Goal: Task Accomplishment & Management: Manage account settings

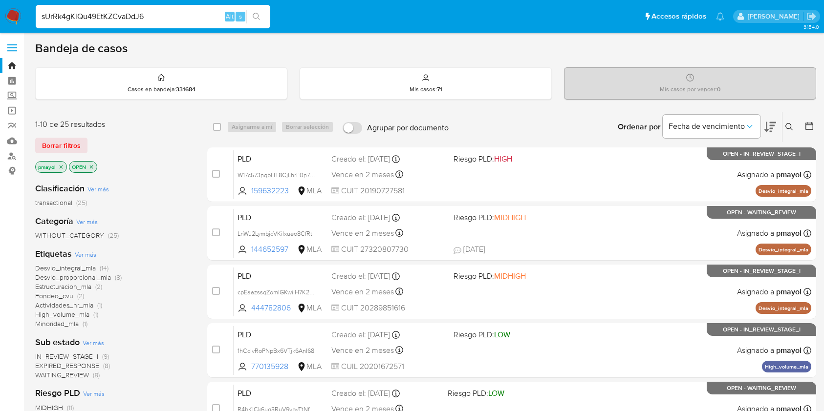
type input "sUrRk4gKlQu49EtKZCvaDdJ6"
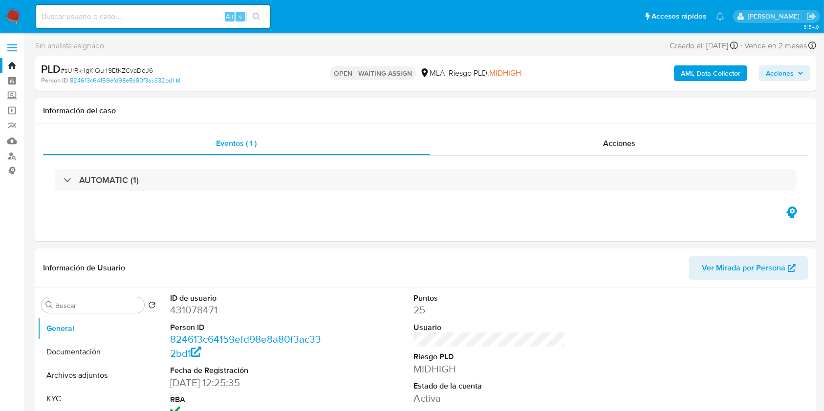
select select "10"
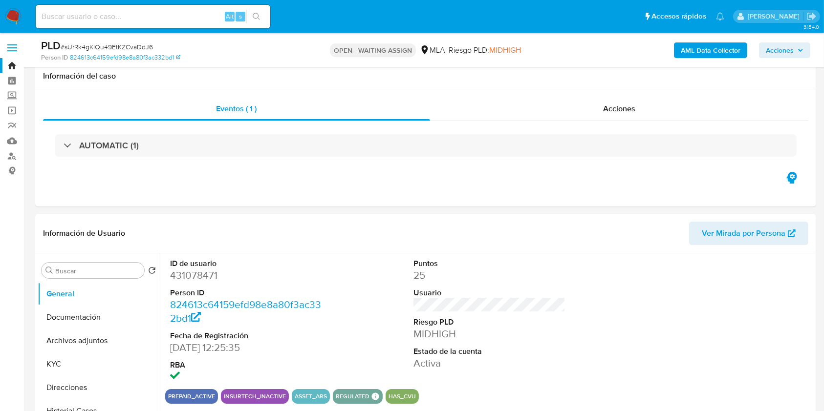
scroll to position [172, 0]
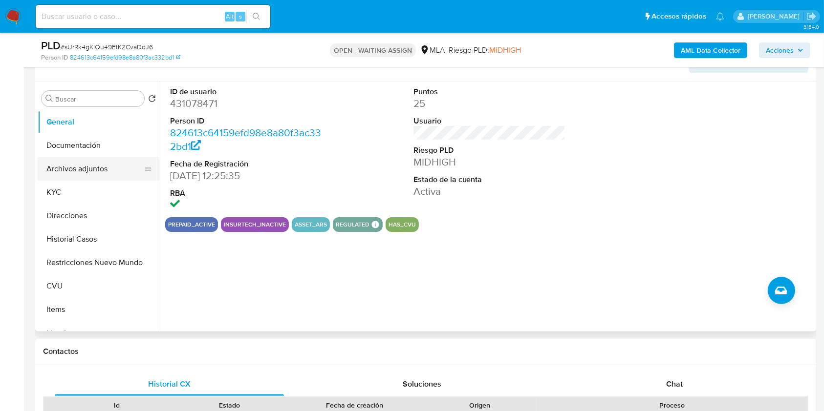
click at [97, 176] on button "Archivos adjuntos" at bounding box center [95, 168] width 114 height 23
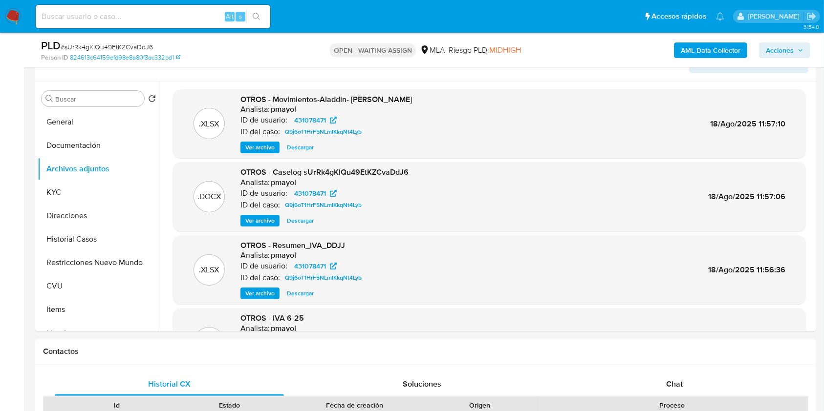
click at [115, 45] on span "# sUrRk4gKlQu49EtKZCvaDdJ6" at bounding box center [107, 47] width 92 height 10
copy span "sUrRk4gKlQu49EtKZCvaDdJ6"
click at [12, 13] on img at bounding box center [13, 16] width 17 height 17
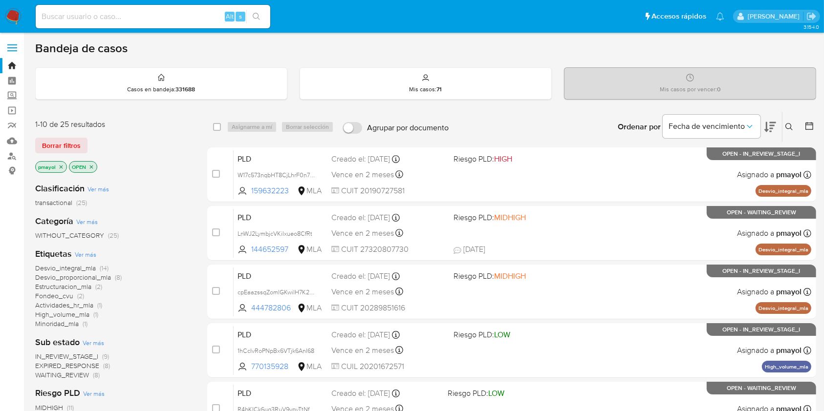
click at [789, 126] on icon at bounding box center [789, 127] width 8 height 8
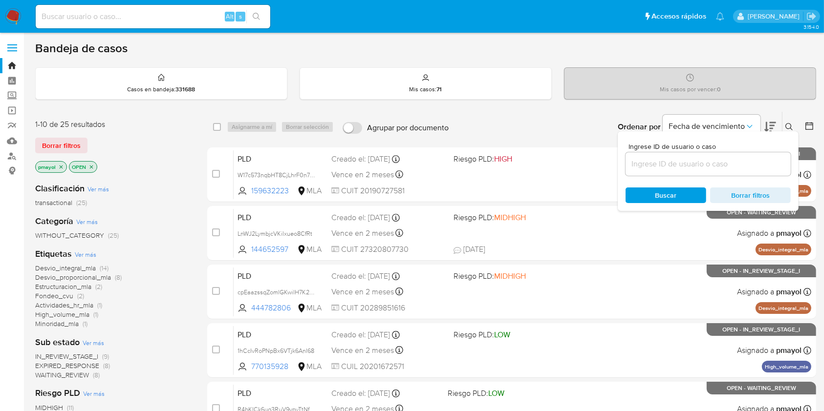
click at [714, 165] on input at bounding box center [707, 164] width 165 height 13
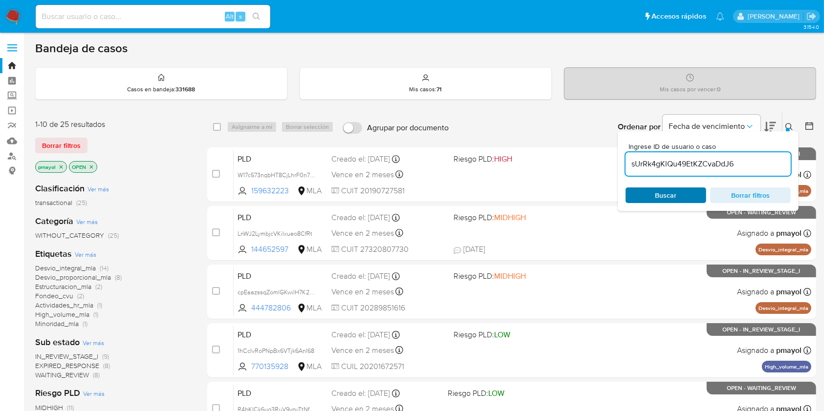
type input "sUrRk4gKlQu49EtKZCvaDdJ6"
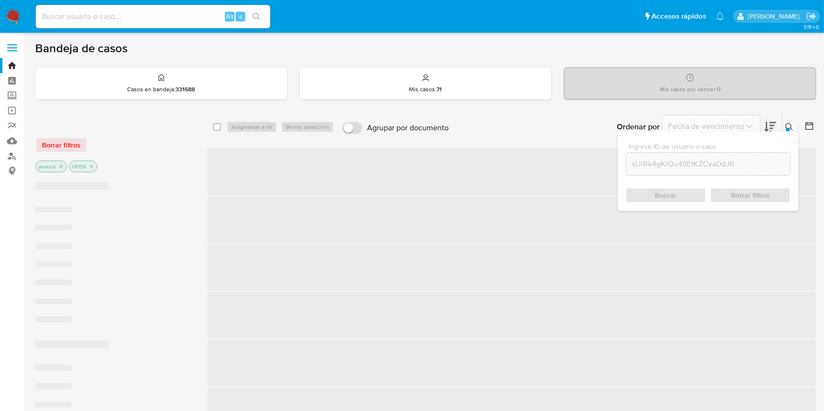
click at [680, 188] on div "Buscar Borrar filtros" at bounding box center [707, 196] width 165 height 16
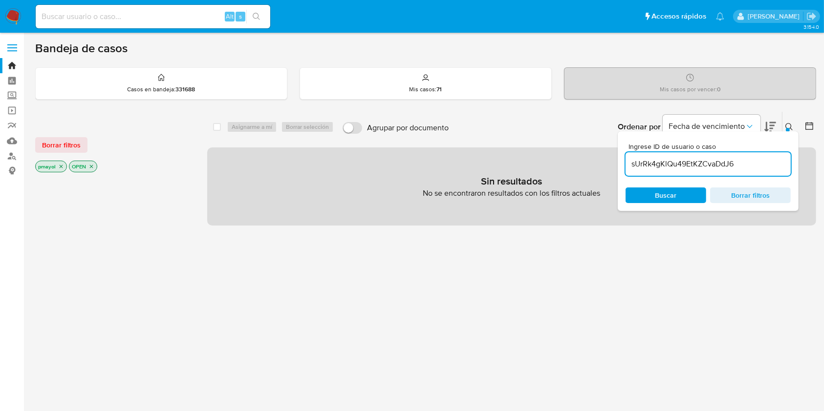
click at [63, 167] on icon "close-filter" at bounding box center [61, 167] width 6 height 6
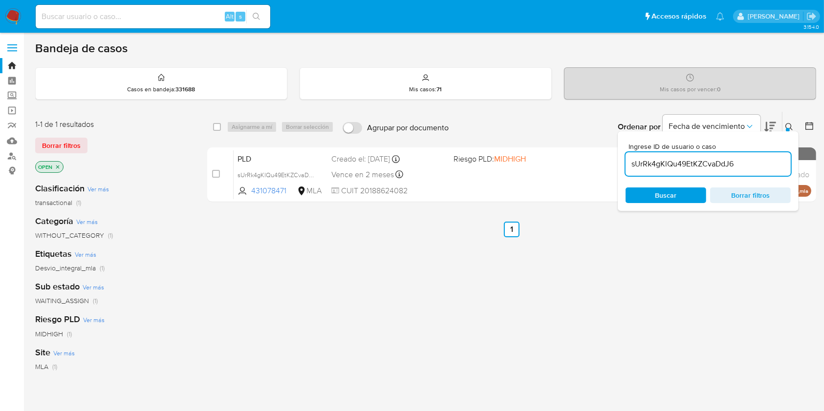
click at [222, 128] on div "select-all-cases-checkbox" at bounding box center [219, 127] width 12 height 12
click at [220, 127] on input "checkbox" at bounding box center [217, 127] width 8 height 8
checkbox input "true"
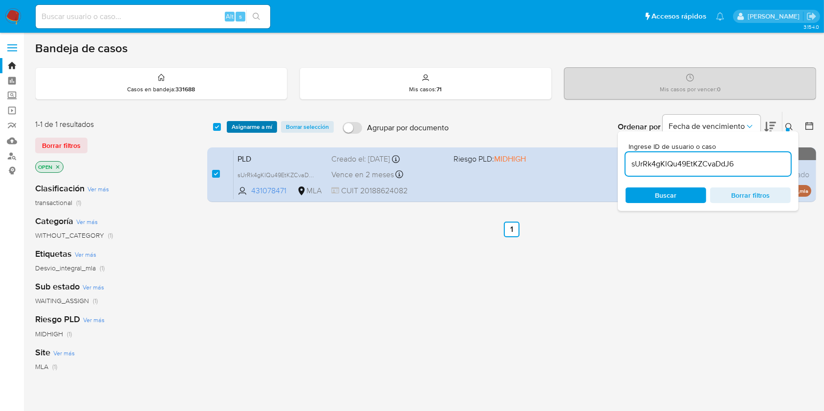
click at [231, 128] on button "Asignarme a mí" at bounding box center [252, 127] width 50 height 12
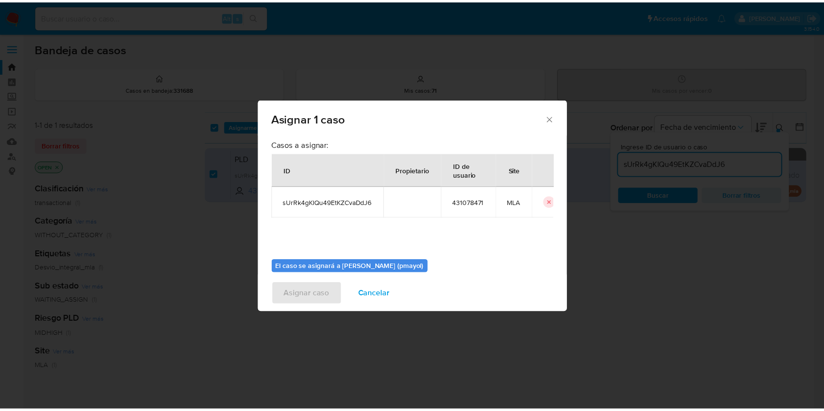
scroll to position [50, 0]
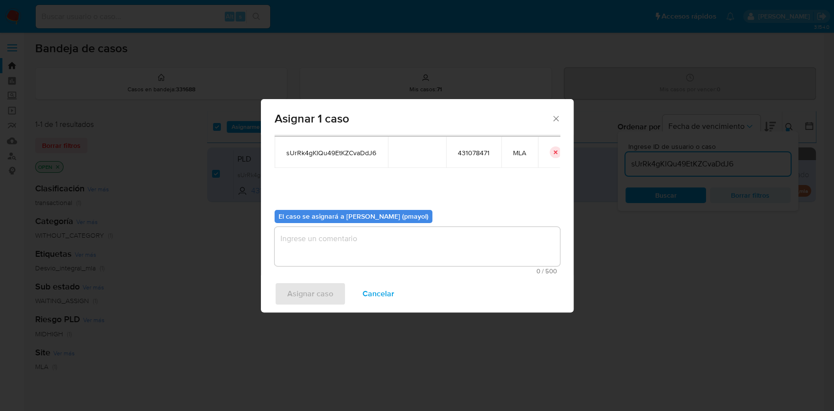
click at [474, 261] on textarea "assign-modal" at bounding box center [417, 246] width 285 height 39
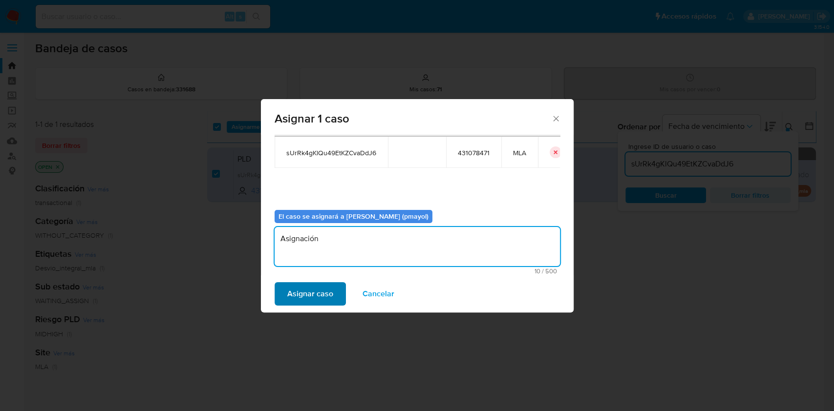
type textarea "Asignación"
click at [309, 300] on span "Asignar caso" at bounding box center [310, 293] width 46 height 21
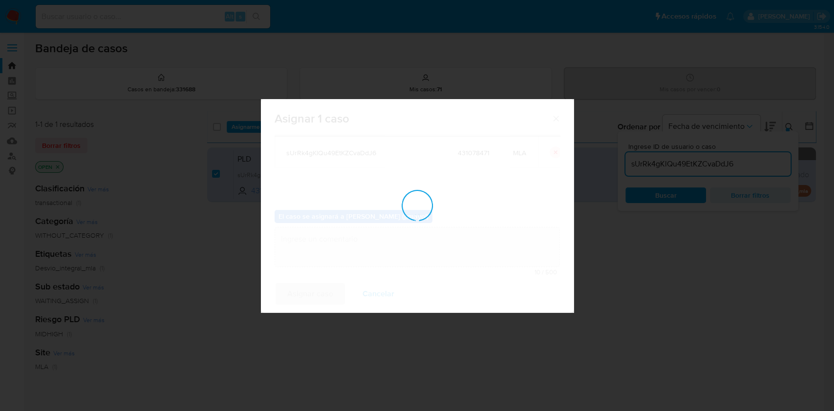
checkbox input "false"
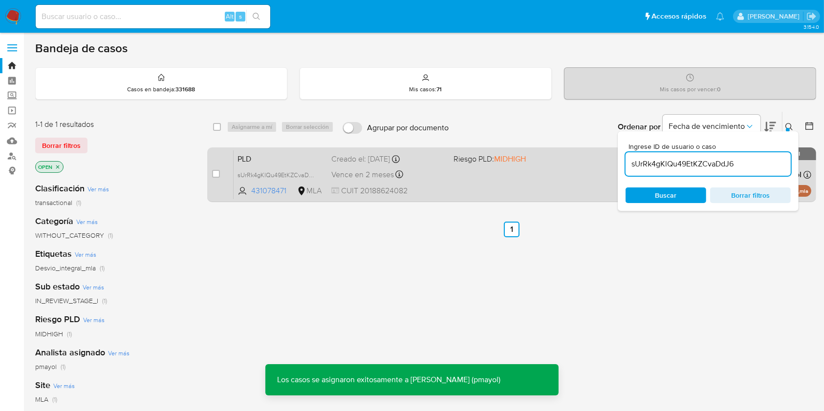
click at [454, 183] on div "PLD sUrRk4gKlQu49EtKZCvaDdJ6 431078471 MLA Riesgo PLD: MIDHIGH Creado el: 12/08…" at bounding box center [522, 174] width 577 height 49
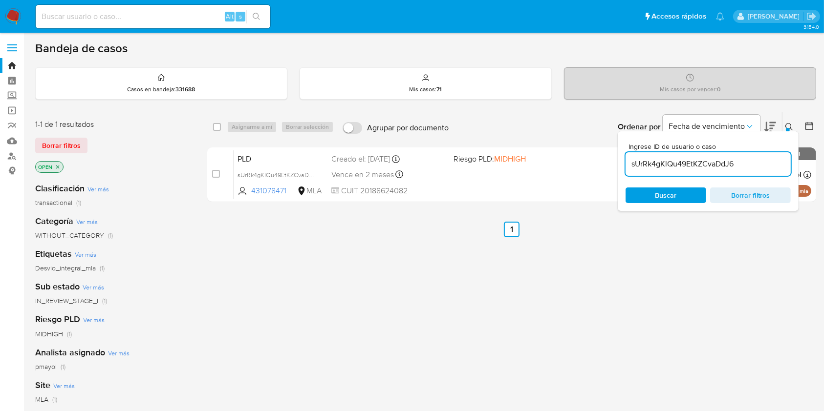
click at [18, 11] on img at bounding box center [13, 16] width 17 height 17
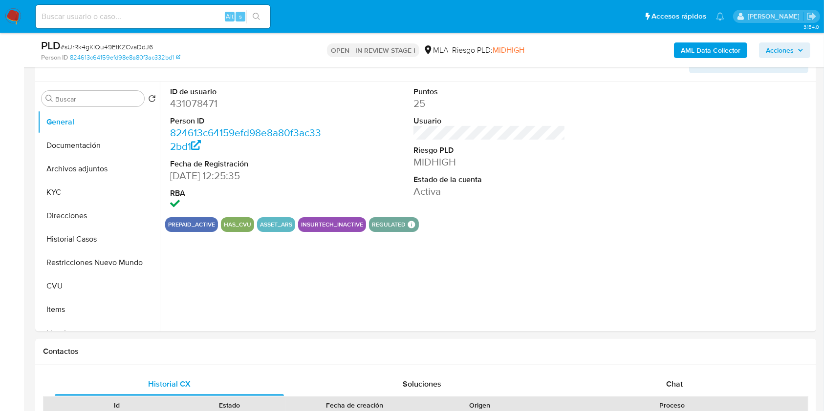
scroll to position [181, 0]
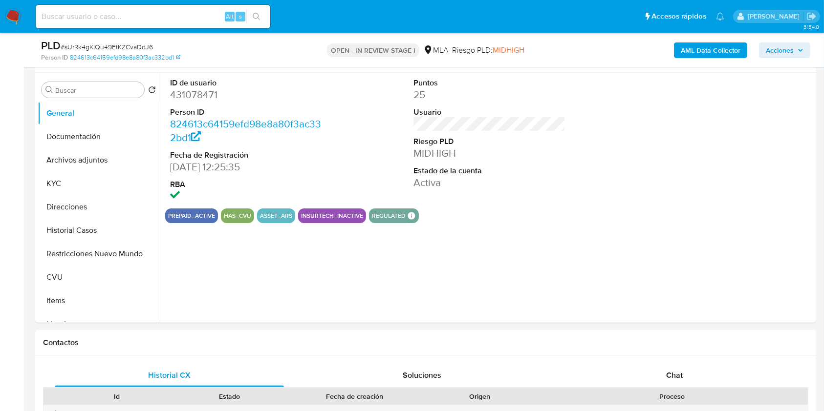
select select "10"
click at [102, 159] on button "Archivos adjuntos" at bounding box center [95, 160] width 114 height 23
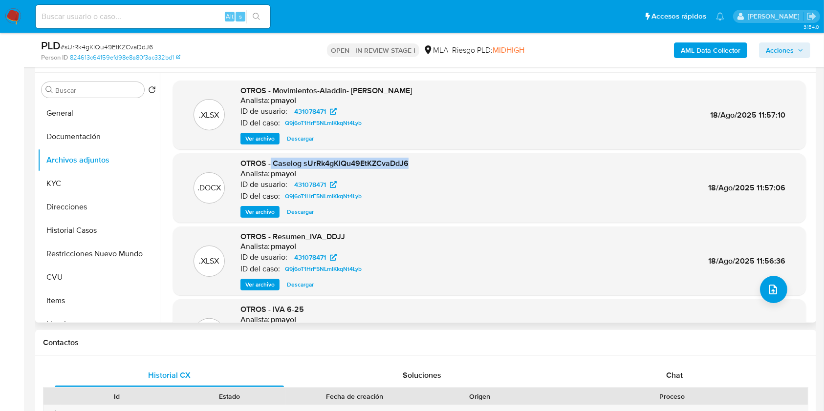
copy span "Caselog sUrRk4gKlQu49EtKZCvaDdJ6"
drag, startPoint x: 421, startPoint y: 164, endPoint x: 271, endPoint y: 158, distance: 150.6
click at [271, 158] on div ".DOCX OTROS - Caselog sUrRk4gKlQu49EtKZCvaDdJ6 Analista: pmayol ID de usuario: …" at bounding box center [489, 188] width 623 height 60
click at [40, 236] on button "Historial Casos" at bounding box center [95, 230] width 114 height 23
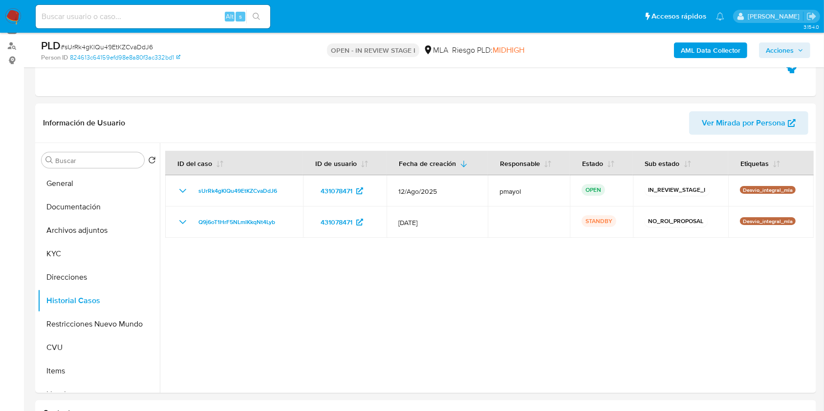
scroll to position [107, 0]
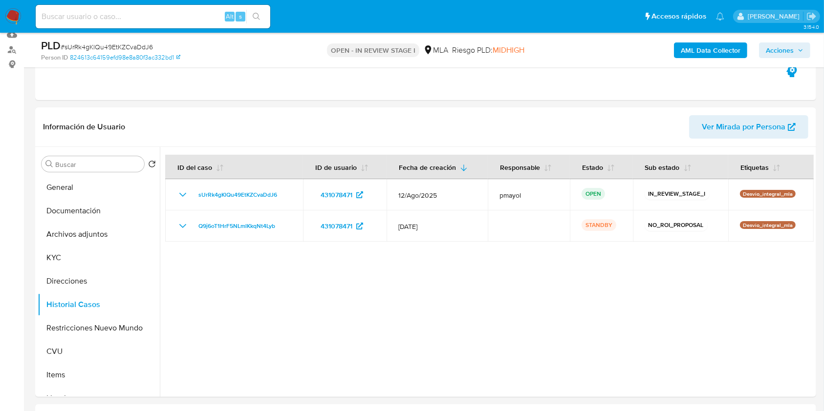
click at [788, 54] on span "Acciones" at bounding box center [780, 51] width 28 height 16
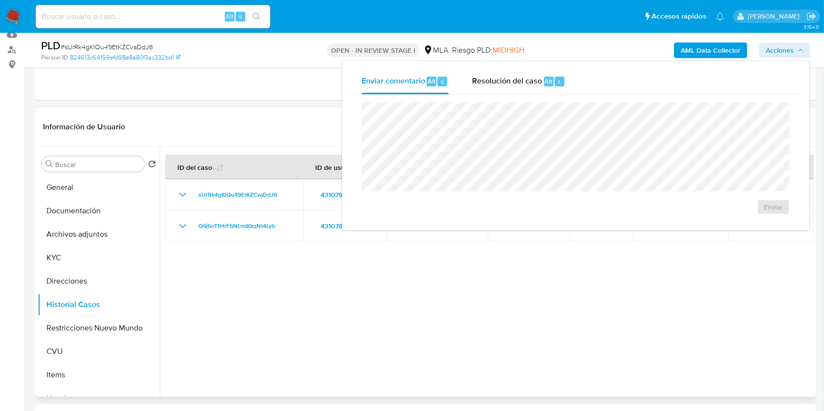
click at [624, 301] on div at bounding box center [487, 272] width 654 height 250
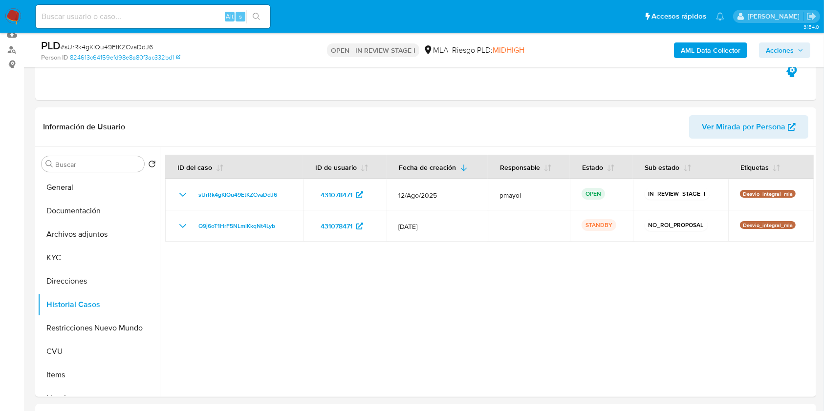
click at [778, 55] on span "Acciones" at bounding box center [780, 51] width 28 height 16
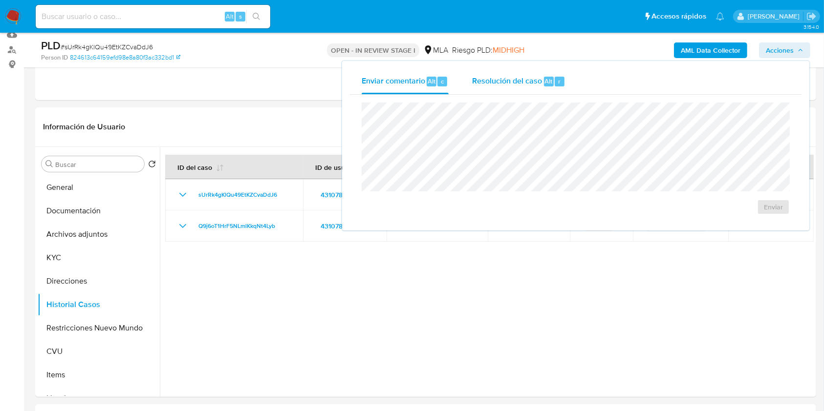
click at [509, 79] on span "Resolución del caso" at bounding box center [507, 80] width 70 height 11
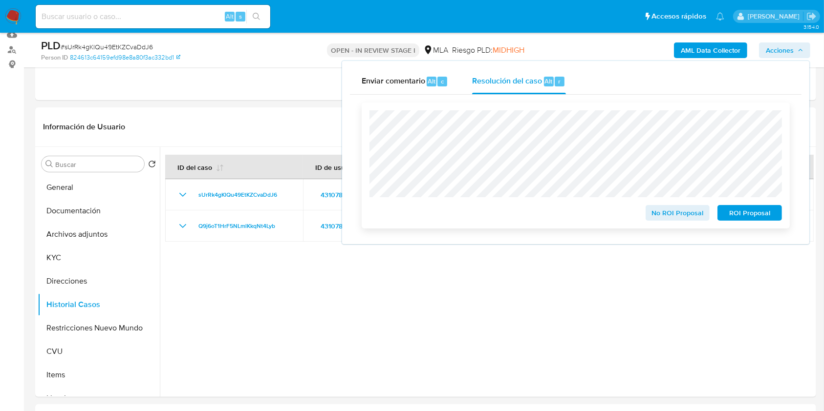
click at [647, 211] on button "No ROI Proposal" at bounding box center [677, 213] width 64 height 16
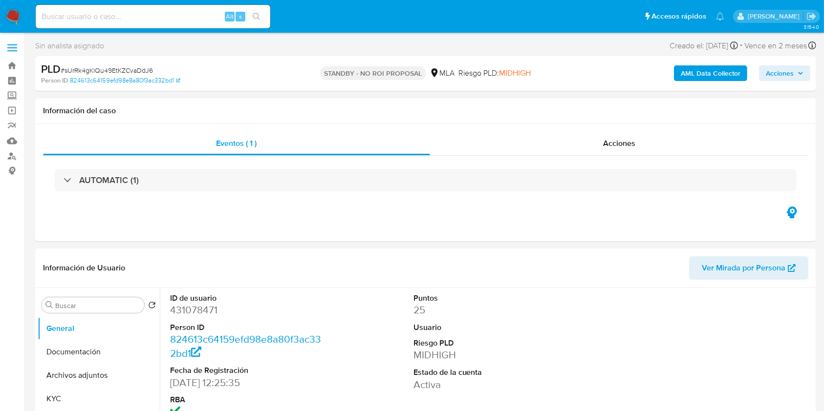
select select "10"
click at [137, 17] on input at bounding box center [153, 16] width 235 height 13
paste input "W17c573nqbHT8CjLhrF0n7ov"
type input "W17c573nqbHT8CjLhrF0n7ov"
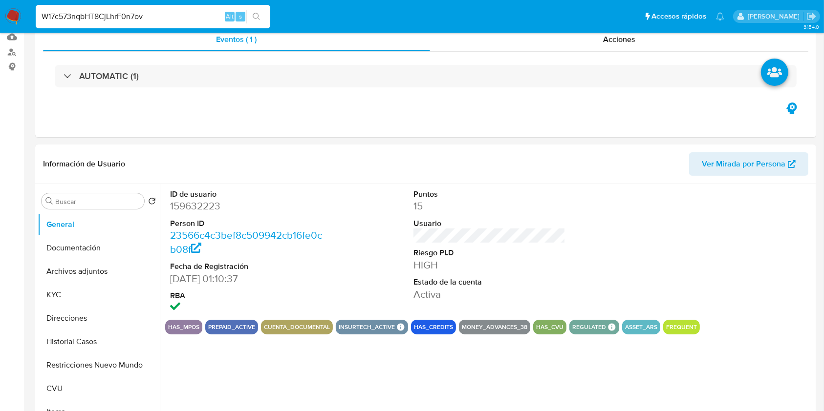
select select "10"
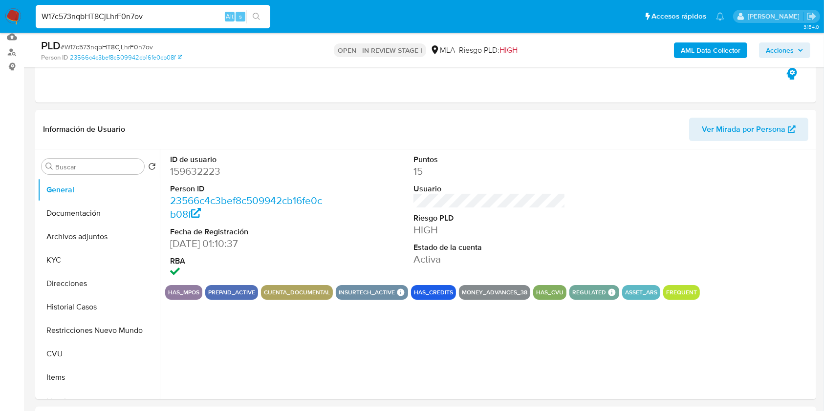
scroll to position [123, 0]
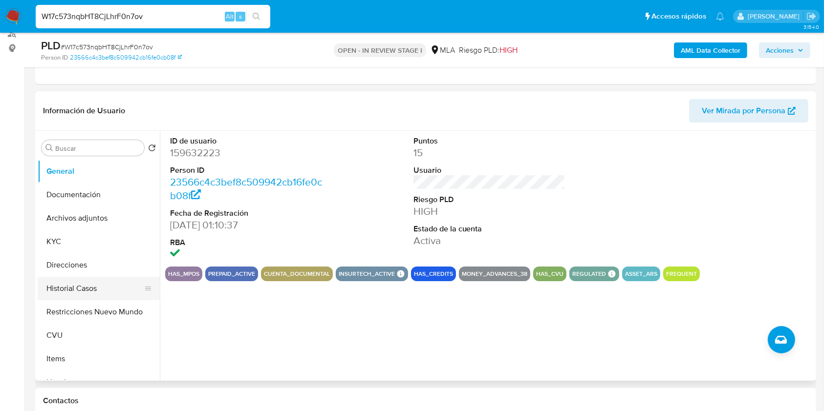
click at [96, 291] on button "Historial Casos" at bounding box center [95, 288] width 114 height 23
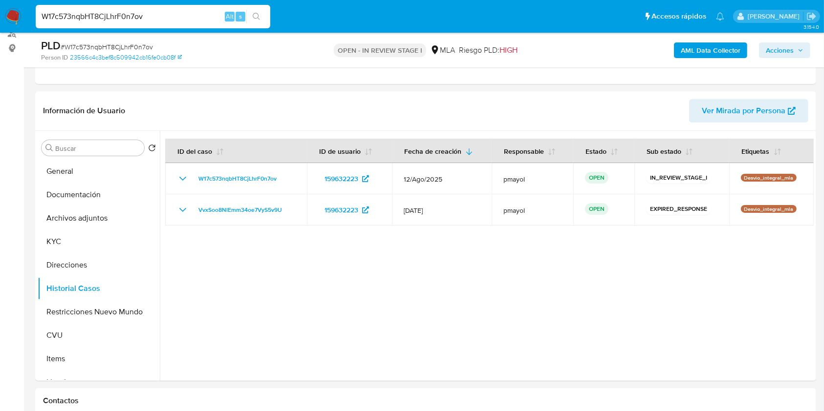
click at [172, 14] on input "W17c573nqbHT8CjLhrF0n7ov" at bounding box center [153, 16] width 235 height 13
paste input "1hCcIvRoPNpBx6VTjk6AnI68"
type input "1hCcIvRoPNpBx6VTjk6AnI68"
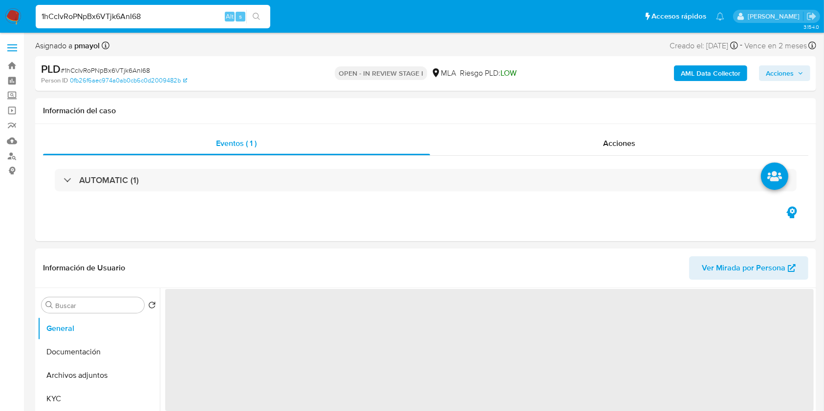
scroll to position [63, 0]
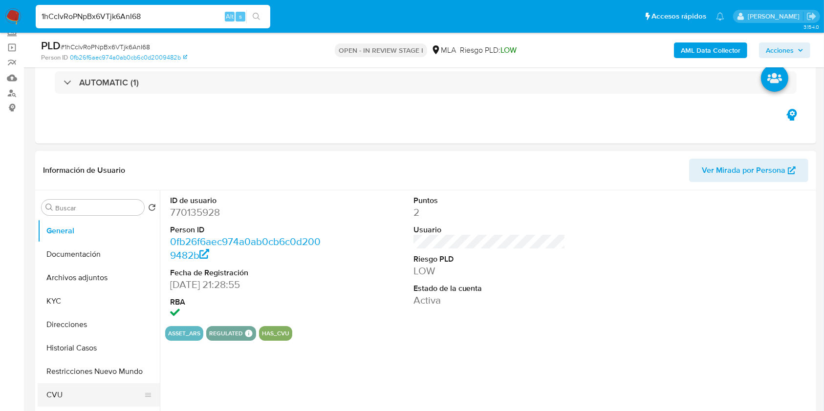
select select "10"
click at [85, 339] on button "Historial Casos" at bounding box center [95, 348] width 114 height 23
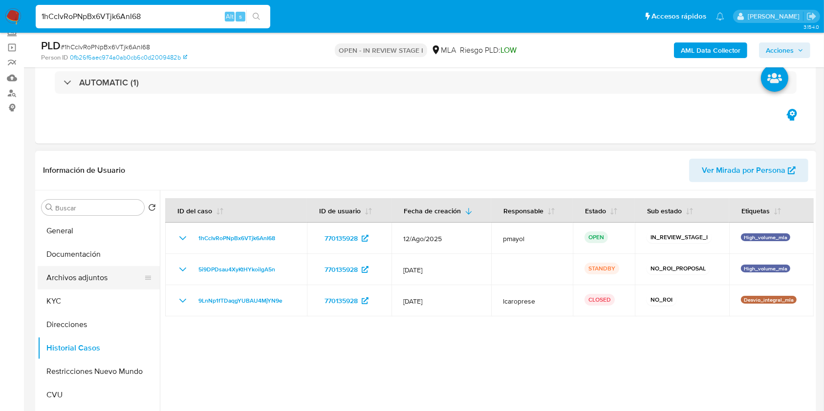
click at [113, 275] on button "Archivos adjuntos" at bounding box center [95, 277] width 114 height 23
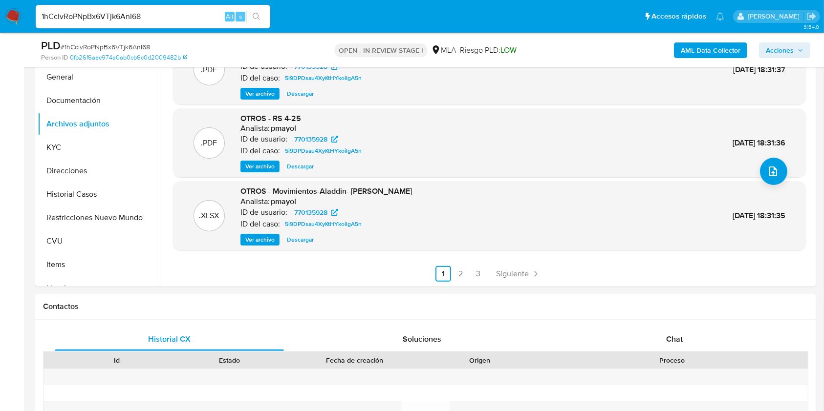
scroll to position [228, 0]
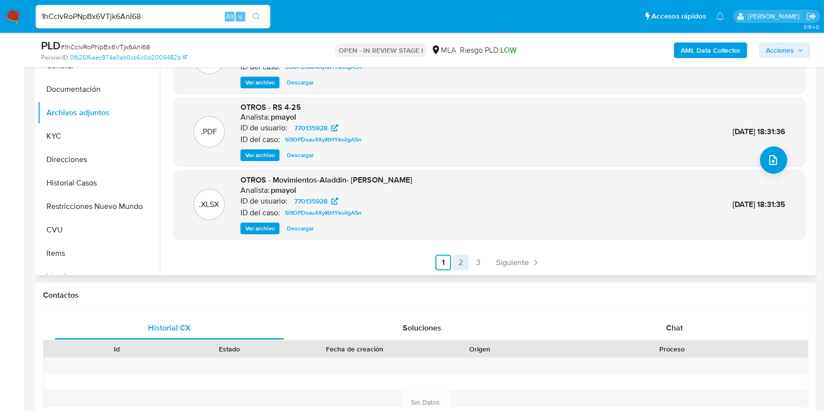
click at [453, 261] on link "2" at bounding box center [461, 263] width 16 height 16
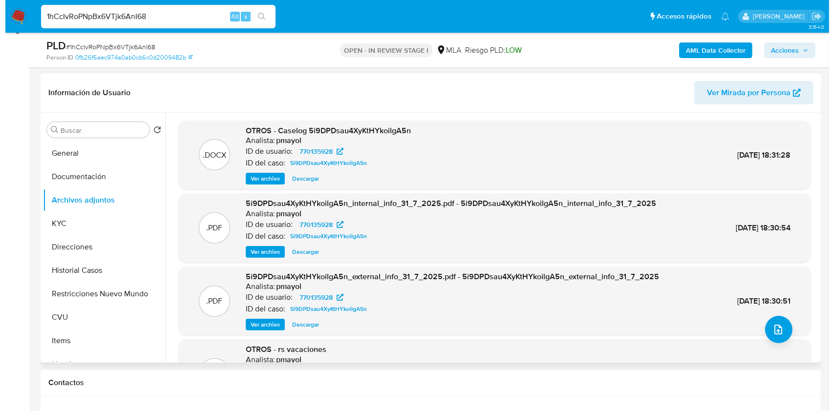
scroll to position [129, 0]
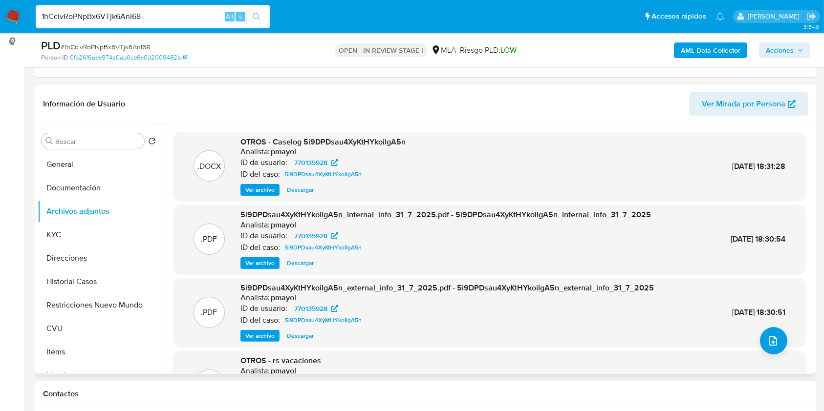
click at [263, 187] on span "Ver archivo" at bounding box center [259, 190] width 29 height 10
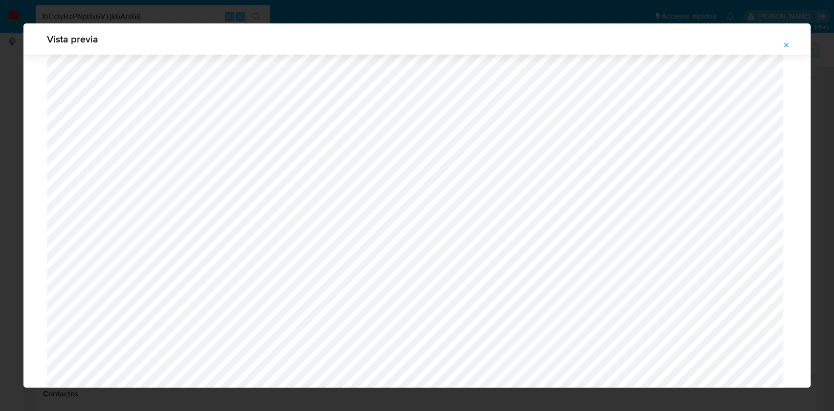
scroll to position [417, 0]
click at [788, 41] on icon "Attachment preview" at bounding box center [786, 45] width 8 height 8
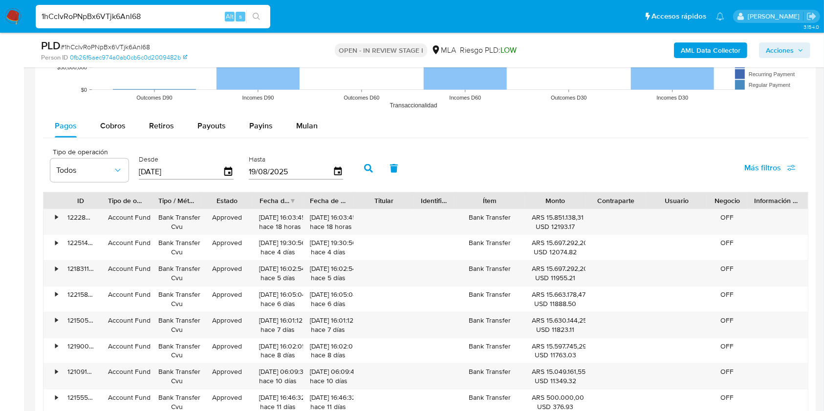
scroll to position [1050, 0]
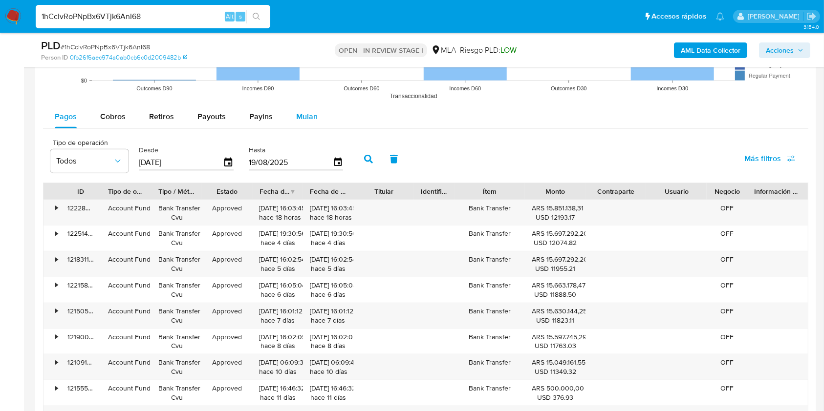
click at [303, 116] on span "Mulan" at bounding box center [306, 116] width 21 height 11
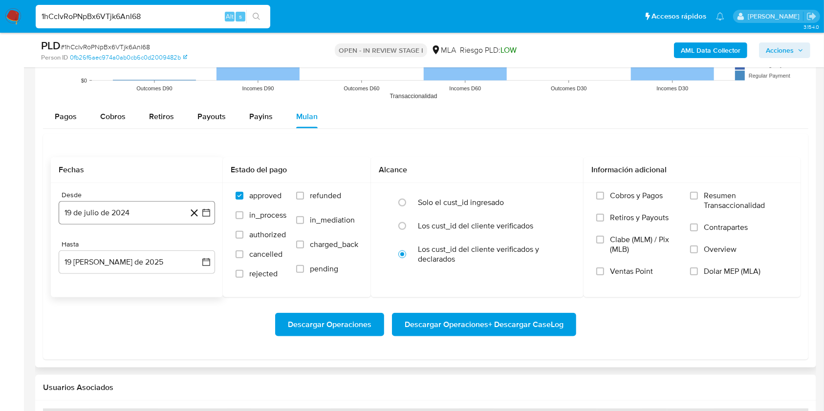
click at [131, 209] on button "19 de julio de 2024" at bounding box center [137, 212] width 156 height 23
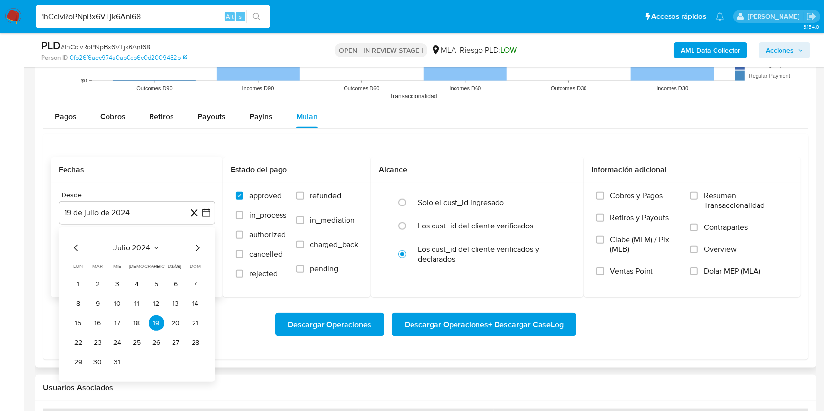
click at [154, 248] on icon "Seleccionar mes y año" at bounding box center [156, 248] width 8 height 8
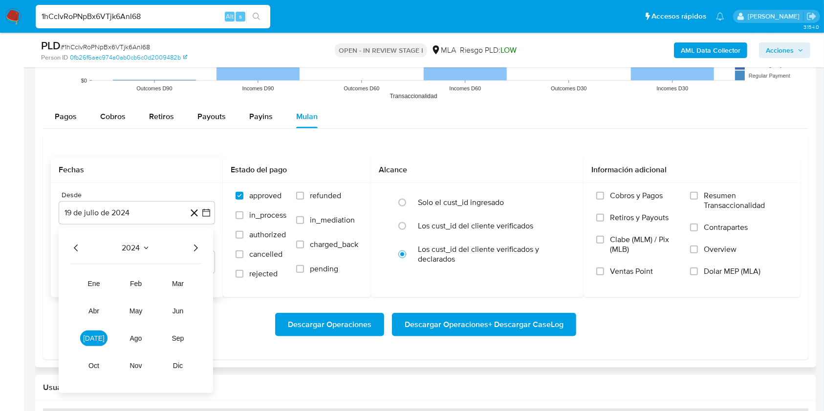
click at [198, 246] on icon "Año siguiente" at bounding box center [196, 248] width 12 height 12
click at [180, 282] on span "mar" at bounding box center [178, 284] width 12 height 8
click at [173, 283] on button "1" at bounding box center [176, 285] width 16 height 16
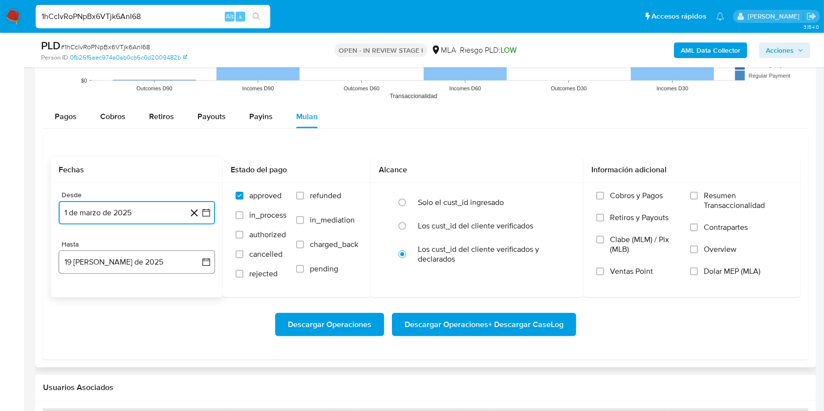
click at [159, 260] on button "19 de agosto de 2025" at bounding box center [137, 262] width 156 height 23
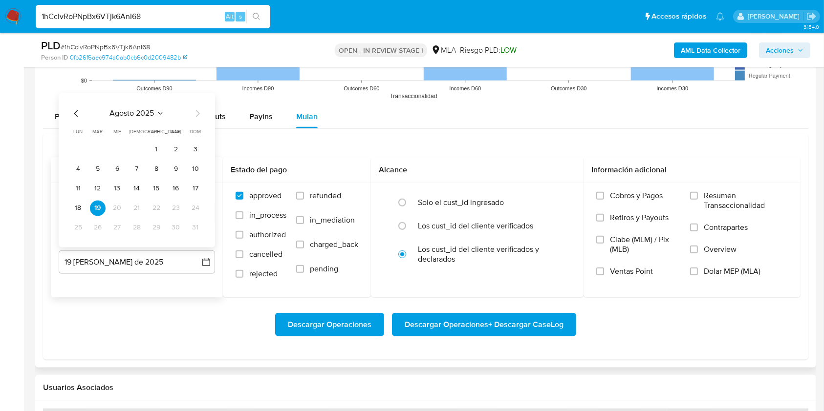
click at [80, 117] on icon "Mes anterior" at bounding box center [76, 113] width 12 height 12
click at [130, 223] on button "31" at bounding box center [137, 228] width 16 height 16
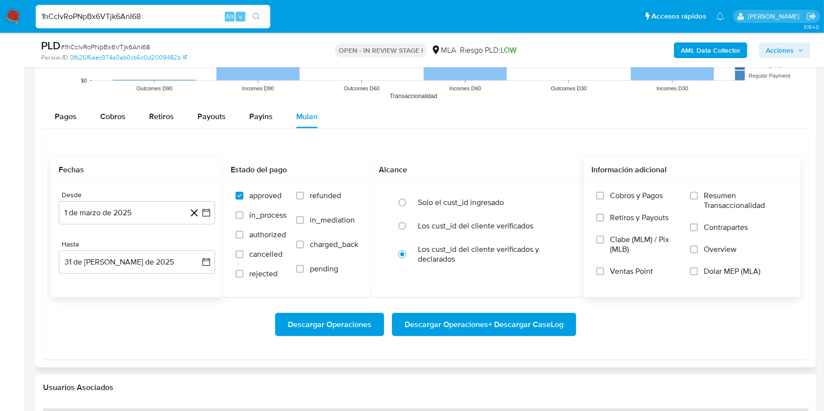
click at [703, 279] on label "Dolar MEP (MLA)" at bounding box center [739, 278] width 98 height 22
click at [698, 276] on input "Dolar MEP (MLA)" at bounding box center [694, 272] width 8 height 8
click at [510, 323] on span "Descargar Operaciones + Descargar CaseLog" at bounding box center [484, 324] width 159 height 21
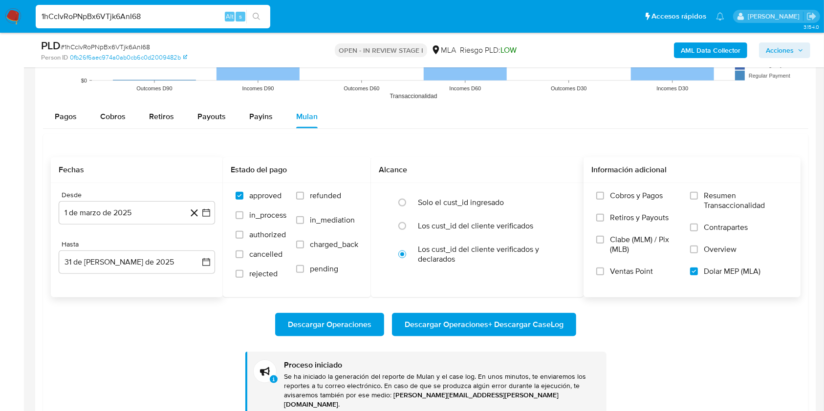
click at [153, 37] on div "PLD # 1hCcIvRoPNpBx6VTjk6AnI68 Person ID 0fb26f6aec974a0ab0cb6c0d2009482b OPEN …" at bounding box center [425, 50] width 781 height 35
click at [149, 15] on input "1hCcIvRoPNpBx6VTjk6AnI68" at bounding box center [153, 16] width 235 height 13
paste input "37aUR2dbi2XWIWYZoYMUWdAa"
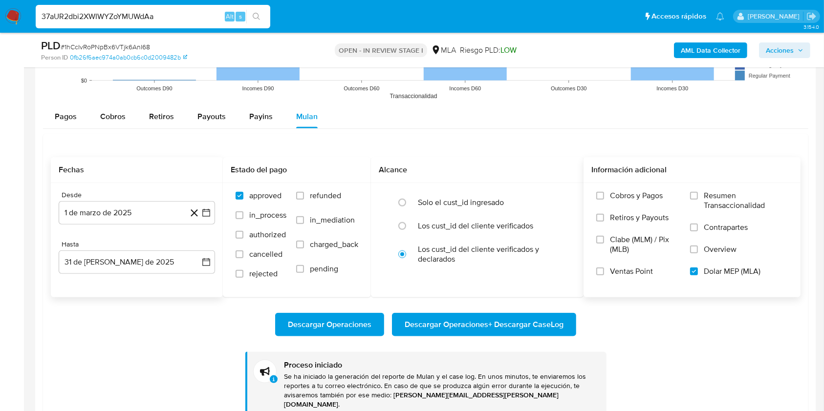
type input "37aUR2dbi2XWIWYZoYMUWdAa"
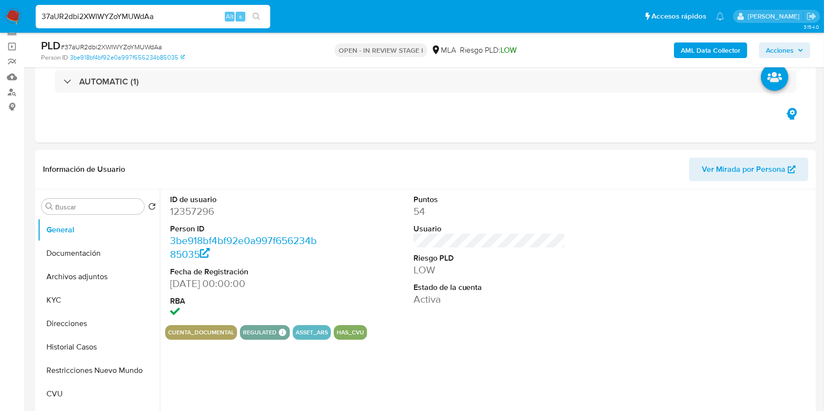
scroll to position [91, 0]
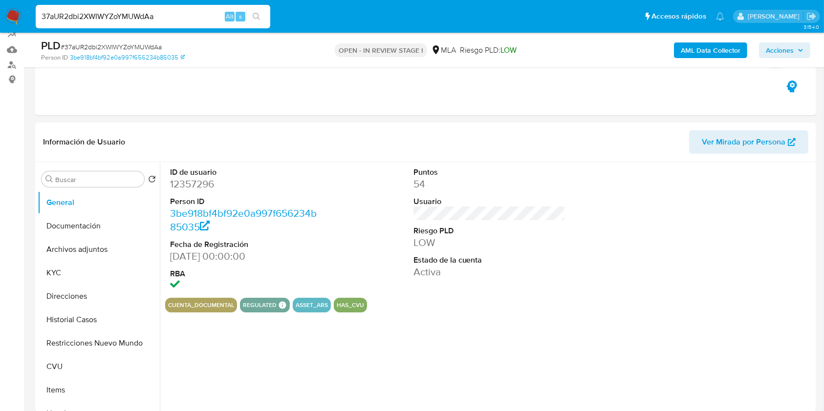
select select "10"
click at [105, 319] on button "Historial Casos" at bounding box center [95, 319] width 114 height 23
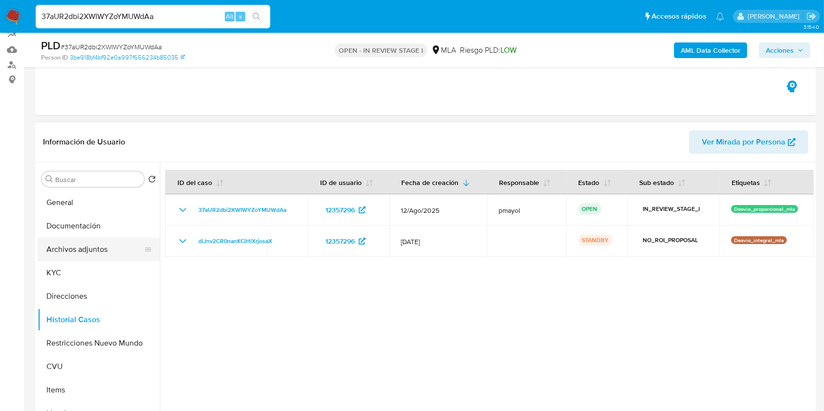
click at [92, 250] on button "Archivos adjuntos" at bounding box center [95, 249] width 114 height 23
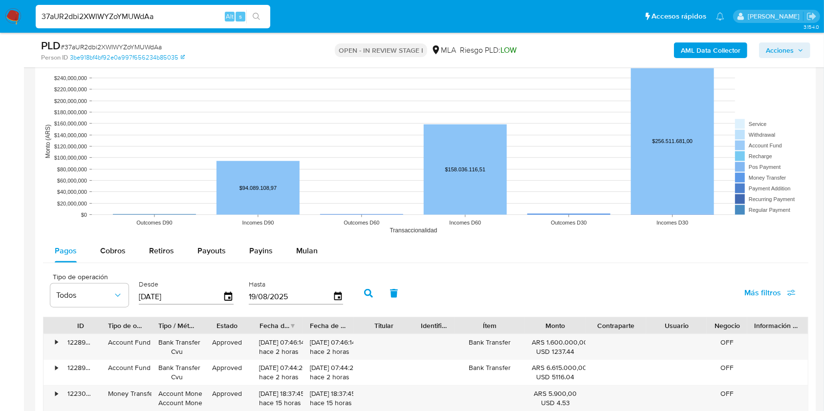
scroll to position [920, 0]
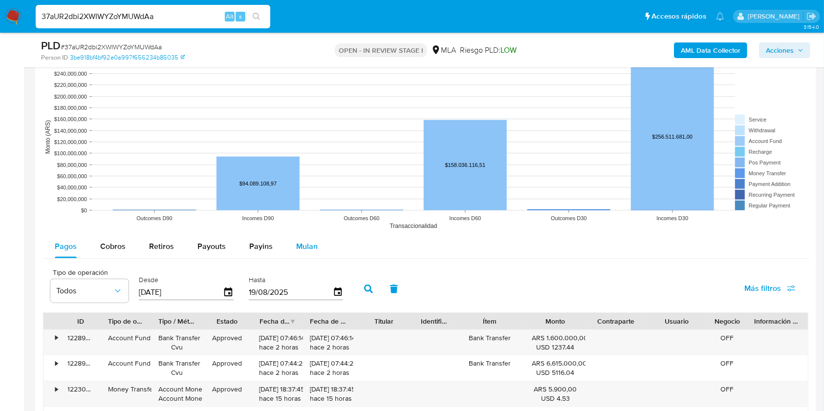
click at [318, 256] on button "Mulan" at bounding box center [306, 246] width 45 height 23
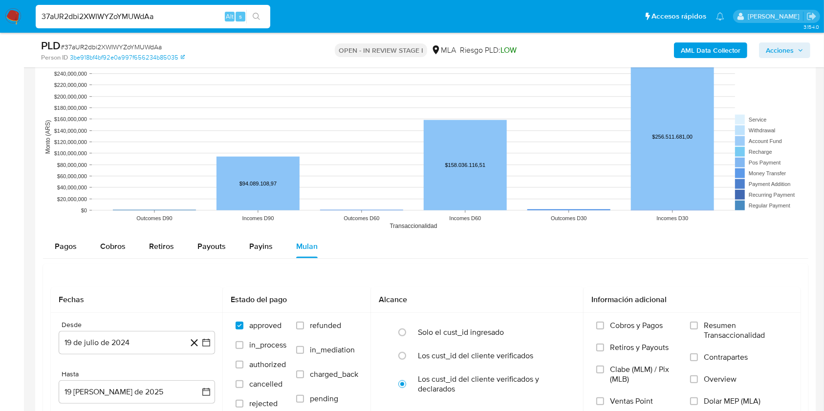
scroll to position [1005, 0]
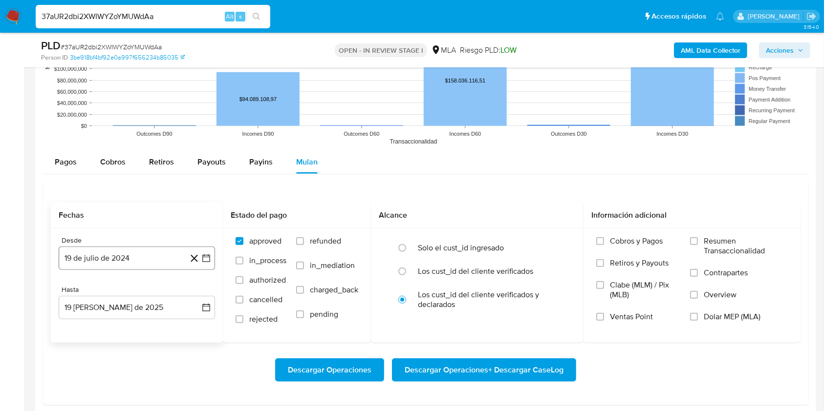
click at [163, 268] on button "19 de julio de 2024" at bounding box center [137, 258] width 156 height 23
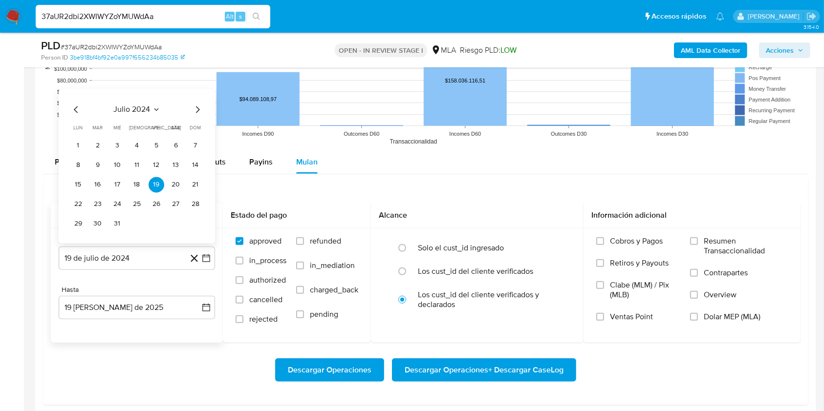
click at [161, 106] on div "julio 2024" at bounding box center [136, 110] width 133 height 12
click at [152, 109] on icon "Seleccionar mes y año" at bounding box center [156, 110] width 8 height 8
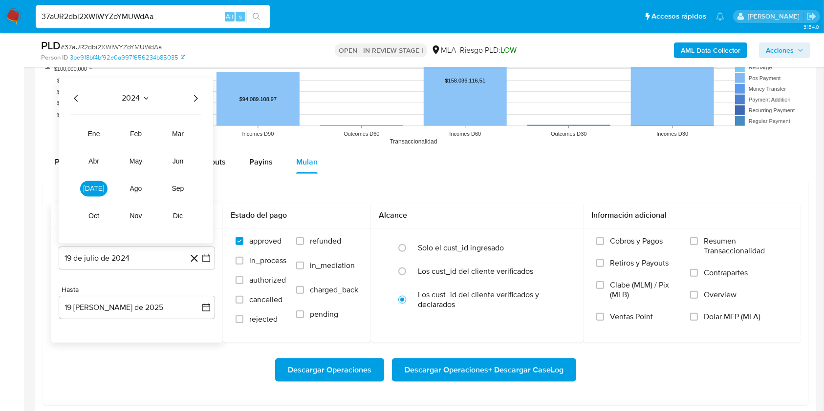
click at [199, 95] on icon "Año siguiente" at bounding box center [196, 98] width 12 height 12
click at [178, 136] on span "mar" at bounding box center [178, 134] width 12 height 8
click at [173, 123] on button "1" at bounding box center [176, 126] width 16 height 16
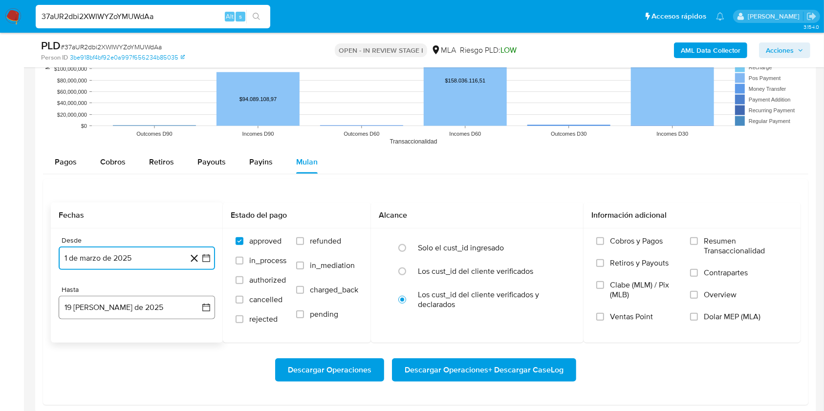
click at [133, 297] on button "19 de agosto de 2025" at bounding box center [137, 307] width 156 height 23
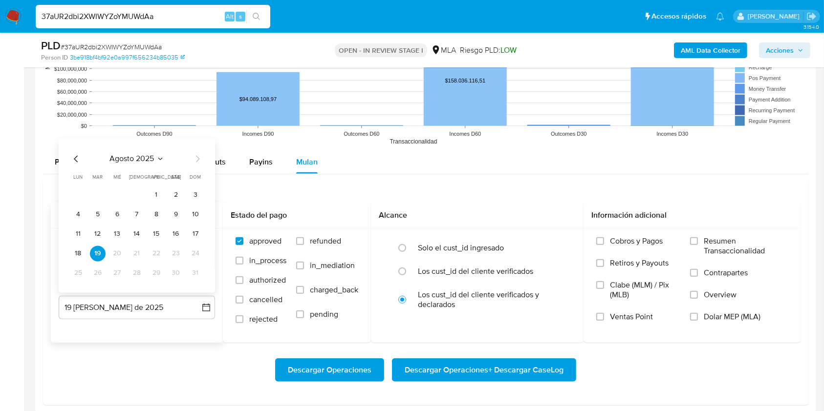
click at [78, 158] on icon "Mes anterior" at bounding box center [76, 159] width 12 height 12
click at [132, 274] on button "31" at bounding box center [137, 273] width 16 height 16
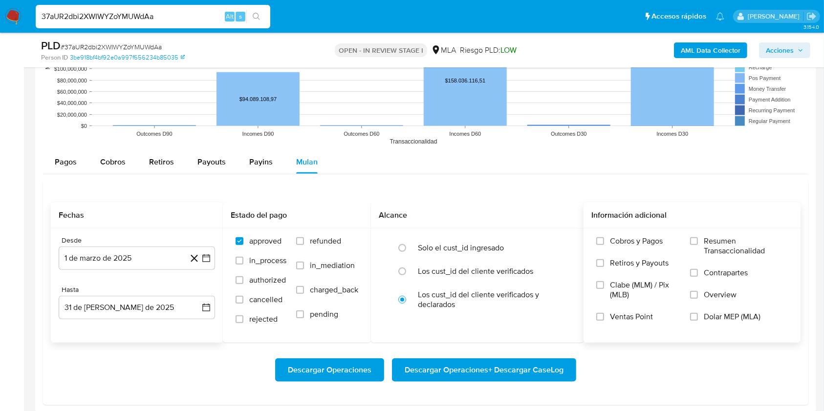
click at [720, 315] on span "Dolar MEP (MLA)" at bounding box center [732, 317] width 57 height 10
click at [698, 315] on input "Dolar MEP (MLA)" at bounding box center [694, 317] width 8 height 8
click at [532, 366] on span "Descargar Operaciones + Descargar CaseLog" at bounding box center [484, 370] width 159 height 21
click at [181, 21] on input "37aUR2dbi2XWIWYZoYMUWdAa" at bounding box center [153, 16] width 235 height 13
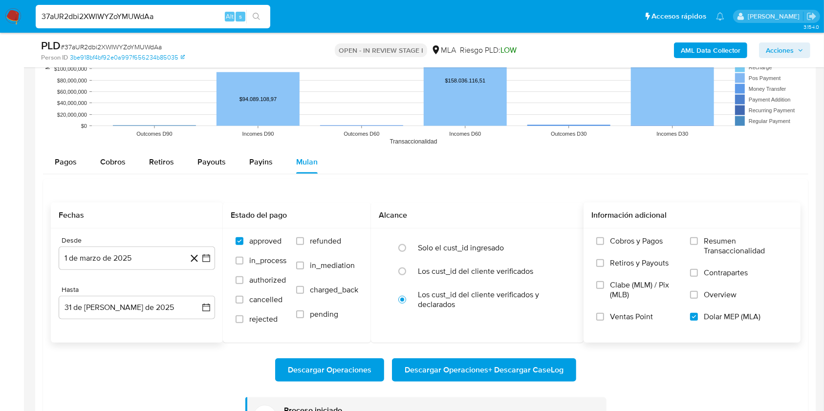
click at [181, 21] on input "37aUR2dbi2XWIWYZoYMUWdAa" at bounding box center [153, 16] width 235 height 13
paste input "BuWMThjAgbqXSH09xNEn0Skn"
type input "BuWMThjAgbqXSH09xNEn0Skn"
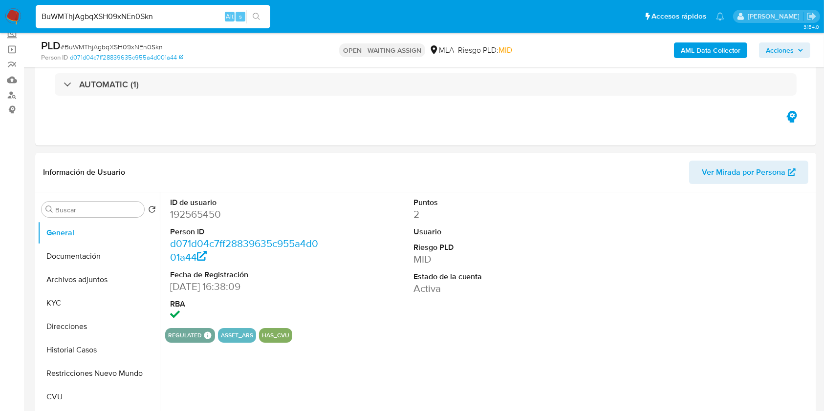
scroll to position [78, 0]
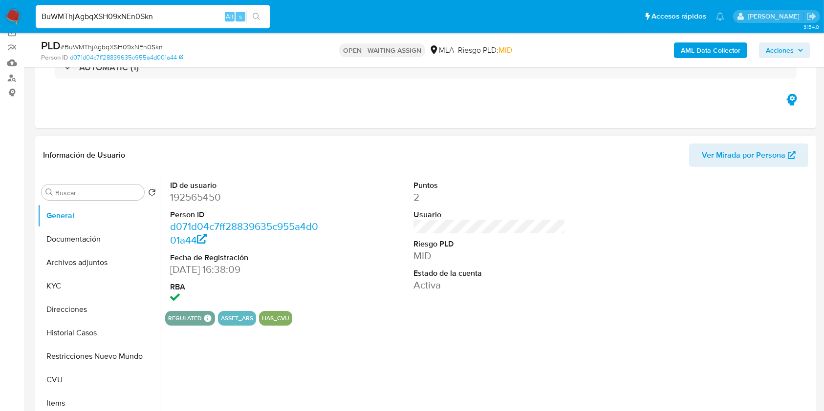
select select "10"
click at [95, 259] on button "Archivos adjuntos" at bounding box center [95, 262] width 114 height 23
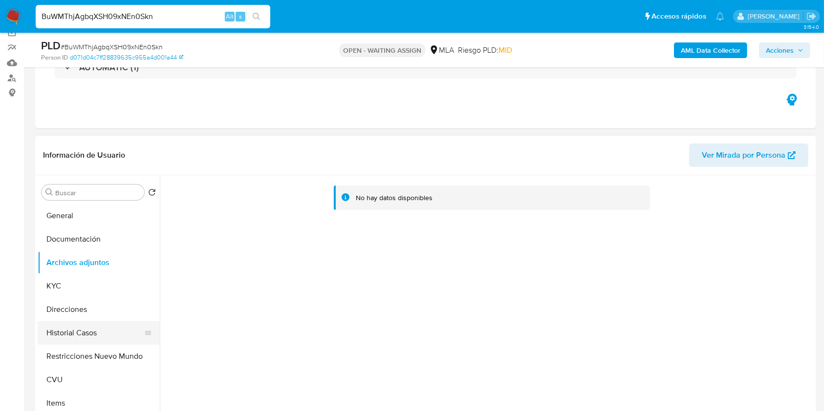
click at [88, 328] on button "Historial Casos" at bounding box center [95, 332] width 114 height 23
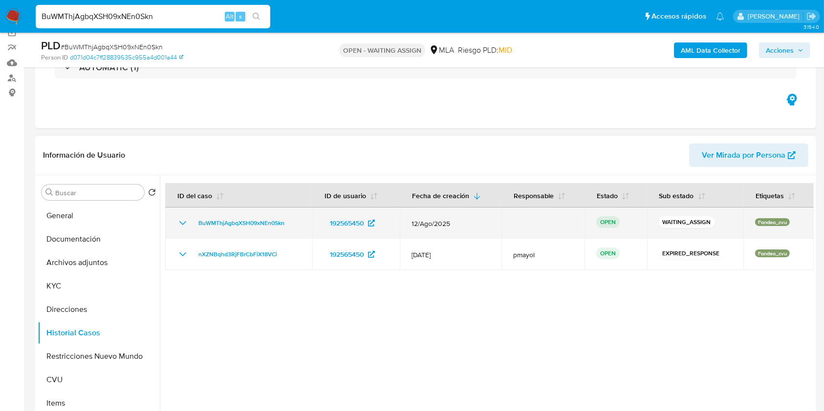
drag, startPoint x: 192, startPoint y: 223, endPoint x: 292, endPoint y: 235, distance: 100.3
click at [292, 235] on td "BuWMThjAgbqXSH09xNEn0Skn" at bounding box center [238, 223] width 147 height 31
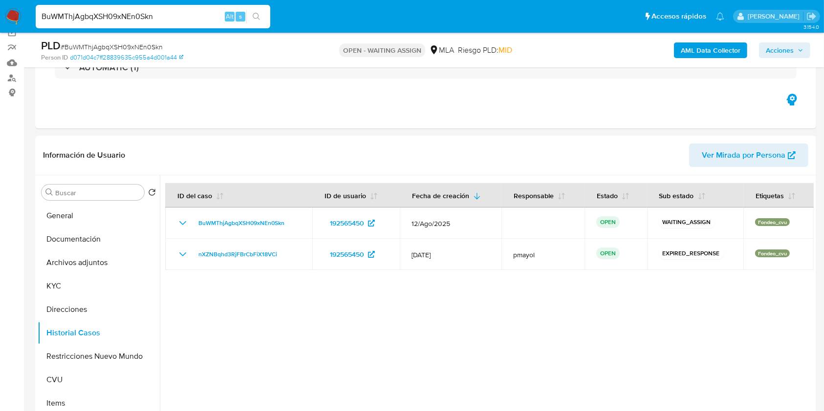
click at [6, 12] on img at bounding box center [13, 16] width 17 height 17
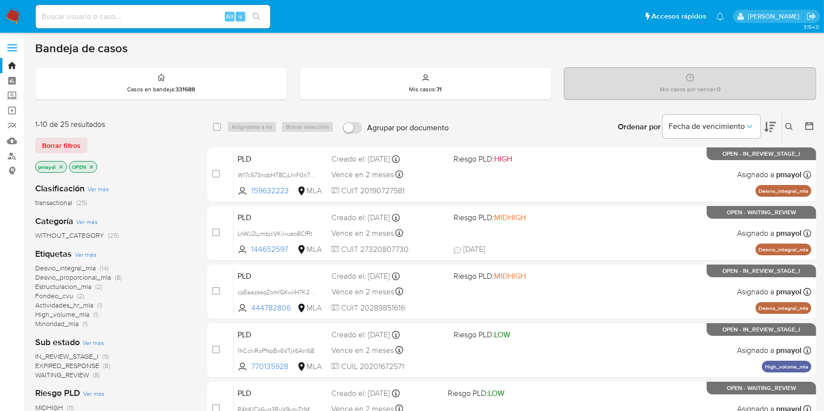
click at [790, 131] on button at bounding box center [790, 127] width 16 height 12
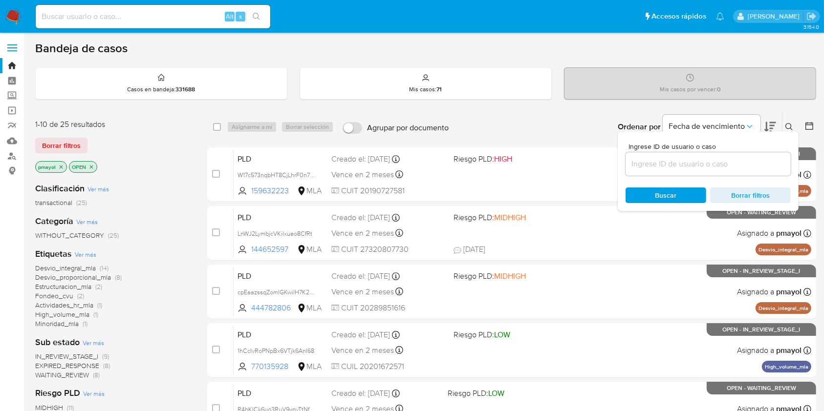
click at [750, 169] on input at bounding box center [707, 164] width 165 height 13
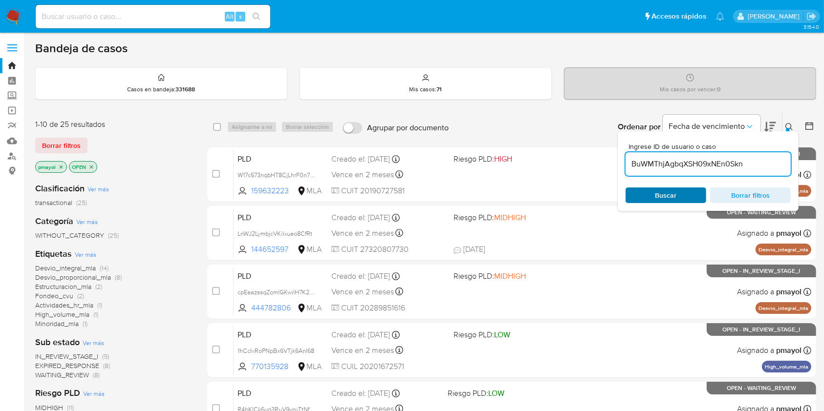
type input "BuWMThjAgbqXSH09xNEn0Skn"
click at [668, 195] on div "Buscar Borrar filtros" at bounding box center [707, 196] width 165 height 16
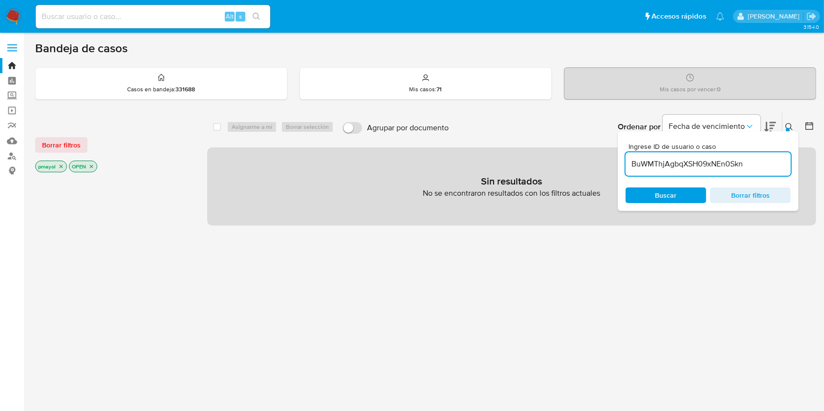
click at [62, 167] on icon "close-filter" at bounding box center [61, 167] width 6 height 6
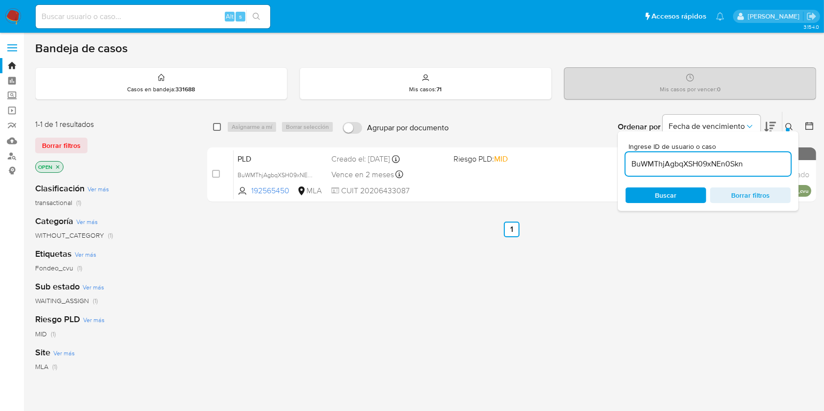
click at [218, 125] on input "checkbox" at bounding box center [217, 127] width 8 height 8
checkbox input "true"
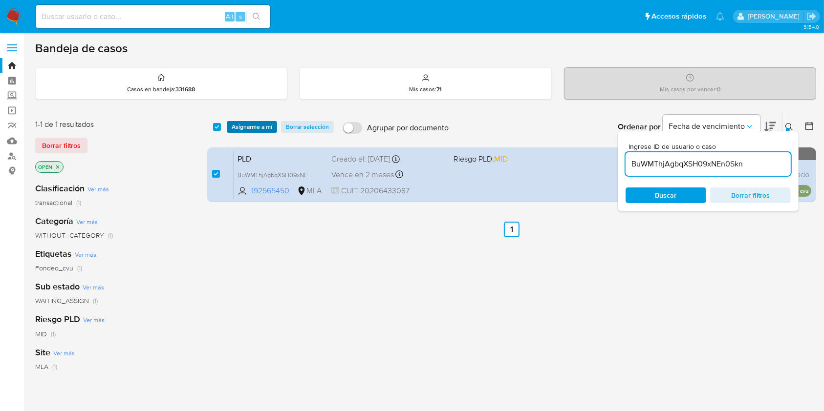
click at [246, 126] on span "Asignarme a mí" at bounding box center [252, 127] width 41 height 10
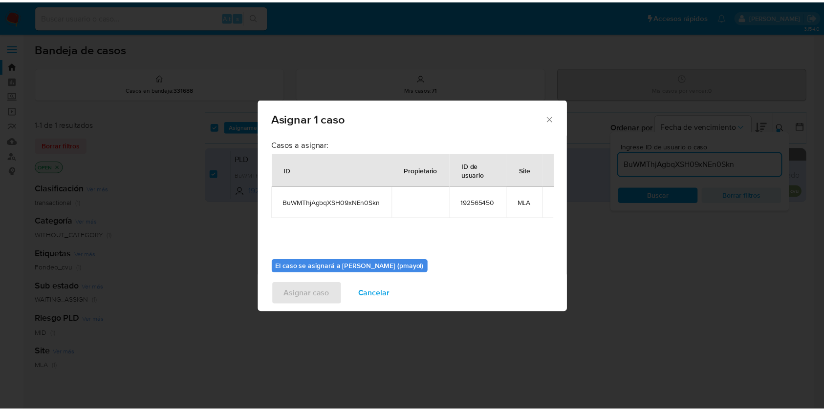
scroll to position [47, 0]
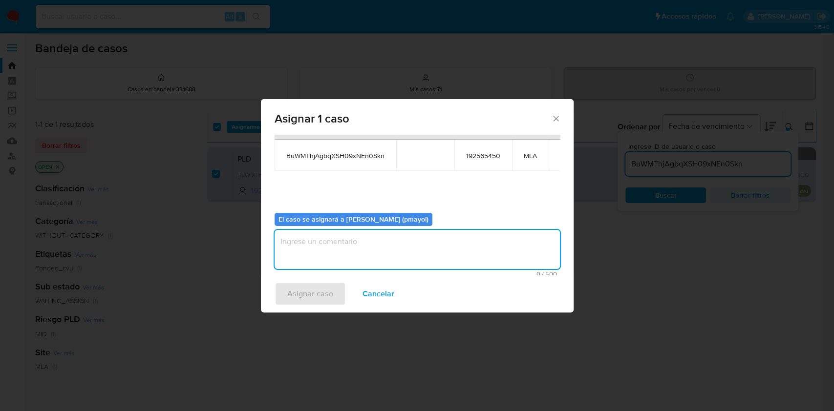
click at [499, 251] on textarea "assign-modal" at bounding box center [417, 249] width 285 height 39
type textarea "Asignación"
click at [326, 283] on span "Asignar caso" at bounding box center [310, 293] width 46 height 21
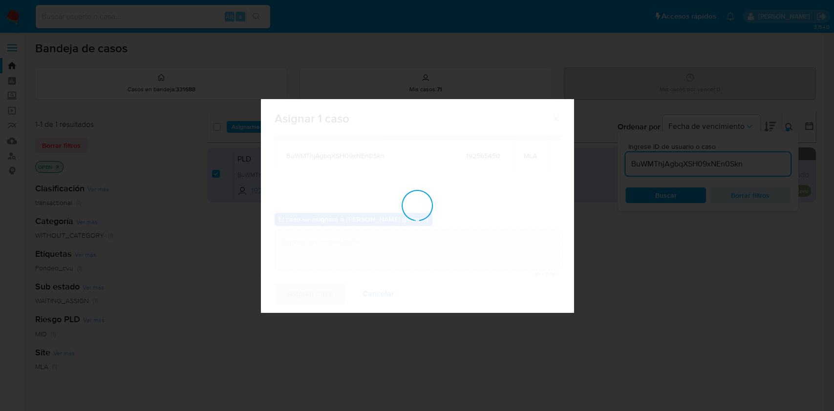
checkbox input "false"
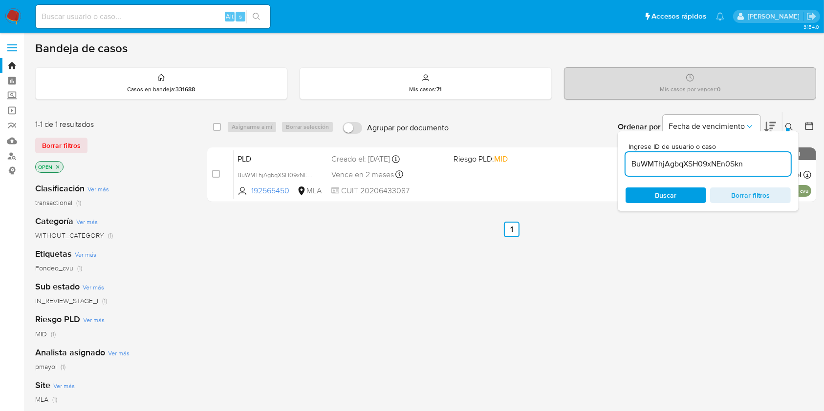
click at [174, 23] on div "Alt s" at bounding box center [153, 16] width 235 height 23
click at [169, 16] on input at bounding box center [153, 16] width 235 height 13
paste input "XSVlHlpjscy0gDCF9E5v06tl"
type input "XSVlHlpjscy0gDCF9E5v06tl"
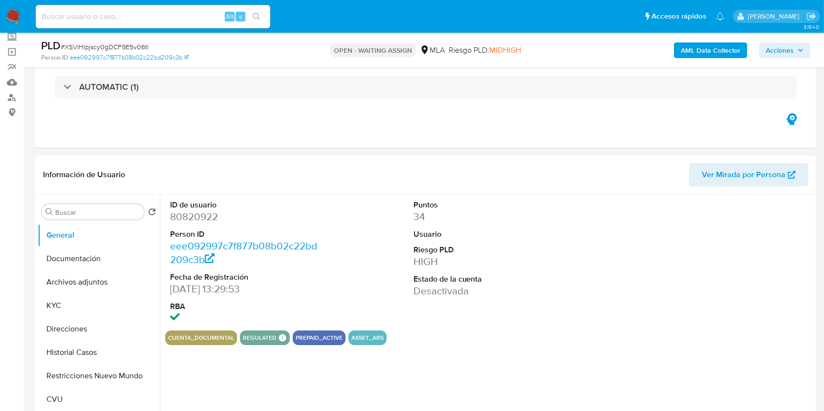
scroll to position [70, 0]
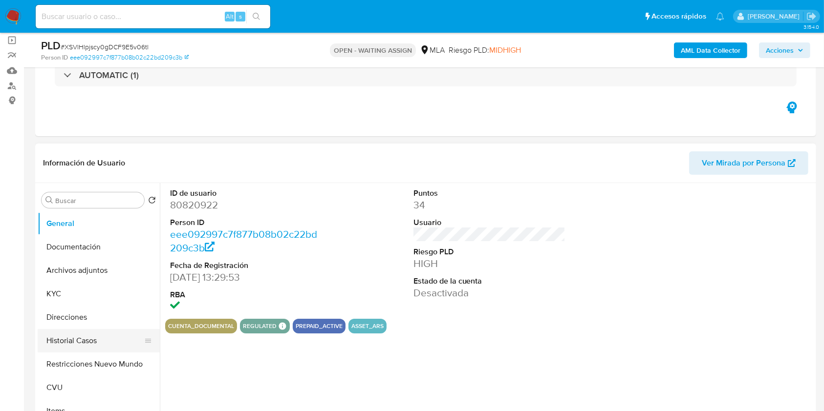
select select "10"
click at [61, 334] on button "Historial Casos" at bounding box center [95, 340] width 114 height 23
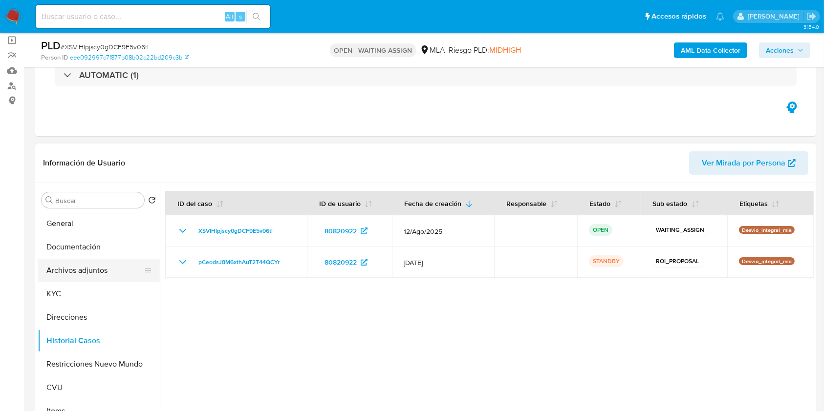
click at [89, 271] on button "Archivos adjuntos" at bounding box center [95, 270] width 114 height 23
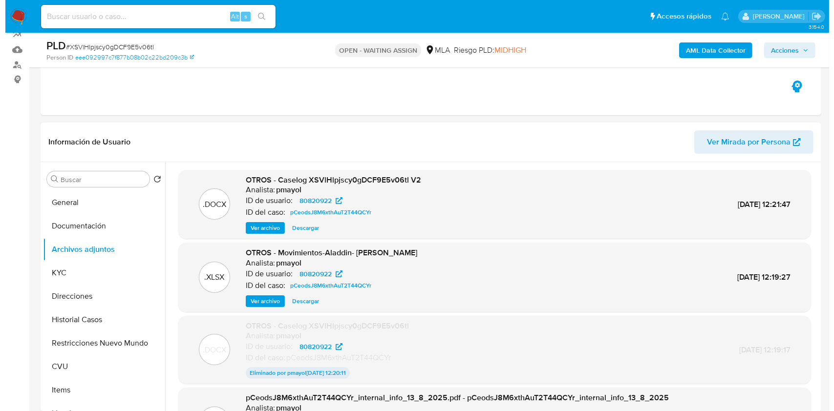
scroll to position [99, 0]
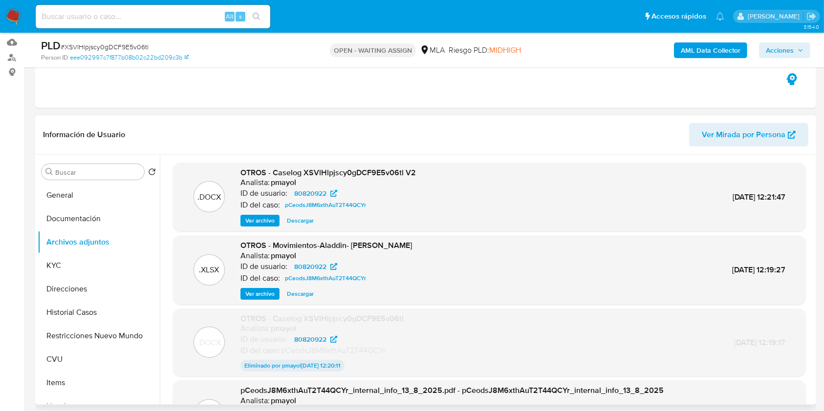
click at [257, 221] on span "Ver archivo" at bounding box center [259, 221] width 29 height 10
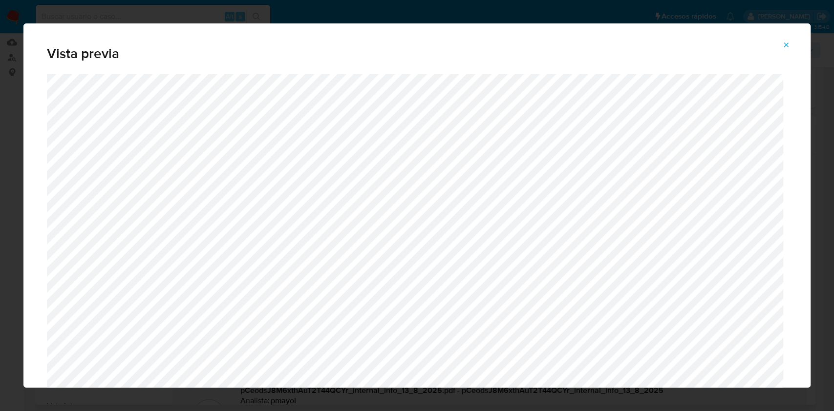
drag, startPoint x: 806, startPoint y: 38, endPoint x: 817, endPoint y: 84, distance: 47.8
click at [817, 84] on div "Vista previa" at bounding box center [417, 205] width 834 height 411
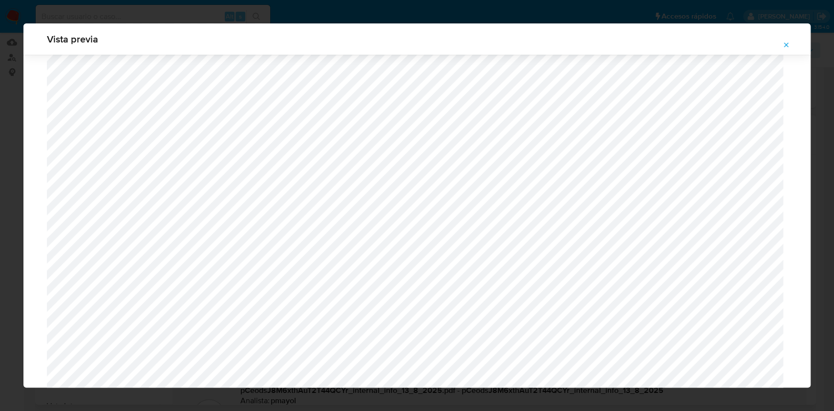
scroll to position [378, 0]
click at [788, 43] on icon "Attachment preview" at bounding box center [786, 45] width 4 height 4
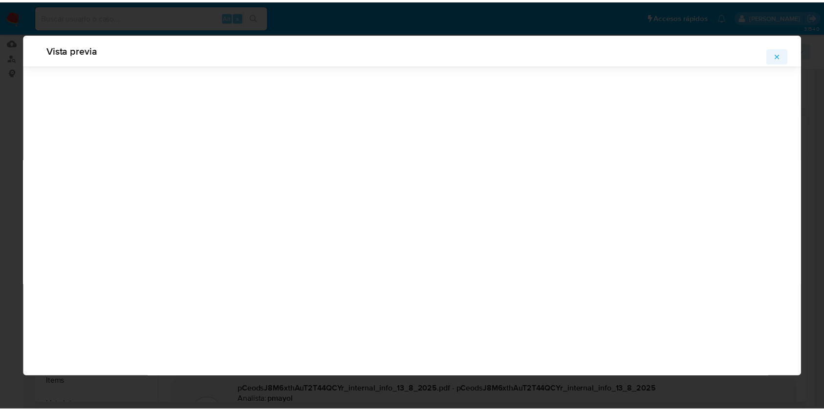
scroll to position [0, 0]
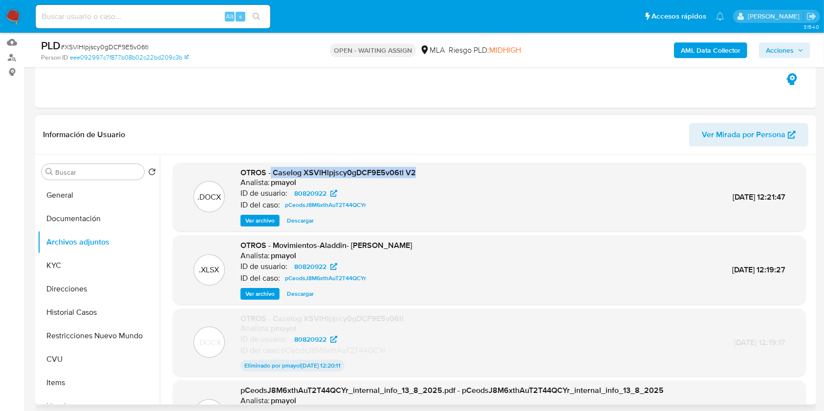
drag, startPoint x: 422, startPoint y: 172, endPoint x: 271, endPoint y: 167, distance: 151.1
click at [271, 168] on div ".DOCX OTROS - Caselog XSVlHlpjscy0gDCF9E5v06tl V2 Analista: pmayol ID de usuari…" at bounding box center [489, 198] width 623 height 60
copy span "Caselog XSVlHlpjscy0gDCF9E5v06tl V2"
click at [113, 45] on span "# XSVlHlpjscy0gDCF9E5v06tl" at bounding box center [105, 47] width 88 height 10
click at [98, 308] on button "Historial Casos" at bounding box center [95, 312] width 114 height 23
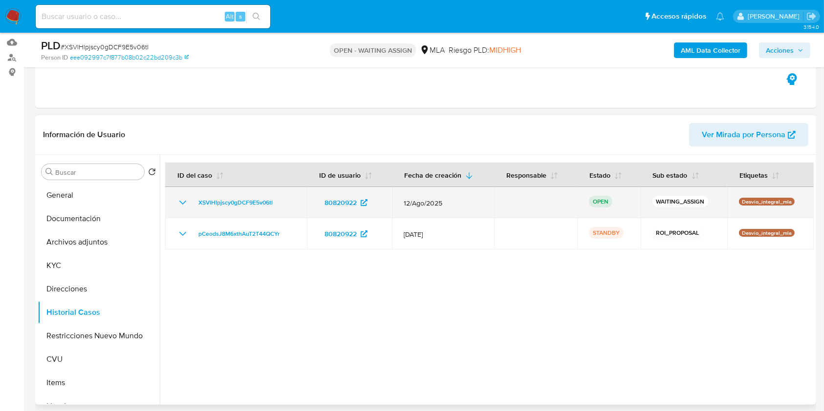
click at [177, 200] on icon "Mostrar/Ocultar" at bounding box center [183, 203] width 12 height 12
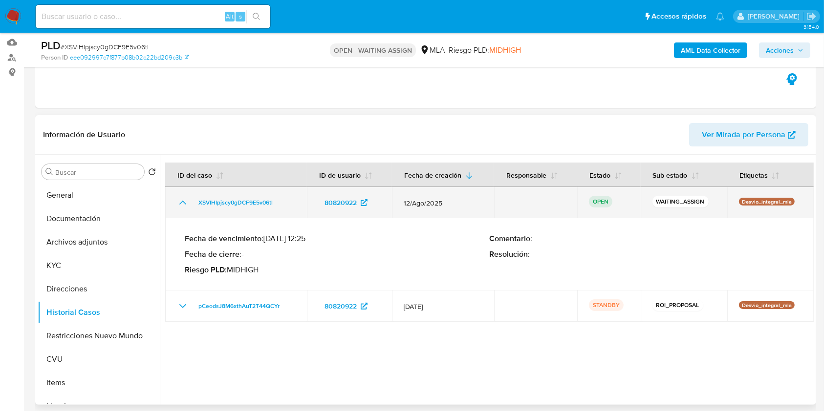
click at [177, 200] on icon "Mostrar/Ocultar" at bounding box center [183, 203] width 12 height 12
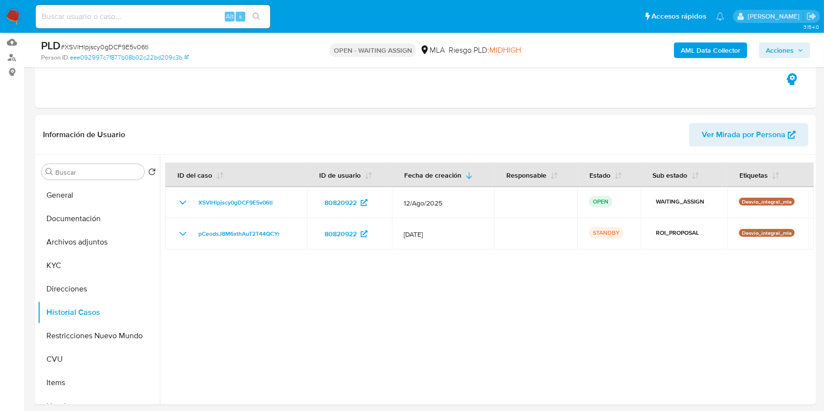
click at [115, 44] on span "# XSVlHlpjscy0gDCF9E5v06tl" at bounding box center [105, 47] width 88 height 10
copy span "XSVlHlpjscy0gDCF9E5v06tl"
click at [21, 19] on nav "Pausado Ver notificaciones Alt s Accesos rápidos Presiona las siguientes teclas…" at bounding box center [412, 16] width 824 height 33
click at [13, 10] on img at bounding box center [13, 16] width 17 height 17
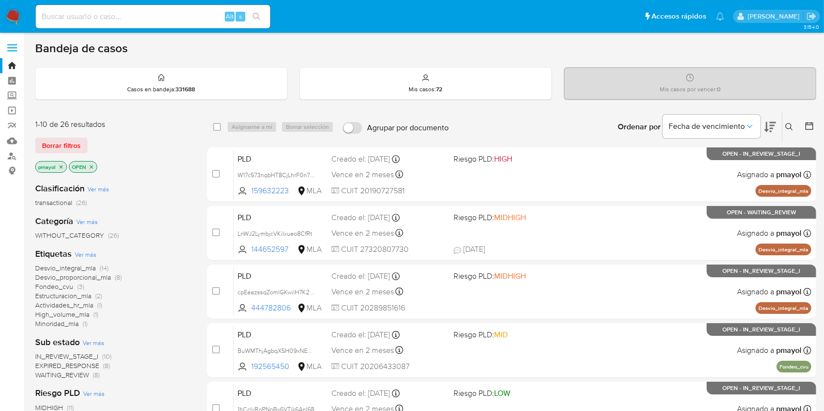
click at [790, 129] on icon at bounding box center [789, 127] width 8 height 8
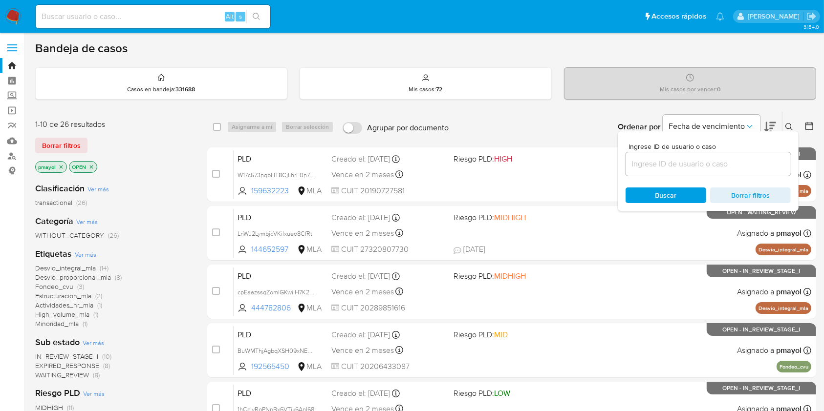
click at [708, 169] on input at bounding box center [707, 164] width 165 height 13
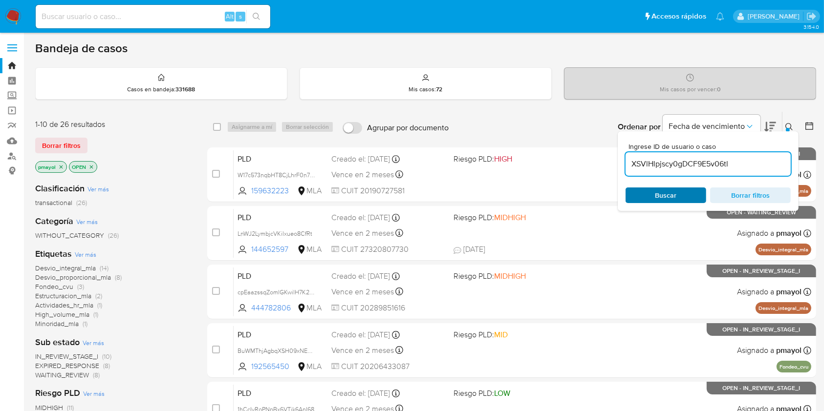
type input "XSVlHlpjscy0gDCF9E5v06tl"
click at [669, 191] on div "Buscar Borrar filtros" at bounding box center [707, 196] width 165 height 16
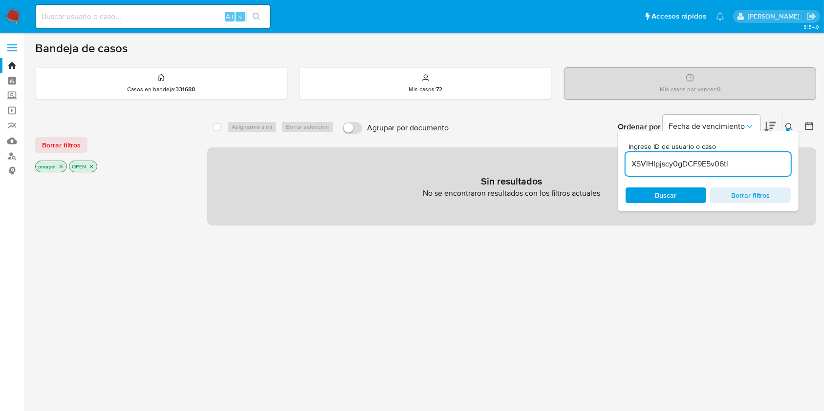
click at [60, 167] on icon "close-filter" at bounding box center [61, 167] width 6 height 6
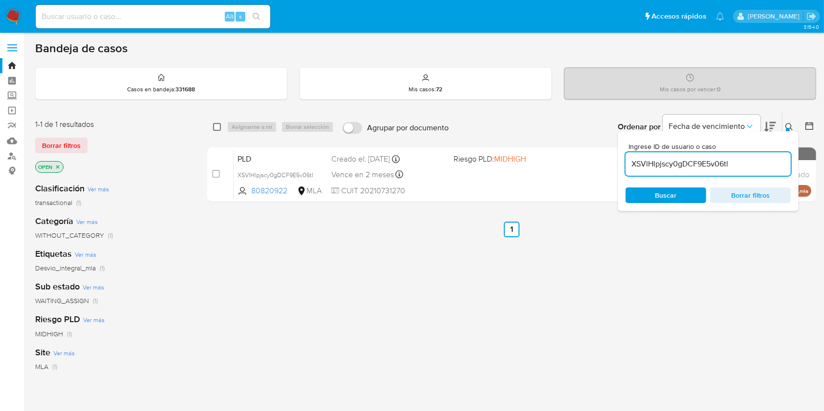
click at [216, 126] on input "checkbox" at bounding box center [217, 127] width 8 height 8
checkbox input "true"
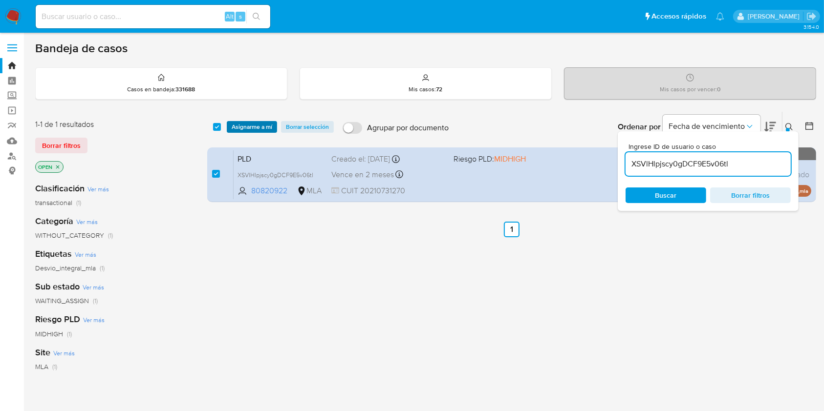
click at [256, 126] on span "Asignarme a mí" at bounding box center [252, 127] width 41 height 10
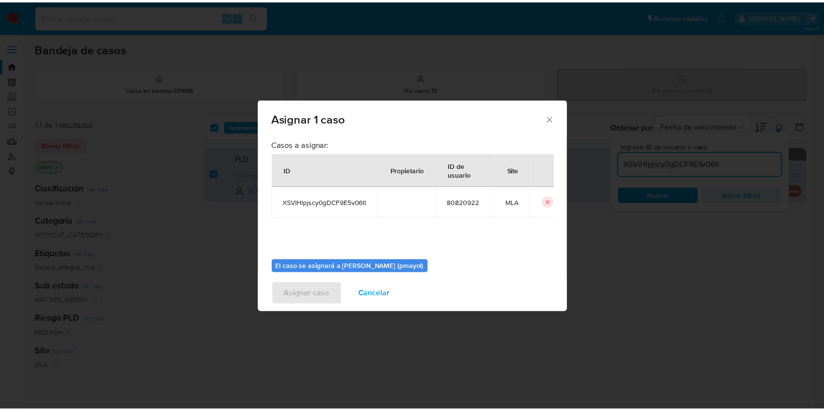
scroll to position [50, 0]
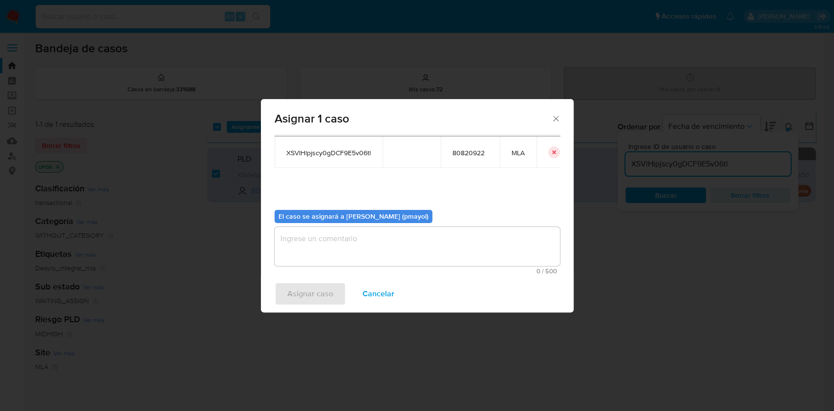
click at [510, 256] on textarea "assign-modal" at bounding box center [417, 246] width 285 height 39
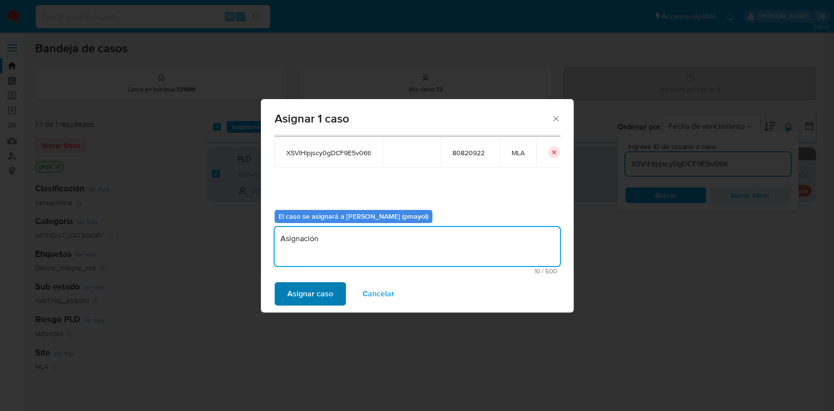
type textarea "Asignación"
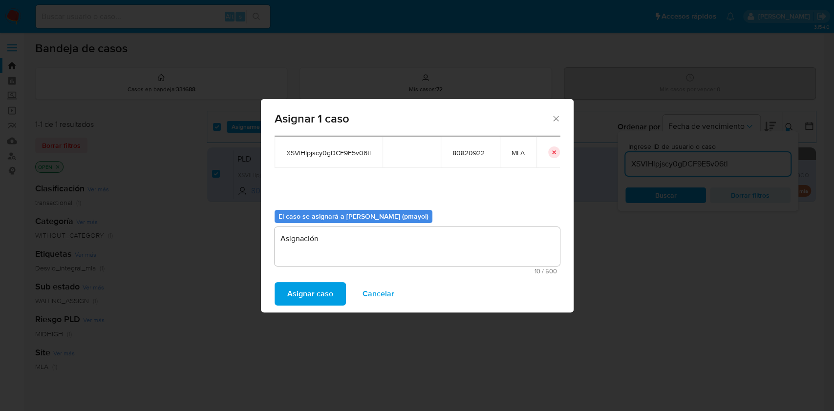
click at [289, 299] on span "Asignar caso" at bounding box center [310, 293] width 46 height 21
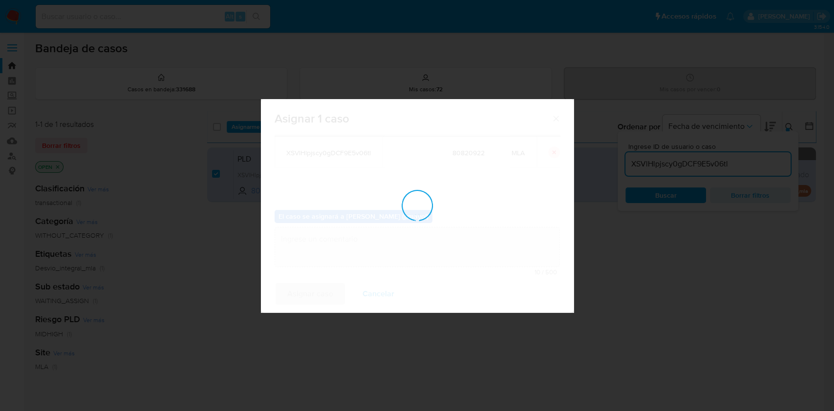
checkbox input "false"
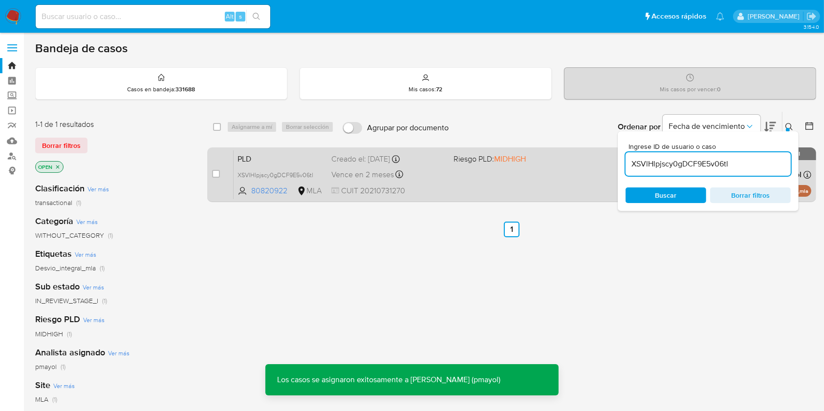
click at [491, 171] on div "PLD XSVlHlpjscy0gDCF9E5v06tl 80820922 MLA Riesgo PLD: MIDHIGH Creado el: [DATE]…" at bounding box center [522, 174] width 577 height 49
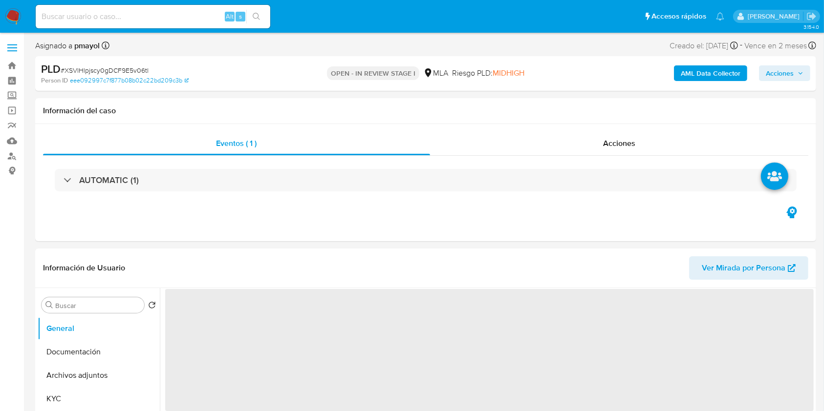
click at [782, 77] on span "Acciones" at bounding box center [780, 73] width 28 height 16
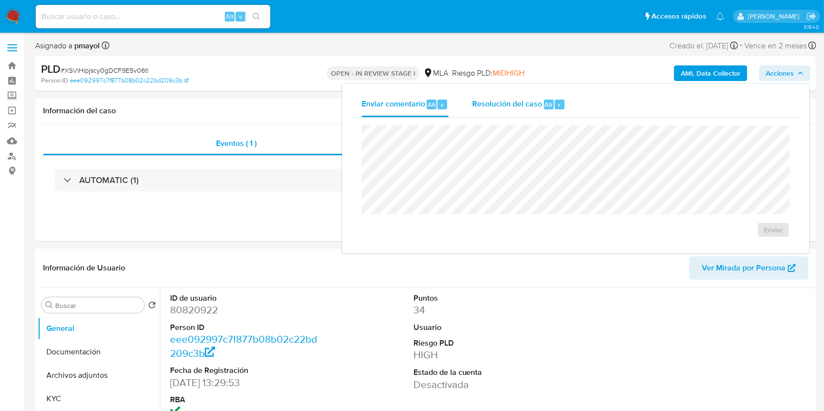
click at [535, 108] on span "Resolución del caso" at bounding box center [507, 104] width 70 height 11
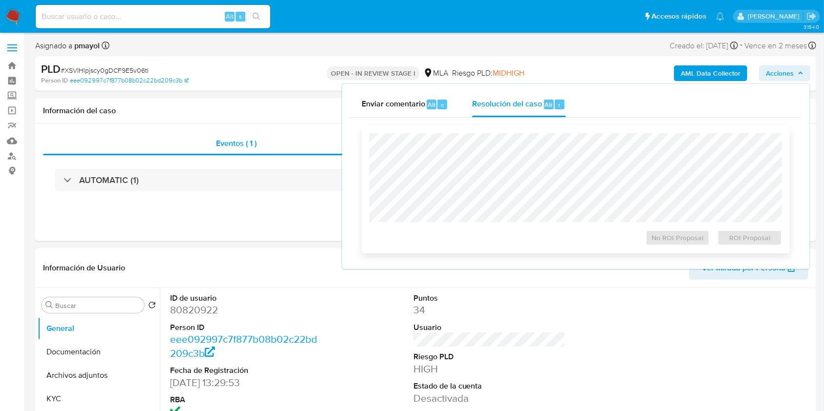
select select "10"
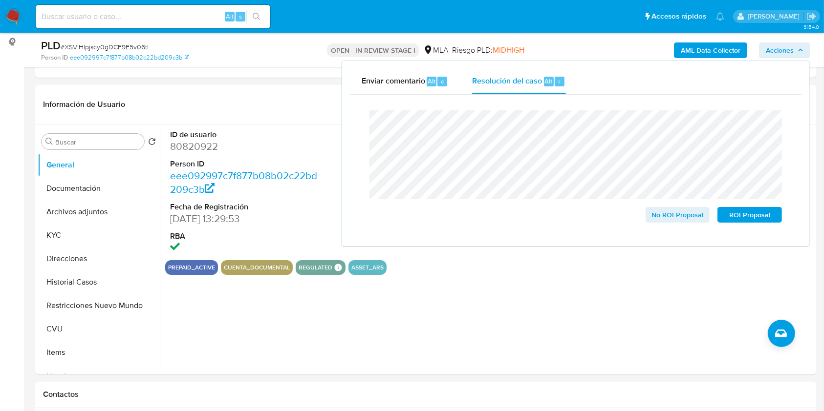
scroll to position [131, 0]
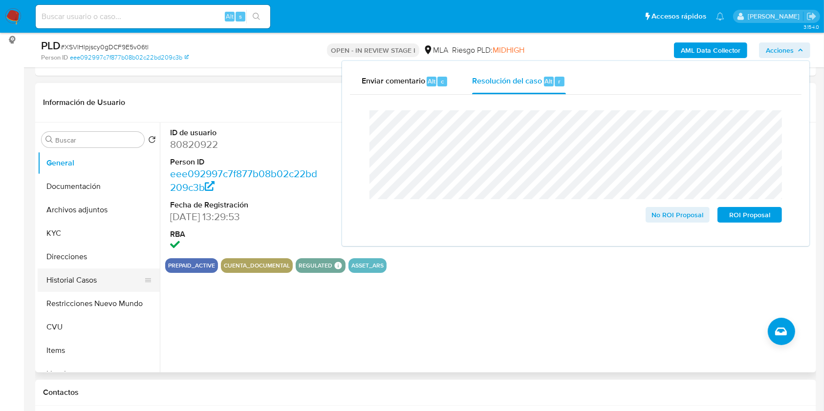
click at [81, 277] on button "Historial Casos" at bounding box center [95, 280] width 114 height 23
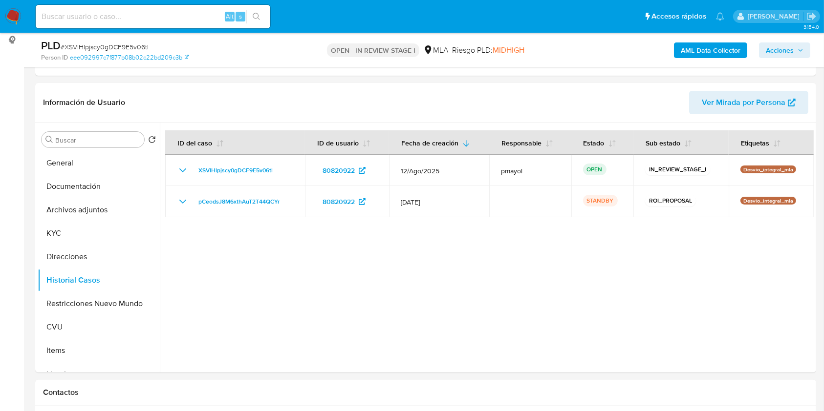
click at [781, 46] on span "Acciones" at bounding box center [780, 51] width 28 height 16
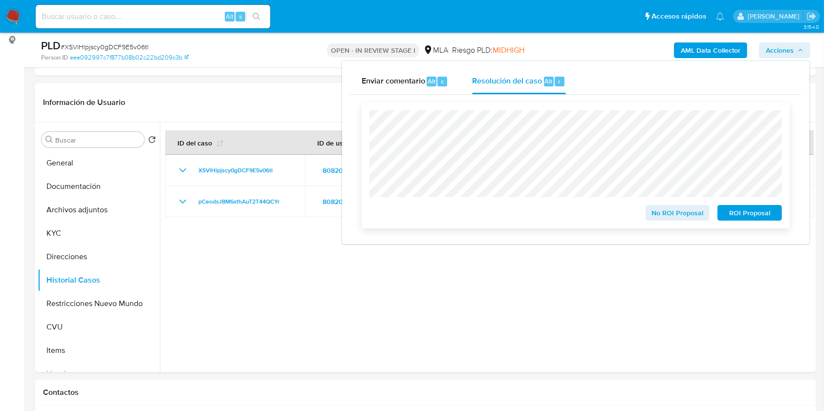
click at [745, 213] on span "ROI Proposal" at bounding box center [749, 213] width 51 height 14
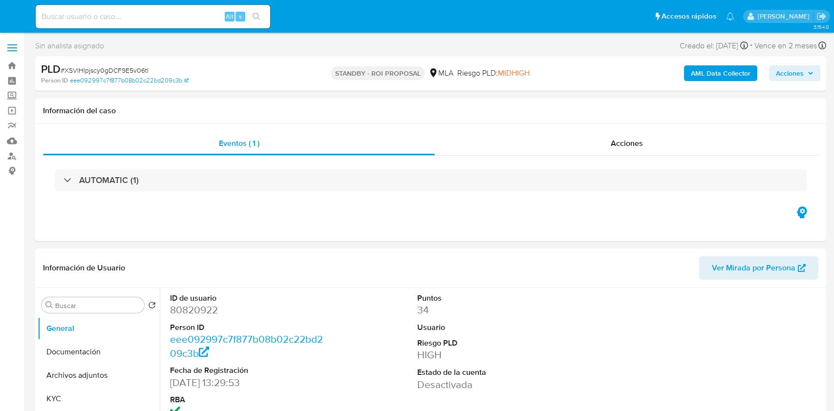
select select "10"
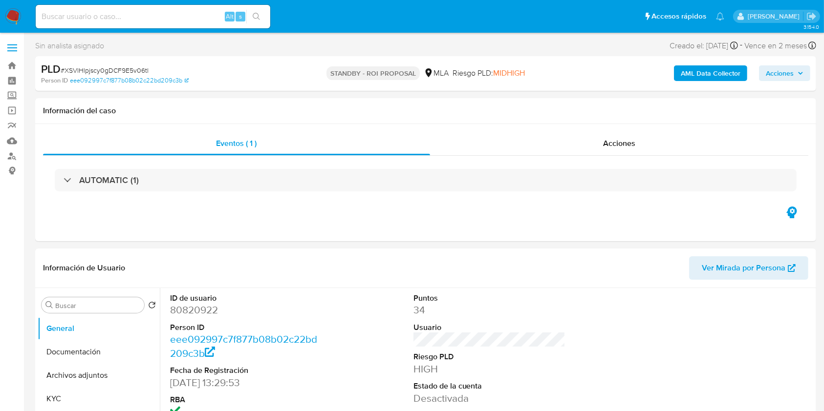
click at [188, 19] on input at bounding box center [153, 16] width 235 height 13
paste input "cSxFoQ9cUHT5WY8fvOxTQswY"
type input "cSxFoQ9cUHT5WY8fvOxTQswY"
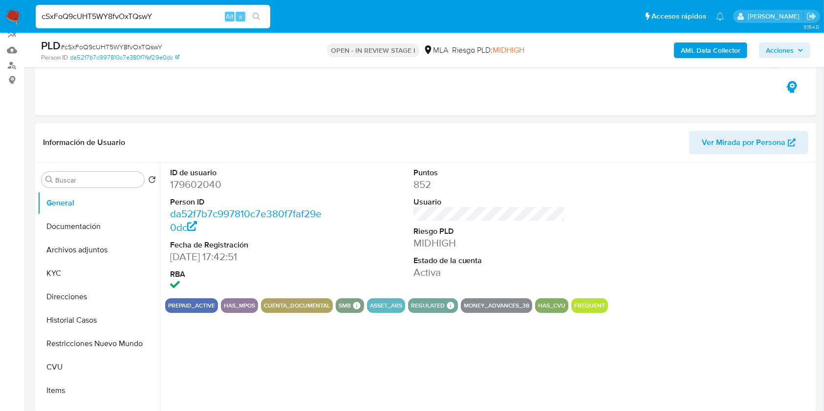
scroll to position [95, 0]
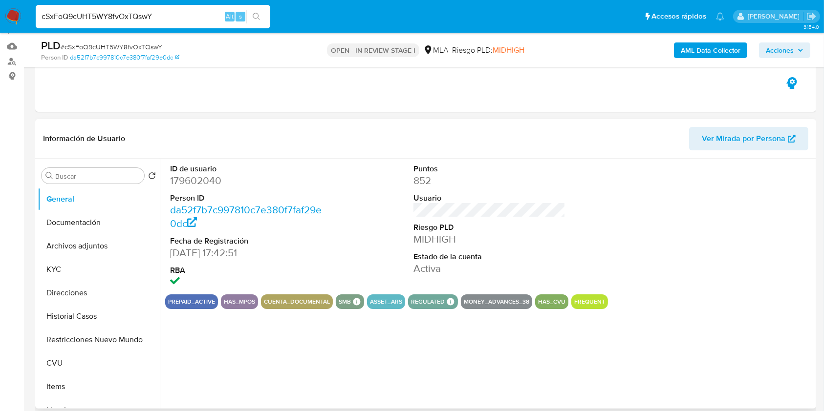
select select "10"
click at [80, 319] on button "Historial Casos" at bounding box center [95, 316] width 114 height 23
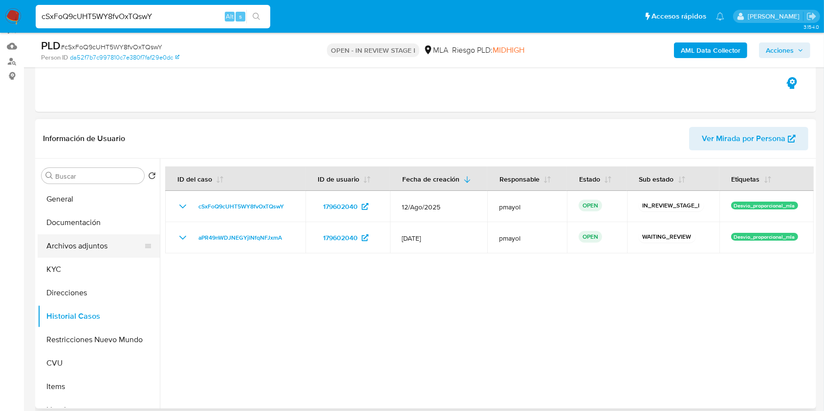
click at [78, 252] on button "Archivos adjuntos" at bounding box center [95, 246] width 114 height 23
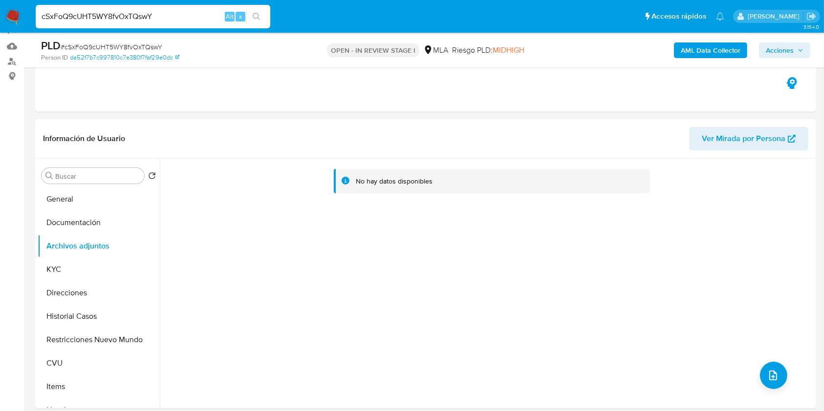
click at [162, 16] on input "cSxFoQ9cUHT5WY8fvOxTQswY" at bounding box center [153, 16] width 235 height 13
paste input "AyzsvNM8O1NRkoD556xAZB93"
type input "AyzsvNM8O1NRkoD556xAZB93"
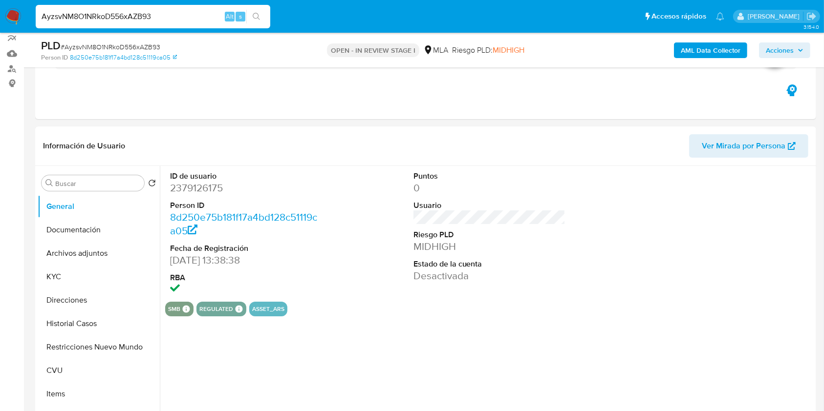
scroll to position [112, 0]
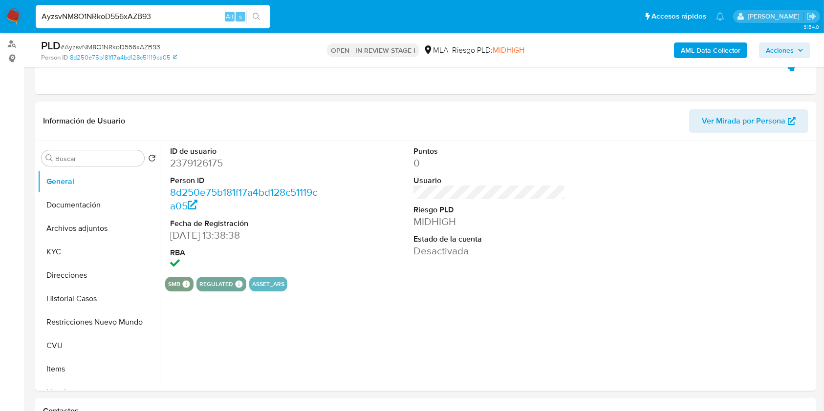
select select "10"
click at [102, 292] on button "Historial Casos" at bounding box center [95, 298] width 114 height 23
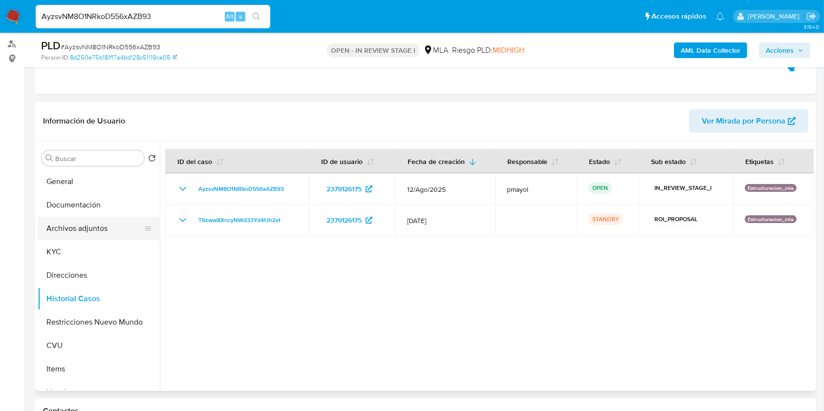
click at [80, 233] on button "Archivos adjuntos" at bounding box center [95, 228] width 114 height 23
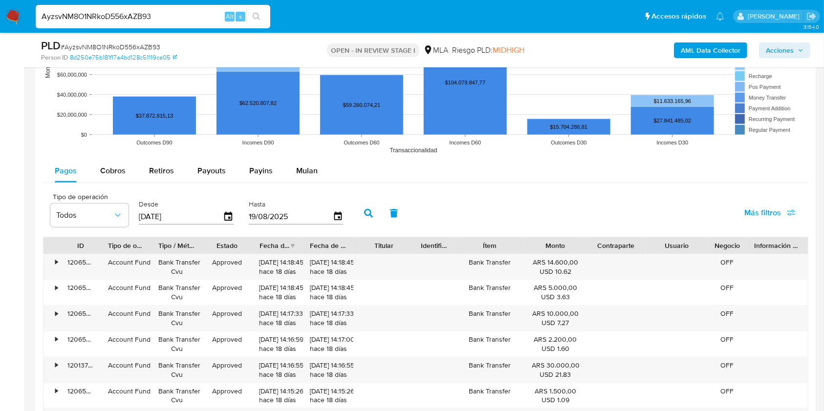
scroll to position [989, 0]
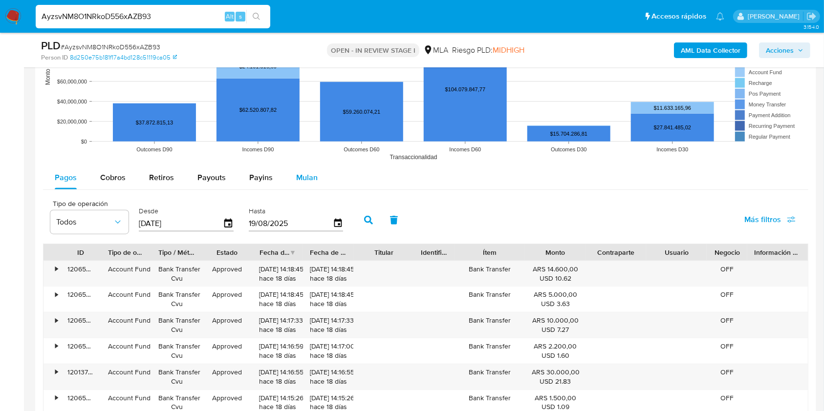
click at [312, 182] on span "Mulan" at bounding box center [306, 177] width 21 height 11
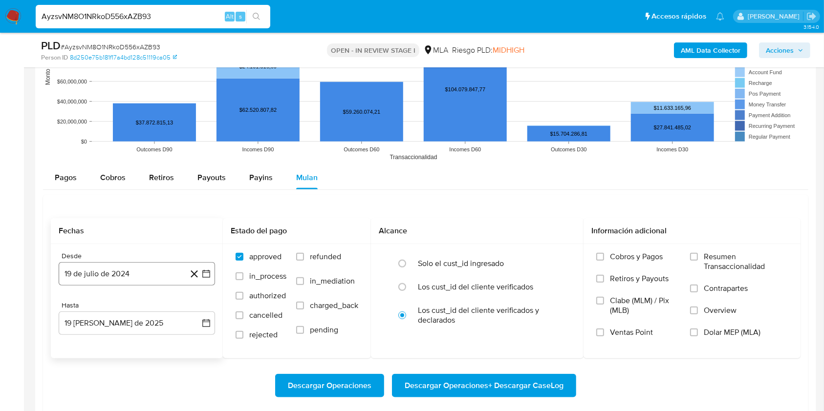
click at [149, 273] on button "19 de julio de 2024" at bounding box center [137, 273] width 156 height 23
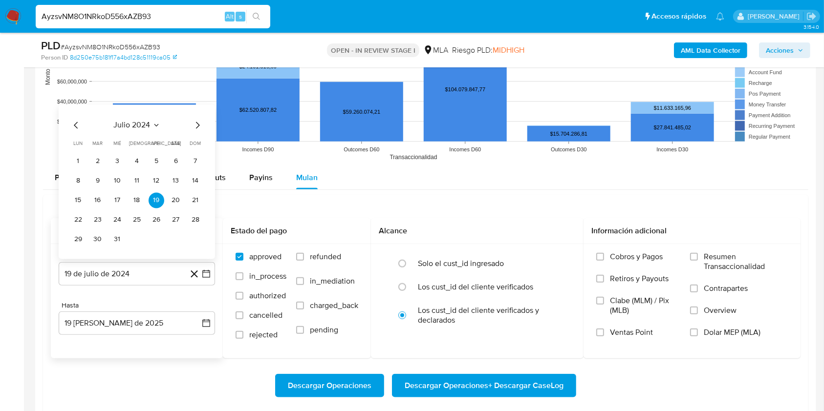
click at [143, 120] on span "julio 2024" at bounding box center [132, 125] width 37 height 10
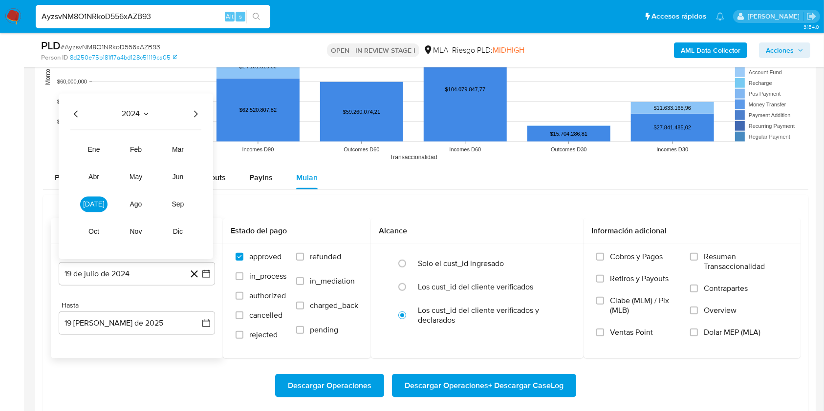
click at [147, 113] on icon "Seleccionar mes y año" at bounding box center [146, 114] width 4 height 2
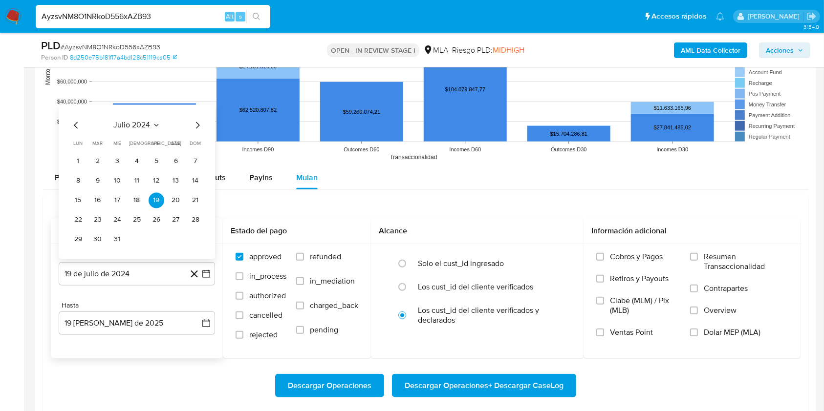
click at [195, 124] on icon "Mes siguiente" at bounding box center [198, 125] width 12 height 12
click at [163, 125] on icon "Seleccionar mes y año" at bounding box center [160, 125] width 8 height 8
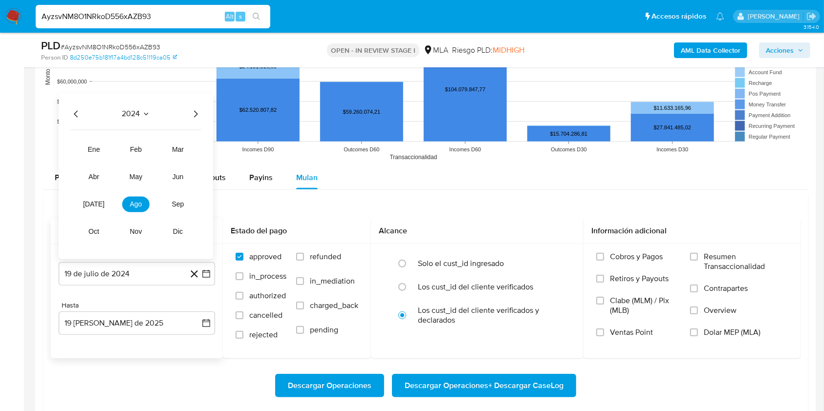
click at [196, 116] on icon "Año siguiente" at bounding box center [196, 114] width 12 height 12
click at [176, 143] on button "mar" at bounding box center [177, 150] width 27 height 16
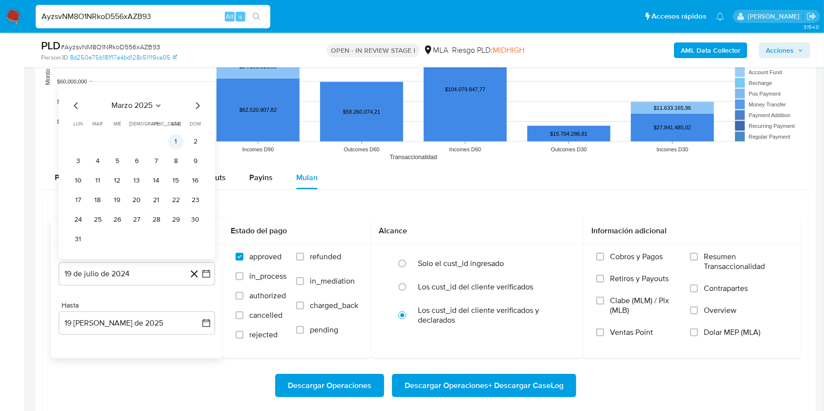
click at [180, 142] on button "1" at bounding box center [176, 142] width 16 height 16
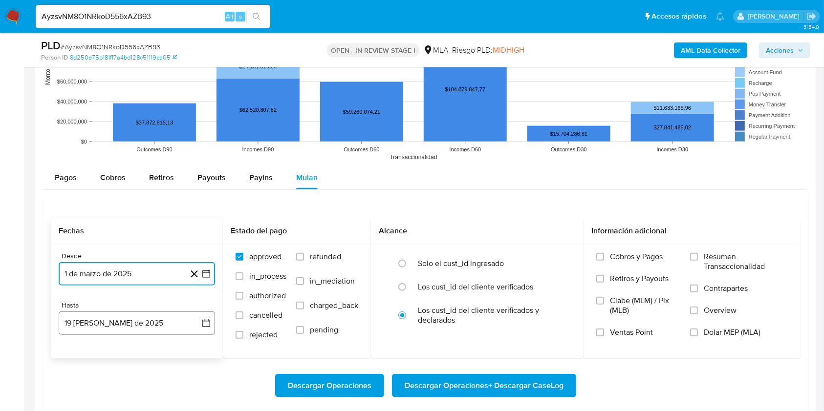
click at [133, 312] on button "19 de agosto de 2025" at bounding box center [137, 323] width 156 height 23
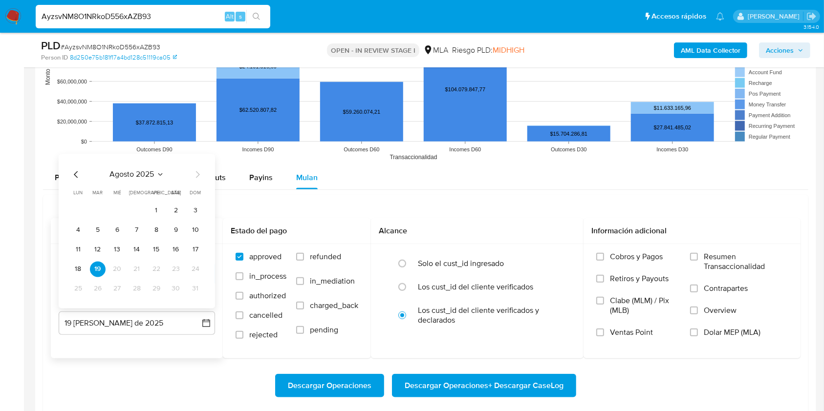
click at [71, 173] on icon "Mes anterior" at bounding box center [76, 175] width 12 height 12
click at [136, 282] on button "31" at bounding box center [137, 289] width 16 height 16
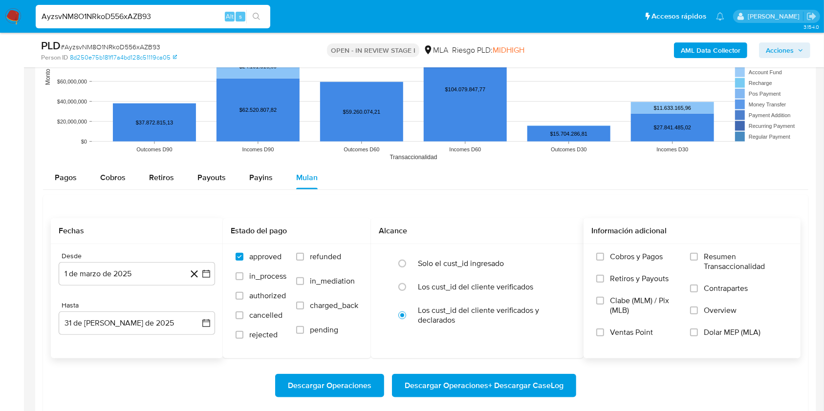
click at [743, 331] on span "Dolar MEP (MLA)" at bounding box center [732, 333] width 57 height 10
click at [698, 331] on input "Dolar MEP (MLA)" at bounding box center [694, 333] width 8 height 8
click at [512, 381] on span "Descargar Operaciones + Descargar CaseLog" at bounding box center [484, 385] width 159 height 21
click at [190, 17] on input "AyzsvNM8O1NRkoD556xAZB93" at bounding box center [153, 16] width 235 height 13
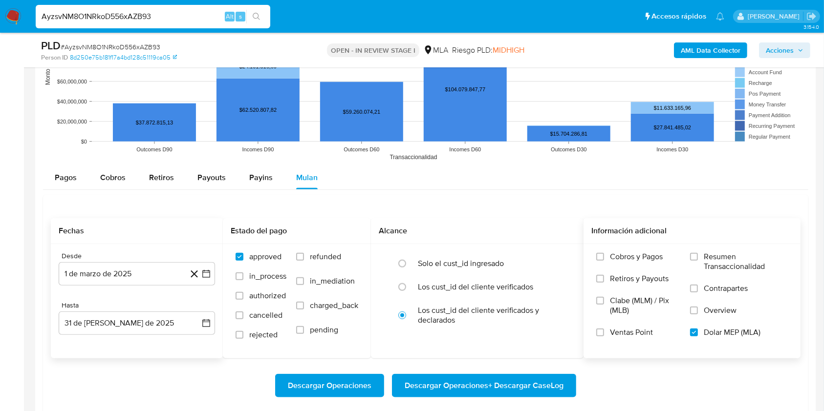
click at [190, 17] on input "AyzsvNM8O1NRkoD556xAZB93" at bounding box center [153, 16] width 235 height 13
paste input "ST2FkgKUaFZUKynE7OlXbP45"
type input "ST2FkgKUaFZUKynE7OlXbP45"
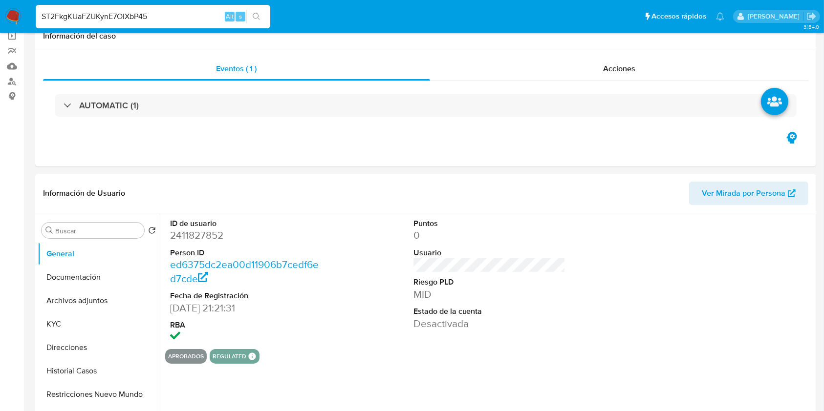
select select "10"
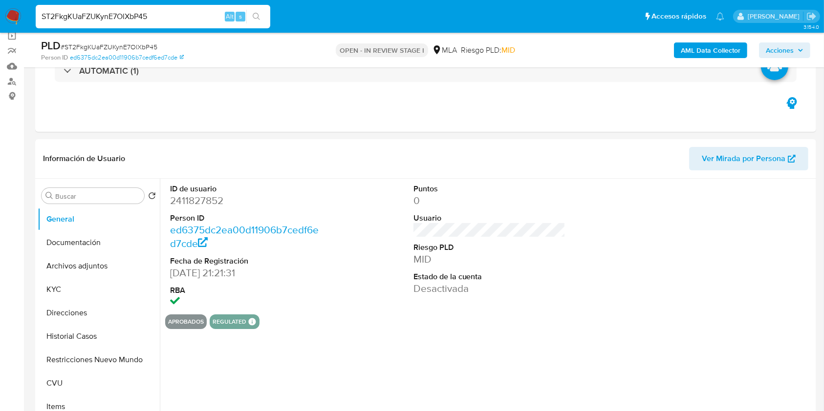
scroll to position [97, 0]
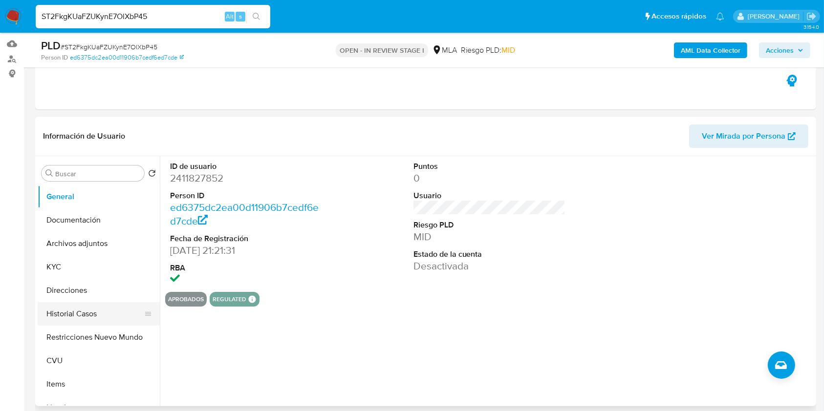
click at [84, 319] on button "Historial Casos" at bounding box center [95, 313] width 114 height 23
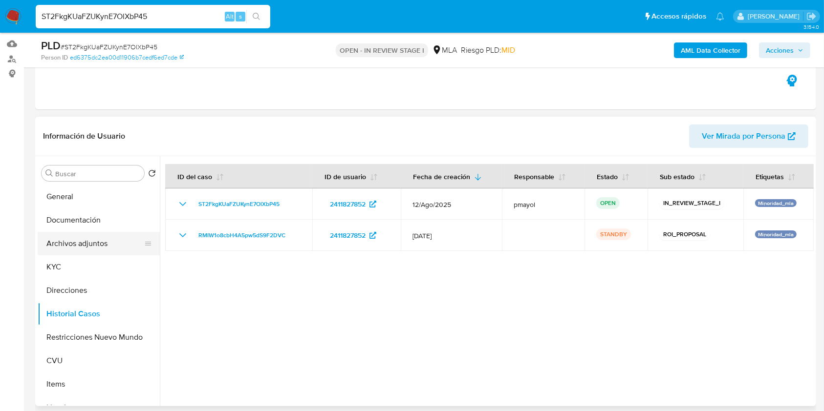
click at [91, 242] on button "Archivos adjuntos" at bounding box center [95, 243] width 114 height 23
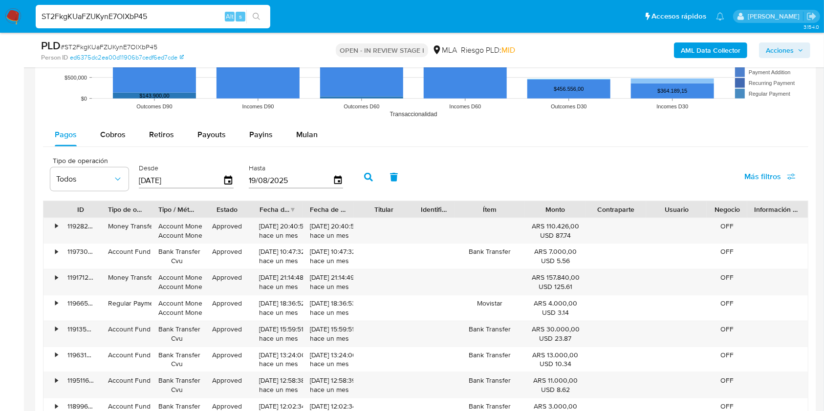
scroll to position [1045, 0]
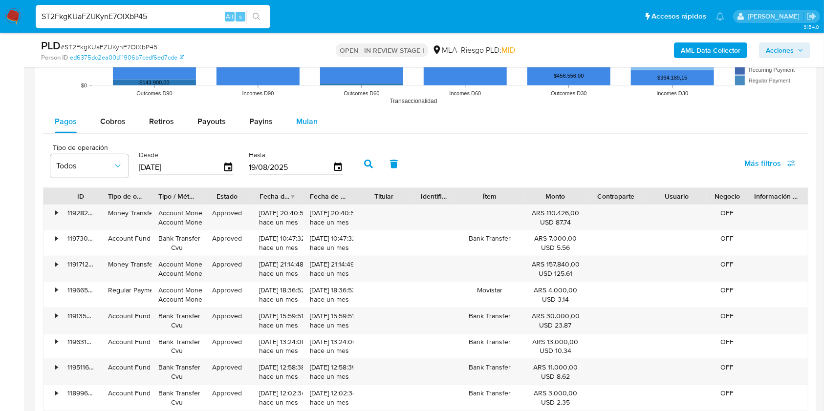
click at [299, 116] on span "Mulan" at bounding box center [306, 121] width 21 height 11
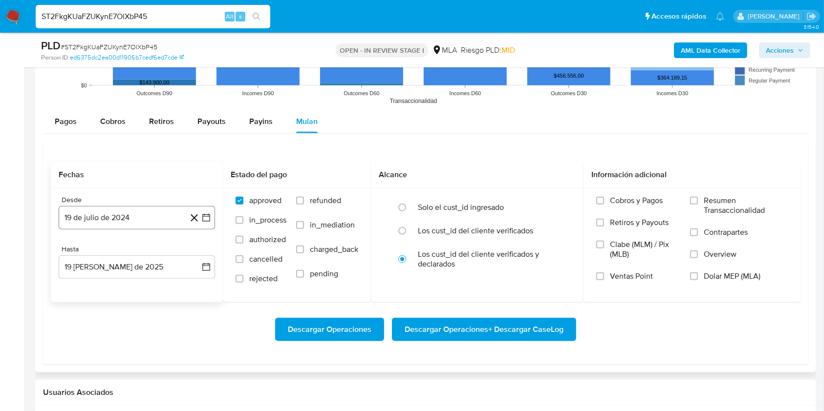
click at [169, 215] on button "19 de julio de 2024" at bounding box center [137, 217] width 156 height 23
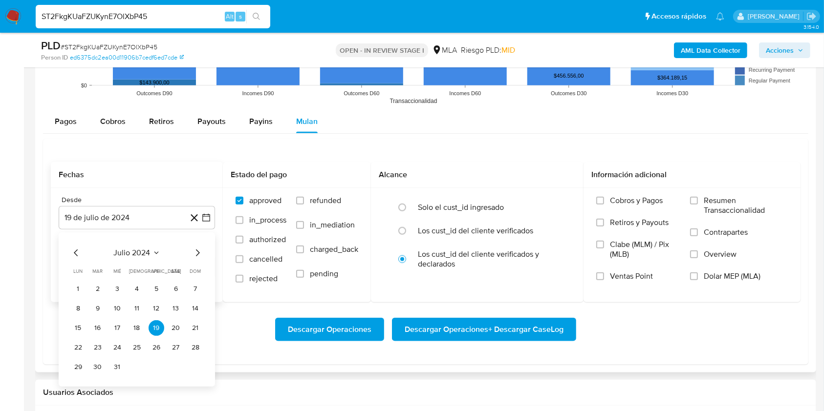
click at [129, 249] on span "julio 2024" at bounding box center [132, 253] width 37 height 10
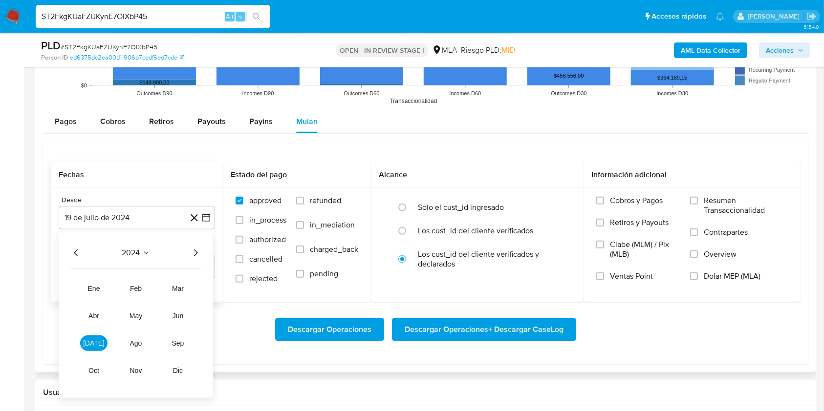
click at [195, 252] on icon "Año siguiente" at bounding box center [196, 253] width 12 height 12
click at [174, 291] on span "mar" at bounding box center [178, 289] width 12 height 8
click at [173, 289] on button "1" at bounding box center [176, 289] width 16 height 16
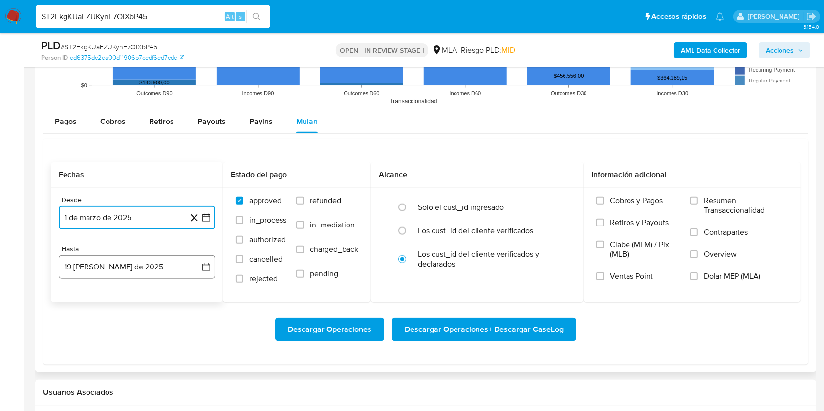
click at [140, 271] on button "19 de agosto de 2025" at bounding box center [137, 267] width 156 height 23
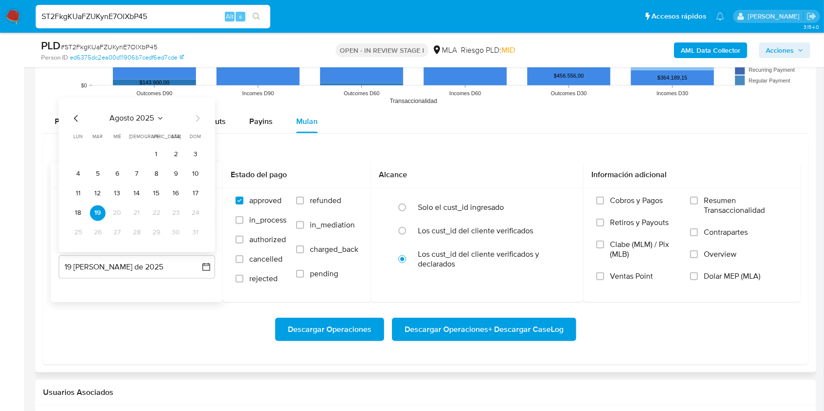
click at [75, 116] on icon "Mes anterior" at bounding box center [76, 118] width 4 height 7
click at [137, 230] on button "31" at bounding box center [137, 233] width 16 height 16
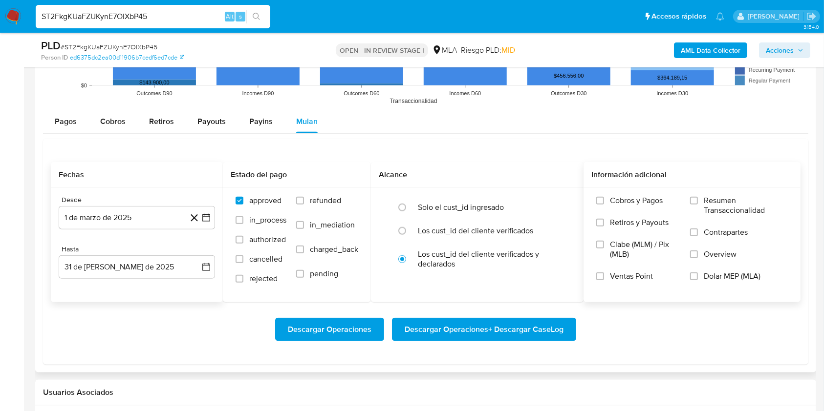
click at [719, 279] on span "Dolar MEP (MLA)" at bounding box center [732, 277] width 57 height 10
click at [698, 279] on input "Dolar MEP (MLA)" at bounding box center [694, 277] width 8 height 8
click at [551, 329] on span "Descargar Operaciones + Descargar CaseLog" at bounding box center [484, 329] width 159 height 21
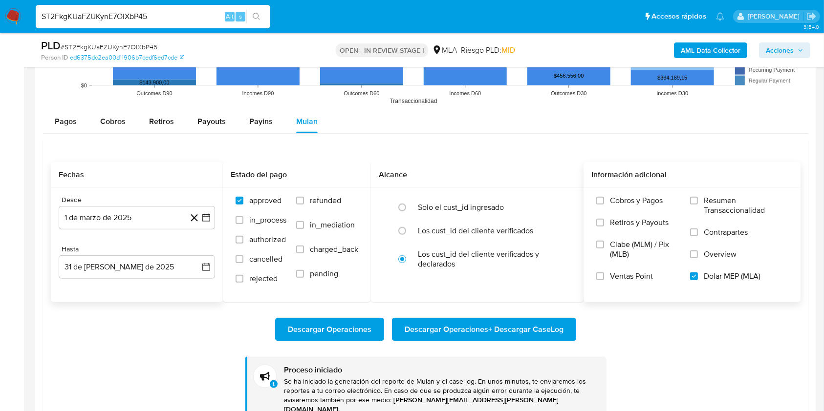
click at [181, 24] on div "ST2FkgKUaFZUKynE7OlXbP45 Alt s" at bounding box center [153, 16] width 235 height 23
click at [179, 23] on div "ST2FkgKUaFZUKynE7OlXbP45 Alt s" at bounding box center [153, 16] width 235 height 23
click at [177, 18] on input "ST2FkgKUaFZUKynE7OlXbP45" at bounding box center [153, 16] width 235 height 13
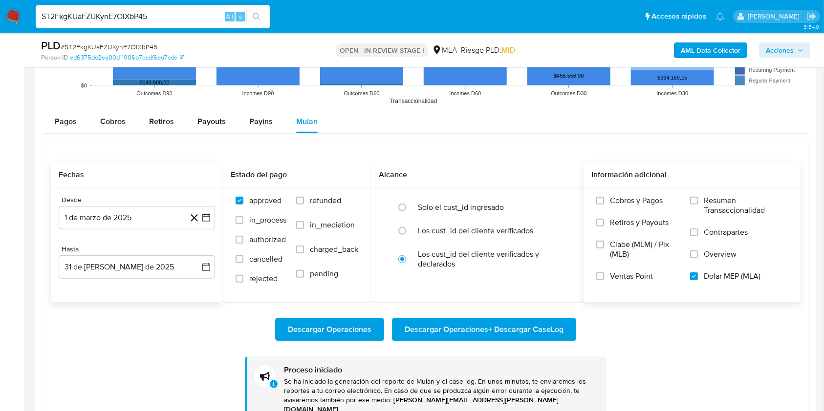
click at [177, 18] on input "ST2FkgKUaFZUKynE7OlXbP45" at bounding box center [153, 16] width 235 height 13
paste input "76DuAvA3UaSNB7LUpvwGkm5L"
type input "76DuAvA3UaSNB7LUpvwGkm5L"
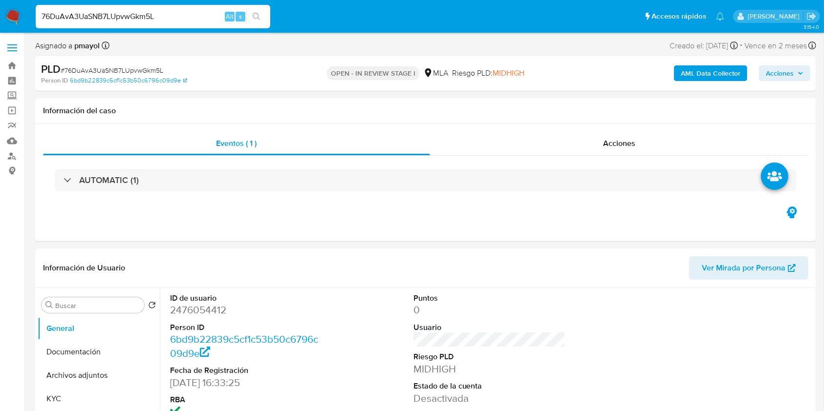
scroll to position [118, 0]
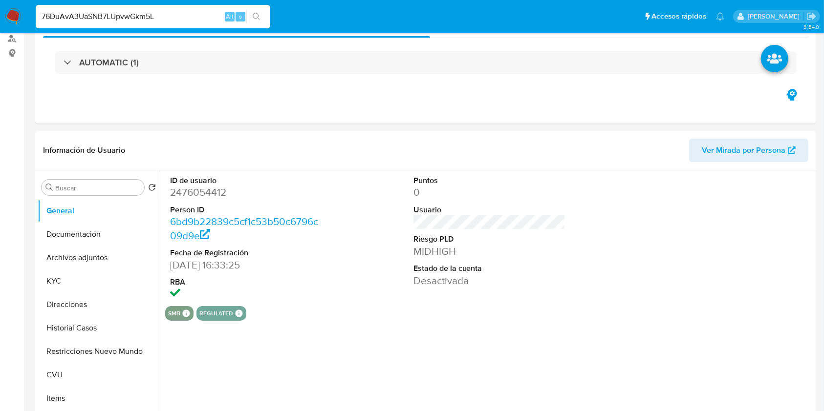
select select "10"
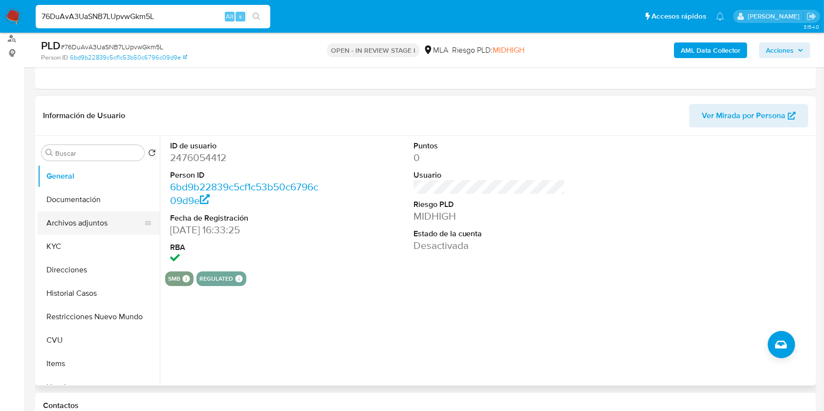
click at [78, 218] on button "Archivos adjuntos" at bounding box center [95, 223] width 114 height 23
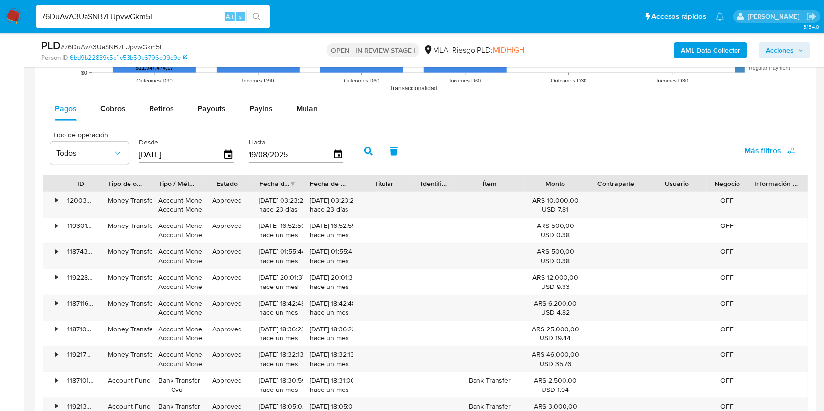
scroll to position [1031, 0]
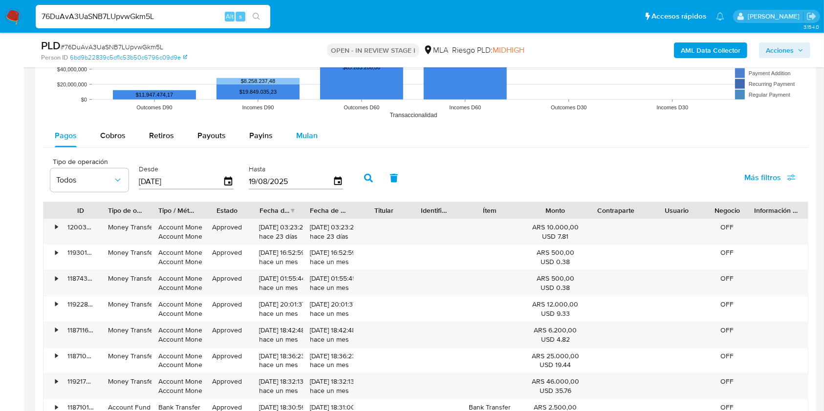
click at [303, 128] on div "Mulan" at bounding box center [306, 135] width 21 height 23
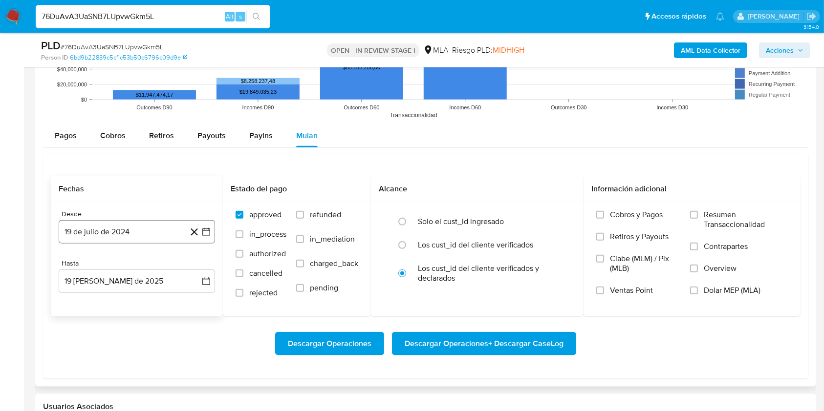
click at [158, 232] on button "19 de julio de 2024" at bounding box center [137, 231] width 156 height 23
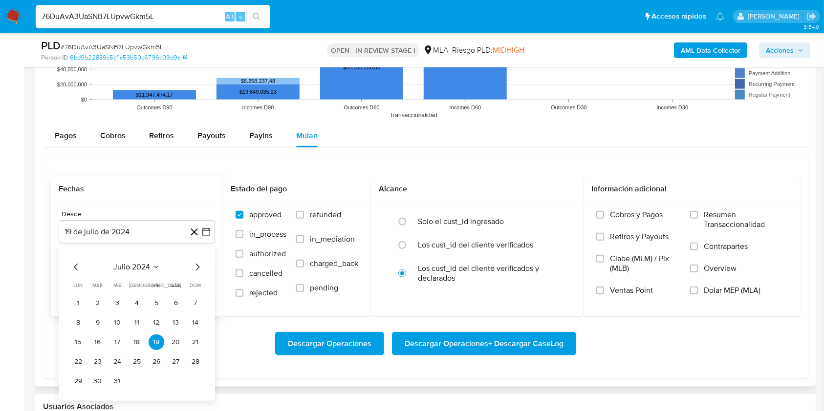
click at [153, 266] on icon "Seleccionar mes y año" at bounding box center [156, 267] width 8 height 8
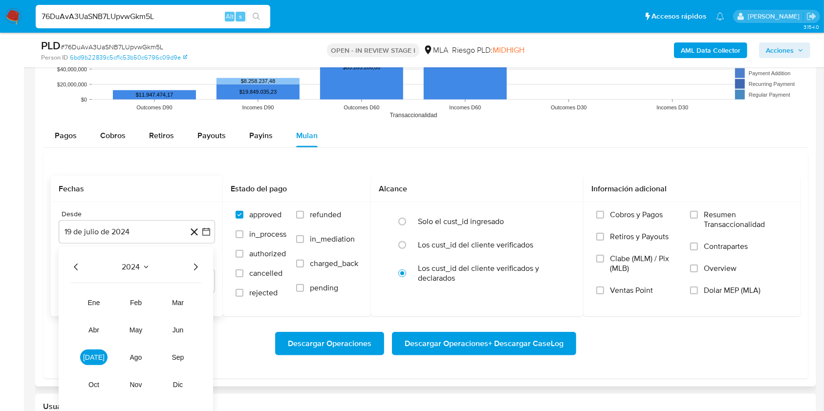
click at [201, 264] on div "2024 2024 ene feb mar abr may jun jul ago sep oct nov dic" at bounding box center [136, 330] width 154 height 166
click at [196, 264] on icon "Año siguiente" at bounding box center [196, 267] width 12 height 12
click at [178, 303] on span "mar" at bounding box center [178, 303] width 12 height 8
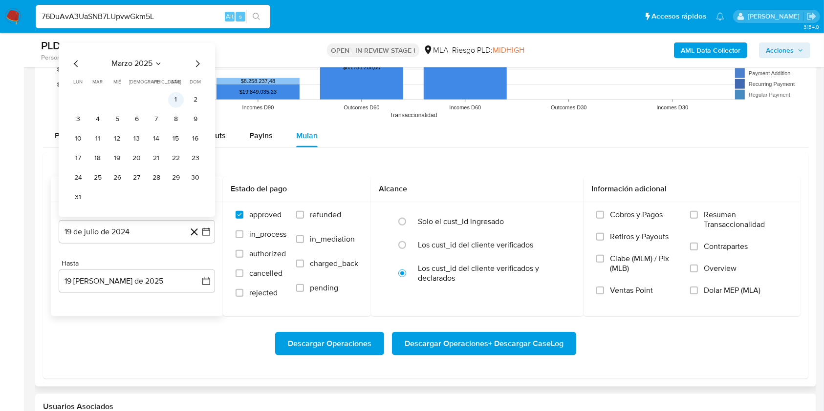
click at [173, 96] on button "1" at bounding box center [176, 100] width 16 height 16
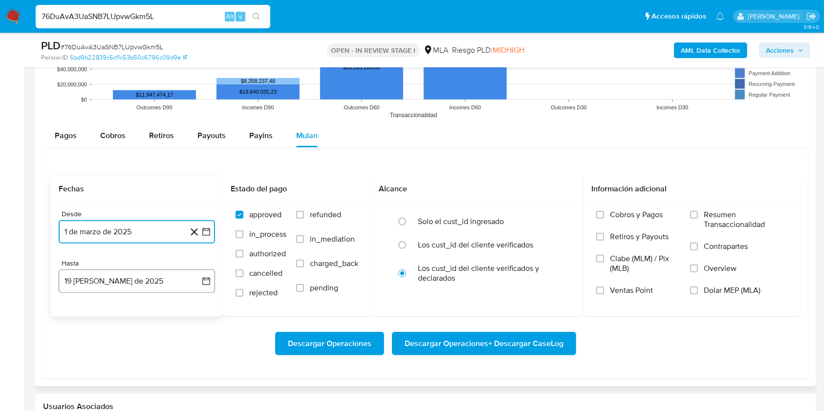
click at [118, 278] on button "19 de agosto de 2025" at bounding box center [137, 281] width 156 height 23
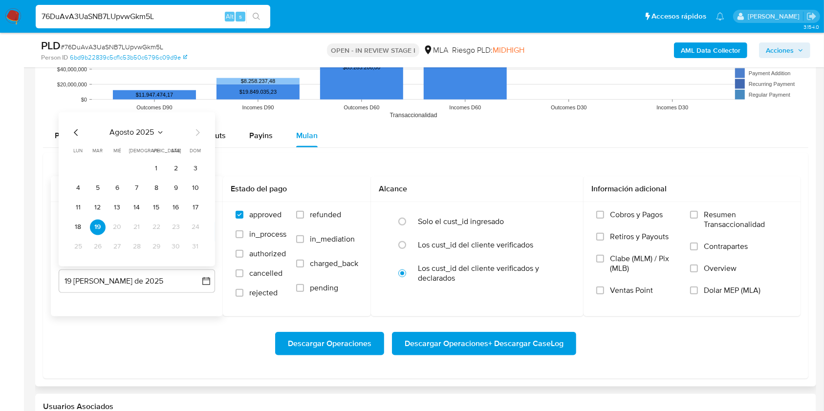
click at [71, 133] on icon "Mes anterior" at bounding box center [76, 133] width 12 height 12
click at [134, 244] on button "31" at bounding box center [137, 247] width 16 height 16
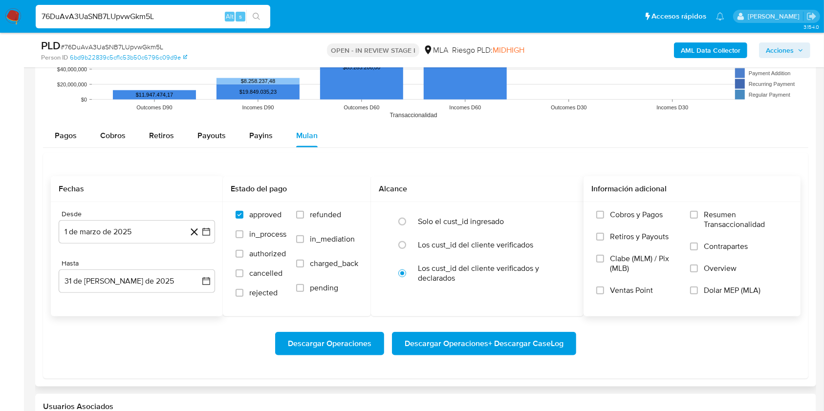
click at [727, 292] on span "Dolar MEP (MLA)" at bounding box center [732, 291] width 57 height 10
click at [698, 292] on input "Dolar MEP (MLA)" at bounding box center [694, 291] width 8 height 8
click at [554, 335] on span "Descargar Operaciones + Descargar CaseLog" at bounding box center [484, 343] width 159 height 21
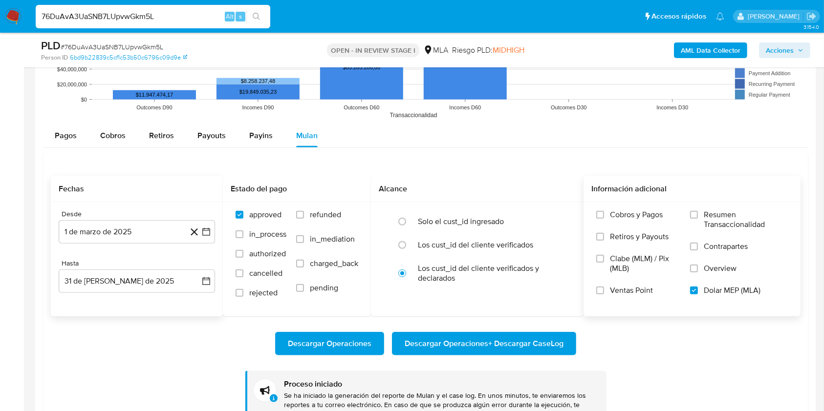
click at [20, 15] on img at bounding box center [13, 16] width 17 height 17
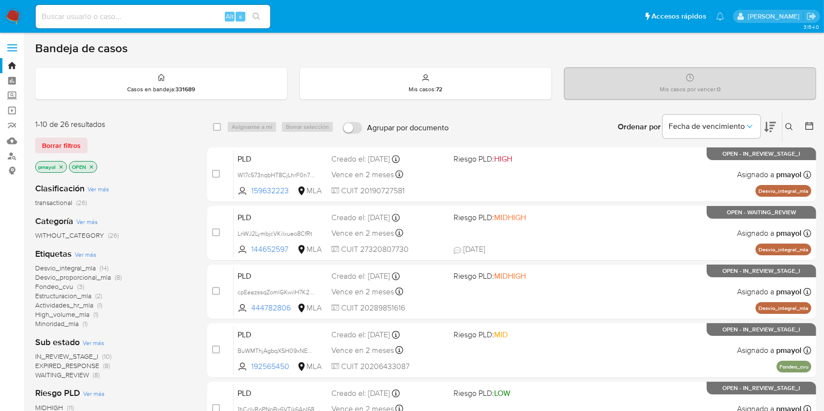
click at [482, 40] on div "3.154.0" at bounding box center [425, 402] width 781 height 726
click at [189, 15] on input at bounding box center [153, 16] width 235 height 13
paste input "MMhbVnSD1v3EbVY3dx6mrxpl"
type input "MMhbVnSD1v3EbVY3dx6mrxpl"
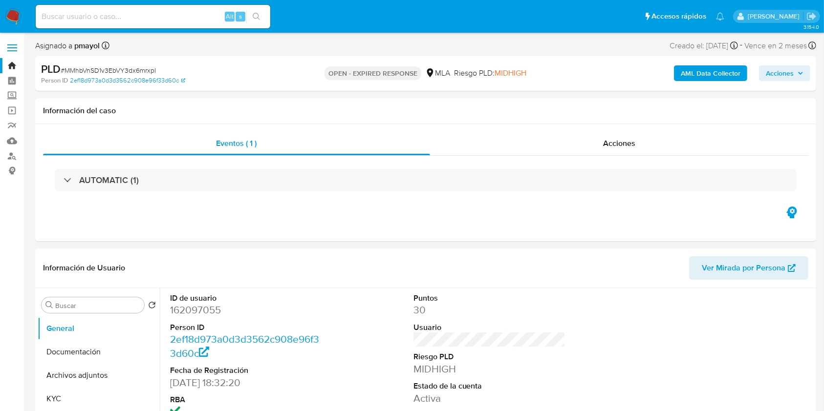
select select "10"
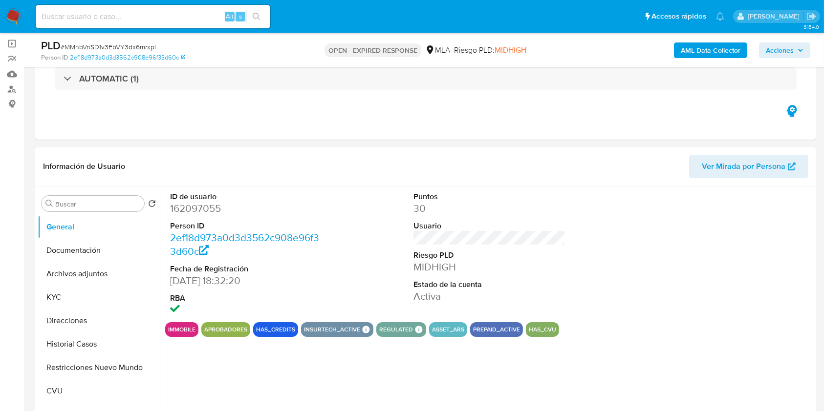
scroll to position [129, 0]
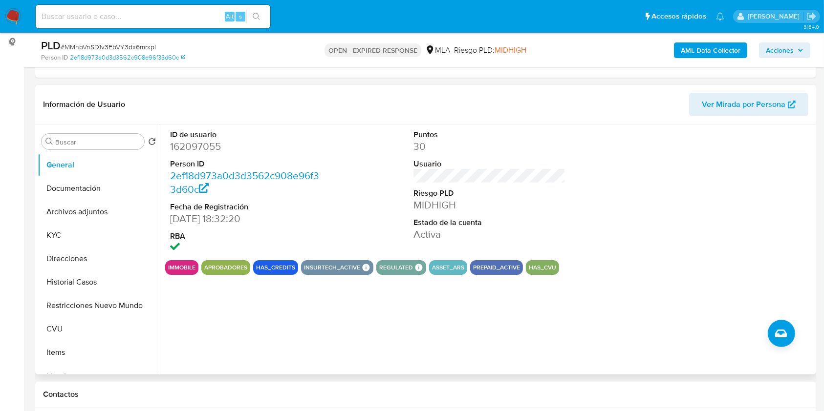
click at [758, 99] on span "Ver Mirada por Persona" at bounding box center [744, 104] width 84 height 23
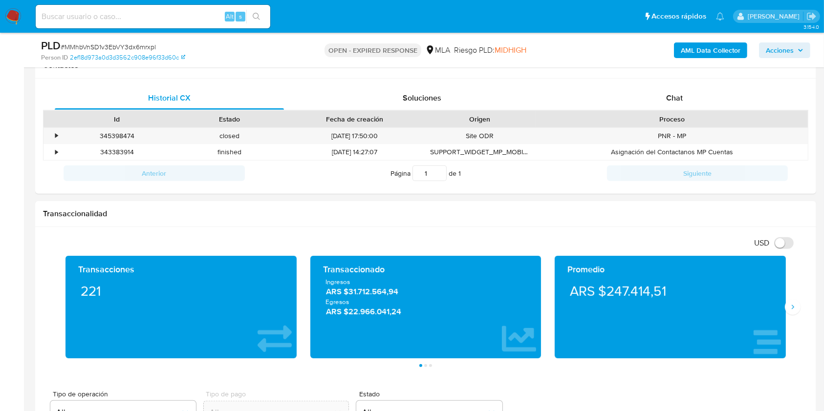
scroll to position [467, 0]
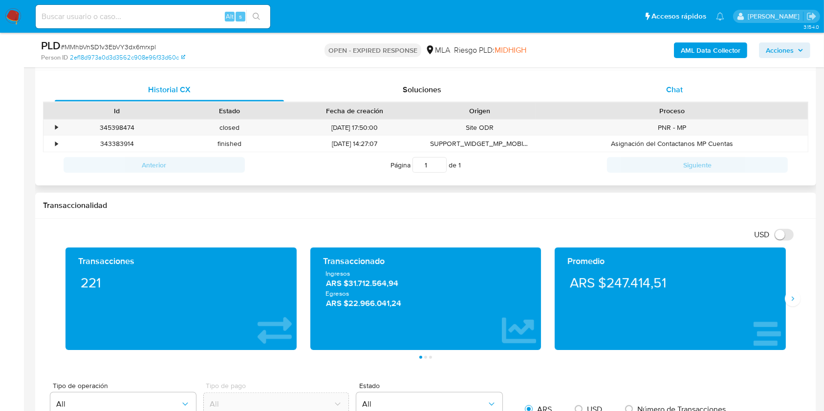
click at [689, 82] on div "Chat" at bounding box center [674, 89] width 229 height 23
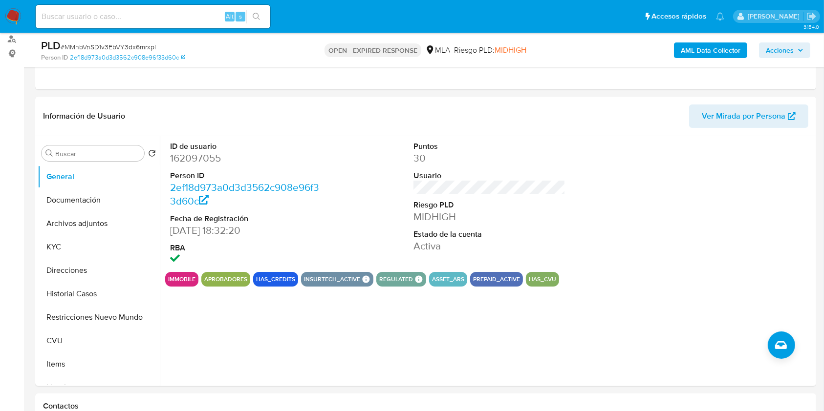
scroll to position [105, 0]
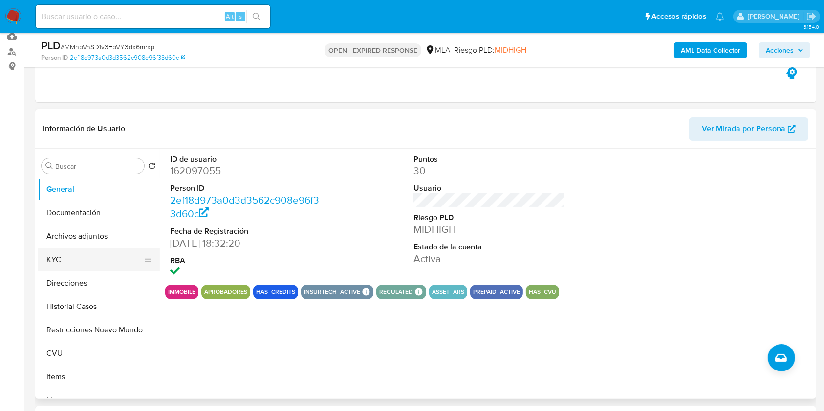
click at [64, 261] on button "KYC" at bounding box center [95, 259] width 114 height 23
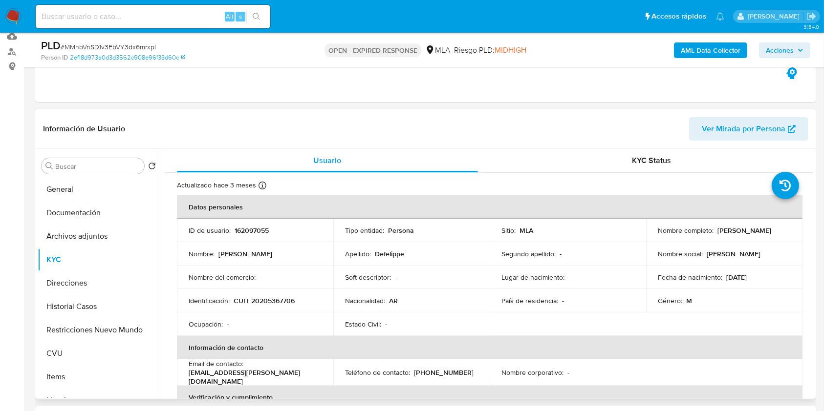
click at [265, 298] on p "CUIT 20205367706" at bounding box center [264, 301] width 61 height 9
copy p "20205367706"
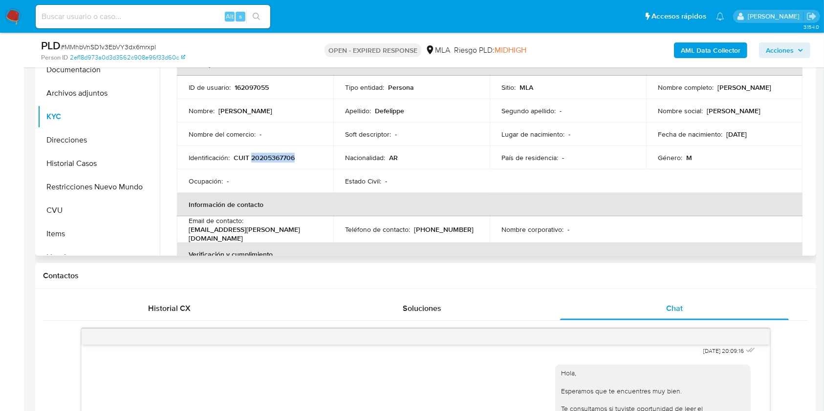
scroll to position [219, 0]
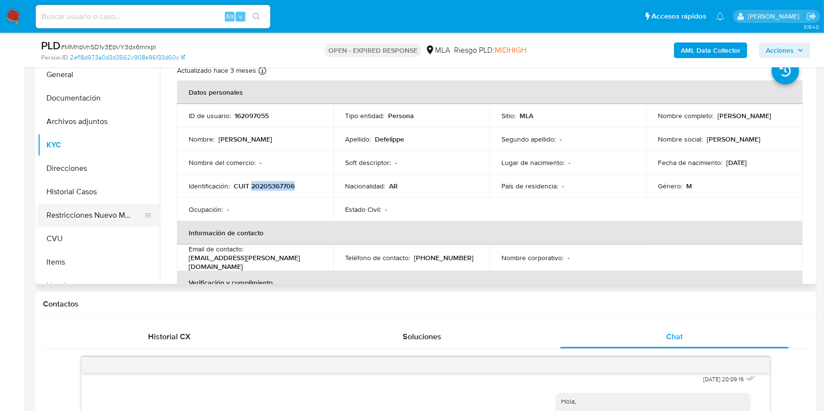
click at [85, 208] on button "Restricciones Nuevo Mundo" at bounding box center [95, 215] width 114 height 23
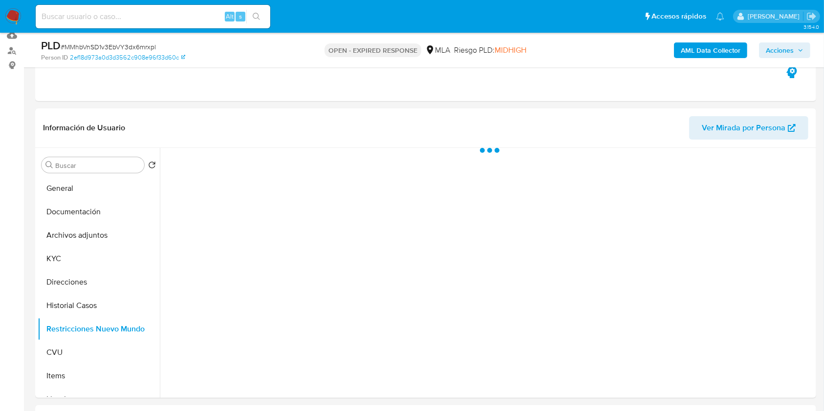
scroll to position [102, 0]
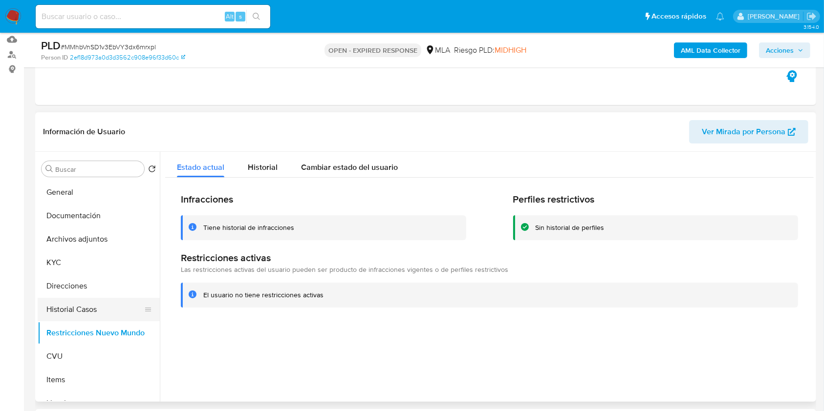
click at [93, 311] on button "Historial Casos" at bounding box center [95, 309] width 114 height 23
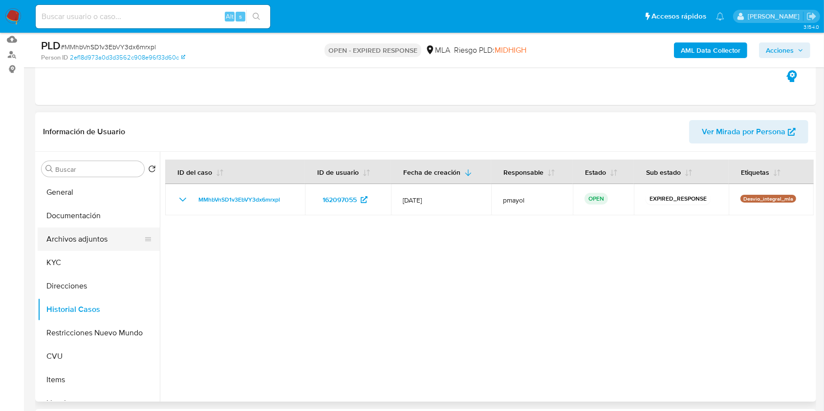
click at [86, 243] on button "Archivos adjuntos" at bounding box center [95, 239] width 114 height 23
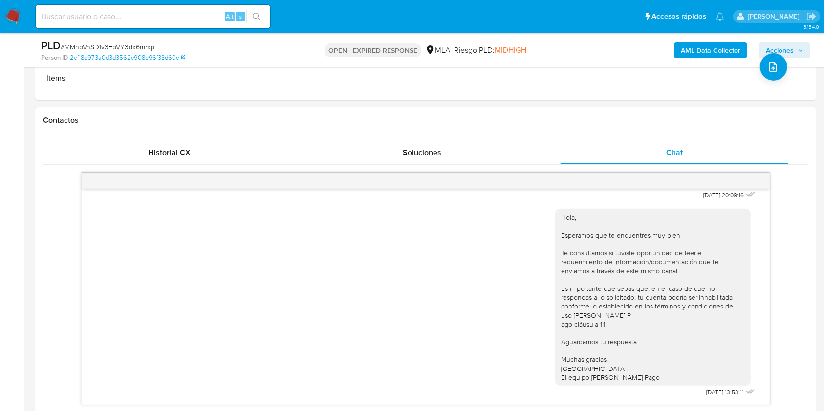
scroll to position [412, 0]
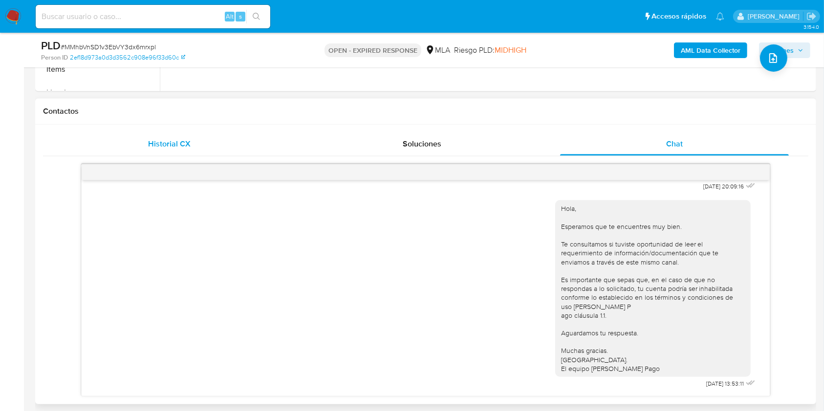
click at [177, 135] on div "Historial CX" at bounding box center [169, 143] width 229 height 23
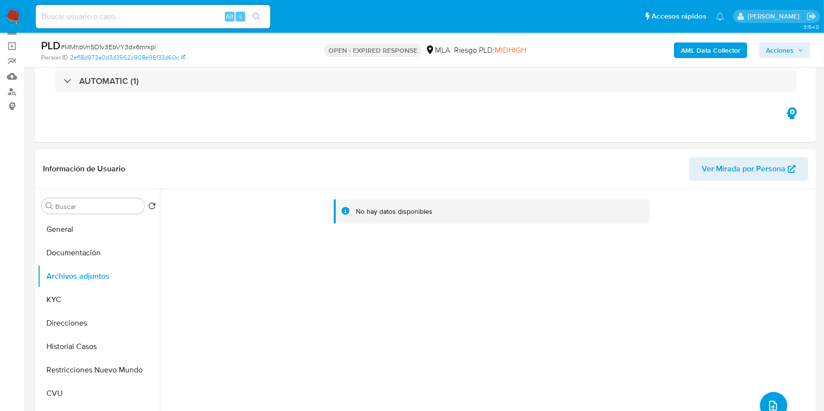
scroll to position [63, 0]
click at [704, 49] on b "AML Data Collector" at bounding box center [711, 51] width 60 height 16
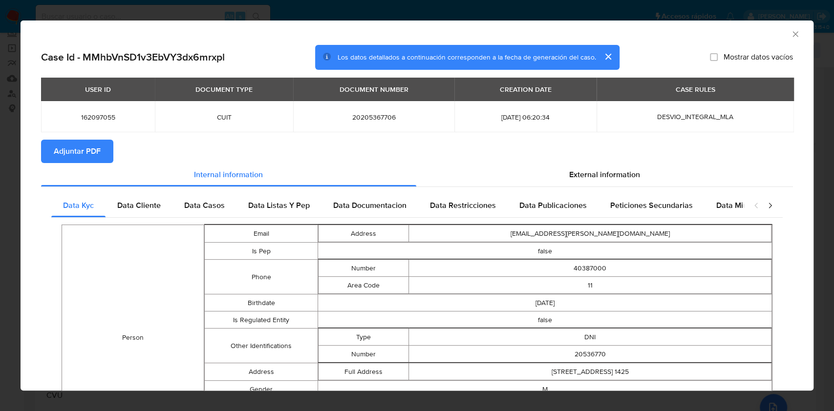
click at [68, 145] on span "Adjuntar PDF" at bounding box center [77, 151] width 47 height 21
click at [790, 32] on icon "Cerrar ventana" at bounding box center [795, 34] width 10 height 10
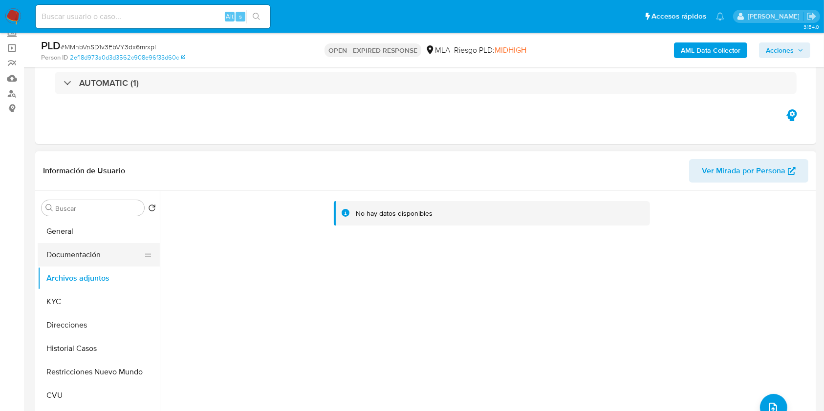
click at [72, 248] on button "Documentación" at bounding box center [95, 254] width 114 height 23
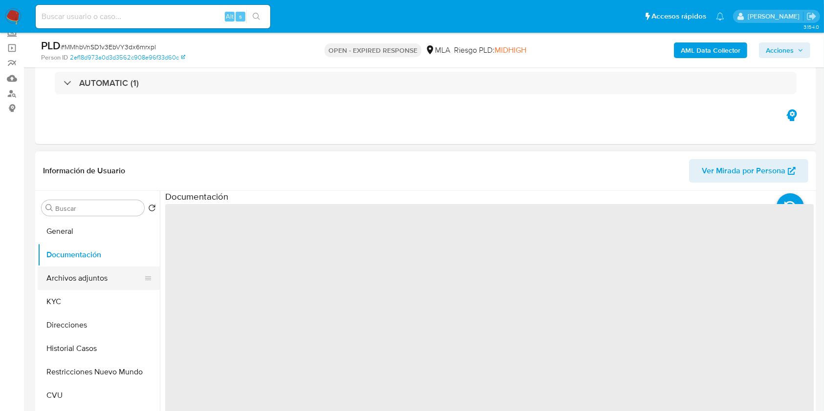
click at [89, 279] on button "Archivos adjuntos" at bounding box center [95, 278] width 114 height 23
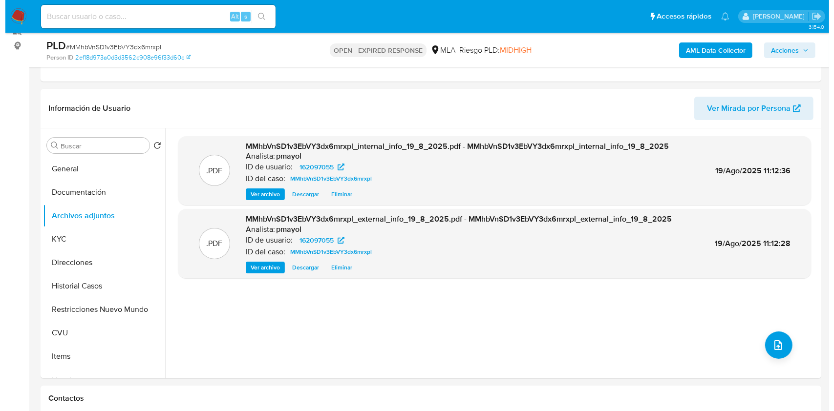
scroll to position [156, 0]
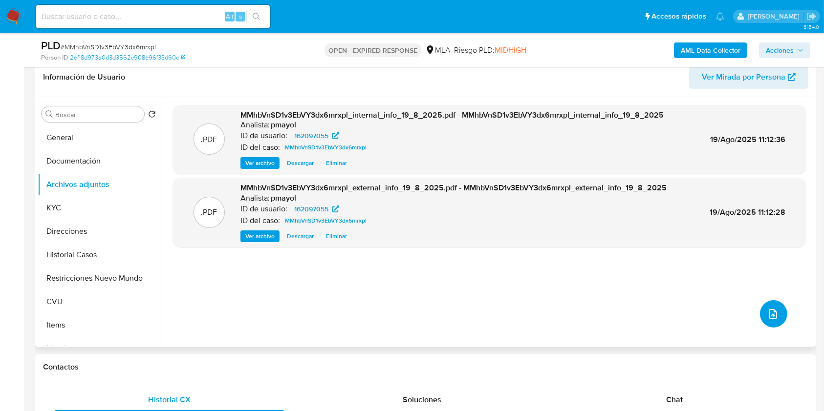
click at [771, 313] on icon "upload-file" at bounding box center [773, 314] width 12 height 12
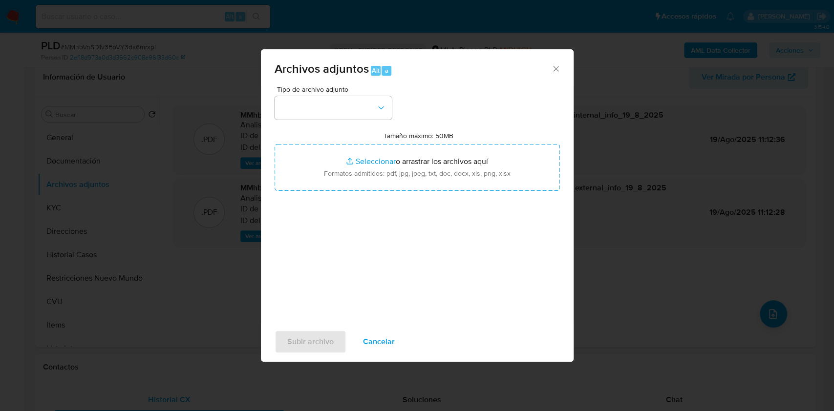
click at [342, 93] on span "Tipo de archivo adjunto" at bounding box center [335, 89] width 117 height 7
click at [348, 103] on button "button" at bounding box center [333, 107] width 117 height 23
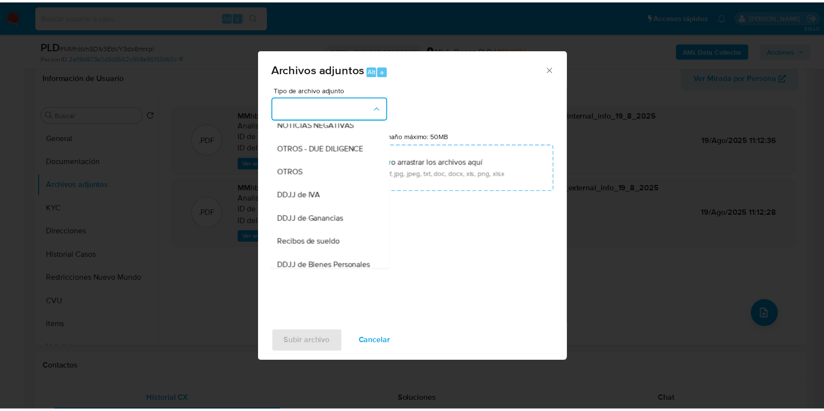
scroll to position [154, 0]
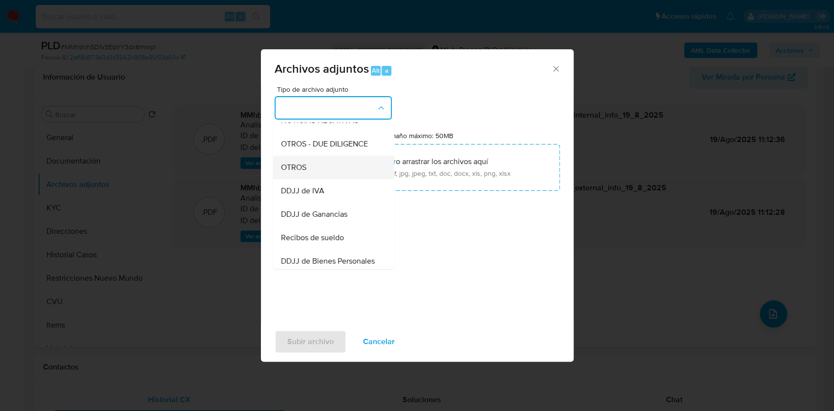
click at [318, 175] on div "OTROS" at bounding box center [330, 167] width 100 height 23
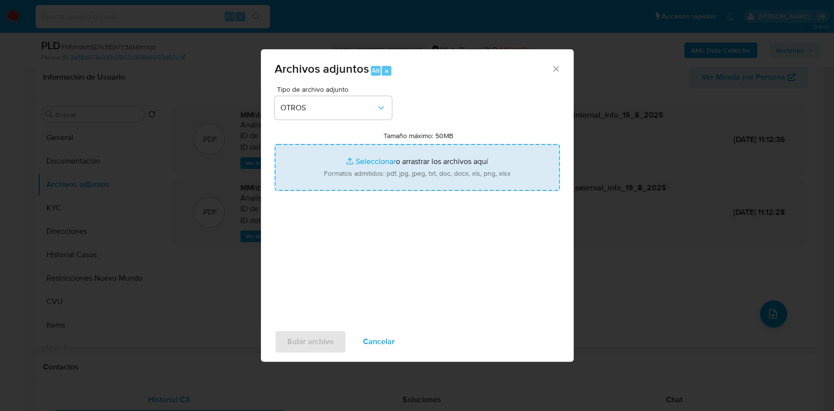
click at [372, 170] on input "Tamaño máximo: 50MB Seleccionar archivos" at bounding box center [417, 167] width 285 height 47
type input "C:\fakepath\Caselog MMhbVnSD1v3EbVY3dx6mrxpl.docx"
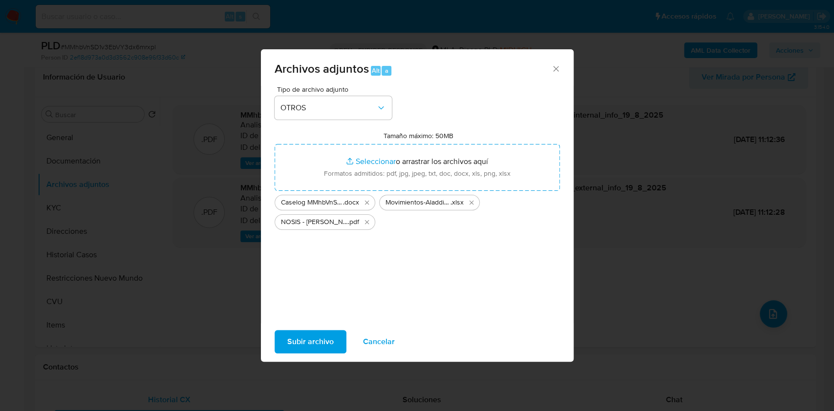
click at [296, 345] on span "Subir archivo" at bounding box center [310, 341] width 46 height 21
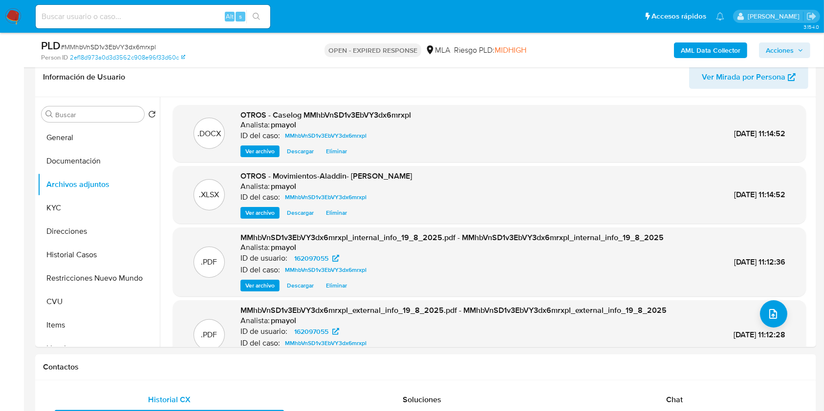
click at [787, 49] on span "Acciones" at bounding box center [780, 51] width 28 height 16
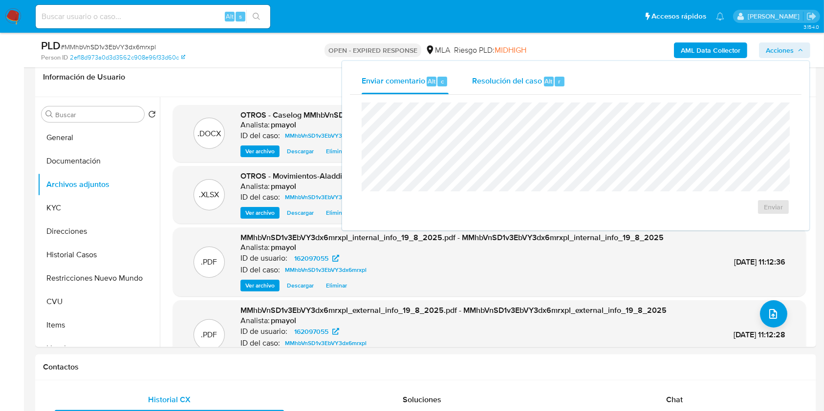
click at [536, 74] on div "Resolución del caso Alt r" at bounding box center [518, 81] width 93 height 25
click at [128, 49] on span "# MMhbVnSD1v3EbVY3dx6mrxpl" at bounding box center [108, 47] width 95 height 10
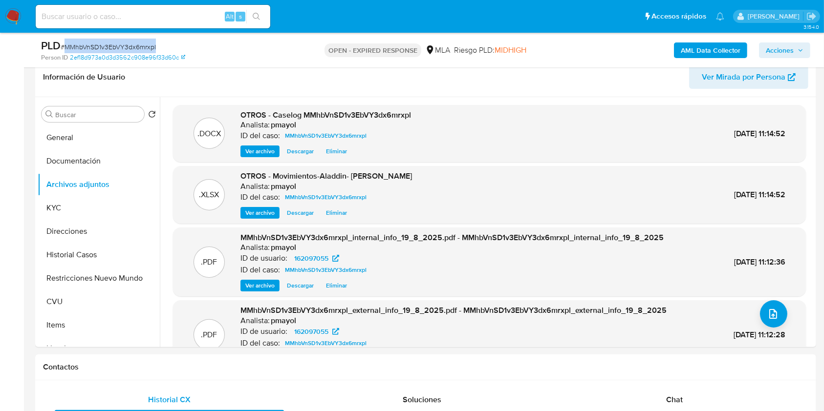
click at [128, 49] on span "# MMhbVnSD1v3EbVY3dx6mrxpl" at bounding box center [108, 47] width 95 height 10
copy span "MMhbVnSD1v3EbVY3dx6mrxpl"
click at [21, 19] on img at bounding box center [13, 16] width 17 height 17
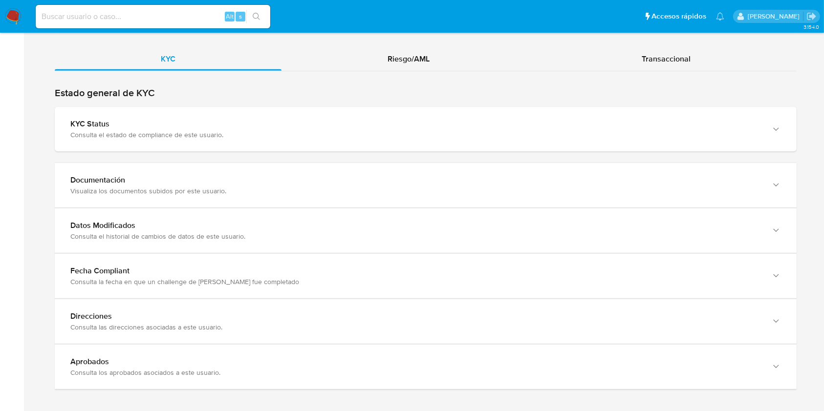
scroll to position [903, 0]
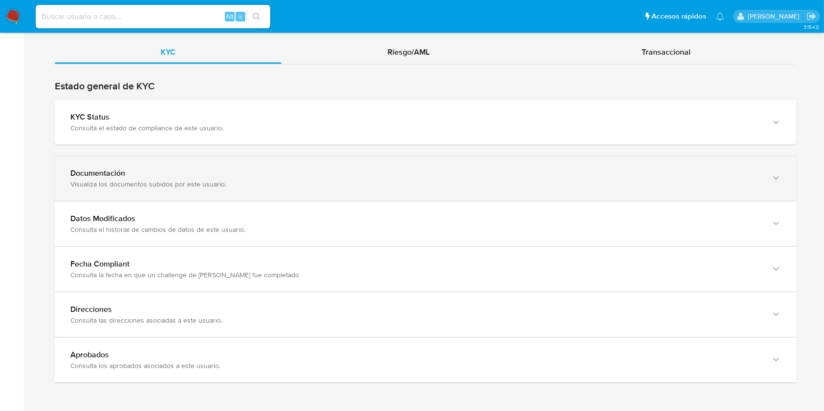
click at [741, 188] on div "Documentación Visualiza los documentos subidos por este usuario." at bounding box center [426, 178] width 742 height 44
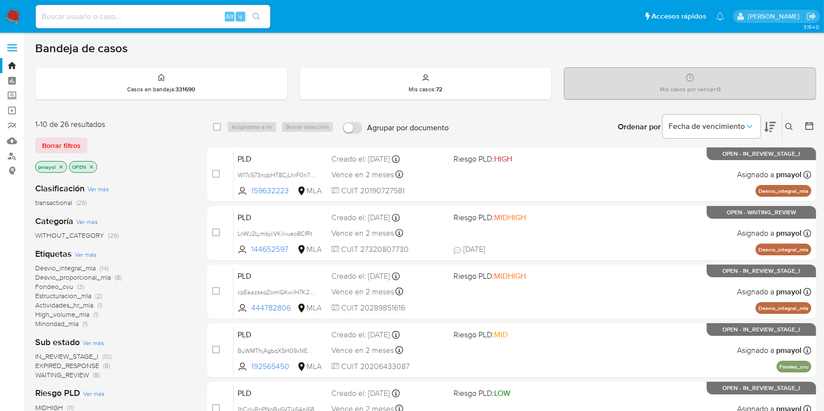
click at [789, 128] on icon at bounding box center [789, 127] width 8 height 8
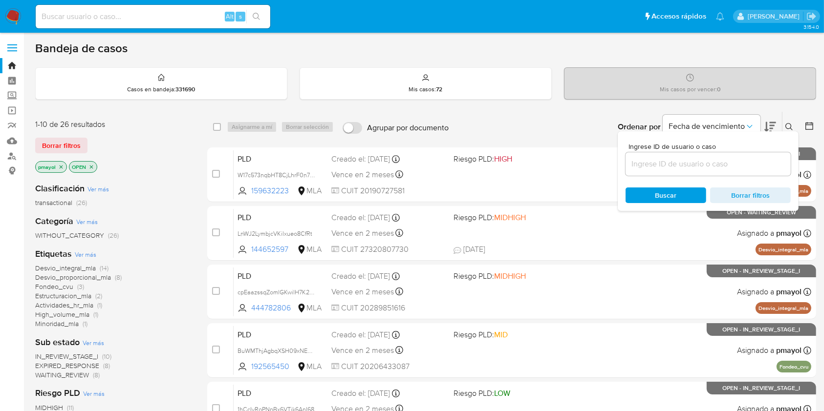
click at [732, 169] on input at bounding box center [707, 164] width 165 height 13
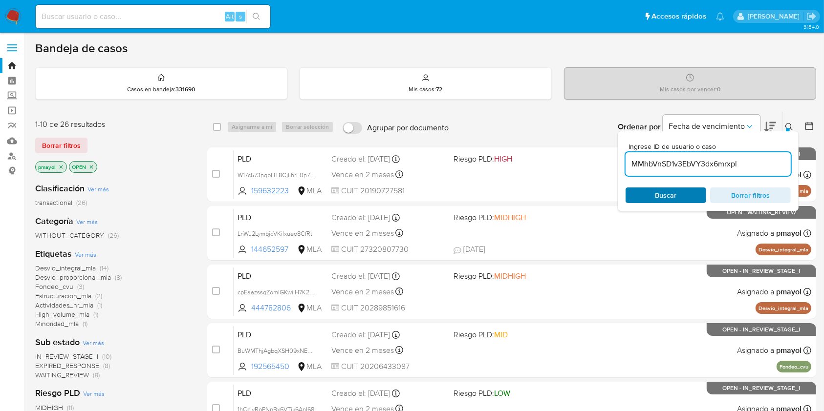
type input "MMhbVnSD1v3EbVY3dx6mrxpl"
click at [668, 193] on div "Buscar Borrar filtros" at bounding box center [707, 196] width 165 height 16
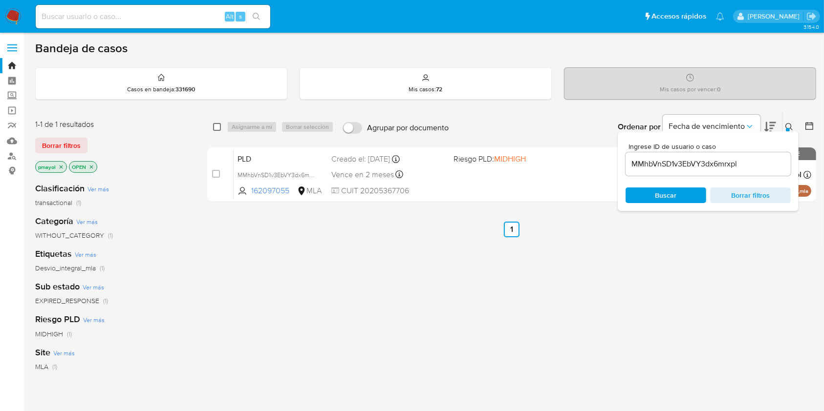
click at [218, 127] on input "checkbox" at bounding box center [217, 127] width 8 height 8
checkbox input "true"
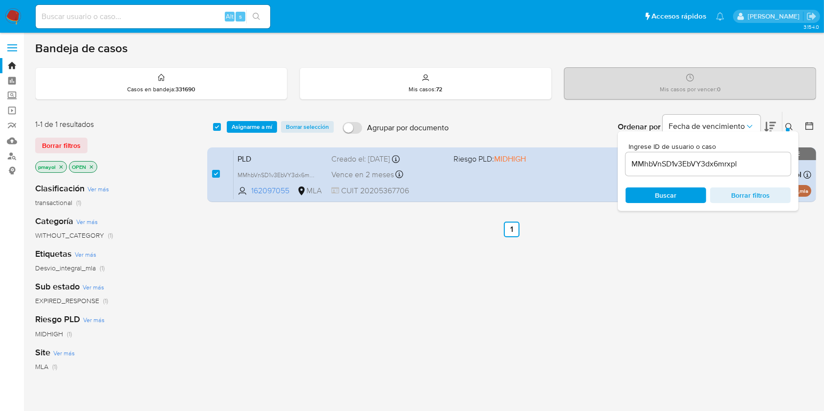
click at [224, 127] on div "select-all-cases-checkbox" at bounding box center [219, 127] width 12 height 12
click at [238, 125] on span "Asignarme a mí" at bounding box center [252, 127] width 41 height 10
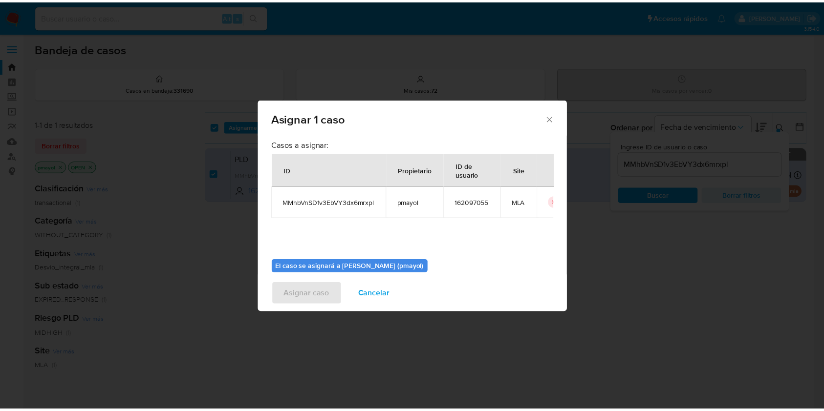
scroll to position [50, 0]
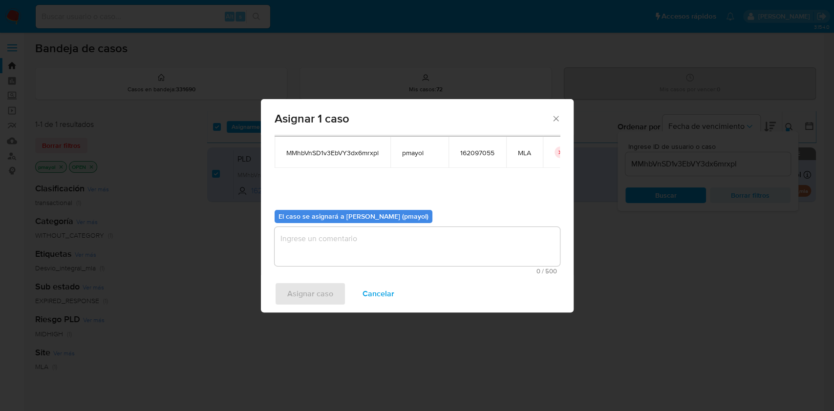
click at [461, 252] on textarea "assign-modal" at bounding box center [417, 246] width 285 height 39
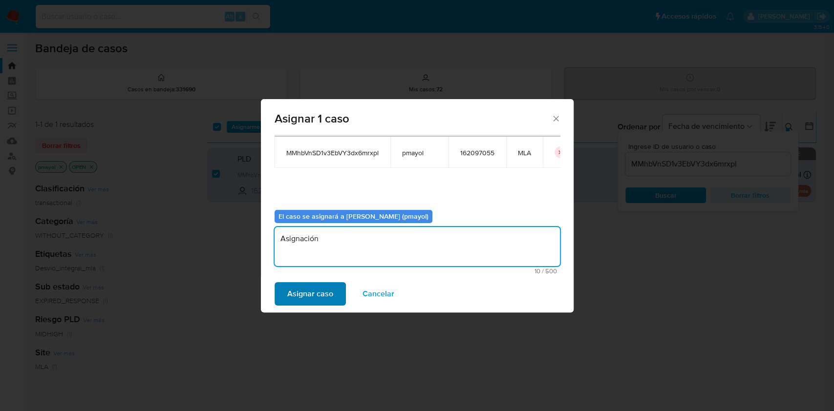
type textarea "Asignación"
click at [311, 295] on span "Asignar caso" at bounding box center [310, 293] width 46 height 21
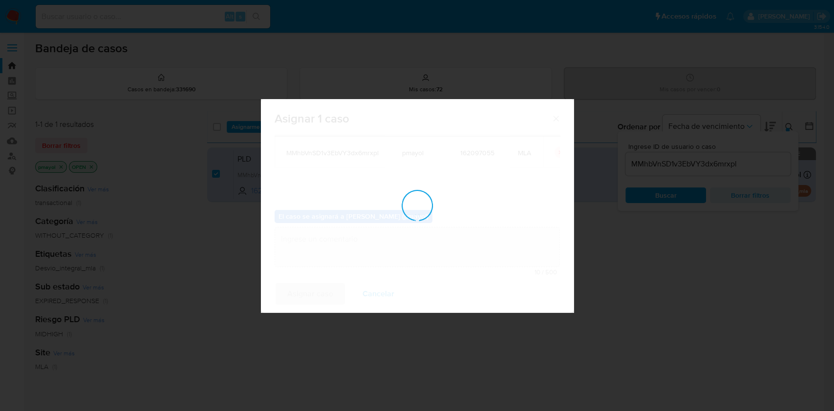
checkbox input "false"
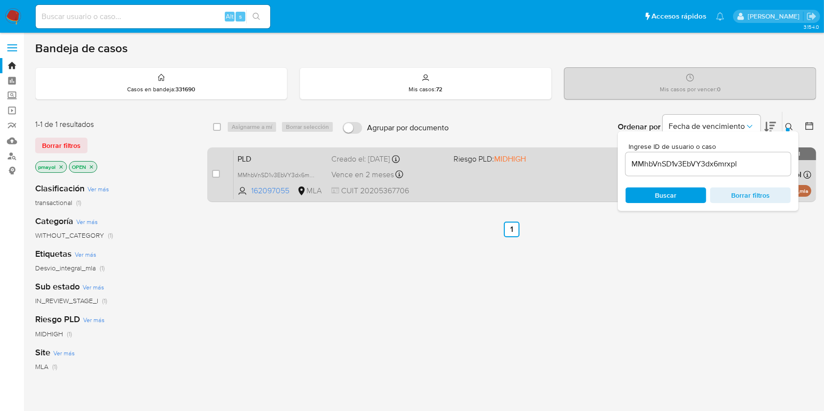
click at [499, 169] on div "PLD MMhbVnSD1v3EbVY3dx6mrxpl 162097055 MLA Riesgo PLD: MIDHIGH Creado el: 12/07…" at bounding box center [522, 174] width 577 height 49
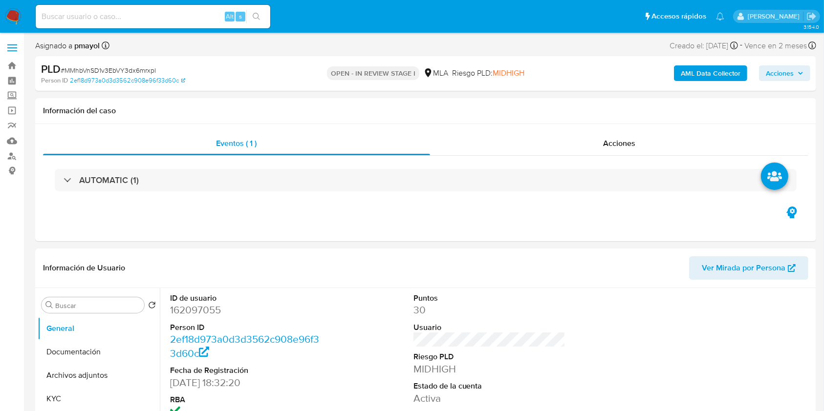
select select "10"
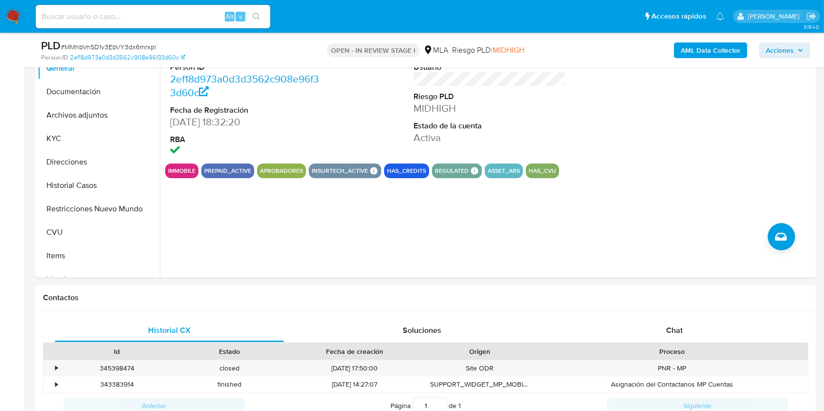
scroll to position [182, 0]
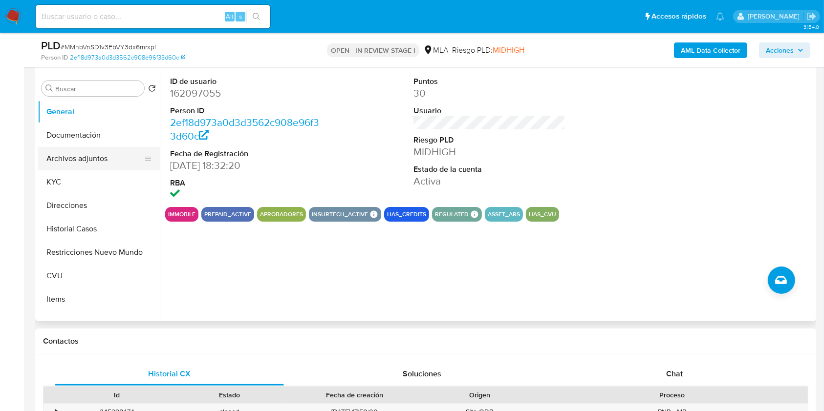
click at [104, 154] on button "Archivos adjuntos" at bounding box center [95, 158] width 114 height 23
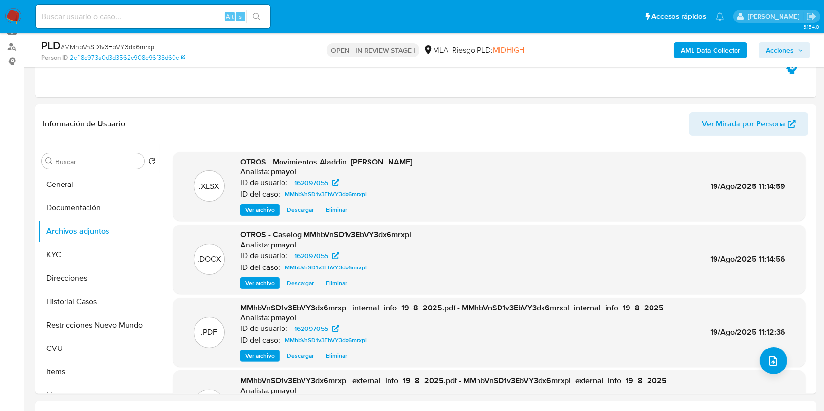
scroll to position [80, 0]
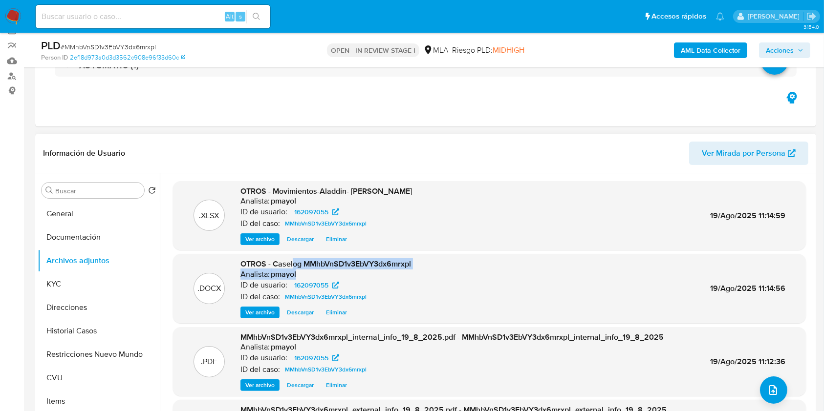
drag, startPoint x: 428, startPoint y: 271, endPoint x: 293, endPoint y: 264, distance: 135.5
click at [293, 264] on div ".DOCX OTROS - Caselog MMhbVnSD1v3EbVY3dx6mrxpl Analista: pmayol ID de usuario: …" at bounding box center [489, 289] width 623 height 60
click at [469, 140] on div "Información de Usuario Ver Mirada por Persona" at bounding box center [425, 154] width 781 height 40
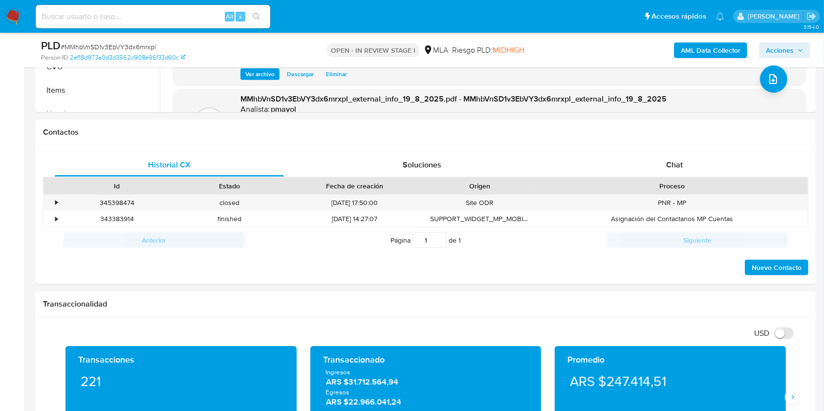
scroll to position [380, 0]
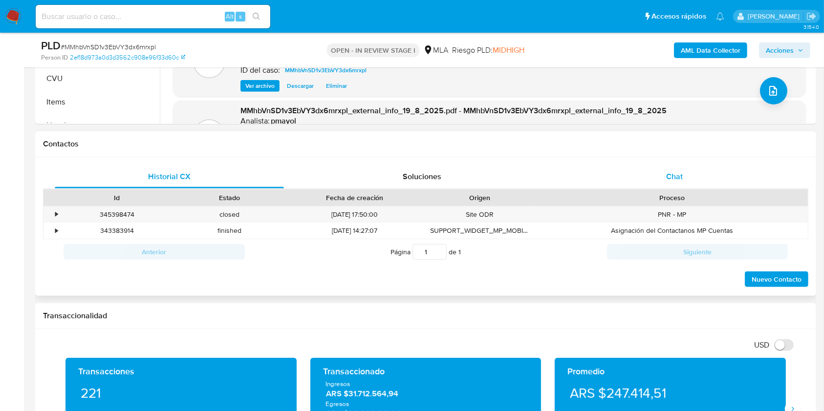
click at [691, 169] on div "Chat" at bounding box center [674, 176] width 229 height 23
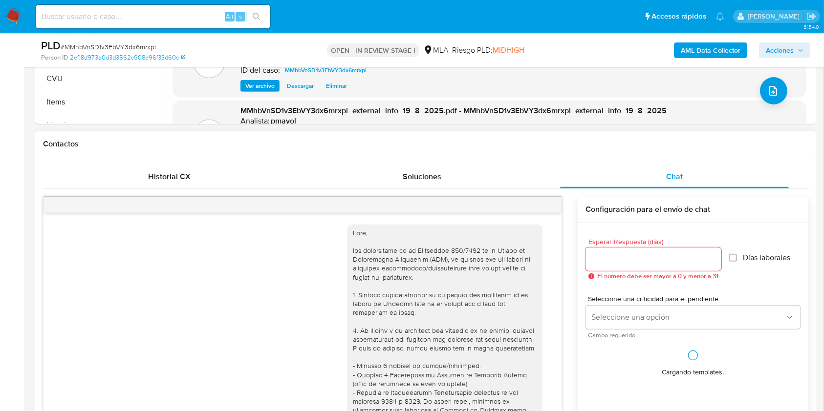
scroll to position [552, 0]
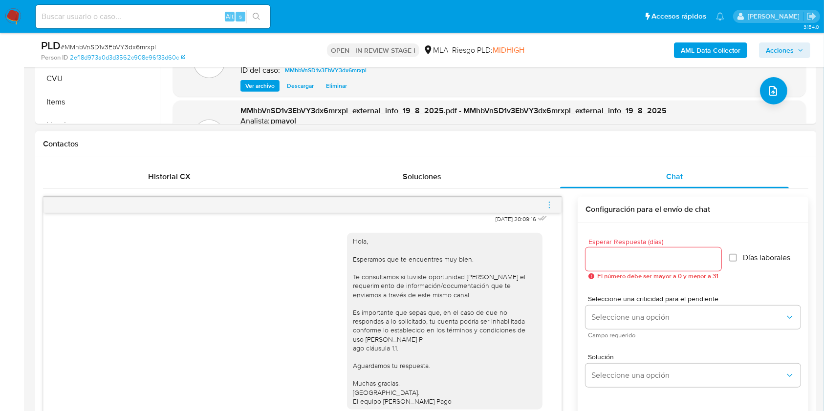
click at [551, 201] on icon "menu-action" at bounding box center [549, 205] width 9 height 9
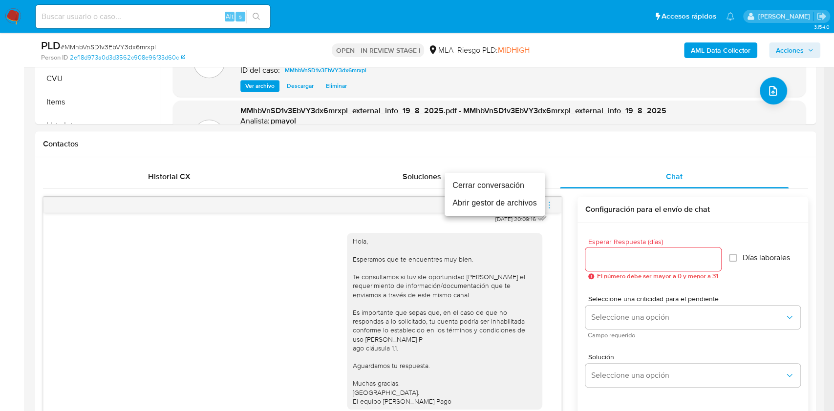
click at [516, 187] on li "Cerrar conversación" at bounding box center [495, 186] width 100 height 18
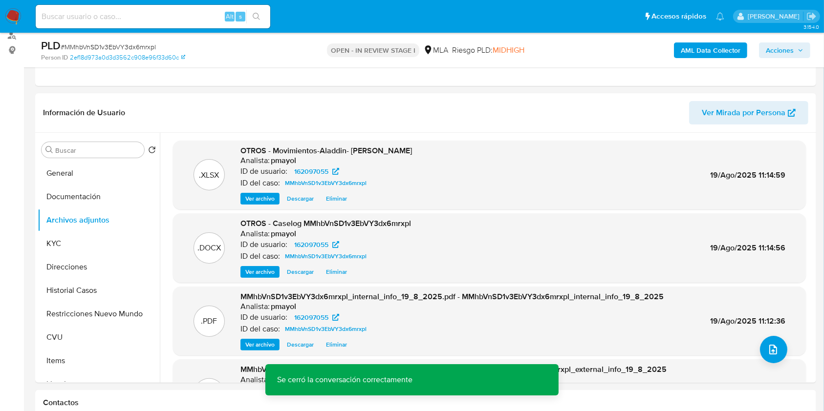
scroll to position [118, 0]
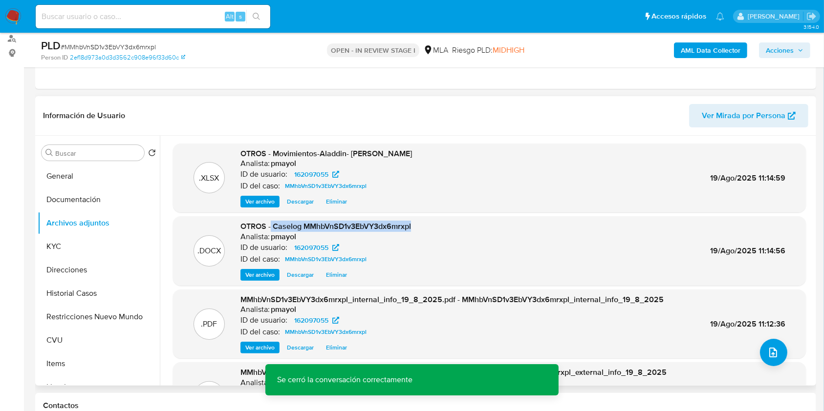
drag, startPoint x: 421, startPoint y: 227, endPoint x: 271, endPoint y: 225, distance: 150.0
click at [271, 225] on div ".DOCX OTROS - Caselog MMhbVnSD1v3EbVY3dx6mrxpl Analista: pmayol ID de usuario: …" at bounding box center [489, 251] width 623 height 60
copy span "Caselog MMhbVnSD1v3EbVY3dx6mrxpl"
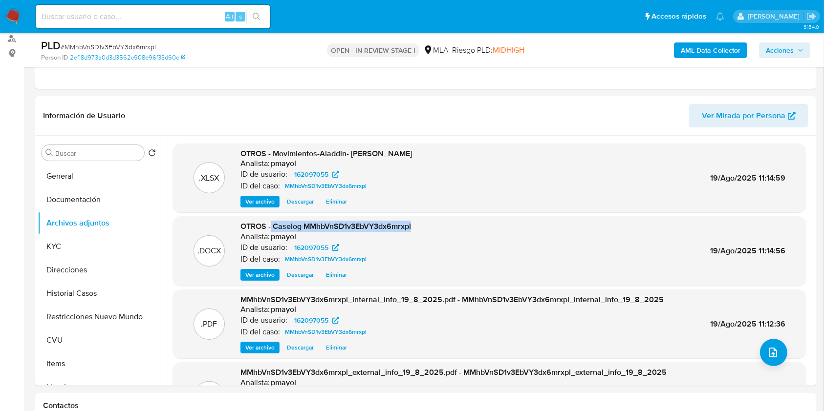
click at [790, 46] on span "Acciones" at bounding box center [780, 51] width 28 height 16
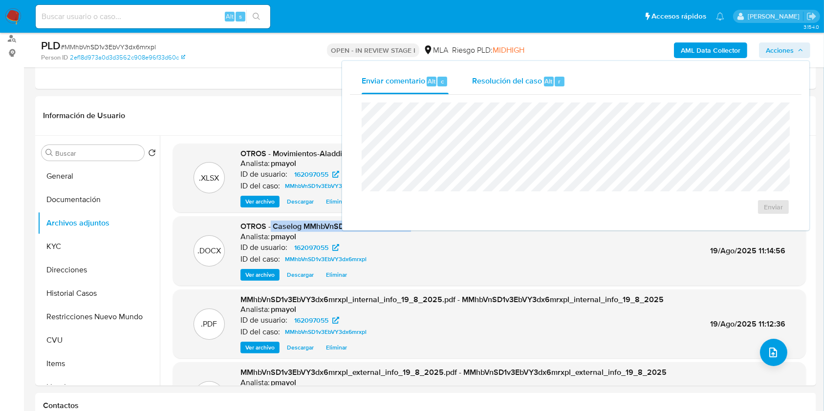
click at [488, 85] on span "Resolución del caso" at bounding box center [507, 80] width 70 height 11
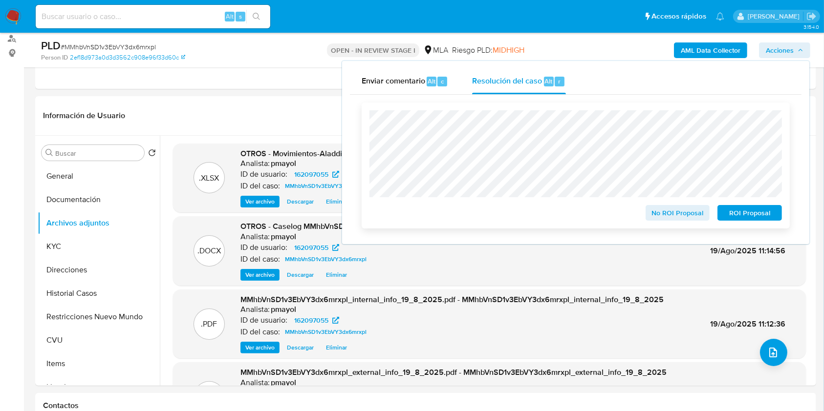
click at [666, 215] on span "No ROI Proposal" at bounding box center [677, 213] width 51 height 14
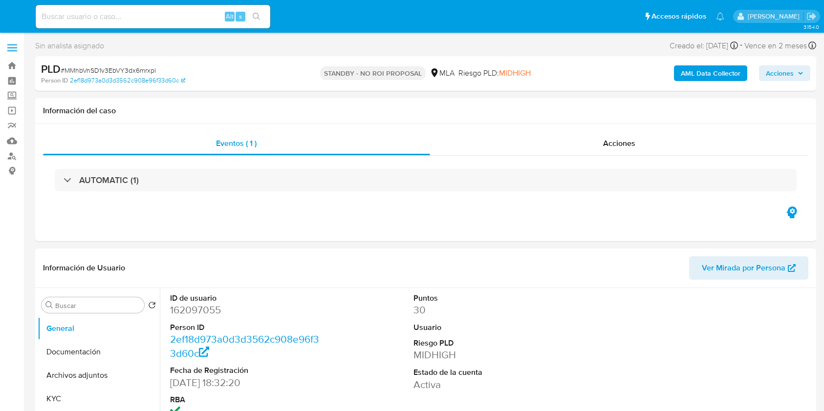
select select "10"
click at [165, 18] on input at bounding box center [153, 16] width 235 height 13
paste input "vPdn7IExjgQFgKkTevtldWOR"
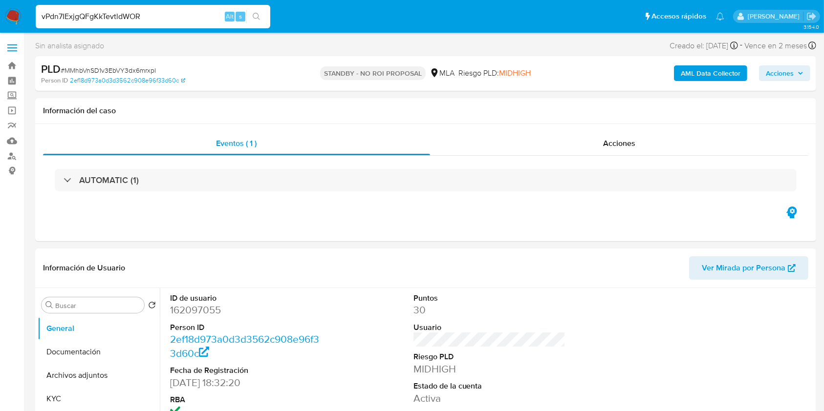
type input "vPdn7IExjgQFgKkTevtldWOR"
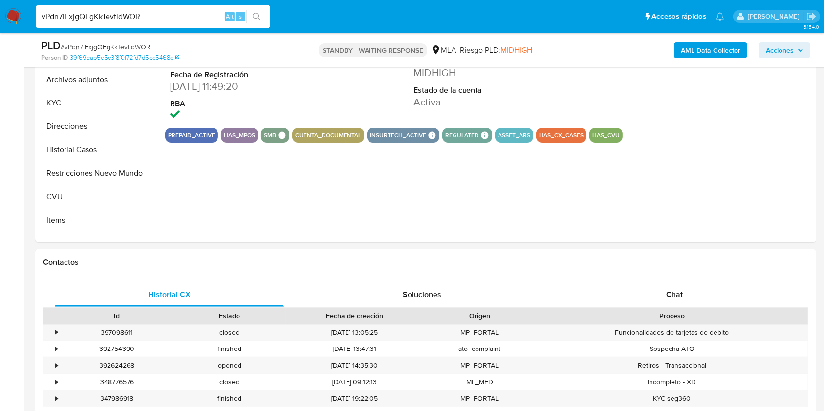
scroll to position [390, 0]
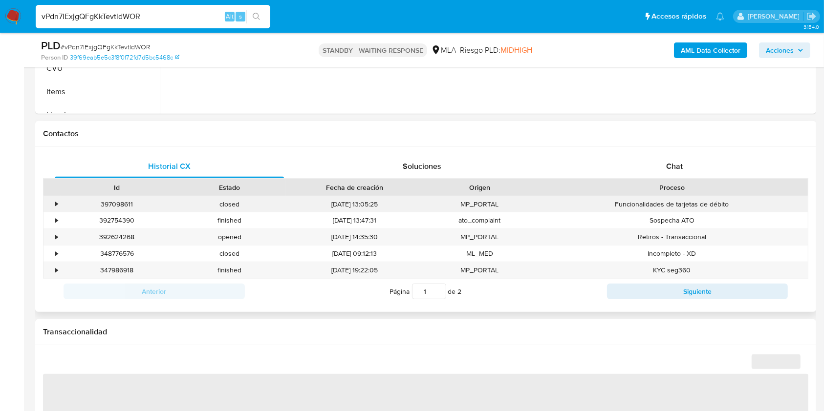
select select "10"
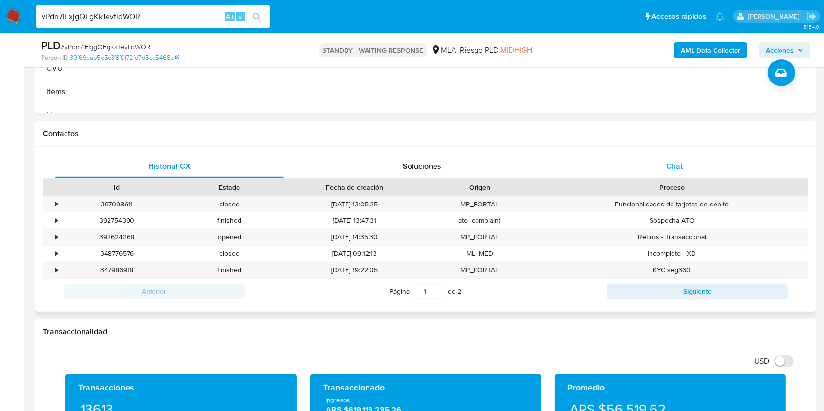
click at [674, 169] on span "Chat" at bounding box center [674, 166] width 17 height 11
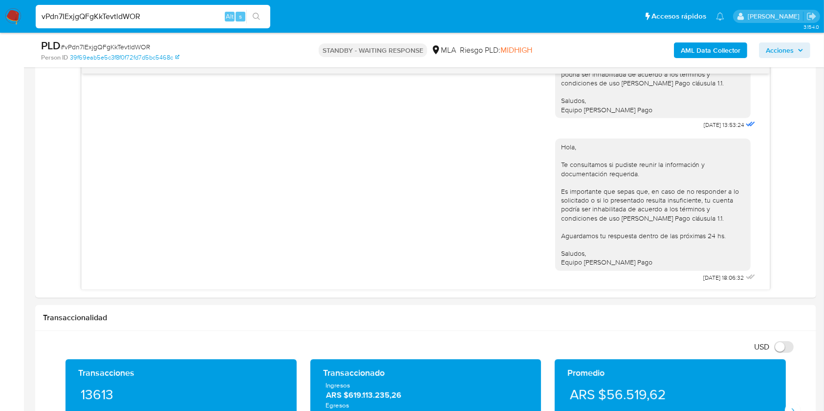
scroll to position [537, 0]
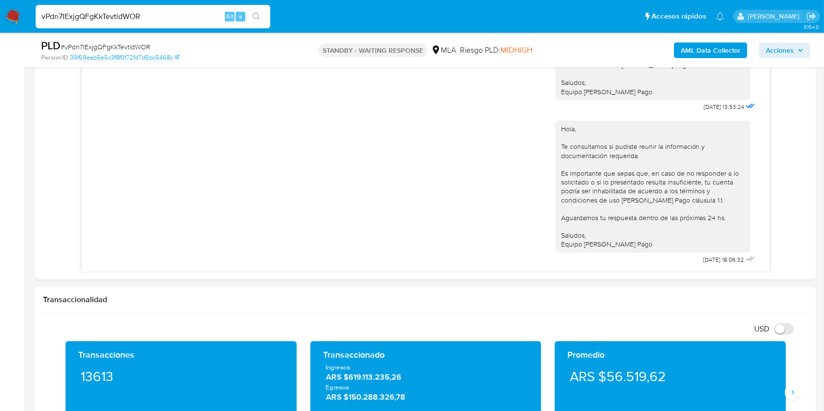
click at [153, 19] on input "vPdn7IExjgQFgKkTevtldWOR" at bounding box center [153, 16] width 235 height 13
paste input "3SCVo4voyBeakKXGuqagKqZN"
type input "3SCVo4voyBeakKXGuqagKqZN"
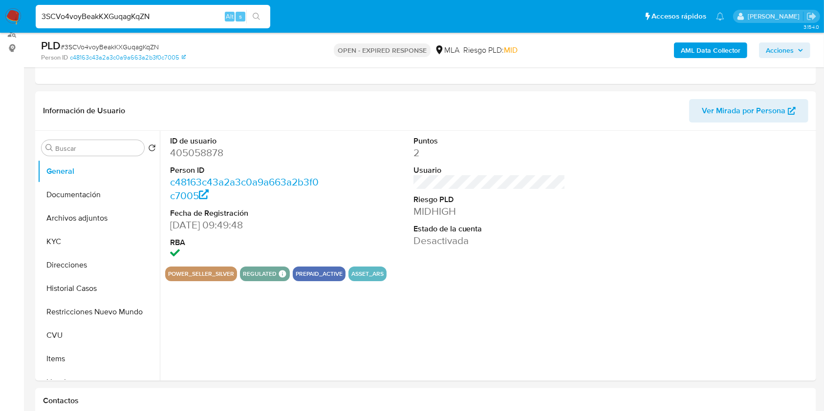
scroll to position [130, 0]
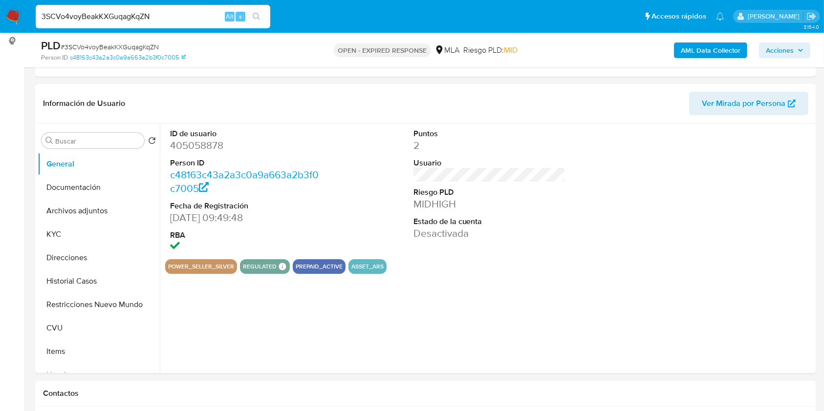
select select "10"
click at [91, 305] on button "Restricciones Nuevo Mundo" at bounding box center [95, 304] width 114 height 23
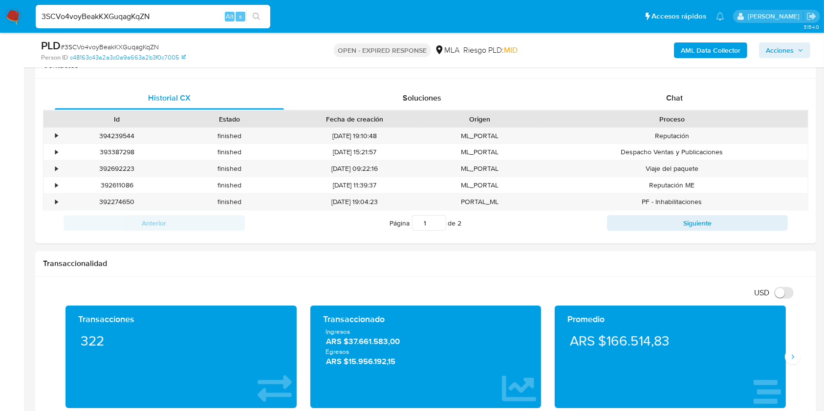
scroll to position [454, 0]
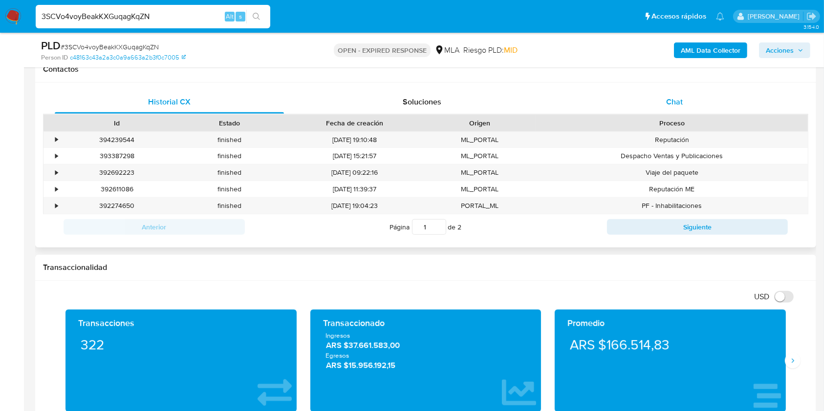
click at [651, 97] on div "Chat" at bounding box center [674, 101] width 229 height 23
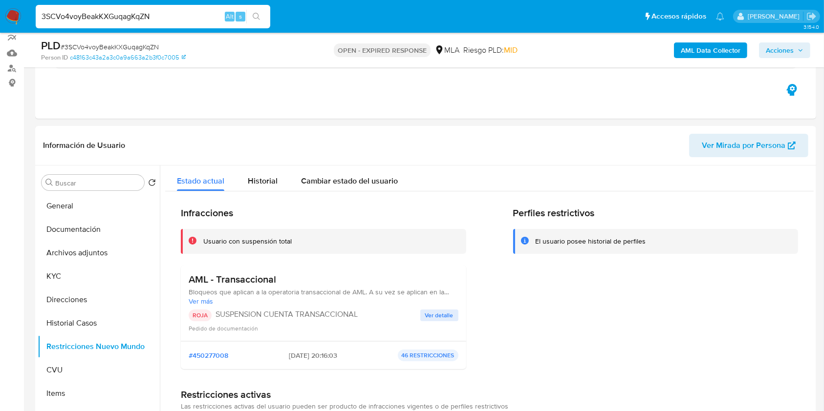
scroll to position [34, 0]
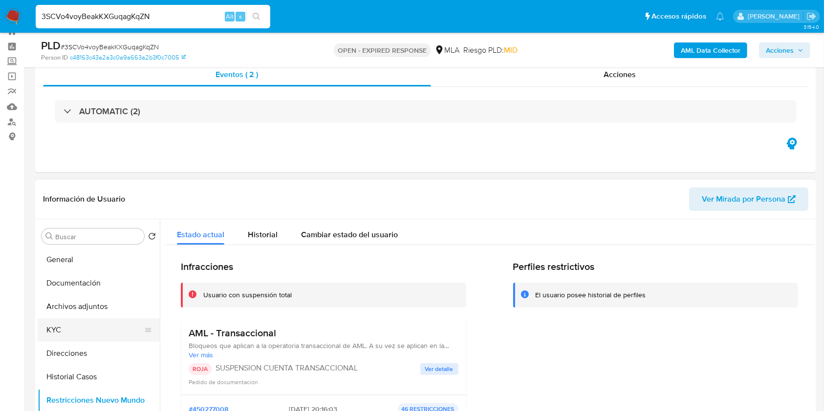
click at [78, 330] on button "KYC" at bounding box center [95, 330] width 114 height 23
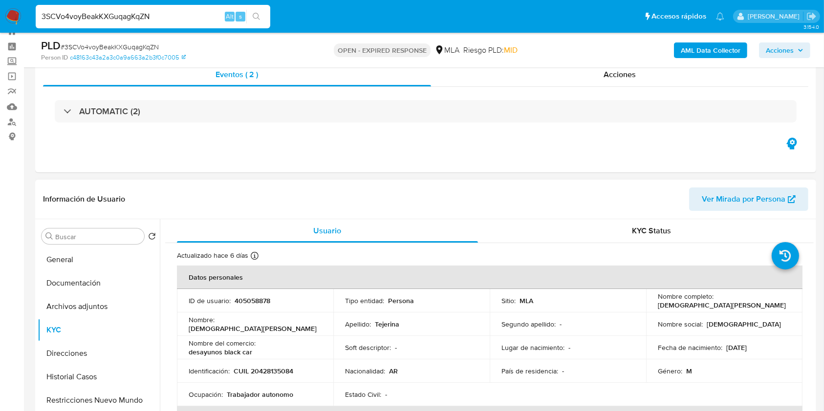
click at [755, 199] on span "Ver Mirada por Persona" at bounding box center [744, 199] width 84 height 23
click at [277, 372] on p "CUIL 20428135084" at bounding box center [264, 371] width 60 height 9
copy p "20428135084"
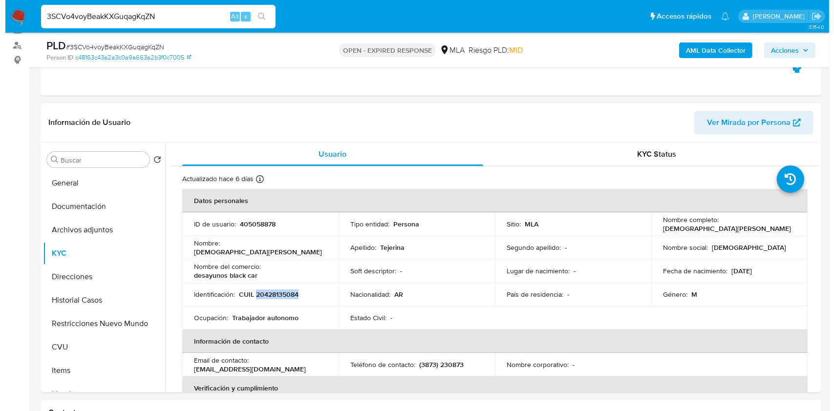
scroll to position [107, 0]
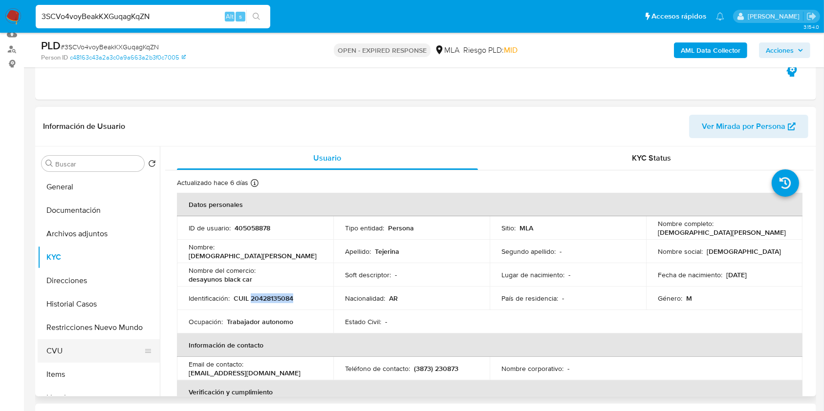
click at [71, 350] on button "CVU" at bounding box center [95, 351] width 114 height 23
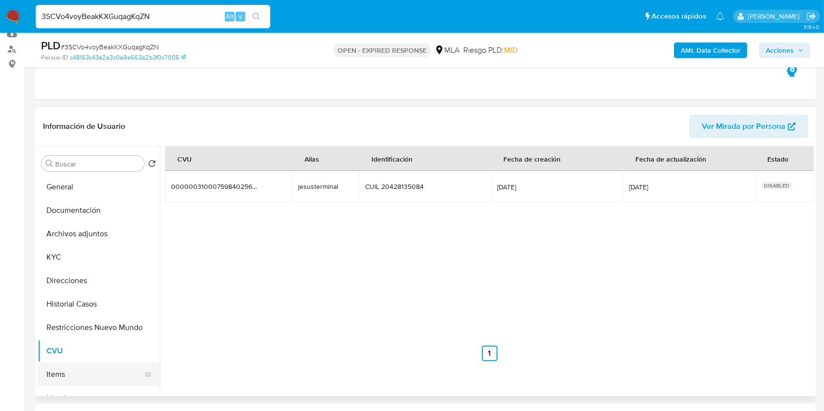
click at [79, 364] on button "Items" at bounding box center [95, 374] width 114 height 23
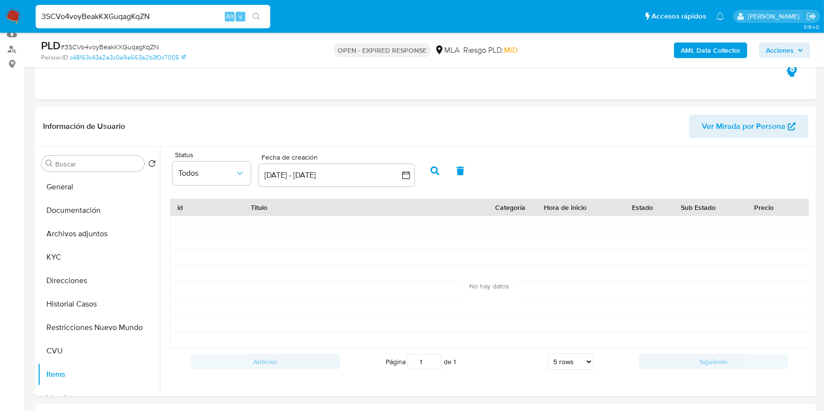
click at [685, 43] on b "AML Data Collector" at bounding box center [711, 51] width 60 height 16
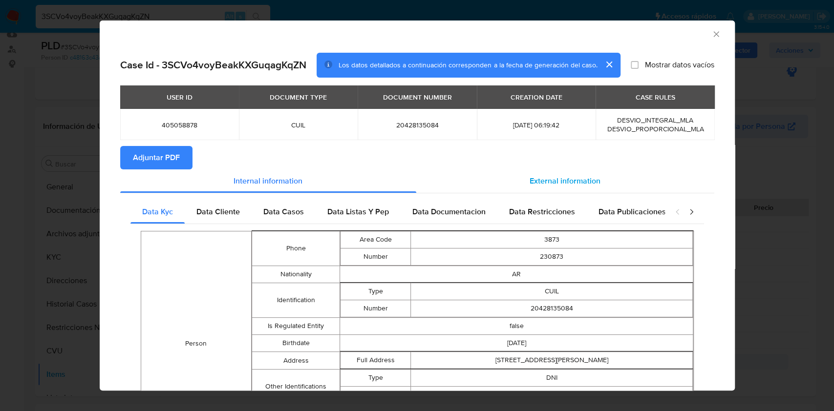
click at [547, 178] on span "External information" at bounding box center [565, 180] width 71 height 11
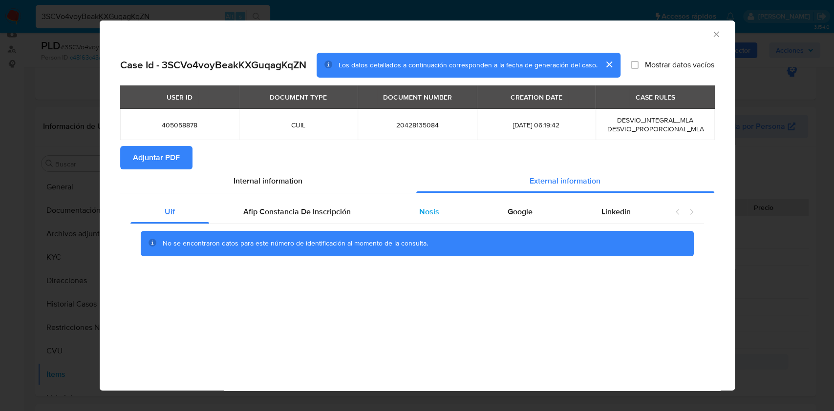
click at [409, 212] on div "Nosis" at bounding box center [429, 211] width 88 height 23
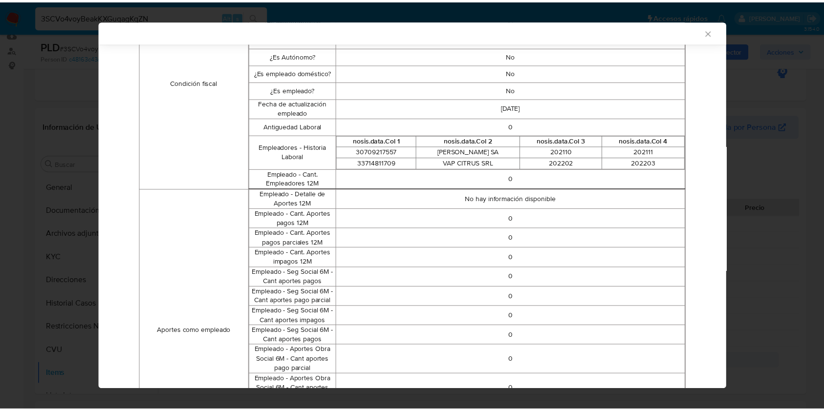
scroll to position [362, 0]
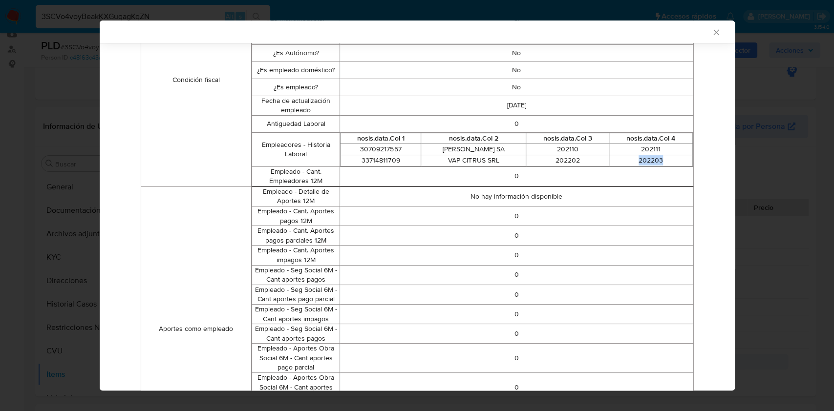
drag, startPoint x: 626, startPoint y: 159, endPoint x: 665, endPoint y: 155, distance: 39.3
click at [665, 155] on td "202203" at bounding box center [650, 160] width 83 height 11
click at [711, 28] on icon "Cerrar ventana" at bounding box center [716, 32] width 10 height 10
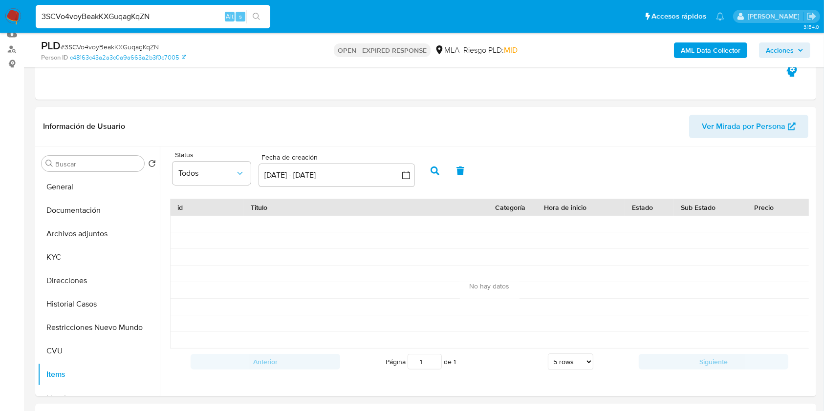
click at [131, 45] on span "# 3SCVo4voyBeakKXGuqagKqZN" at bounding box center [110, 47] width 98 height 10
copy span "3SCVo4voyBeakKXGuqagKqZN"
click at [106, 226] on button "Archivos adjuntos" at bounding box center [95, 233] width 114 height 23
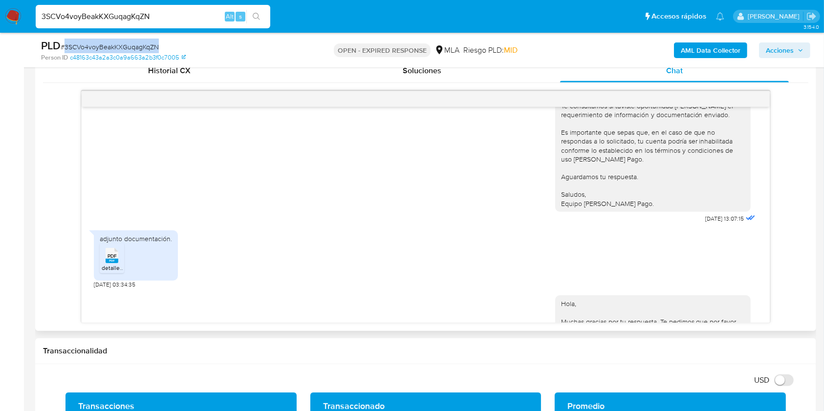
scroll to position [808, 0]
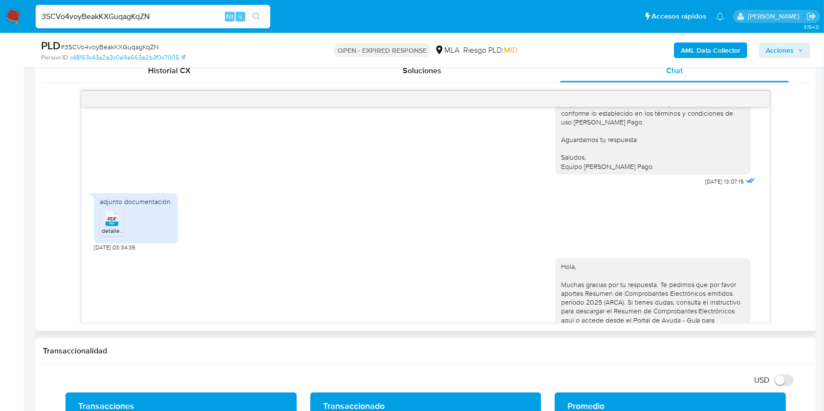
click at [102, 227] on div "PDF PDF" at bounding box center [112, 217] width 21 height 19
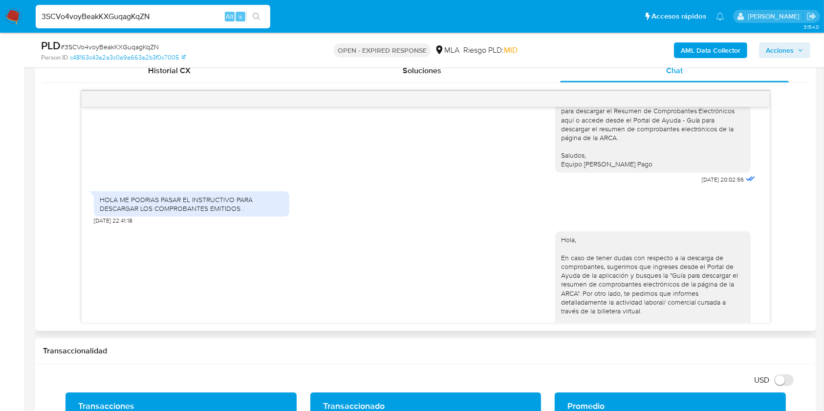
scroll to position [989, 0]
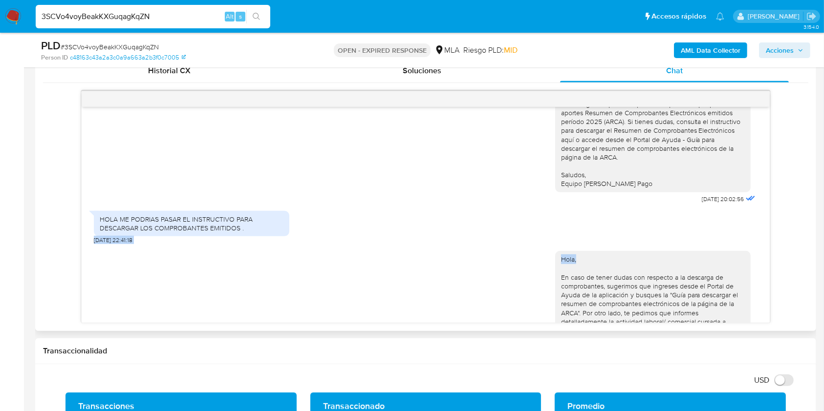
drag, startPoint x: 758, startPoint y: 256, endPoint x: 765, endPoint y: 284, distance: 29.1
click at [765, 284] on div "17/07/2025 19:58:38 Hola, Esperamos que te encuentres muy bien. Te consultamos …" at bounding box center [425, 215] width 687 height 216
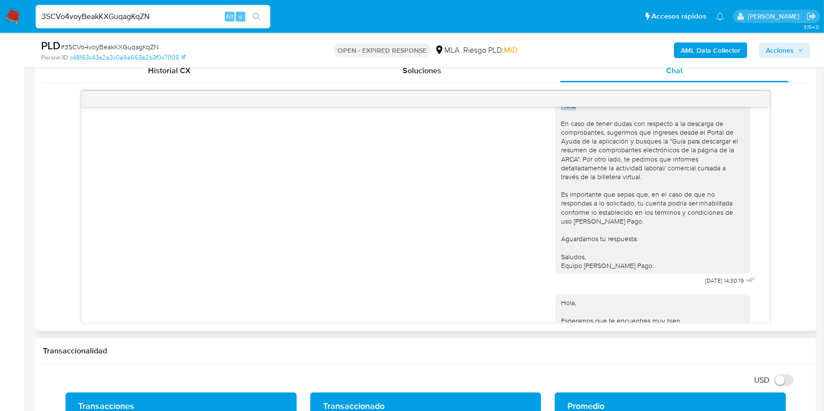
scroll to position [1265, 0]
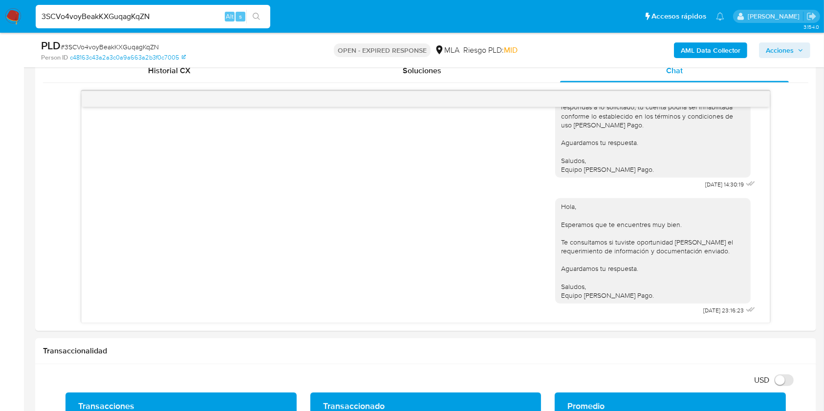
click at [128, 37] on div "PLD # 3SCVo4voyBeakKXGuqagKqZN Person ID c48163c43a2a3c0a9a663a2b3f0c7005 OPEN …" at bounding box center [425, 50] width 781 height 35
copy span "3SCVo4voyBeakKXGuqagKqZN"
click at [103, 41] on div "PLD # 3SCVo4voyBeakKXGuqagKqZN" at bounding box center [167, 46] width 253 height 15
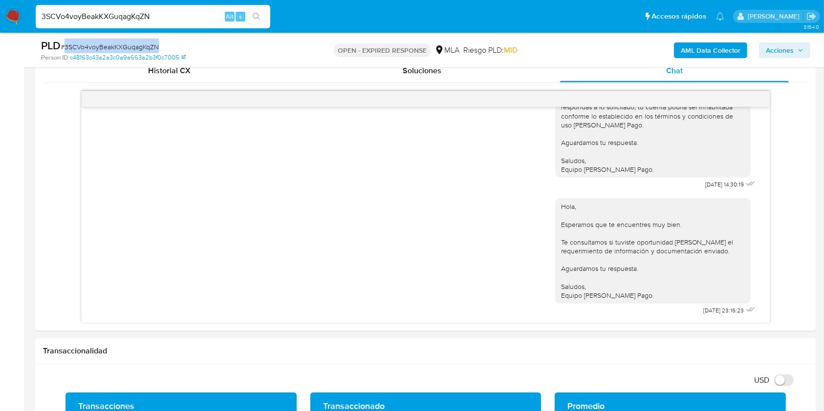
click at [17, 14] on img at bounding box center [13, 16] width 17 height 17
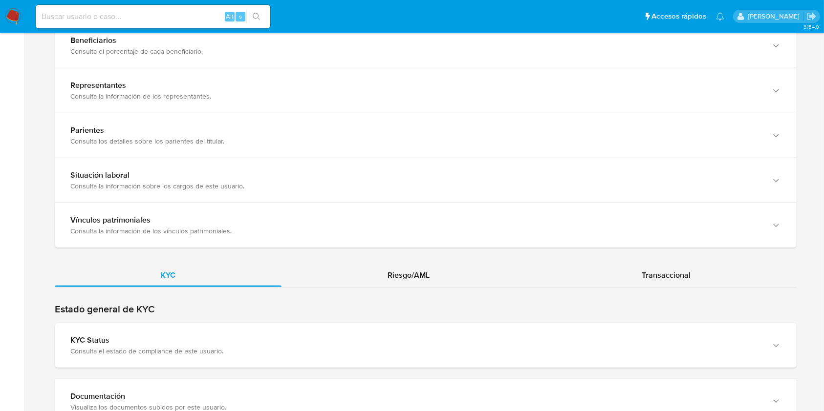
scroll to position [857, 0]
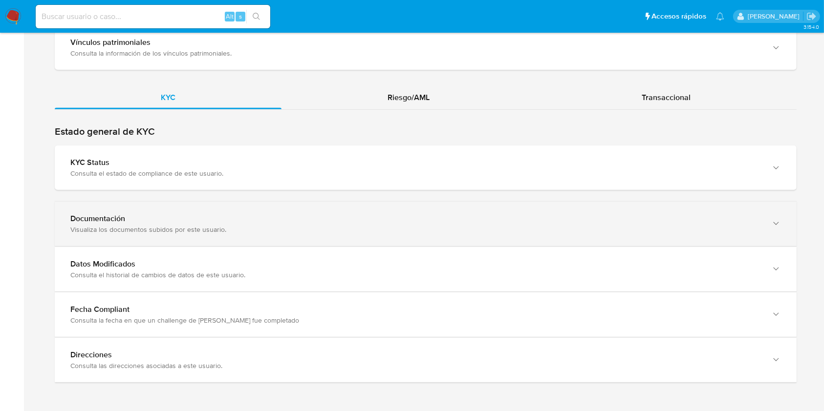
click at [769, 239] on div "Documentación Visualiza los documentos subidos por este usuario." at bounding box center [426, 224] width 742 height 44
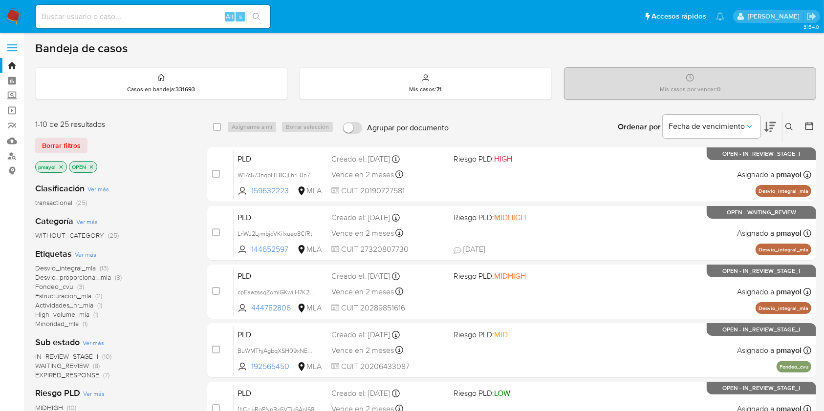
click at [112, 18] on input at bounding box center [153, 16] width 235 height 13
paste input "1323992404"
type input "1323992404"
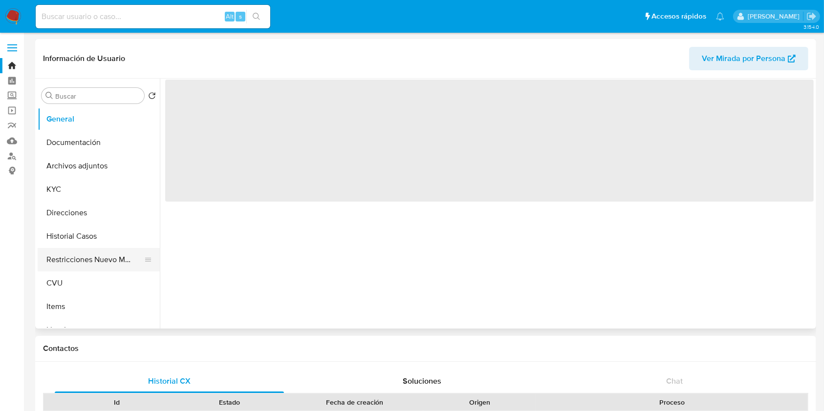
click at [88, 255] on button "Restricciones Nuevo Mundo" at bounding box center [95, 259] width 114 height 23
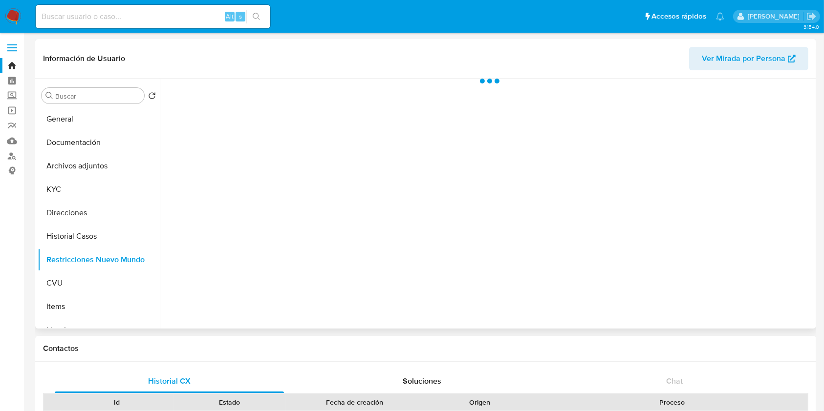
select select "10"
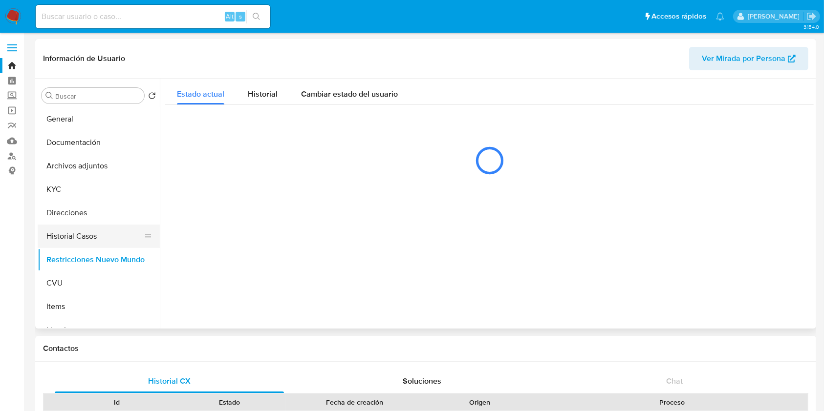
click at [82, 240] on button "Historial Casos" at bounding box center [95, 236] width 114 height 23
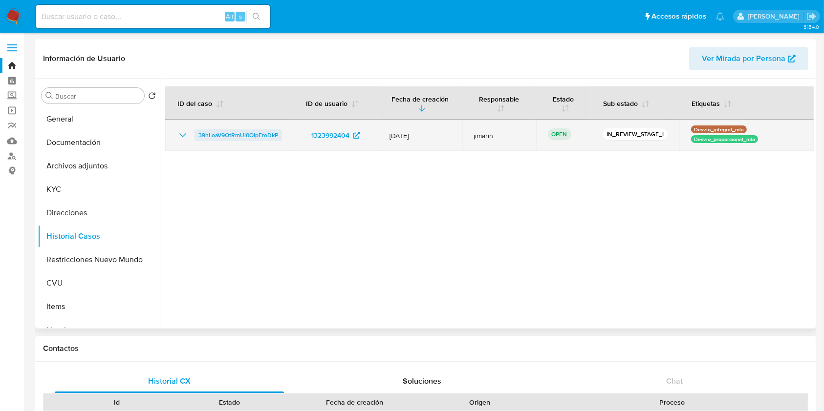
click at [250, 138] on span "39hLoaV9OtRmUl0OipFroDkP" at bounding box center [238, 135] width 80 height 12
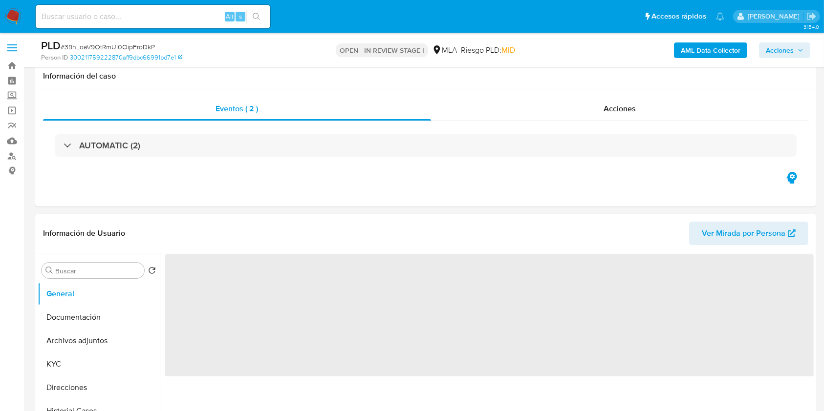
scroll to position [832, 0]
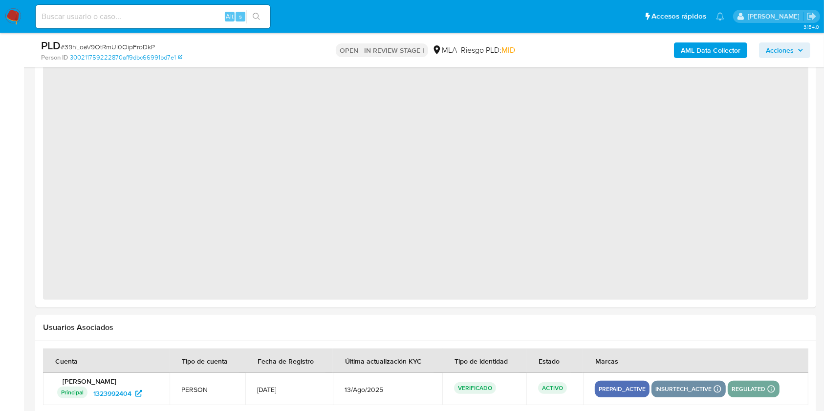
select select "10"
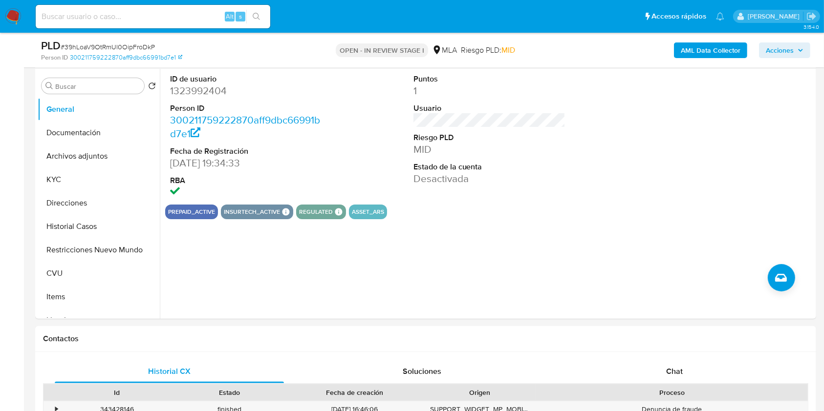
scroll to position [178, 0]
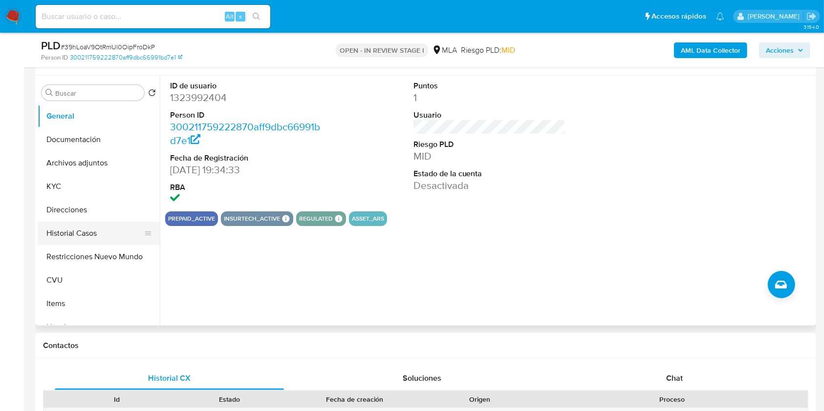
click at [89, 236] on button "Historial Casos" at bounding box center [95, 233] width 114 height 23
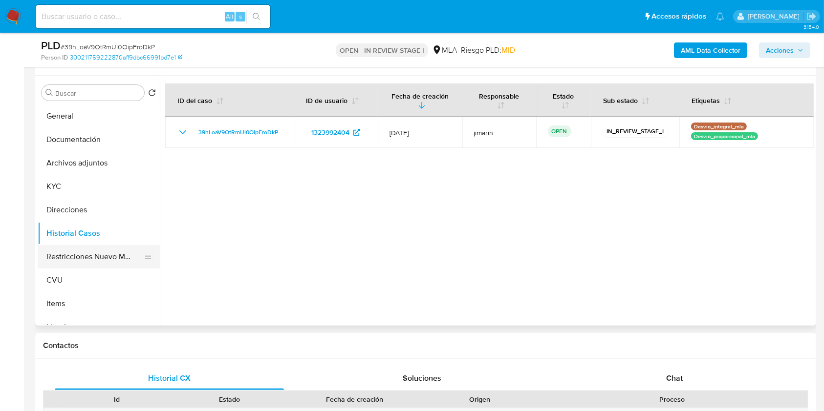
click at [93, 257] on button "Restricciones Nuevo Mundo" at bounding box center [95, 256] width 114 height 23
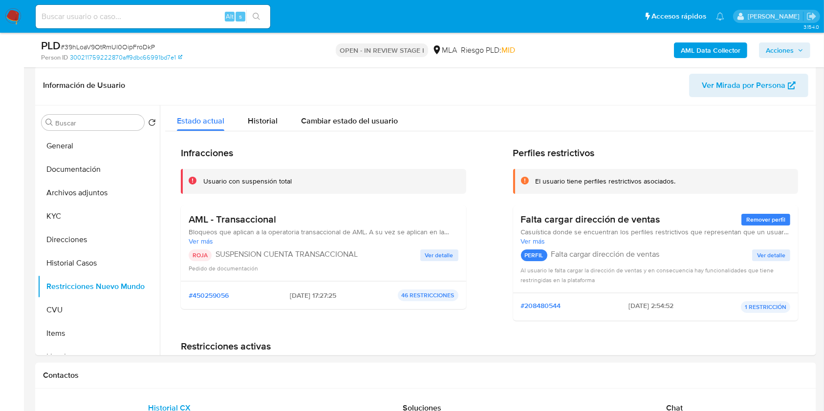
scroll to position [139, 0]
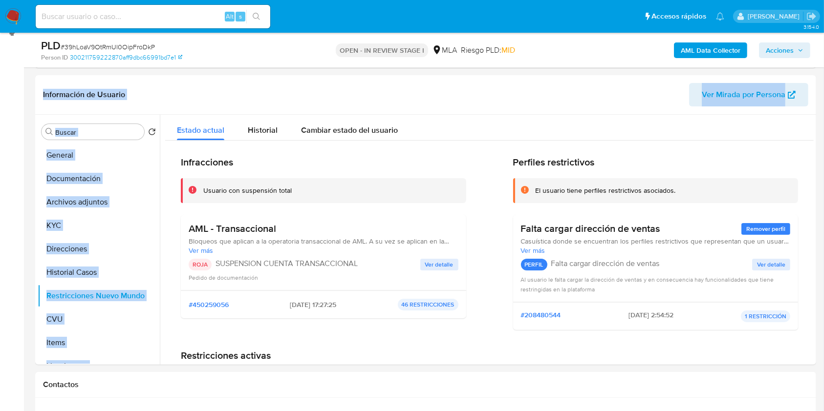
drag, startPoint x: 820, startPoint y: 60, endPoint x: 824, endPoint y: 139, distance: 79.7
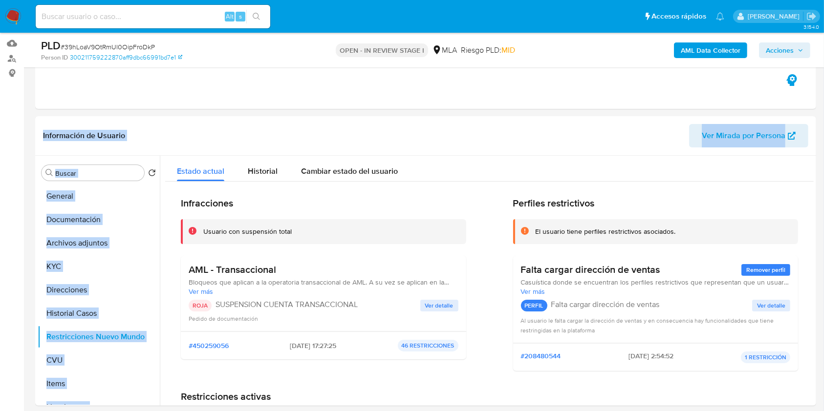
scroll to position [89, 0]
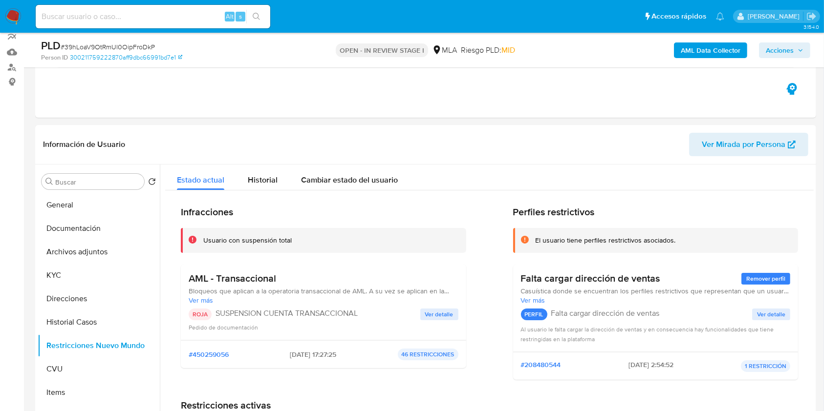
click at [125, 44] on span "# 39hLoaV9OtRmUl0OipFroDkP" at bounding box center [108, 47] width 94 height 10
copy span "39hLoaV9OtRmUl0OipFroDkP"
click at [11, 15] on img at bounding box center [13, 16] width 17 height 17
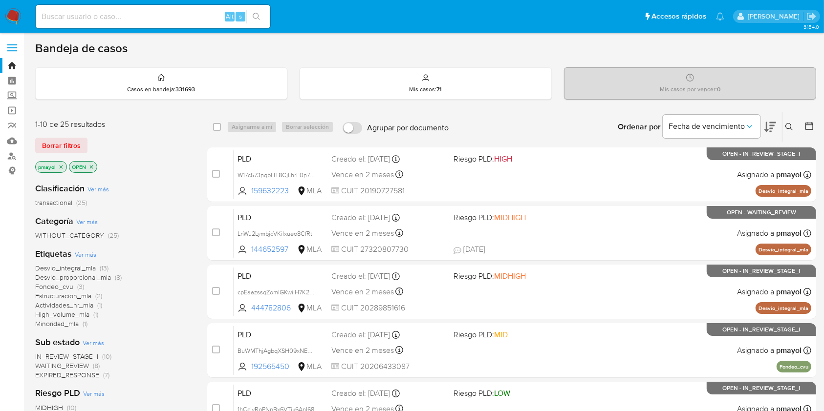
click at [786, 127] on icon at bounding box center [789, 127] width 8 height 8
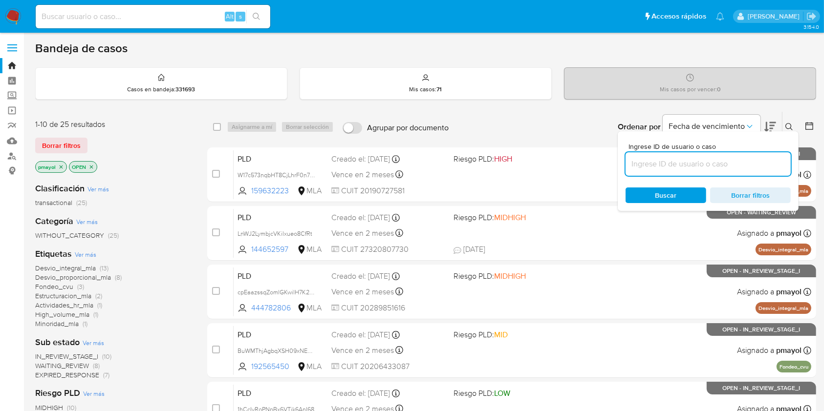
click at [675, 166] on input at bounding box center [707, 164] width 165 height 13
type input "39hLoaV9OtRmUl0OipFroDkP"
click at [661, 195] on span "Buscar" at bounding box center [665, 196] width 21 height 16
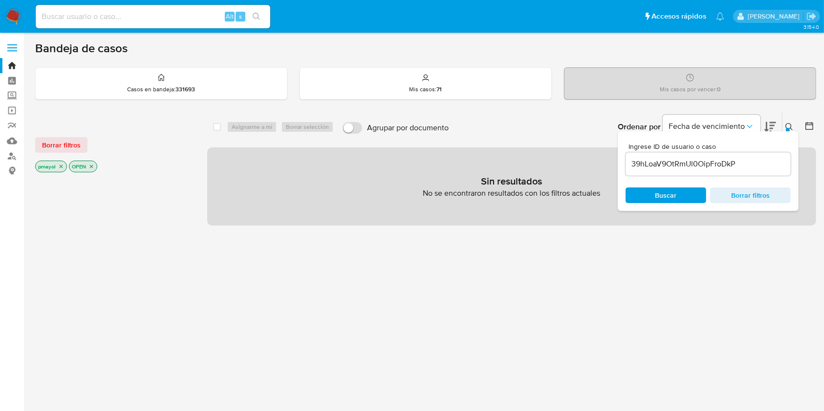
click at [61, 166] on icon "close-filter" at bounding box center [61, 166] width 3 height 3
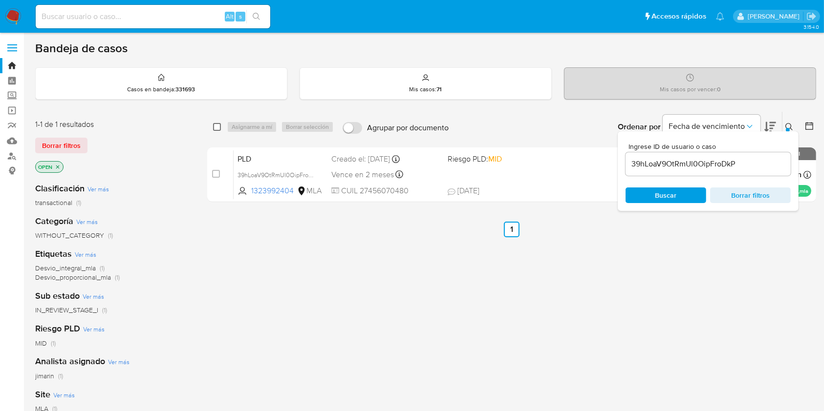
click at [218, 127] on input "checkbox" at bounding box center [217, 127] width 8 height 8
checkbox input "true"
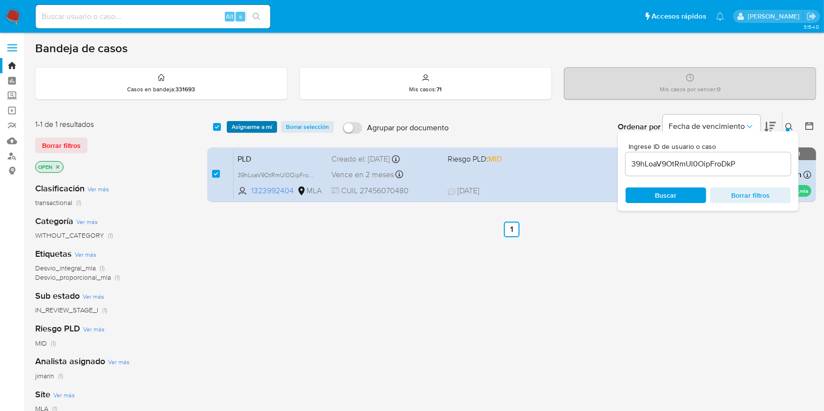
click at [255, 123] on span "Asignarme a mí" at bounding box center [252, 127] width 41 height 10
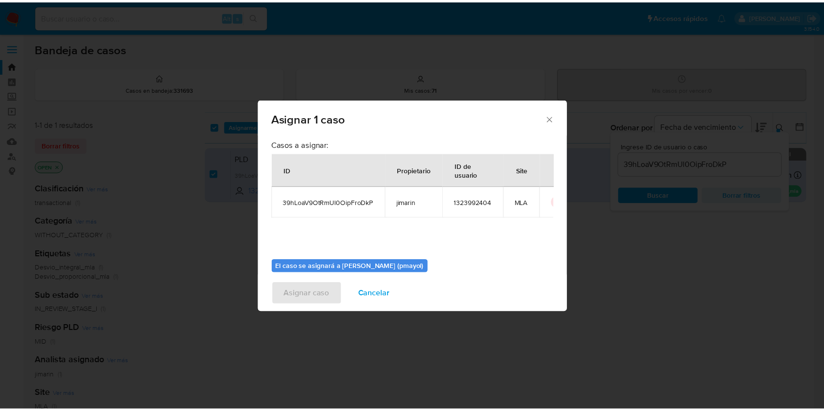
scroll to position [50, 0]
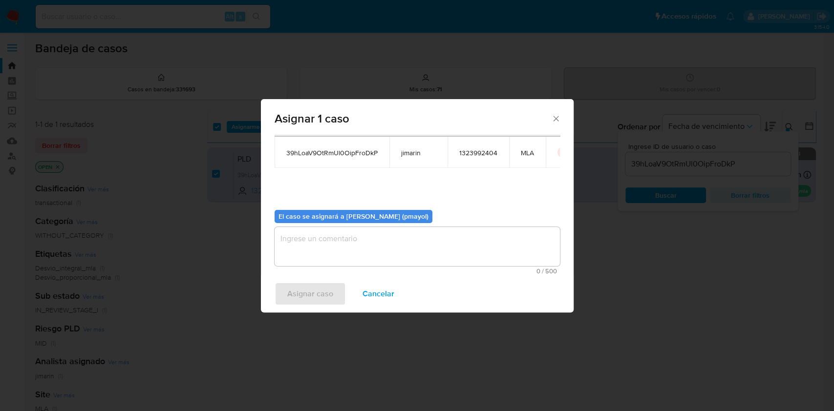
click at [489, 256] on textarea "assign-modal" at bounding box center [417, 246] width 285 height 39
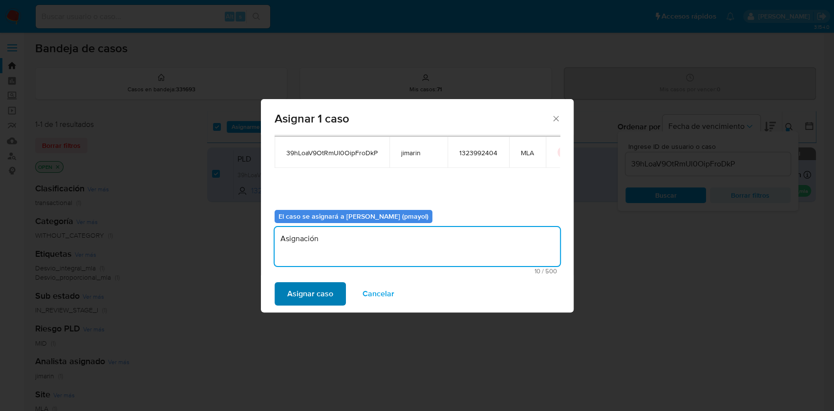
type textarea "Asignación"
click at [317, 291] on span "Asignar caso" at bounding box center [310, 293] width 46 height 21
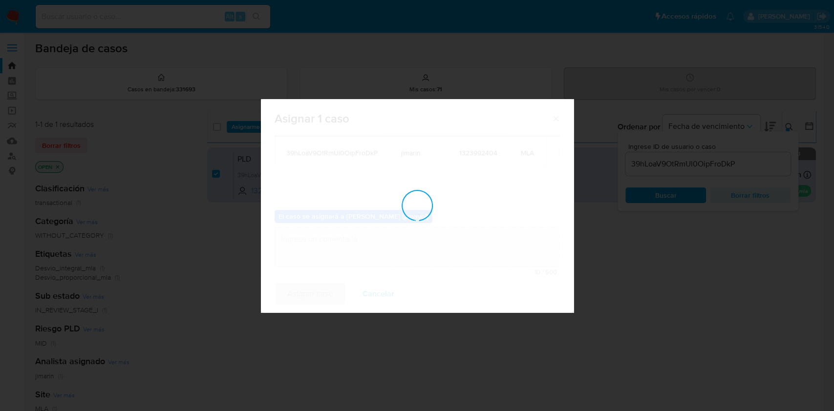
checkbox input "false"
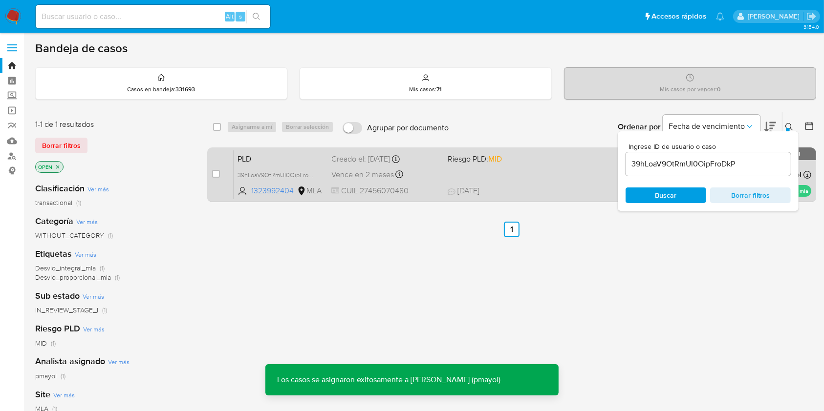
click at [540, 166] on div "PLD 39hLoaV9OtRmUl0OipFroDkP 1323992404 MLA Riesgo PLD: MID Creado el: 12/07/20…" at bounding box center [522, 174] width 577 height 49
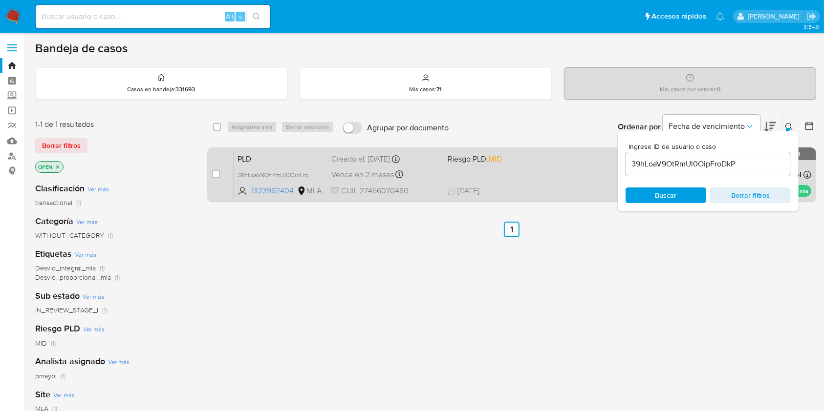
click at [565, 189] on span "04/08/2025 04/08/2025 12:01" at bounding box center [560, 191] width 225 height 11
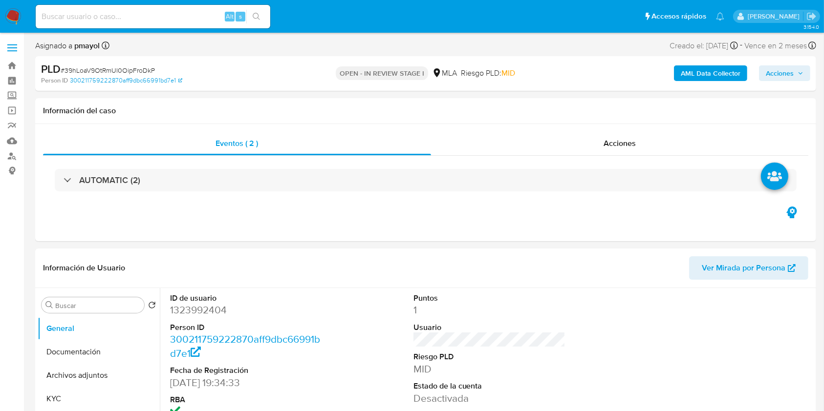
select select "10"
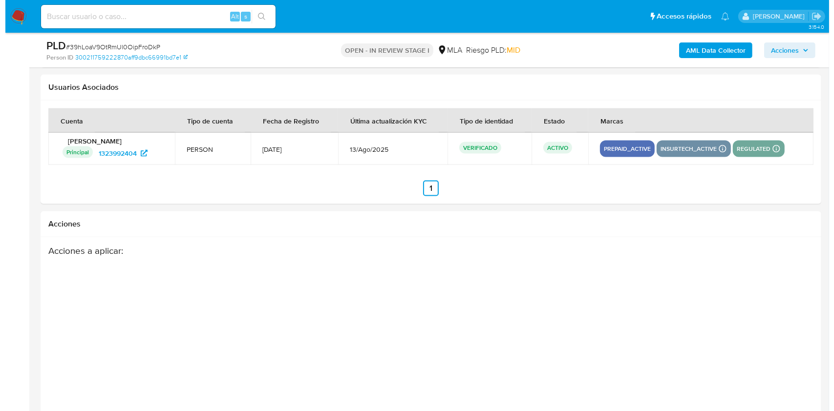
scroll to position [1464, 0]
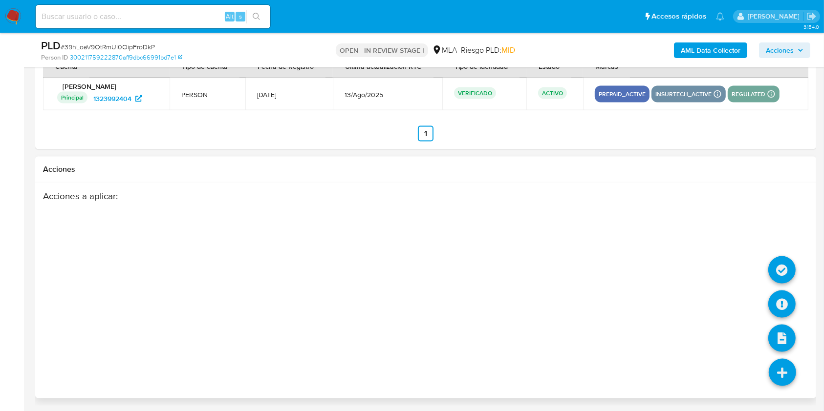
click at [786, 369] on icon at bounding box center [781, 372] width 27 height 27
click at [778, 264] on icon at bounding box center [781, 269] width 27 height 27
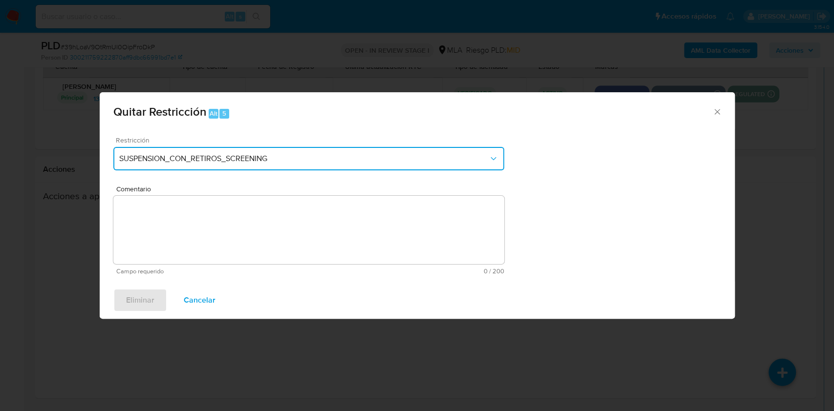
click at [365, 153] on button "SUSPENSION_CON_RETIROS_SCREENING" at bounding box center [308, 158] width 391 height 23
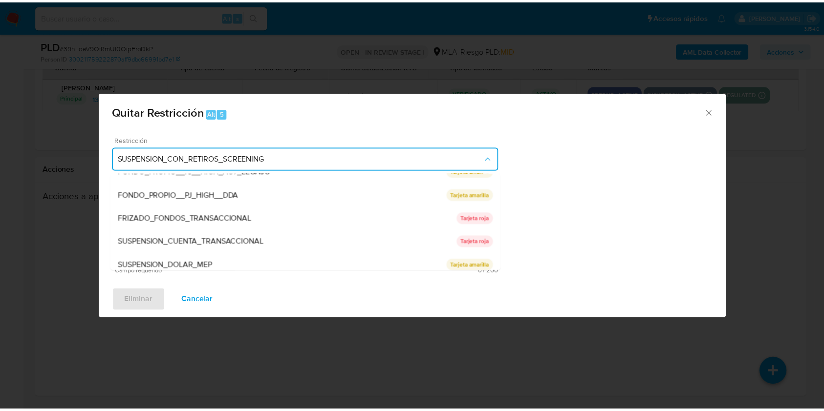
scroll to position [160, 0]
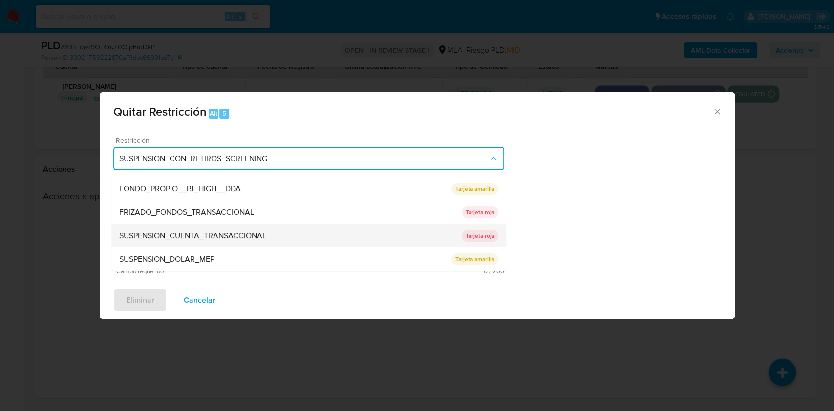
click at [407, 241] on div "SUSPENSION_CUENTA_TRANSACCIONAL" at bounding box center [290, 235] width 342 height 23
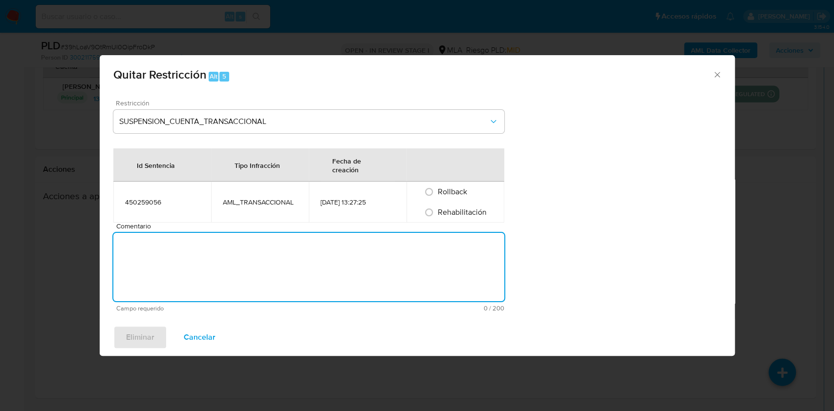
click at [358, 236] on textarea "Comentario" at bounding box center [308, 267] width 391 height 68
type textarea "AML"
click at [469, 219] on div "Rehabilitación" at bounding box center [455, 212] width 74 height 21
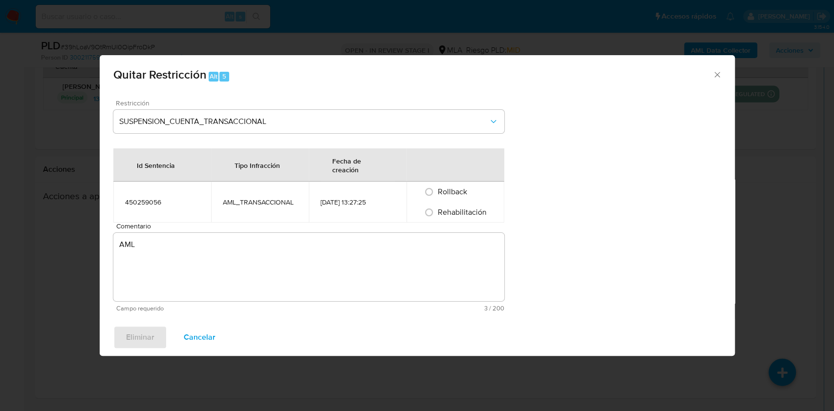
click at [461, 207] on span "Rehabilitación" at bounding box center [462, 212] width 49 height 11
click at [437, 206] on input "Rehabilitación" at bounding box center [429, 213] width 16 height 16
radio input "true"
click at [136, 338] on span "Eliminar" at bounding box center [140, 337] width 28 height 21
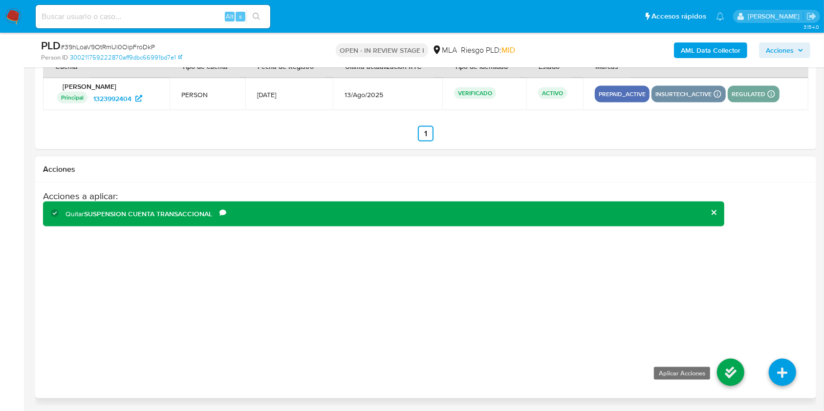
click at [728, 371] on icon at bounding box center [730, 372] width 27 height 27
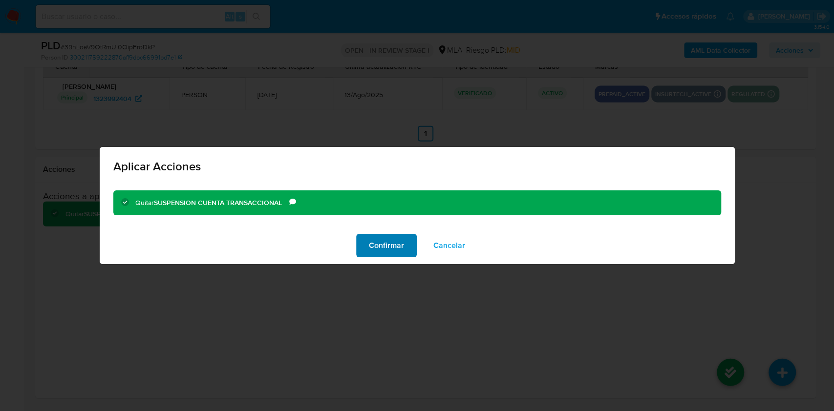
click at [384, 244] on span "Confirmar" at bounding box center [386, 245] width 35 height 21
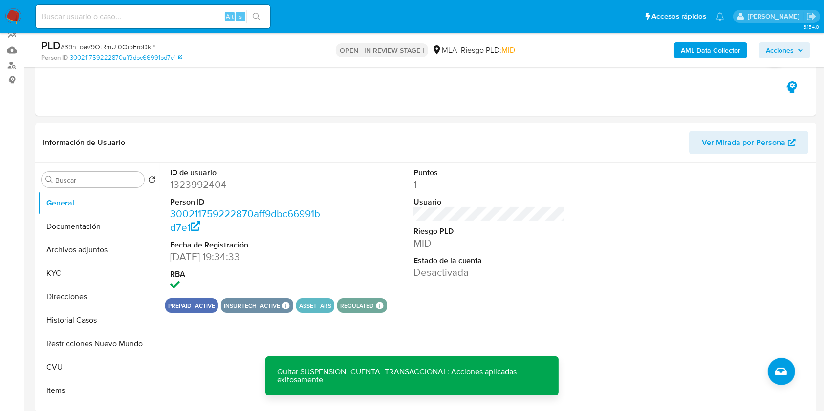
scroll to position [104, 0]
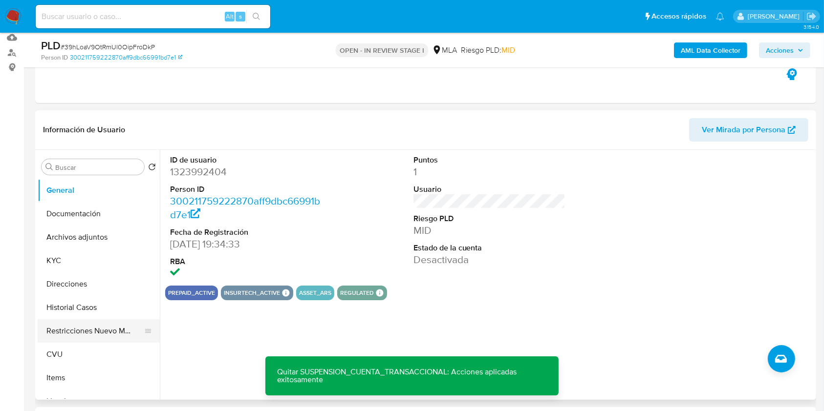
click at [108, 330] on button "Restricciones Nuevo Mundo" at bounding box center [95, 331] width 114 height 23
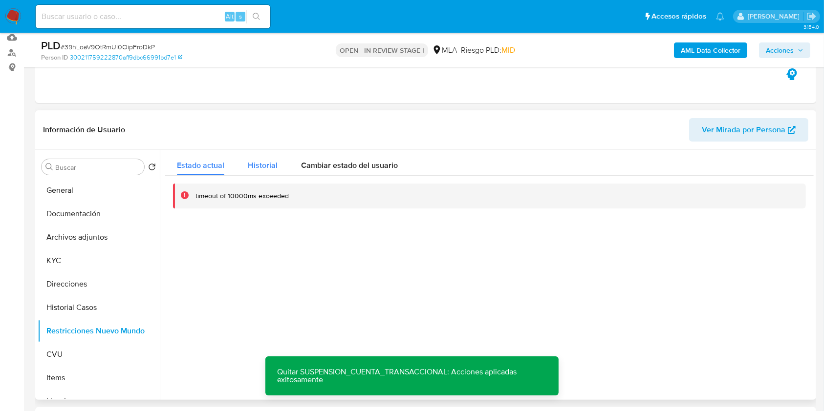
click at [251, 167] on span "Historial" at bounding box center [263, 165] width 30 height 11
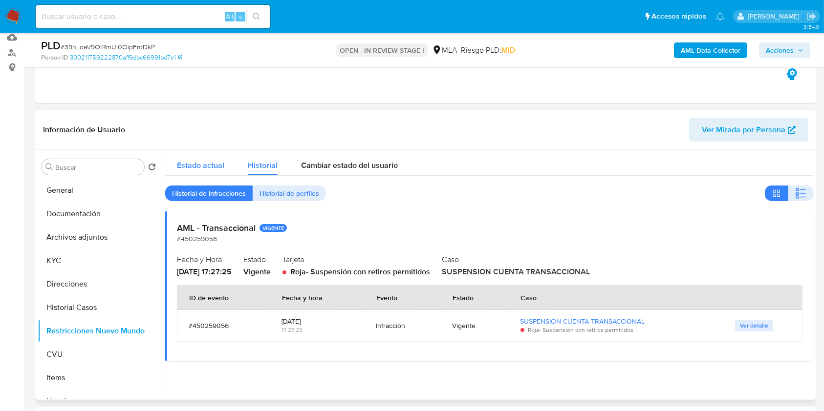
click at [210, 166] on span "Estado actual" at bounding box center [200, 165] width 47 height 11
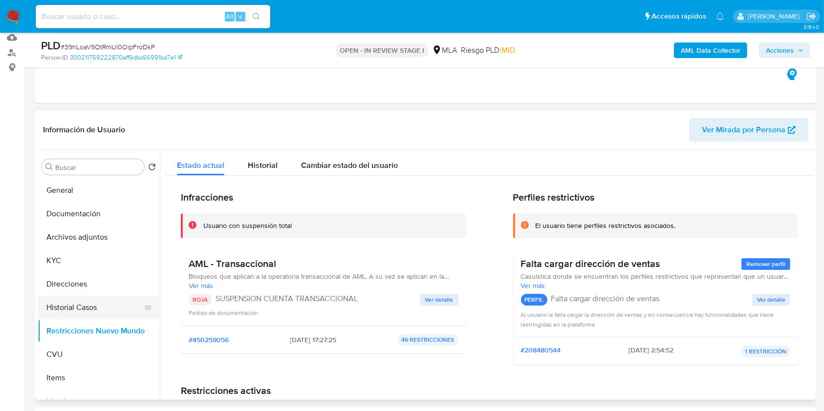
click at [87, 307] on button "Historial Casos" at bounding box center [95, 307] width 114 height 23
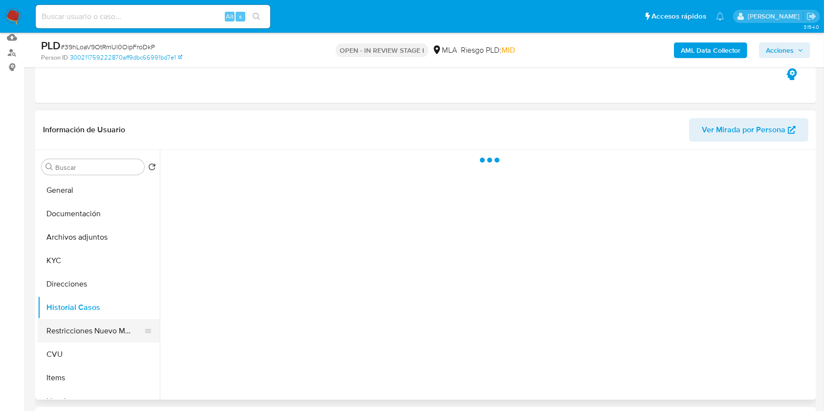
click at [97, 329] on button "Restricciones Nuevo Mundo" at bounding box center [95, 331] width 114 height 23
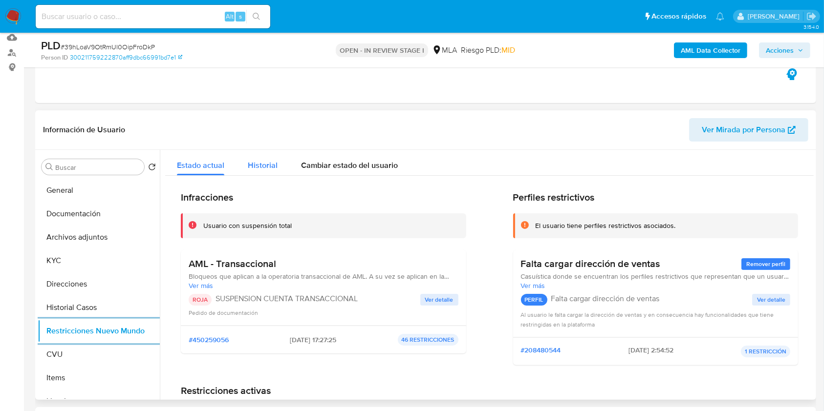
click at [269, 161] on span "Historial" at bounding box center [263, 165] width 30 height 11
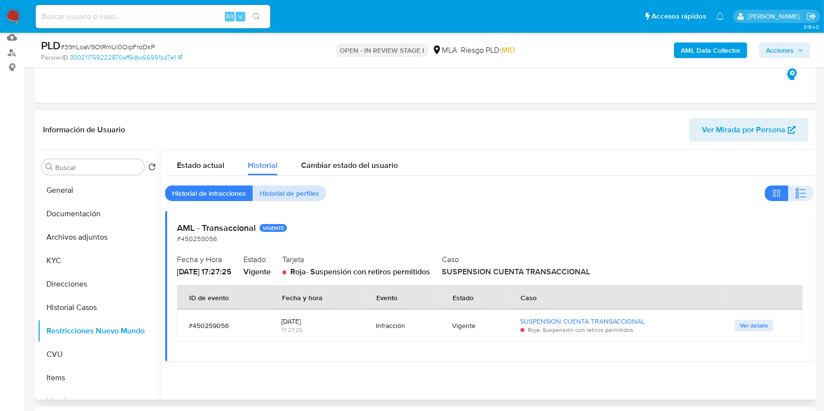
click at [293, 196] on span "Historial de perfiles" at bounding box center [289, 194] width 60 height 14
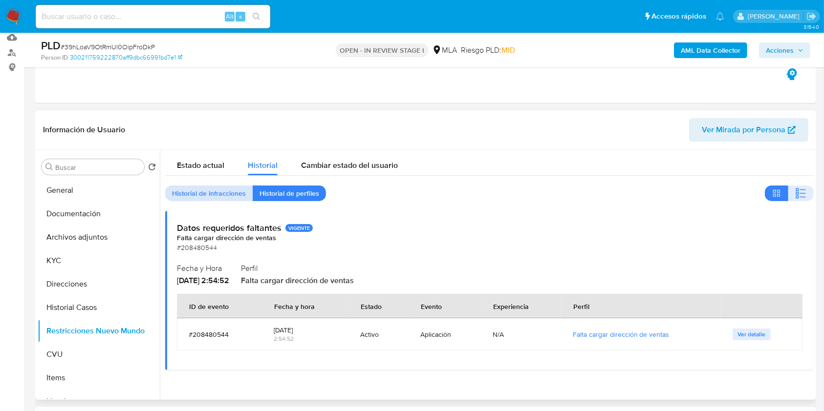
click at [235, 191] on span "Historial de infracciones" at bounding box center [209, 194] width 74 height 14
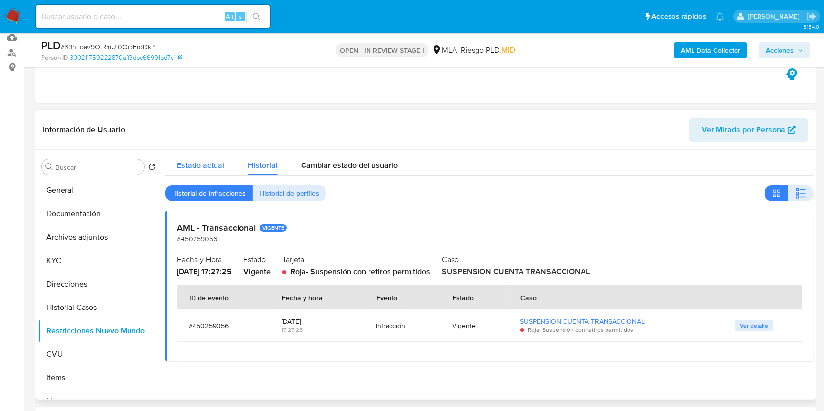
click at [197, 165] on span "Estado actual" at bounding box center [200, 165] width 47 height 11
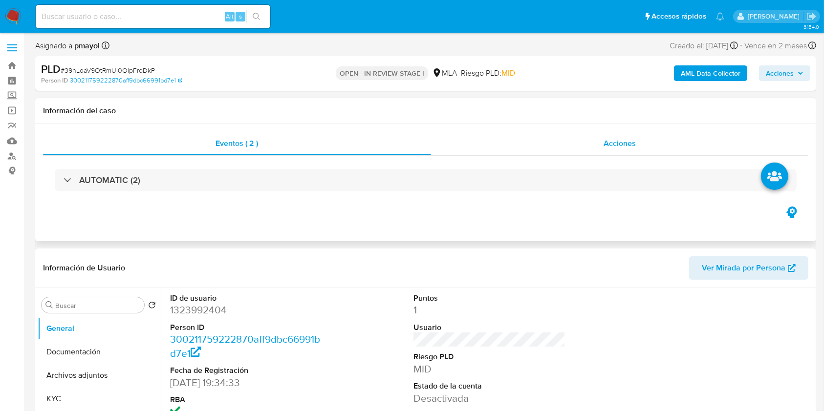
select select "10"
click at [621, 133] on div "Acciones" at bounding box center [620, 143] width 378 height 23
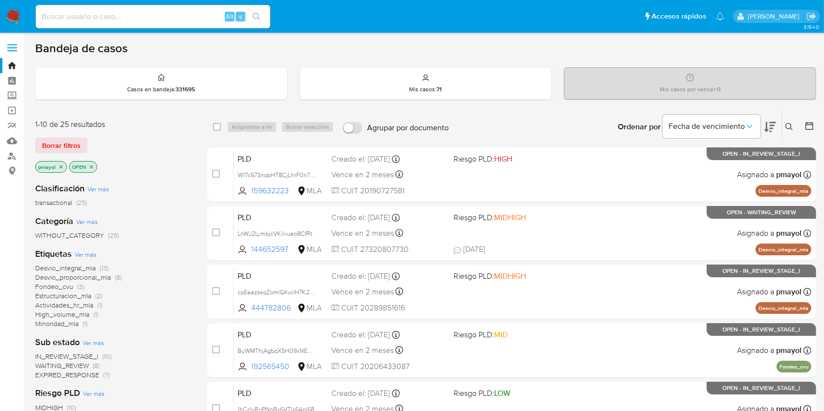
click at [783, 127] on button at bounding box center [790, 127] width 16 height 12
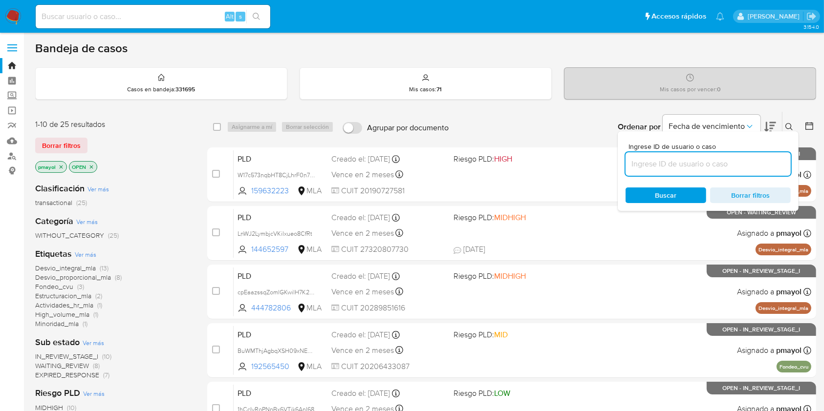
click at [664, 161] on input at bounding box center [707, 164] width 165 height 13
type input "3SCVo4voyBeakKXGuqagKqZN"
click at [660, 186] on div "Ingrese ID de usuario o caso 3SCVo4voyBeakKXGuqagKqZN Buscar Borrar filtros" at bounding box center [708, 171] width 181 height 80
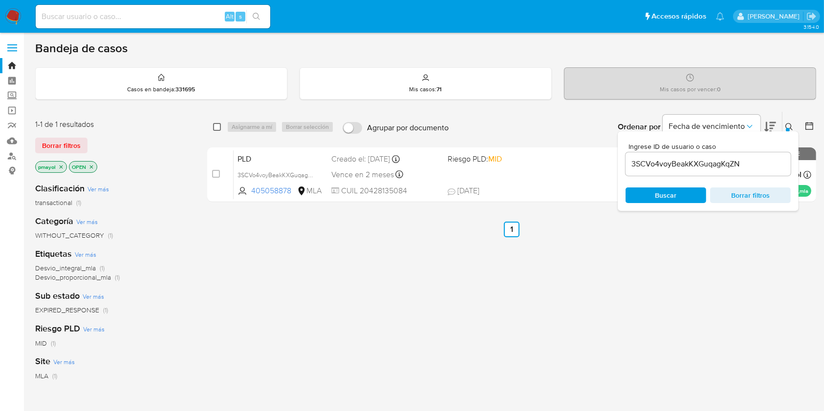
click at [215, 124] on input "checkbox" at bounding box center [217, 127] width 8 height 8
checkbox input "true"
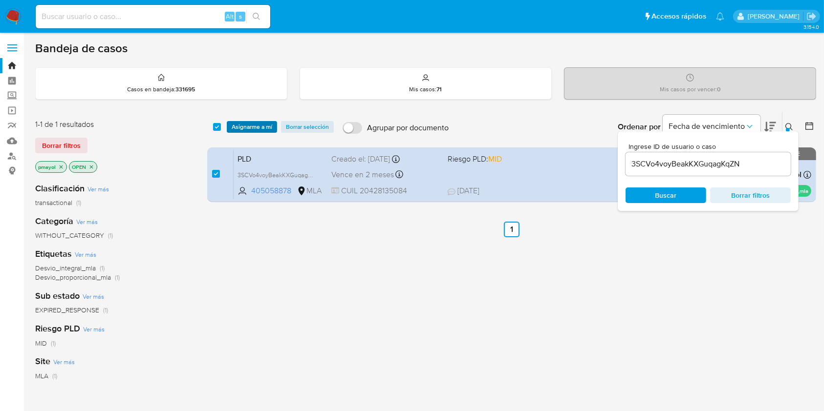
click at [236, 126] on span "Asignarme a mí" at bounding box center [252, 127] width 41 height 10
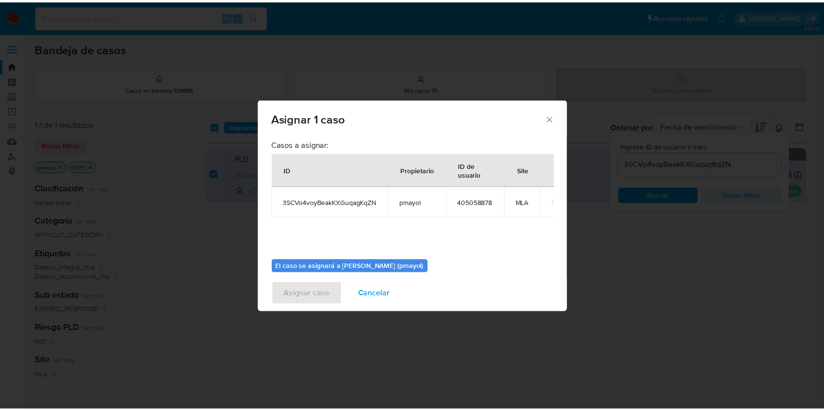
scroll to position [50, 0]
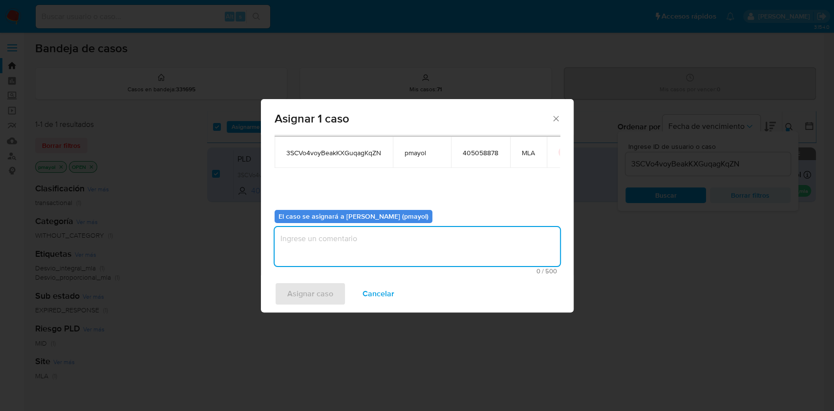
click at [488, 245] on textarea "assign-modal" at bounding box center [417, 246] width 285 height 39
type textarea "Asignación"
click at [330, 288] on span "Asignar caso" at bounding box center [310, 293] width 46 height 21
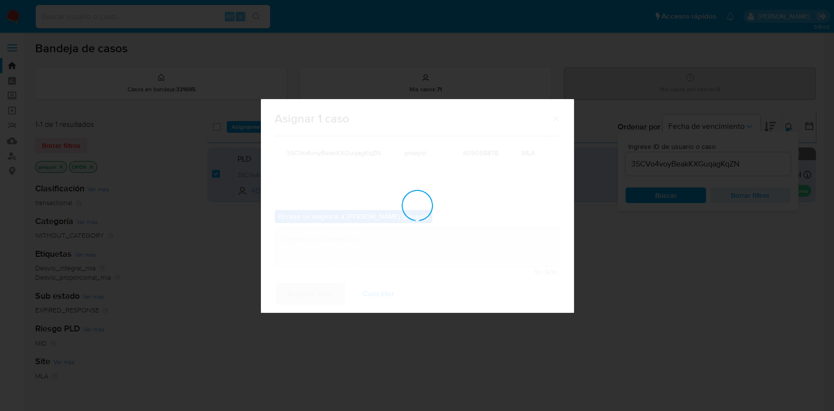
checkbox input "false"
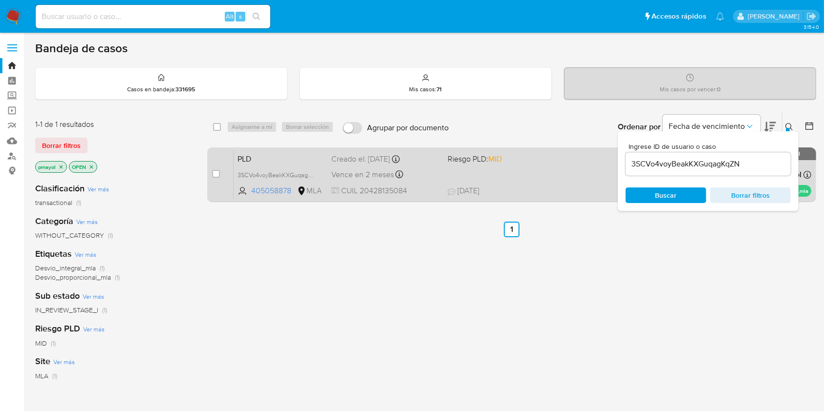
click at [544, 188] on span "28/07/2025 28/07/2025 19:41" at bounding box center [560, 191] width 225 height 11
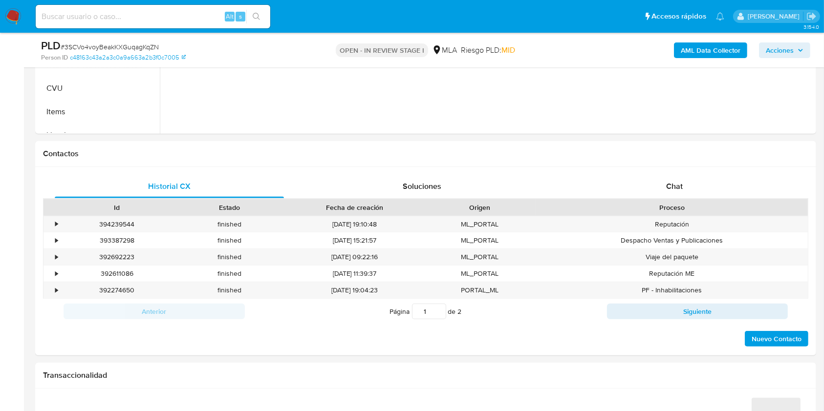
scroll to position [449, 0]
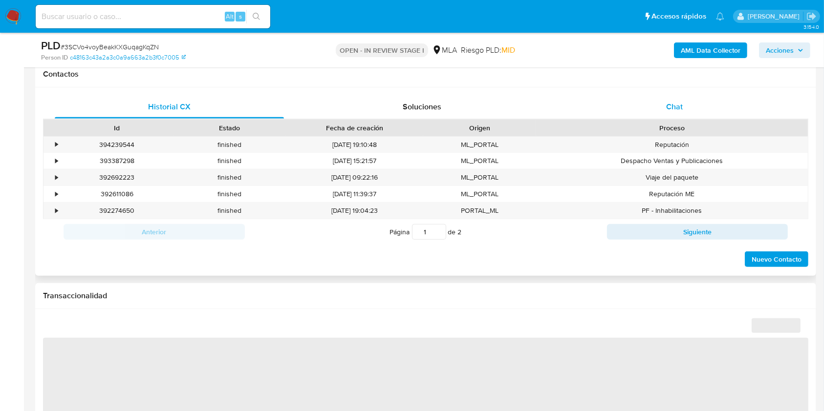
select select "10"
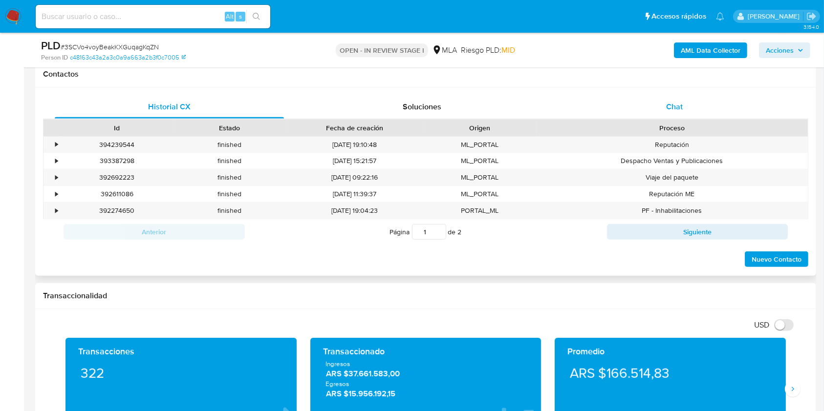
click at [680, 112] on span "Chat" at bounding box center [674, 106] width 17 height 11
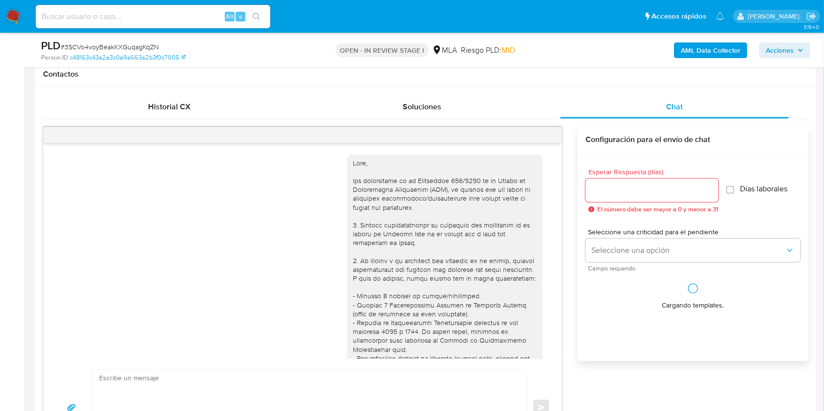
scroll to position [1265, 0]
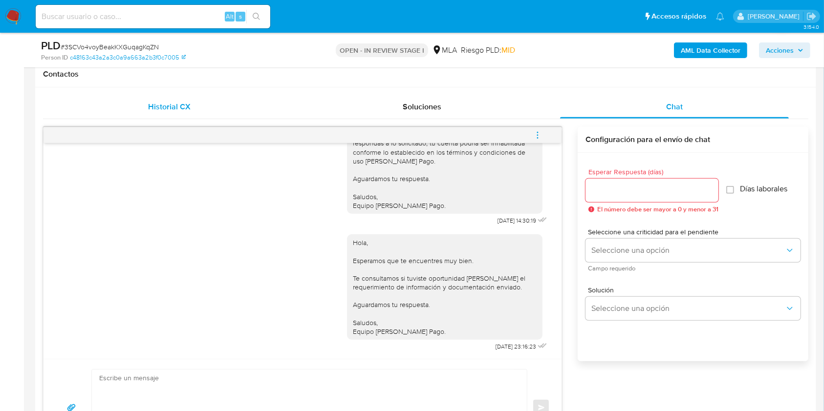
click at [157, 101] on span "Historial CX" at bounding box center [169, 106] width 43 height 11
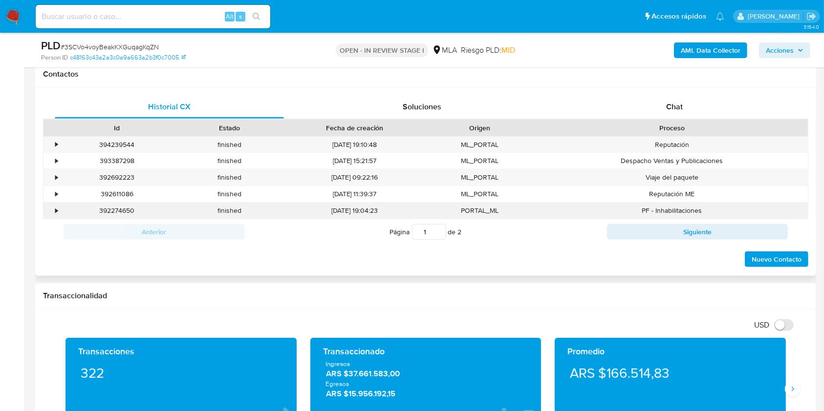
drag, startPoint x: 320, startPoint y: 213, endPoint x: 382, endPoint y: 214, distance: 61.6
click at [382, 214] on div "[DATE] 19:04:23" at bounding box center [354, 211] width 137 height 16
click at [652, 105] on div "Chat" at bounding box center [674, 106] width 229 height 23
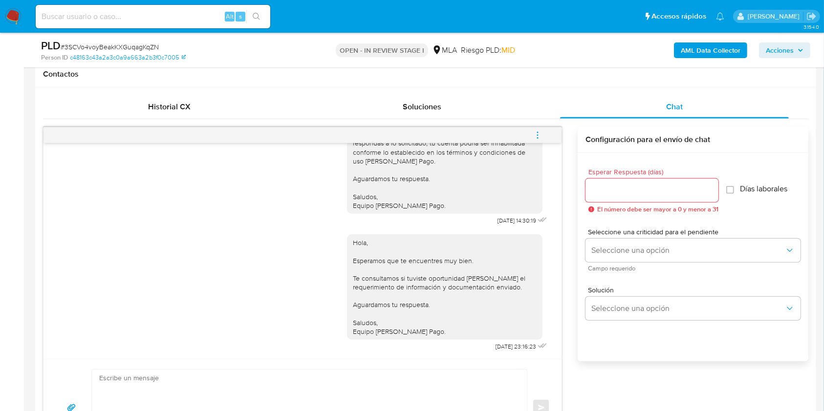
click at [539, 137] on icon "menu-action" at bounding box center [537, 135] width 9 height 9
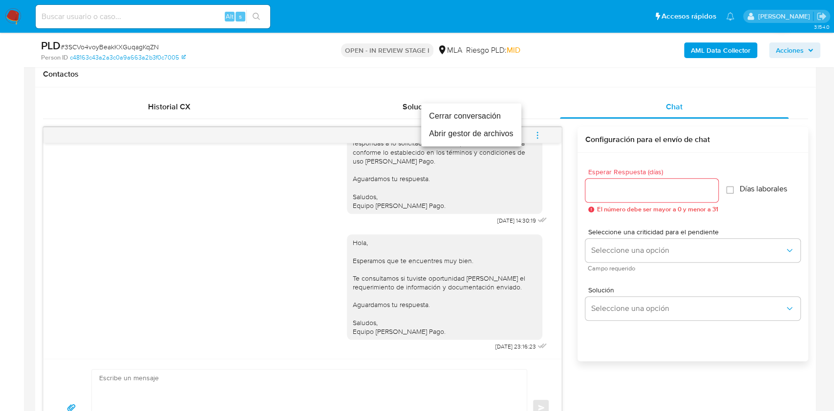
click at [480, 116] on li "Cerrar conversación" at bounding box center [471, 116] width 100 height 18
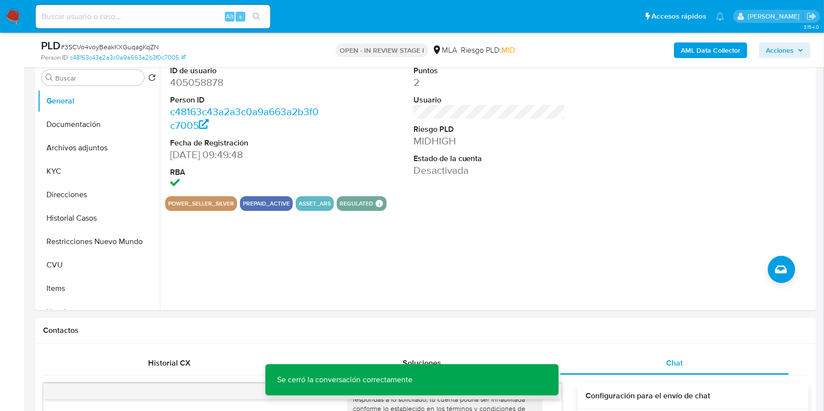
scroll to position [174, 0]
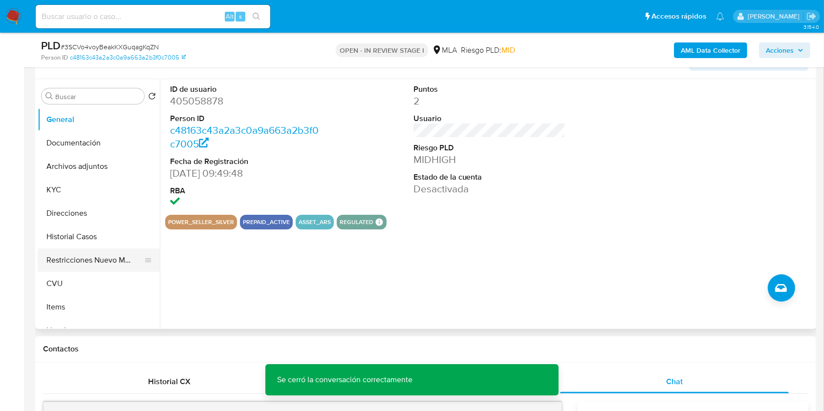
click at [105, 256] on button "Restricciones Nuevo Mundo" at bounding box center [95, 260] width 114 height 23
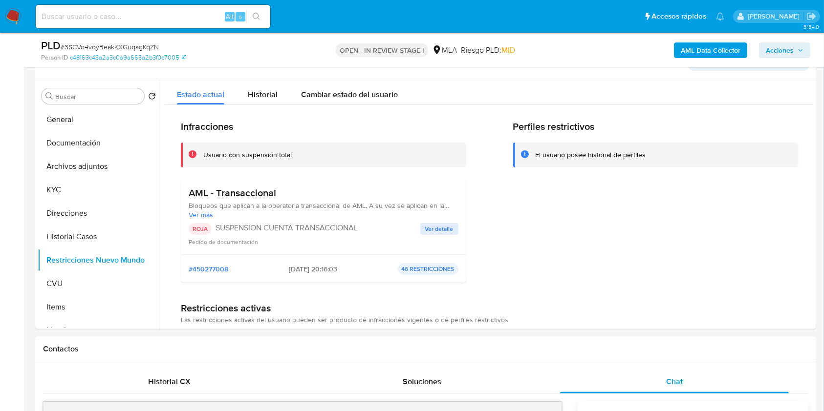
scroll to position [151, 0]
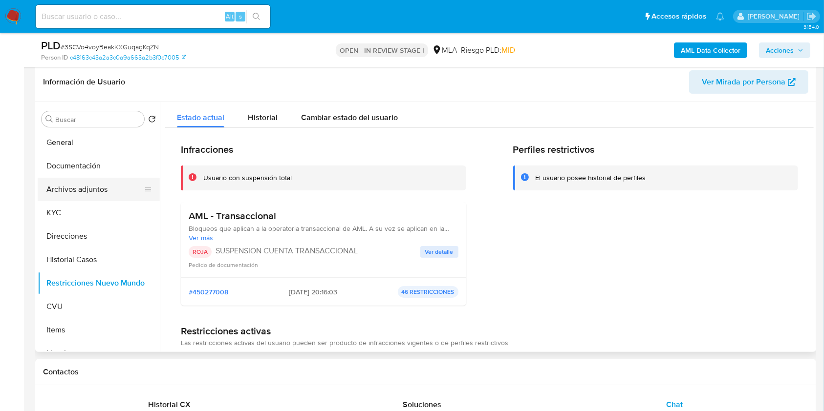
click at [79, 192] on button "Archivos adjuntos" at bounding box center [95, 189] width 114 height 23
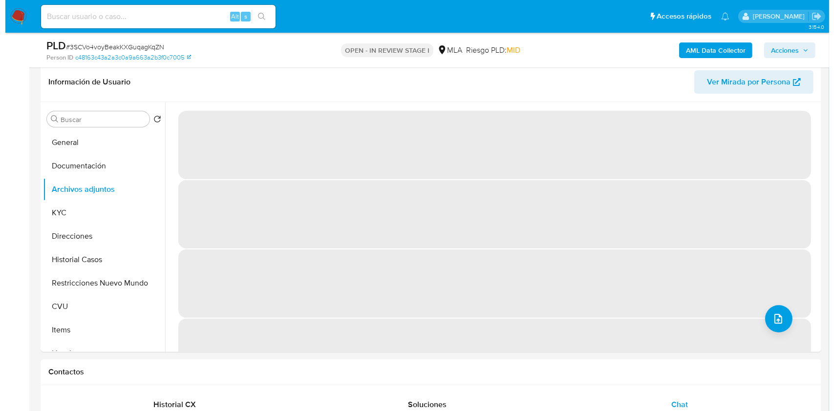
scroll to position [67, 0]
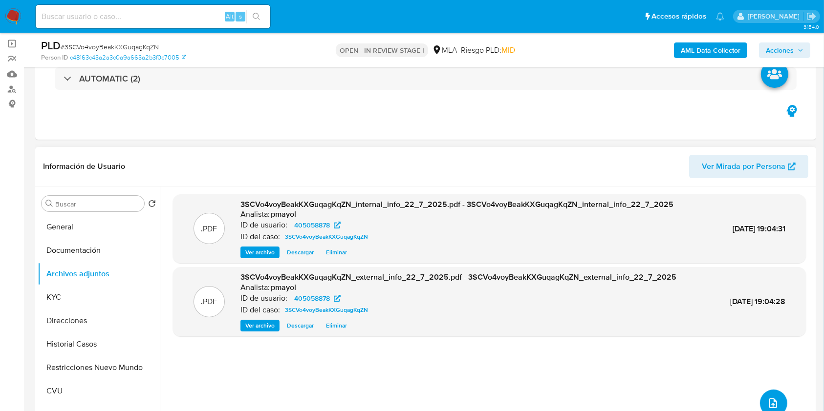
click at [771, 390] on button "upload-file" at bounding box center [773, 403] width 27 height 27
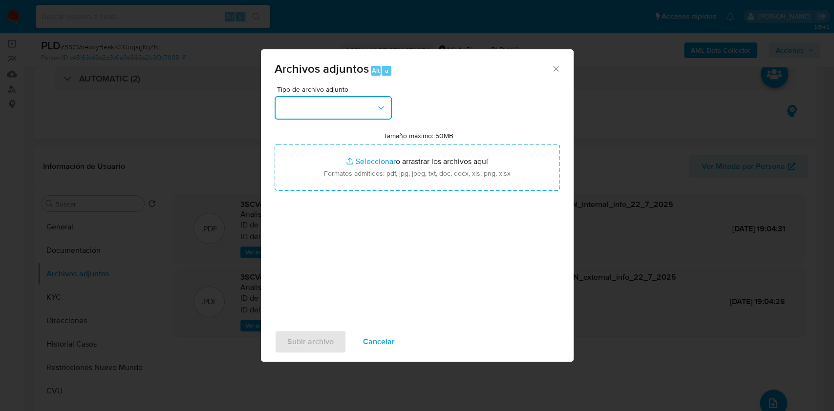
click at [367, 107] on button "button" at bounding box center [333, 107] width 117 height 23
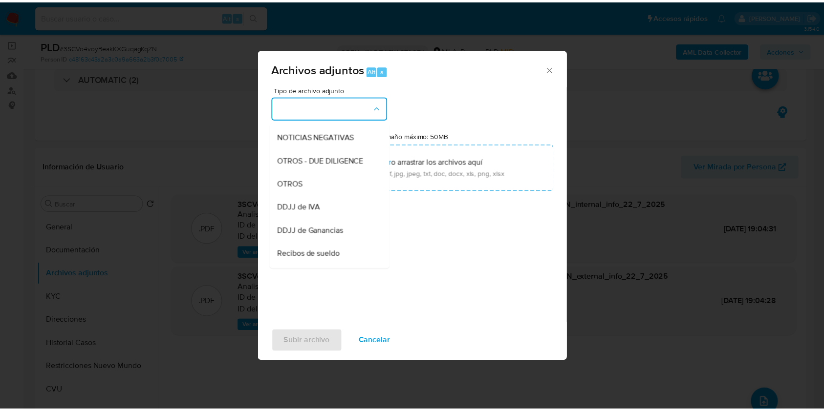
scroll to position [141, 0]
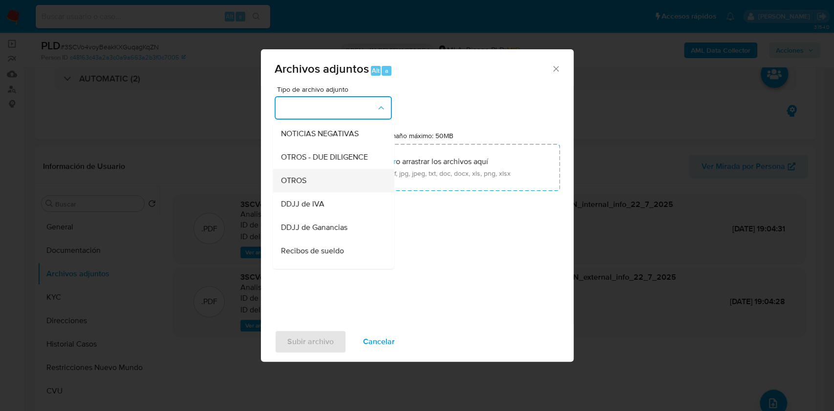
click at [316, 192] on div "OTROS" at bounding box center [330, 180] width 100 height 23
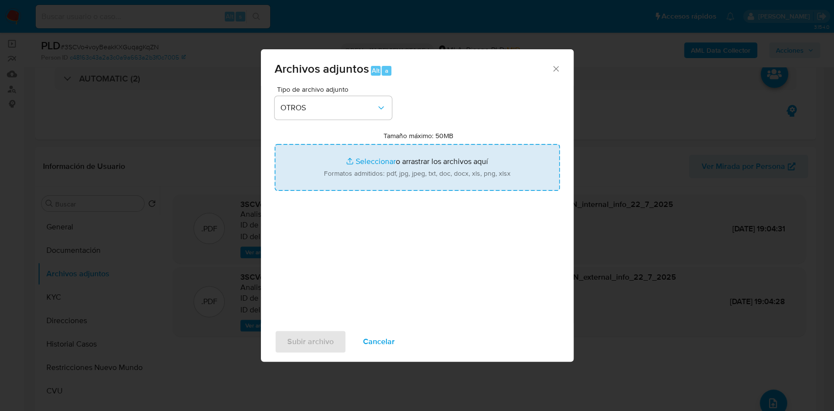
click at [380, 184] on input "Tamaño máximo: 50MB Seleccionar archivos" at bounding box center [417, 167] width 285 height 47
type input "C:\fakepath\Caselog 3SCVo4voyBeakKXGuqagKqZN_2025_07_17_21_52_25.docx"
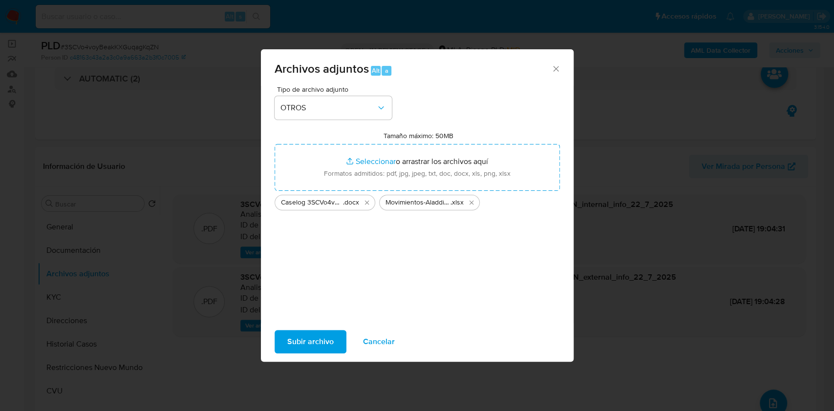
click at [309, 338] on span "Subir archivo" at bounding box center [310, 341] width 46 height 21
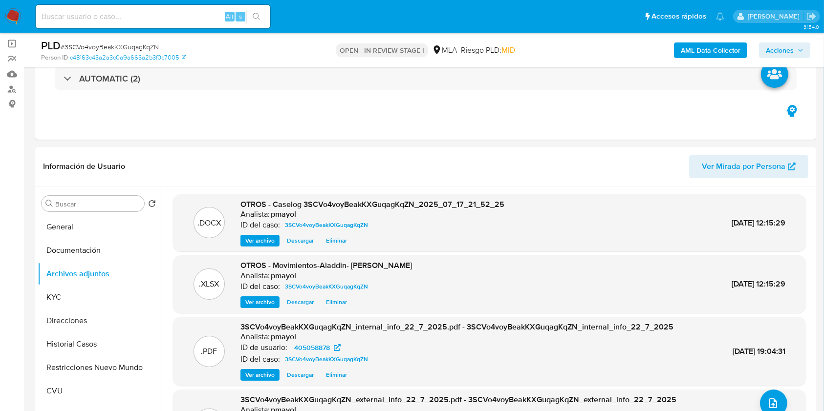
click at [783, 47] on span "Acciones" at bounding box center [780, 51] width 28 height 16
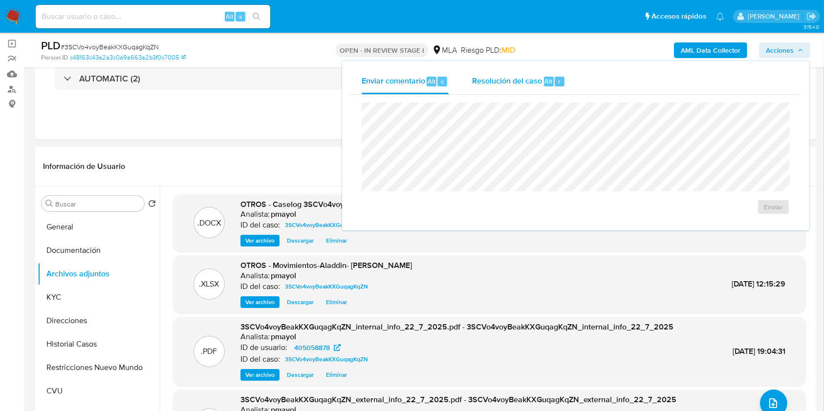
click at [526, 79] on span "Resolución del caso" at bounding box center [507, 80] width 70 height 11
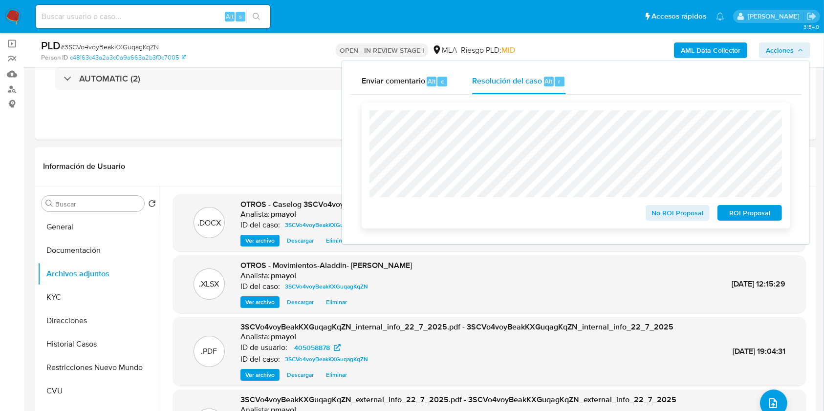
click at [736, 215] on span "ROI Proposal" at bounding box center [749, 213] width 51 height 14
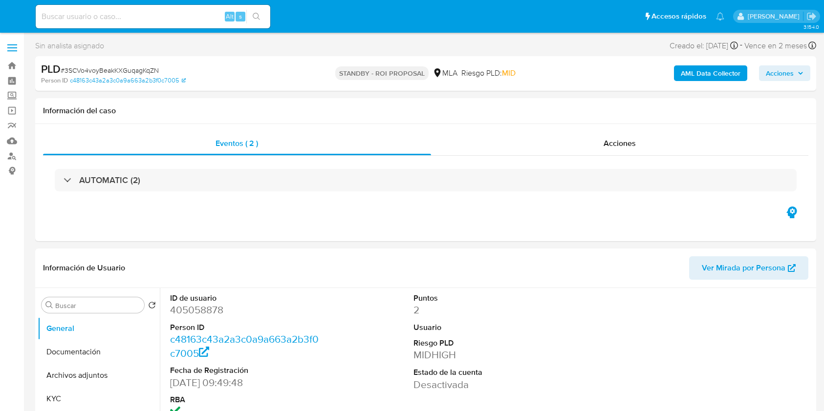
select select "10"
click at [188, 14] on input at bounding box center [153, 16] width 235 height 13
paste input "9URbrh41AGq2gcxDxPwaVJ5C"
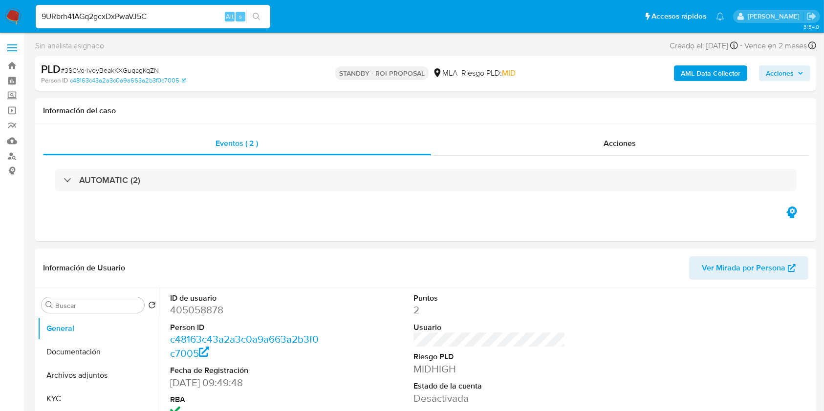
type input "9URbrh41AGq2gcxDxPwaVJ5C"
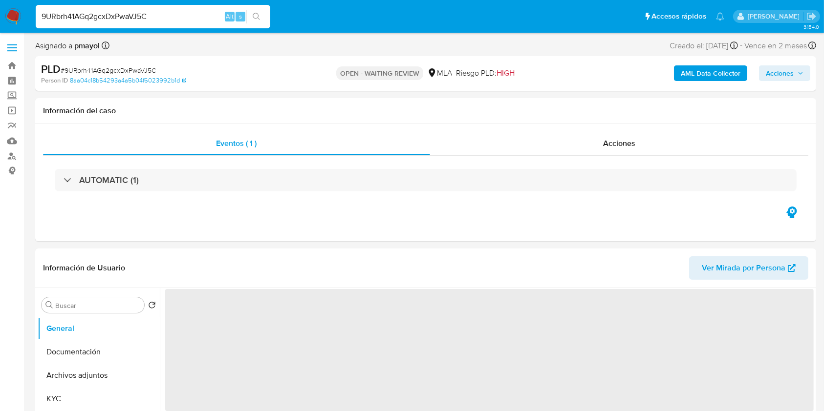
select select "10"
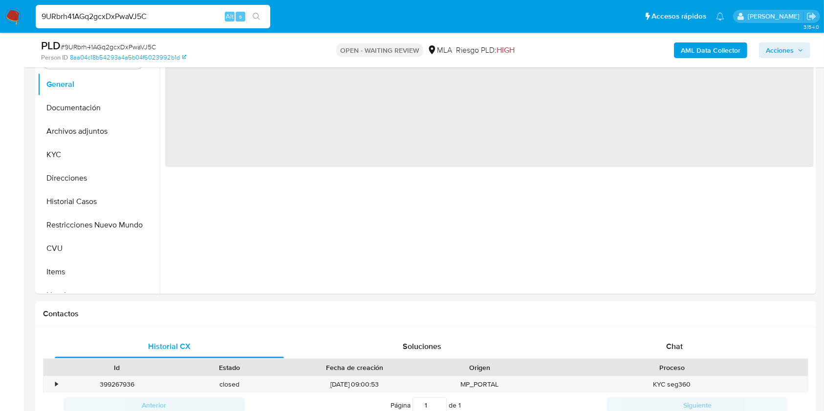
scroll to position [410, 0]
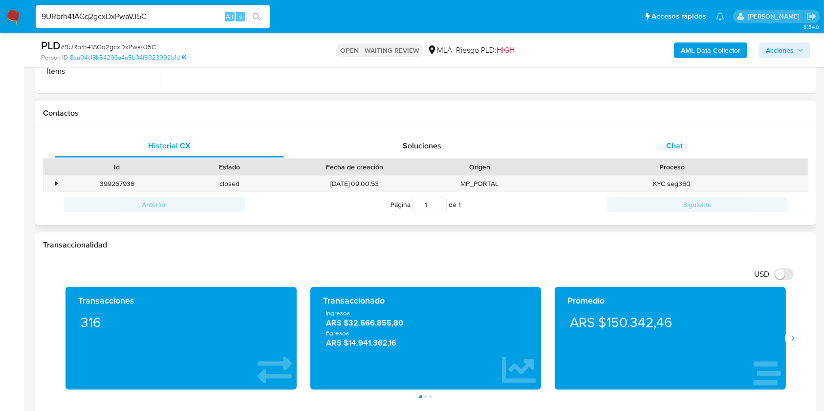
click at [708, 145] on div "Chat" at bounding box center [674, 145] width 229 height 23
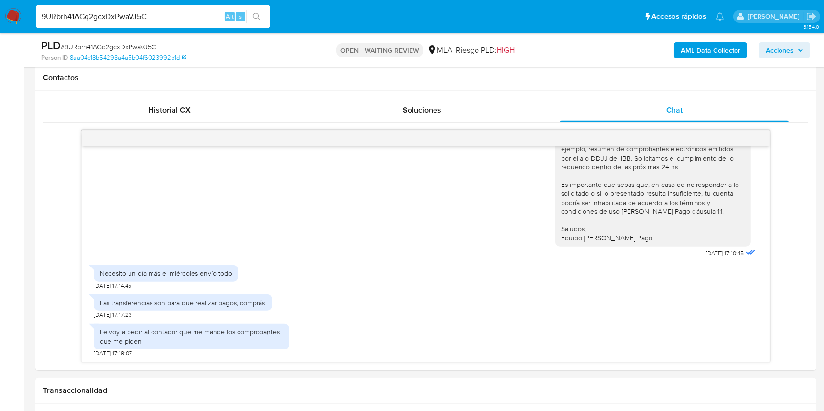
scroll to position [448, 0]
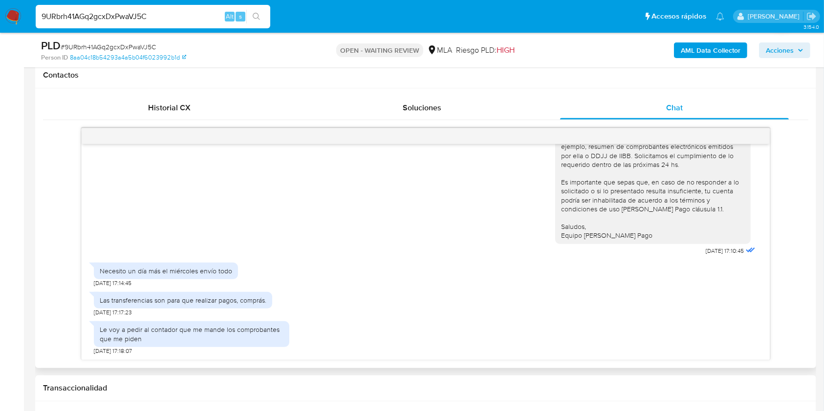
click at [759, 332] on div "[DATE] 20:09:04 Buenas noches estoy de viaje necesito más tiempo podría ser par…" at bounding box center [425, 252] width 687 height 216
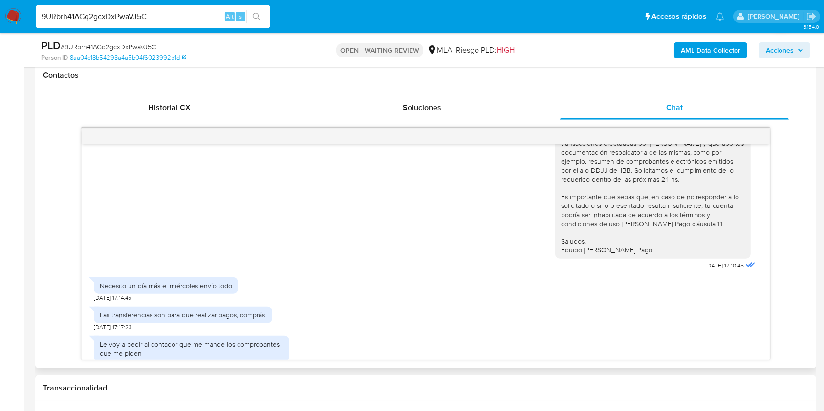
scroll to position [920, 0]
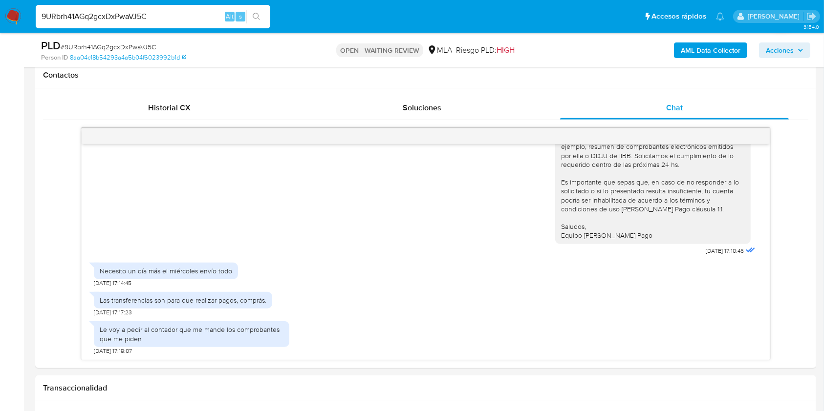
click at [202, 18] on input "9URbrh41AGq2gcxDxPwaVJ5C" at bounding box center [153, 16] width 235 height 13
paste input "aPR49nWDJNEGYjlNfqNFJxmA"
type input "aPR49nWDJNEGYjlNfqNFJxmA"
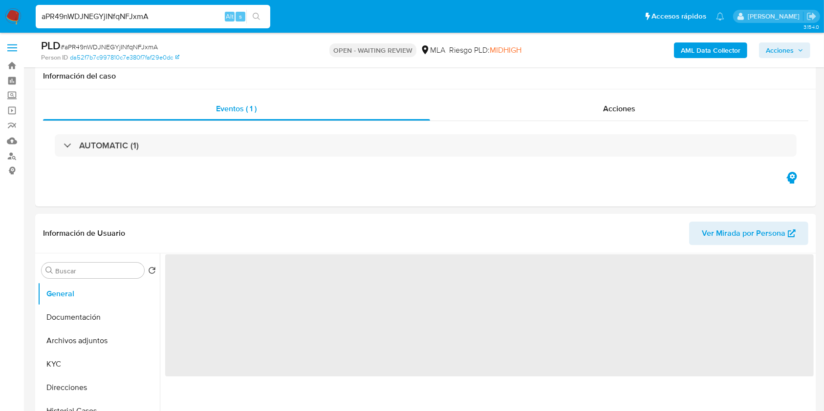
scroll to position [220, 0]
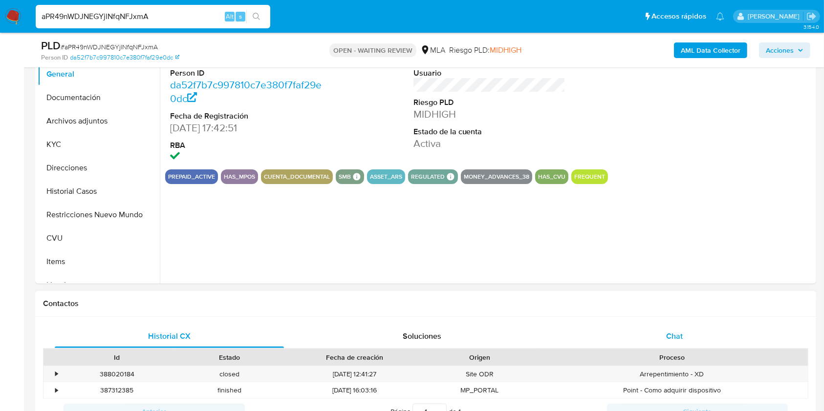
select select "10"
click at [684, 337] on div "Chat" at bounding box center [674, 336] width 229 height 23
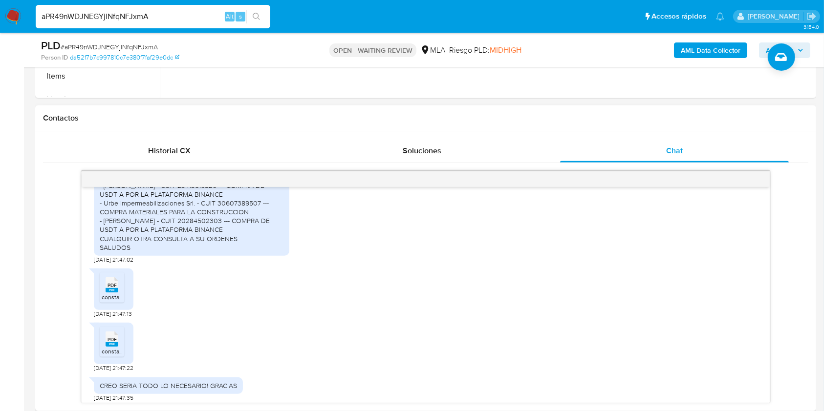
scroll to position [797, 0]
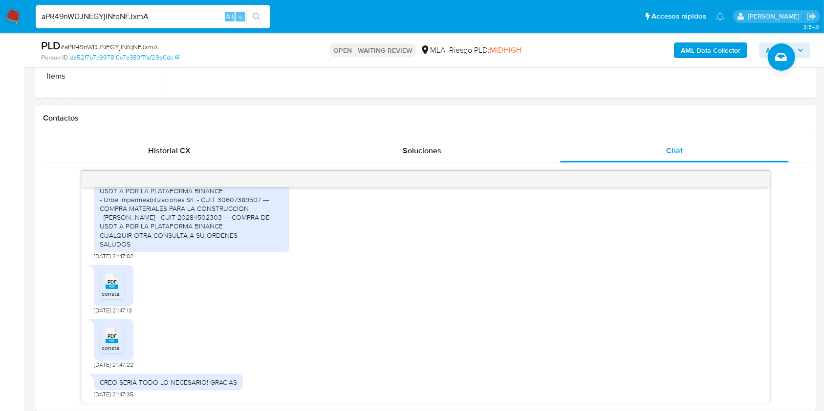
click at [109, 288] on icon "PDF" at bounding box center [112, 281] width 13 height 17
click at [109, 342] on rect at bounding box center [112, 341] width 13 height 4
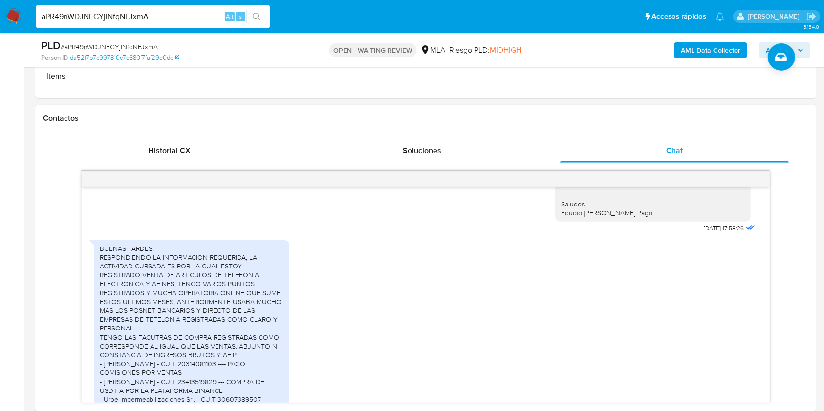
scroll to position [604, 0]
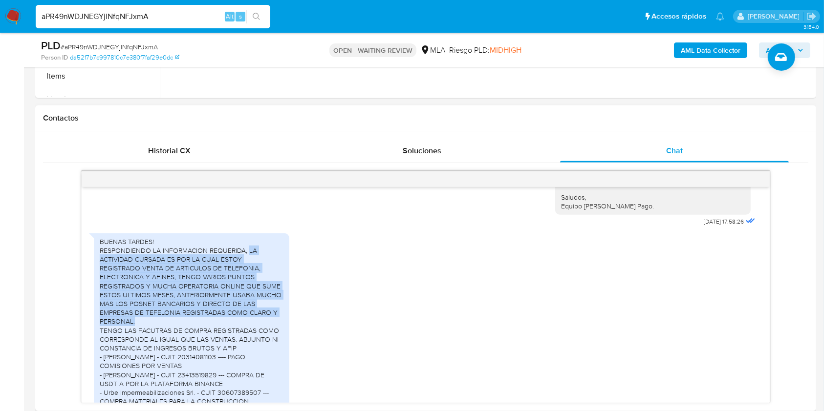
drag, startPoint x: 247, startPoint y: 249, endPoint x: 214, endPoint y: 321, distance: 79.8
click at [214, 321] on div "BUENAS TARDES! RESPONDIENDO LA INFORMACION REQUERIDA, LA ACTIVIDAD CURSADA ES P…" at bounding box center [192, 339] width 184 height 204
copy div "LA ACTIVIDAD CURSADA ES POR LA CUAL ESTOY REGISTRADO VENTA DE ARTICULOS DE TELE…"
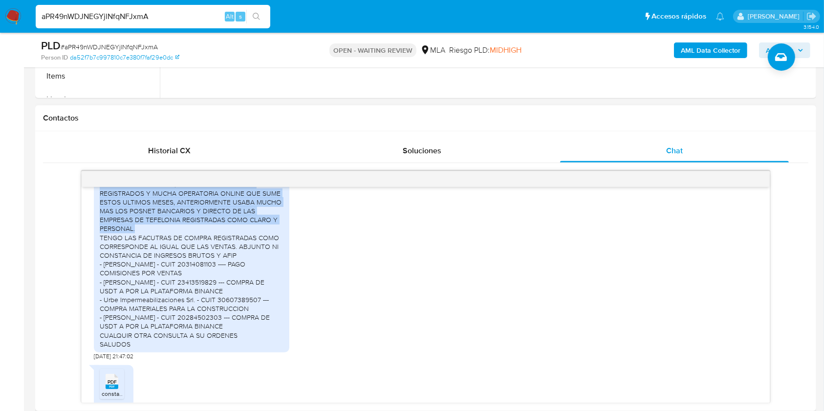
scroll to position [760, 0]
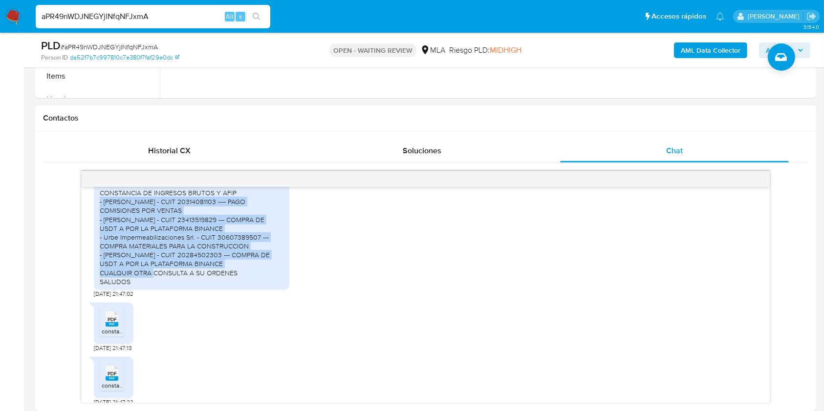
drag, startPoint x: 101, startPoint y: 359, endPoint x: 239, endPoint y: 261, distance: 169.7
click at [239, 261] on div "BUENAS TARDES! RESPONDIENDO LA INFORMACION REQUERIDA, LA ACTIVIDAD CURSADA ES P…" at bounding box center [192, 184] width 184 height 204
copy div "- Néstor Fabian Ríos - CUIT 20314081103 ---- PAGO COMISIONES POR VENTAS - Matía…"
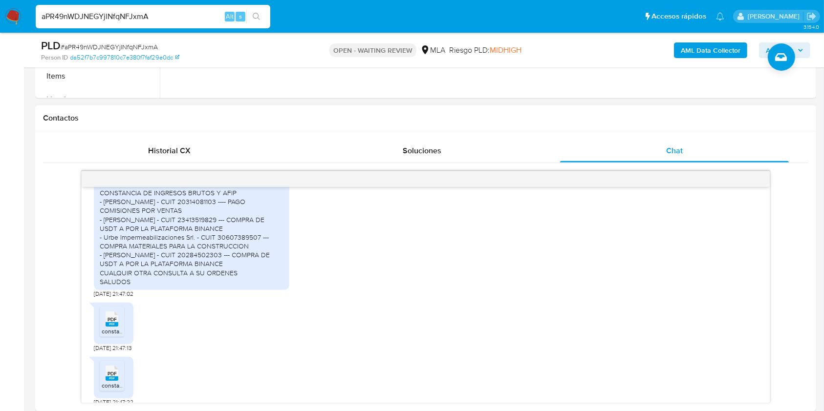
click at [539, 333] on div "PDF PDF constancia AFIP.pdf 18/08/2025 21:47:13" at bounding box center [425, 325] width 663 height 54
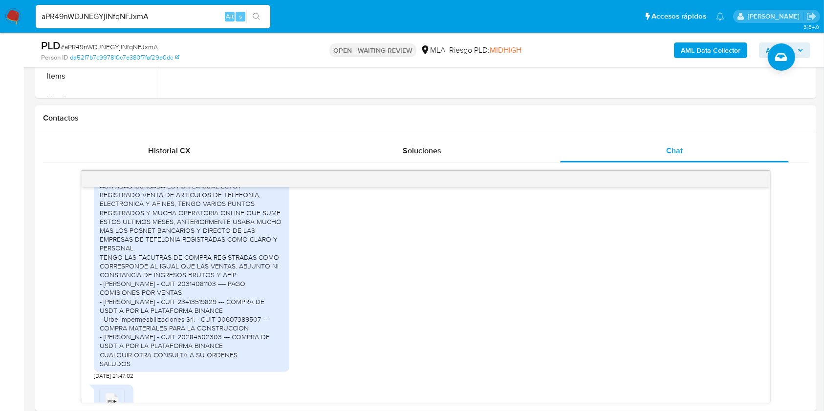
scroll to position [778, 0]
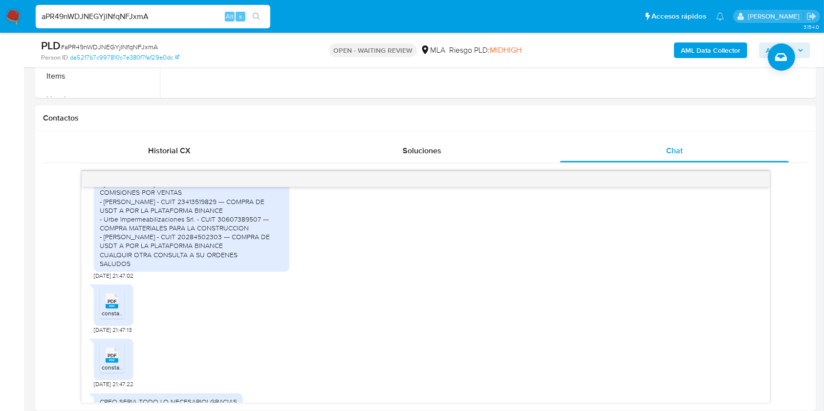
click at [123, 41] on div "PLD # aPR49nWDJNEGYjlNfqNFJxmA" at bounding box center [167, 46] width 253 height 15
click at [128, 43] on span "# aPR49nWDJNEGYjlNfqNFJxmA" at bounding box center [109, 47] width 97 height 10
copy span "aPR49nWDJNEGYjlNfqNFJxmA"
click at [16, 11] on img at bounding box center [13, 16] width 17 height 17
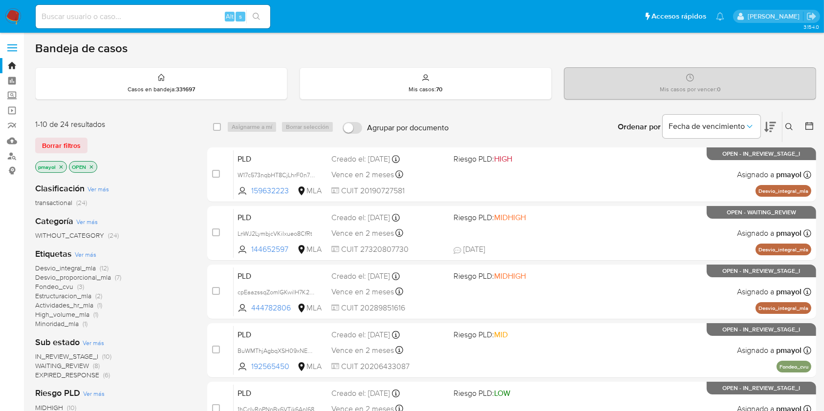
click at [789, 121] on button at bounding box center [790, 127] width 16 height 12
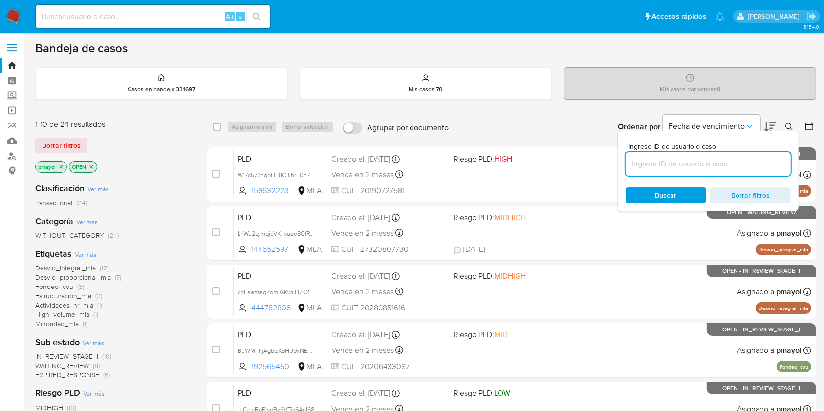
click at [722, 162] on input at bounding box center [707, 164] width 165 height 13
type input "aPR49nWDJNEGYjlNfqNFJxmA"
click at [668, 201] on div "Buscar Borrar filtros" at bounding box center [707, 196] width 165 height 16
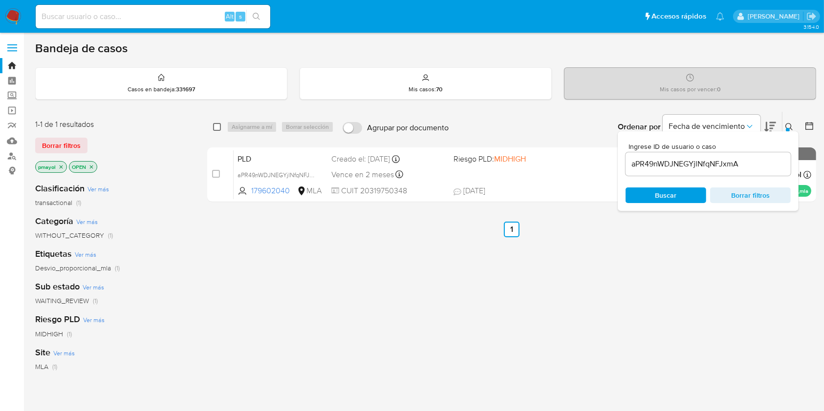
click at [214, 127] on input "checkbox" at bounding box center [217, 127] width 8 height 8
checkbox input "true"
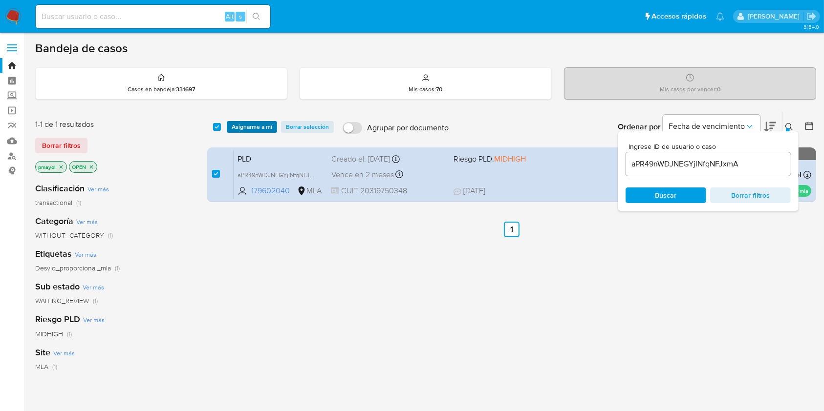
click at [235, 127] on span "Asignarme a mí" at bounding box center [252, 127] width 41 height 10
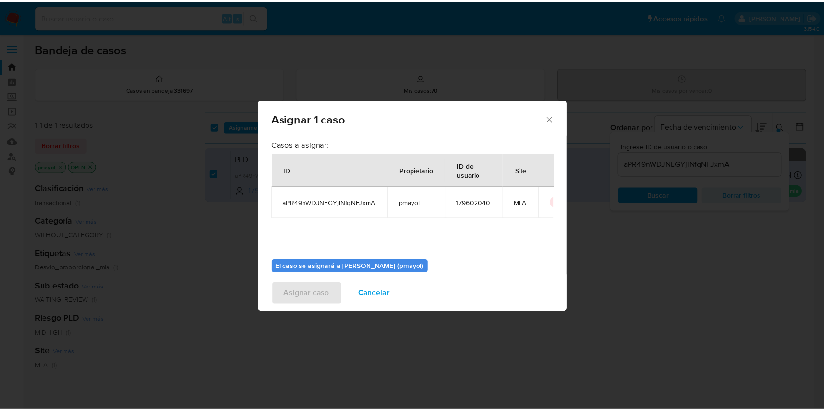
scroll to position [50, 0]
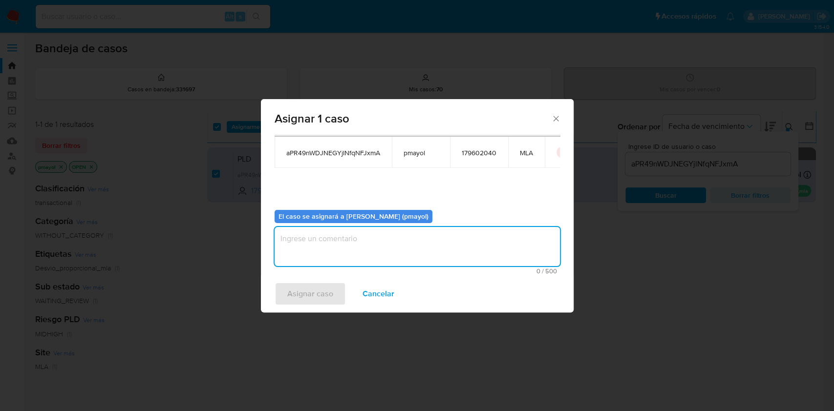
click at [496, 246] on textarea "assign-modal" at bounding box center [417, 246] width 285 height 39
type textarea "Asignación"
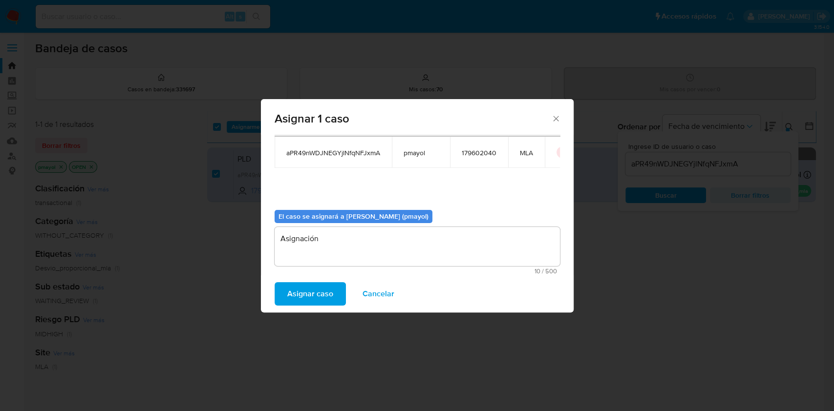
click at [314, 286] on span "Asignar caso" at bounding box center [310, 293] width 46 height 21
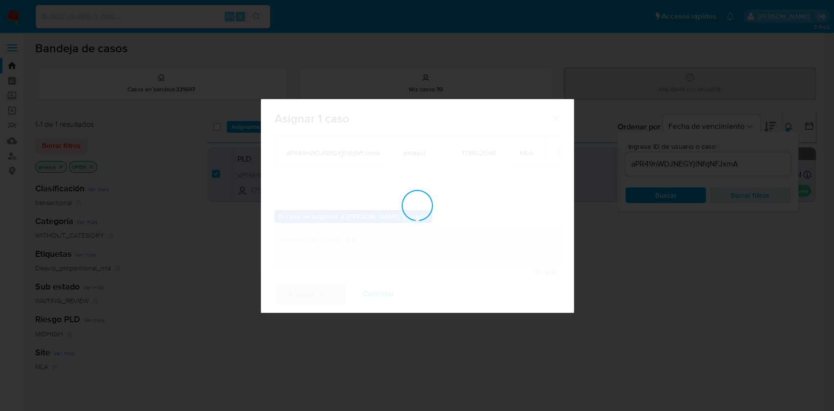
checkbox input "false"
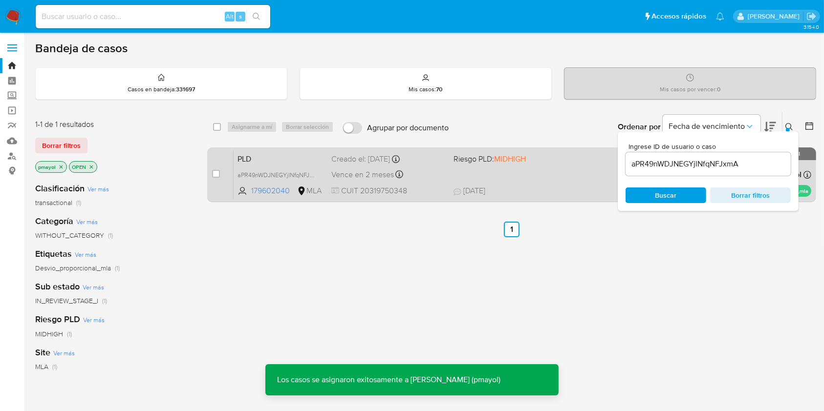
click at [539, 179] on div "PLD aPR49nWDJNEGYjlNfqNFJxmA 179602040 MLA Riesgo PLD: MIDHIGH Creado el: [DATE…" at bounding box center [522, 174] width 577 height 49
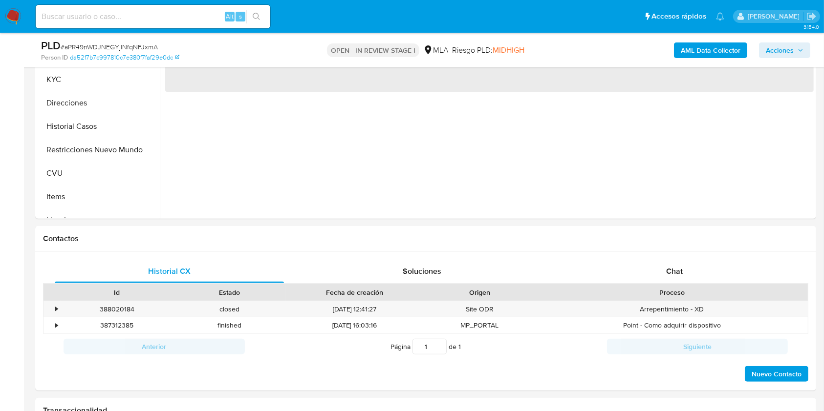
scroll to position [292, 0]
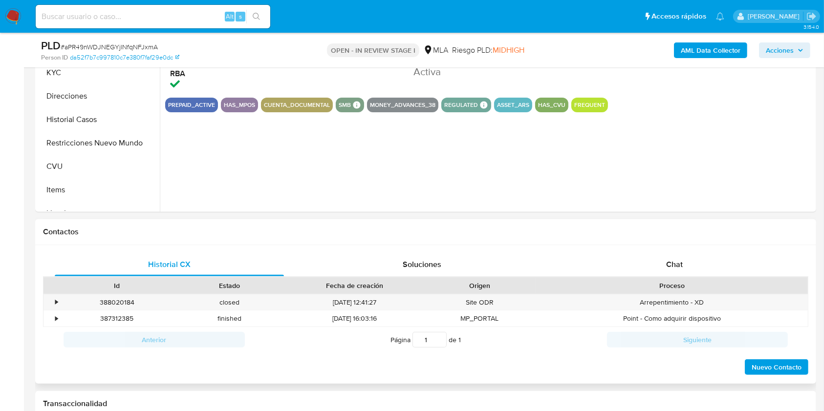
click at [707, 246] on div "Historial CX Soluciones Chat Id Estado Fecha de creación Origen Proceso • 38802…" at bounding box center [425, 314] width 781 height 139
click at [670, 269] on span "Chat" at bounding box center [674, 264] width 17 height 11
select select "10"
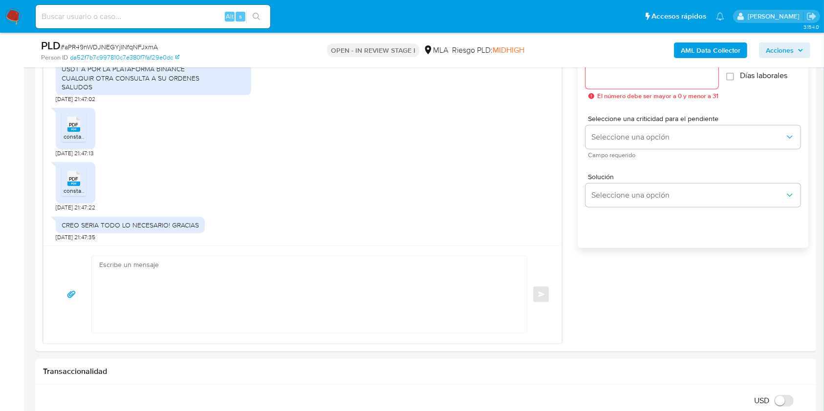
scroll to position [698, 0]
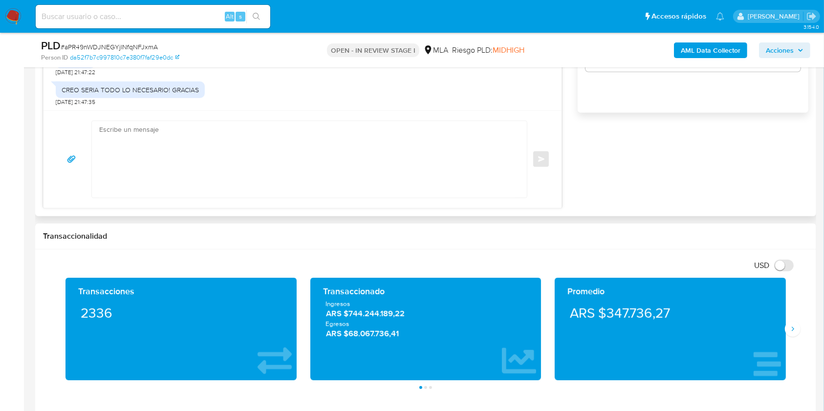
click at [389, 175] on textarea at bounding box center [306, 159] width 415 height 77
paste textarea "Agustín Rivadeneira - CUIL 20385265795"
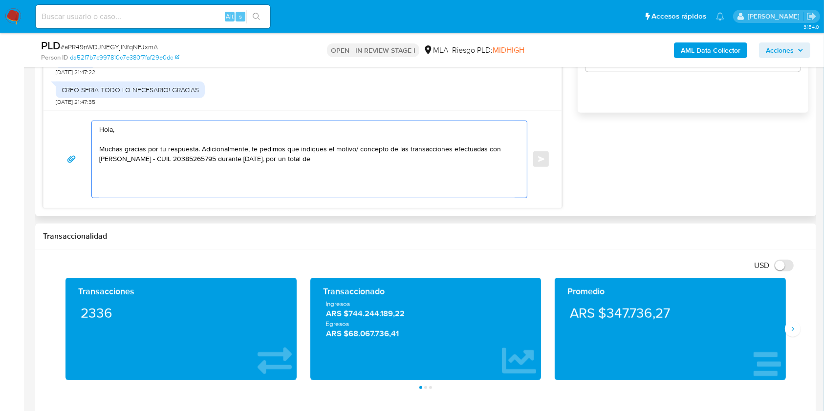
paste textarea "$ 21.926.728,01"
click at [401, 157] on textarea "Hola, Muchas gracias por tu respuesta. Adicionalmente, te pedimos que indiques …" at bounding box center [306, 159] width 415 height 77
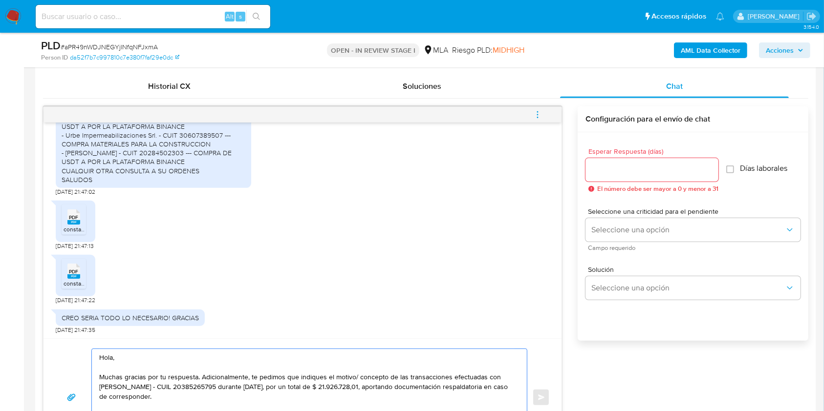
scroll to position [468, 0]
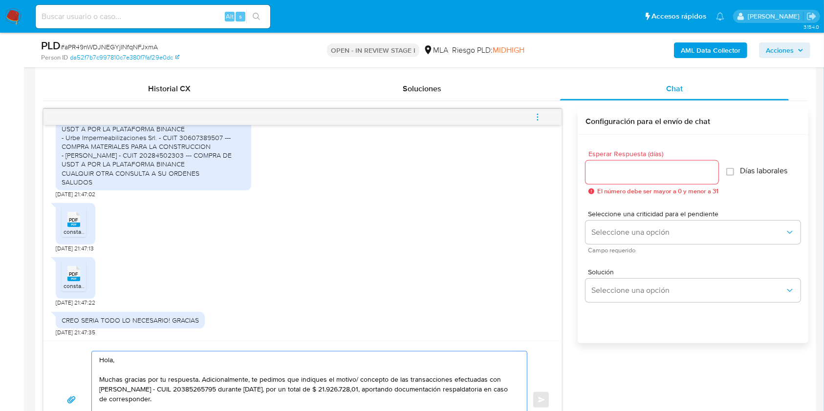
type textarea "Hola, Muchas gracias por tu respuesta. Adicionalmente, te pedimos que indiques …"
click at [646, 174] on input "Esperar Respuesta (días)" at bounding box center [651, 172] width 133 height 13
type input "1"
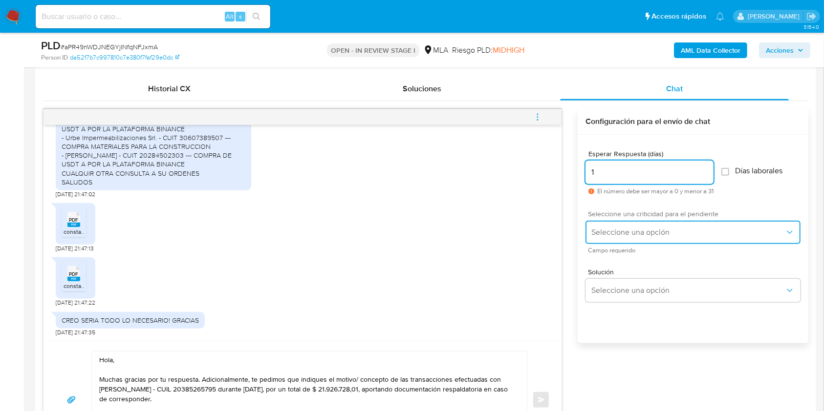
click at [606, 229] on span "Seleccione una opción" at bounding box center [687, 233] width 193 height 10
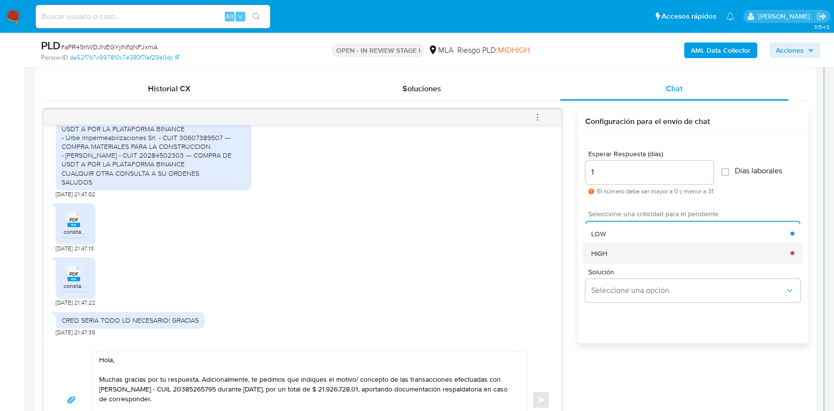
click at [611, 248] on div "HIGH" at bounding box center [690, 253] width 199 height 20
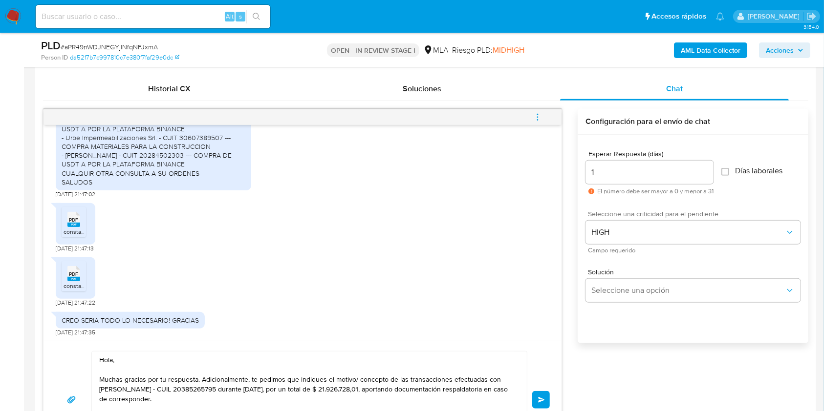
click at [536, 400] on button "Enviar" at bounding box center [541, 400] width 18 height 18
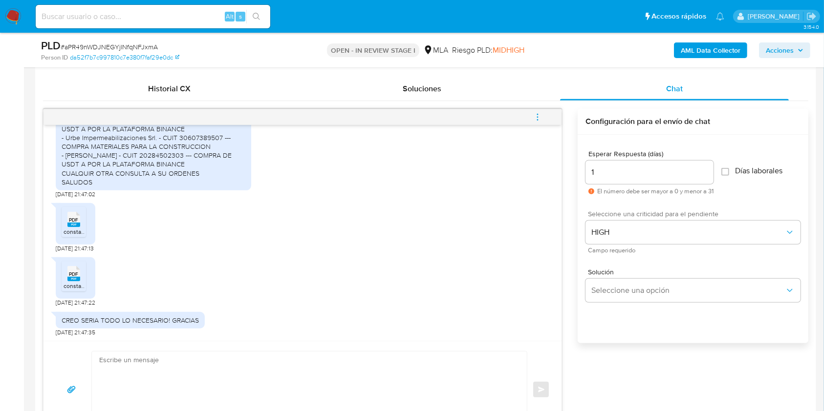
scroll to position [923, 0]
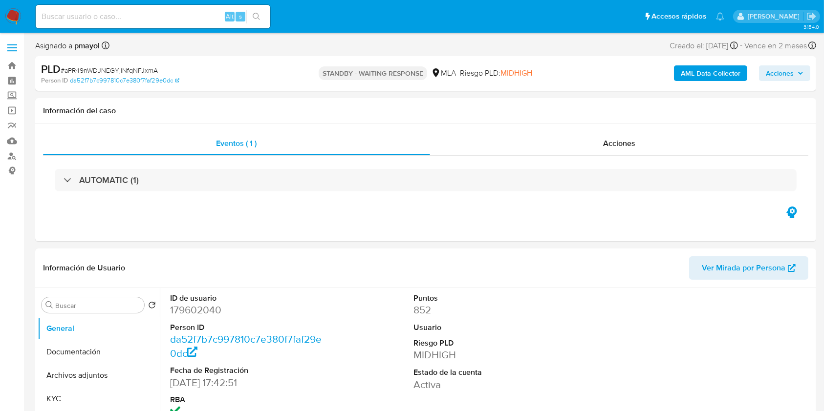
select select "10"
click at [181, 17] on input at bounding box center [153, 16] width 235 height 13
paste input "LWSCQkatlHxiSvrAQbGMvIgU"
type input "LWSCQkatlHxiSvrAQbGMvIgU"
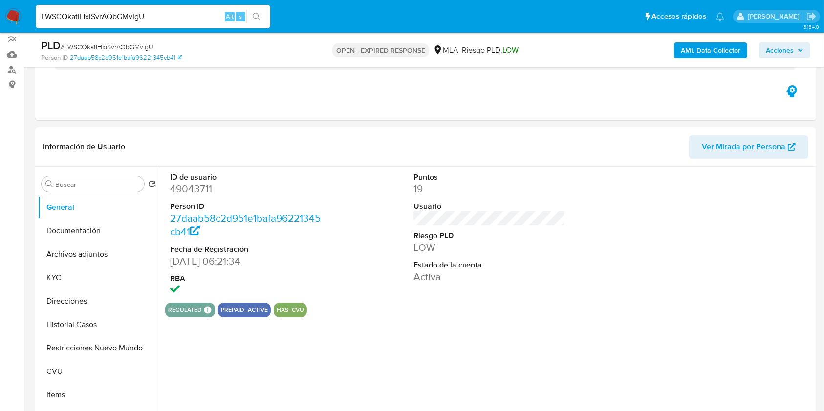
scroll to position [93, 0]
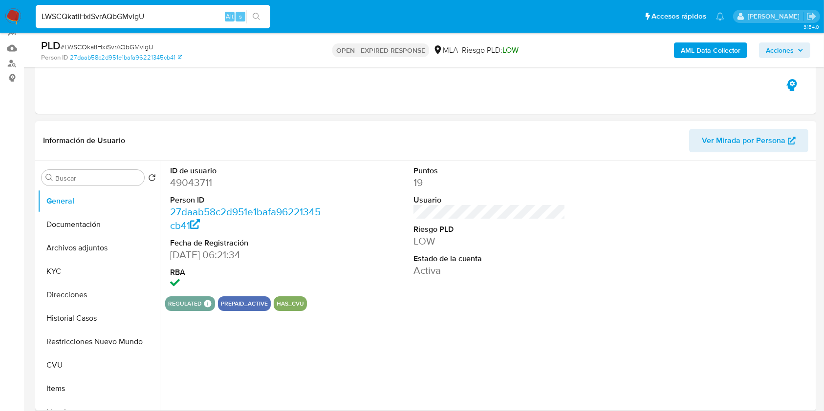
select select "10"
click at [82, 320] on button "Historial Casos" at bounding box center [95, 318] width 114 height 23
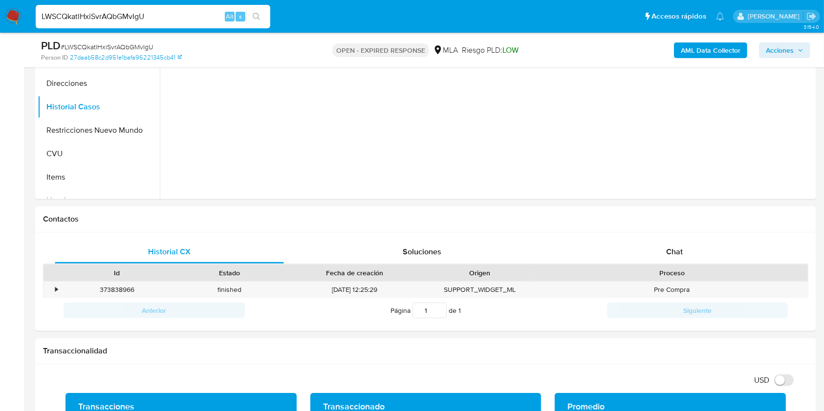
scroll to position [320, 0]
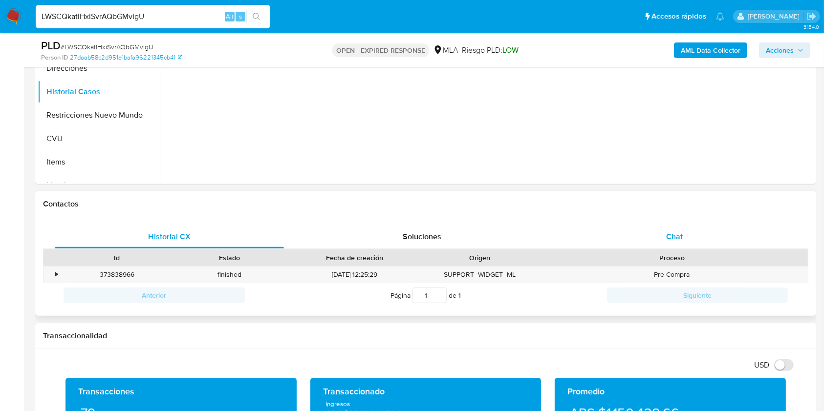
click at [682, 237] on span "Chat" at bounding box center [674, 236] width 17 height 11
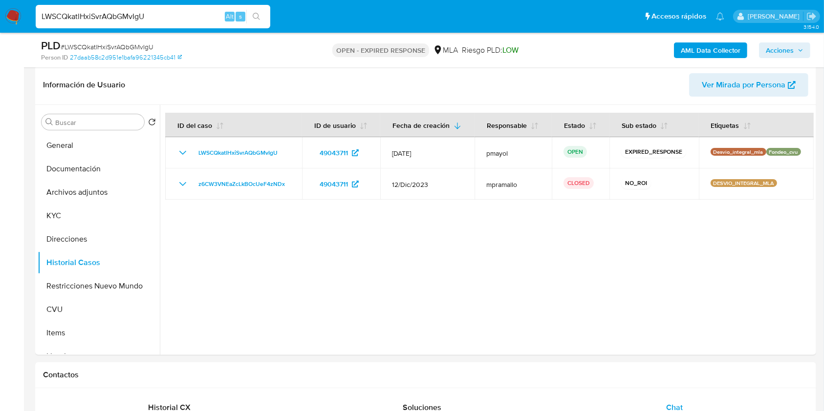
scroll to position [151, 0]
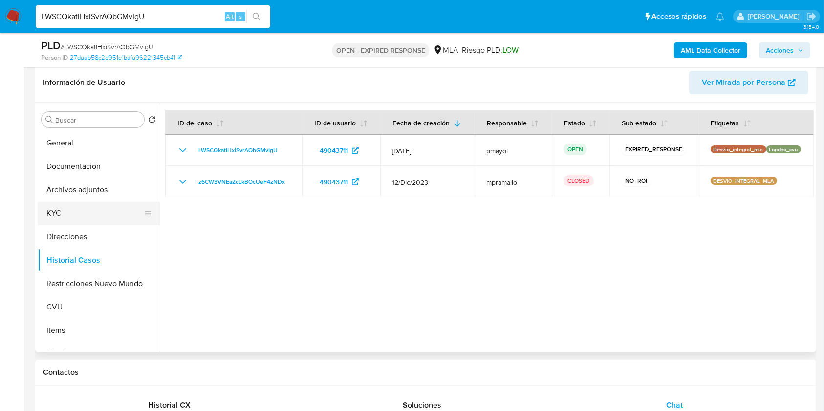
click at [98, 217] on button "KYC" at bounding box center [95, 213] width 114 height 23
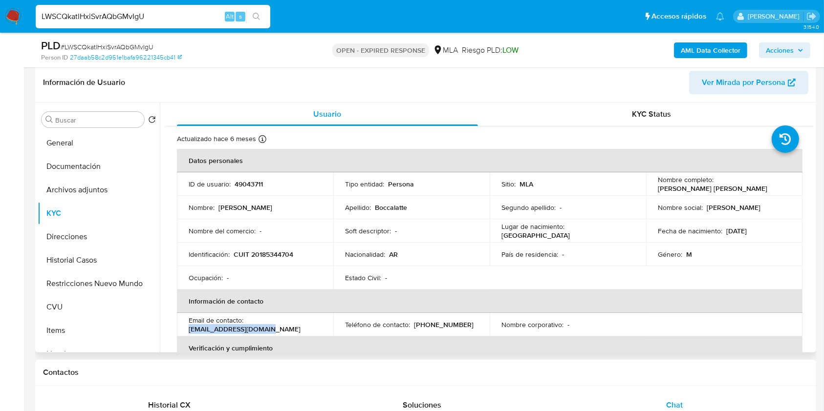
drag, startPoint x: 276, startPoint y: 329, endPoint x: 183, endPoint y: 332, distance: 92.4
click at [183, 332] on td "Email de contacto : [EMAIL_ADDRESS][DOMAIN_NAME]" at bounding box center [255, 324] width 156 height 23
copy p "[EMAIL_ADDRESS][DOMAIN_NAME]"
click at [723, 76] on span "Ver Mirada por Persona" at bounding box center [744, 82] width 84 height 23
click at [61, 254] on button "Historial Casos" at bounding box center [95, 260] width 114 height 23
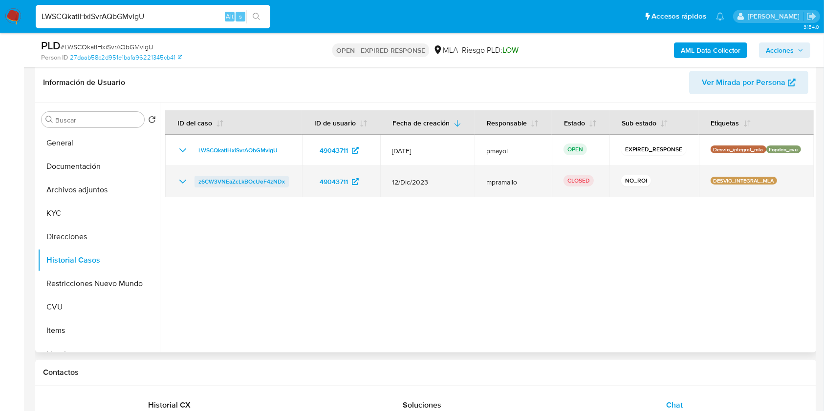
click at [260, 177] on span "z6CW3VNEaZcLkBOcUeF4zNDx" at bounding box center [241, 182] width 86 height 12
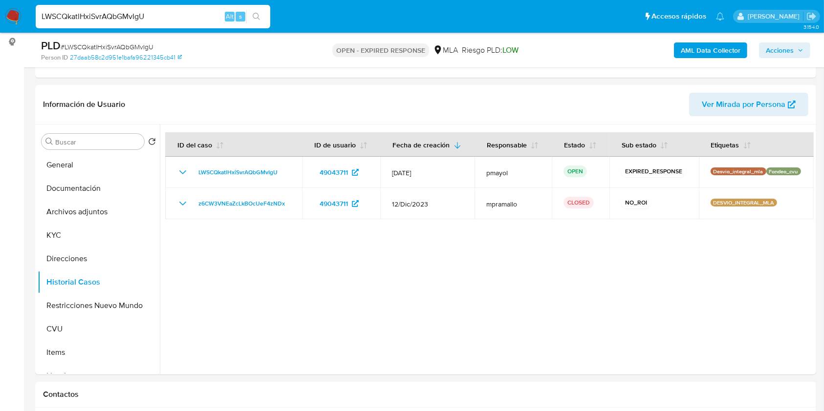
scroll to position [117, 0]
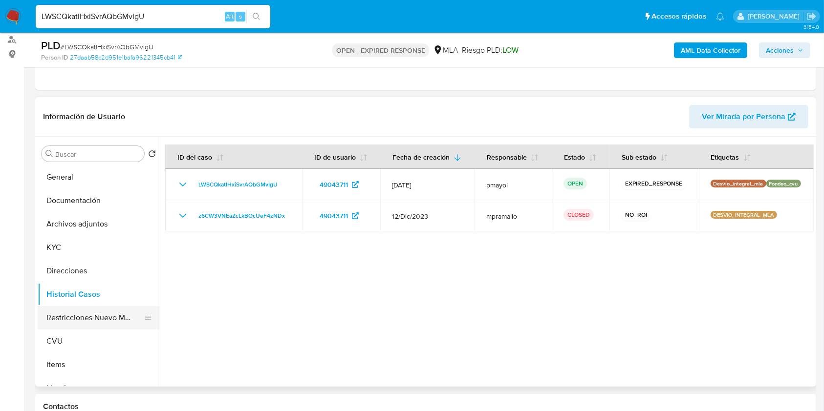
click at [96, 318] on button "Restricciones Nuevo Mundo" at bounding box center [95, 317] width 114 height 23
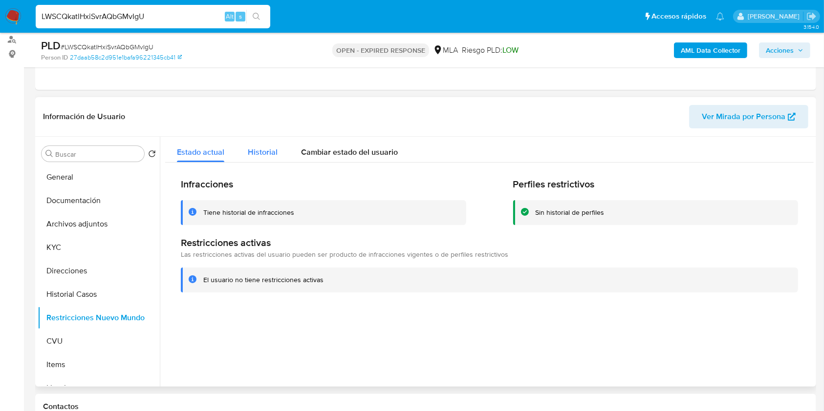
click at [273, 157] on span "Historial" at bounding box center [263, 152] width 30 height 11
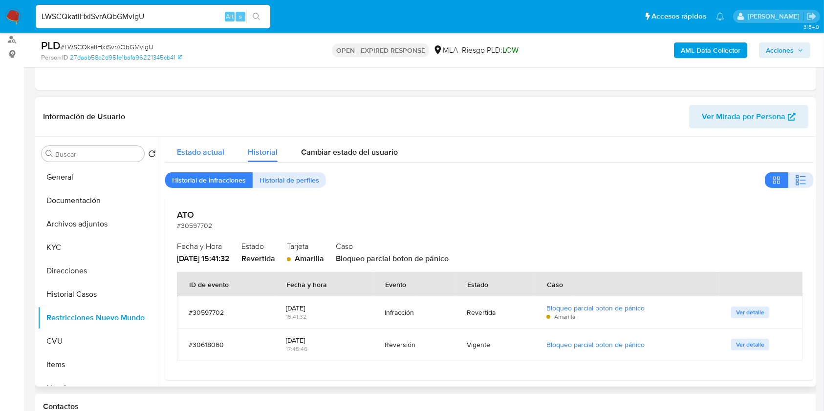
click at [195, 152] on span "Estado actual" at bounding box center [200, 152] width 47 height 11
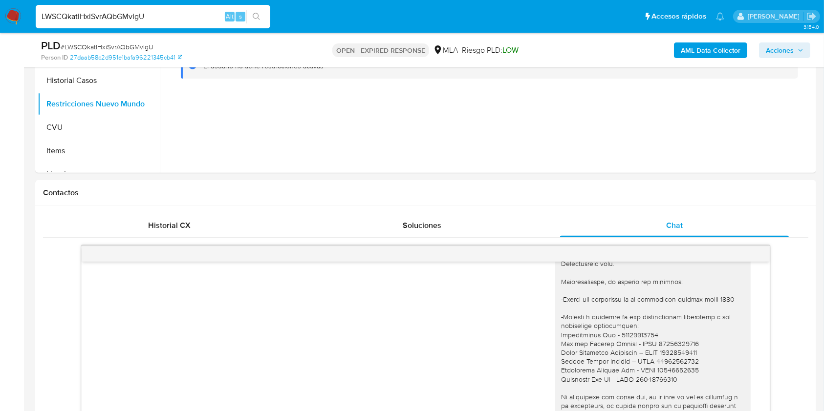
scroll to position [333, 0]
click at [187, 221] on span "Historial CX" at bounding box center [169, 223] width 43 height 11
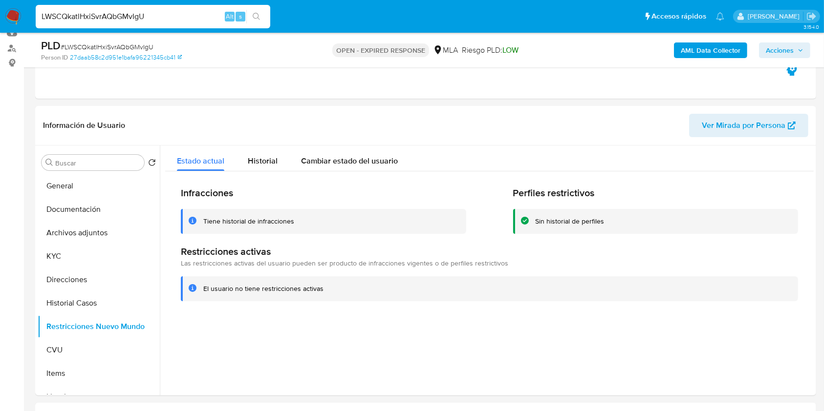
scroll to position [110, 0]
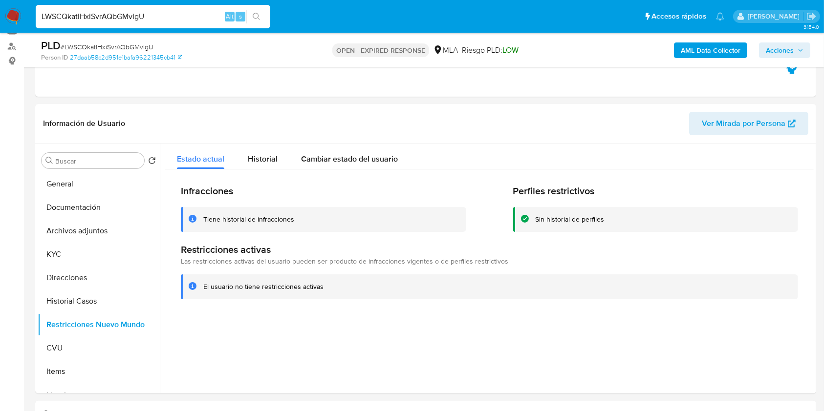
click at [109, 44] on span "# LWSCQkatlHxiSvrAQbGMvIgU" at bounding box center [107, 47] width 93 height 10
copy span "LWSCQkatlHxiSvrAQbGMvIgU"
click at [10, 10] on img at bounding box center [13, 16] width 17 height 17
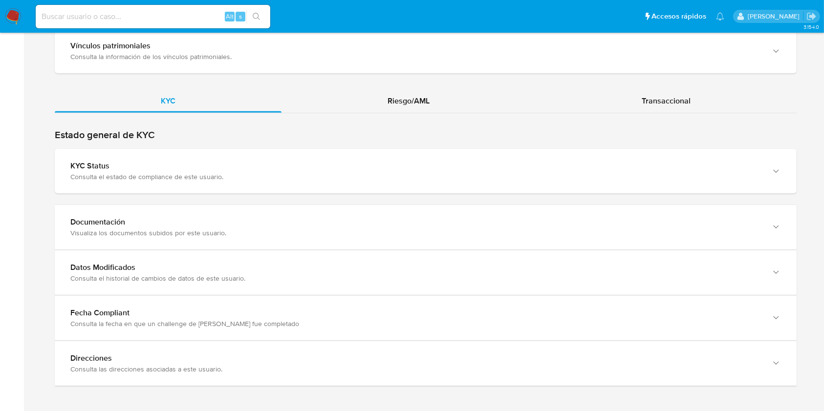
scroll to position [857, 0]
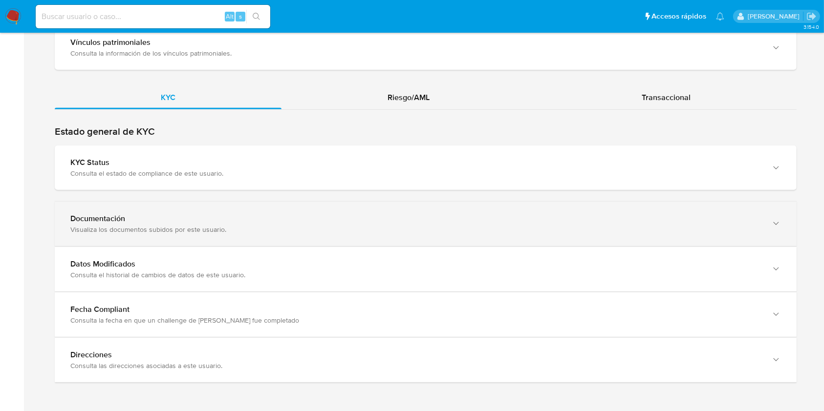
click at [731, 226] on div "Visualiza los documentos subidos por este usuario." at bounding box center [415, 229] width 691 height 9
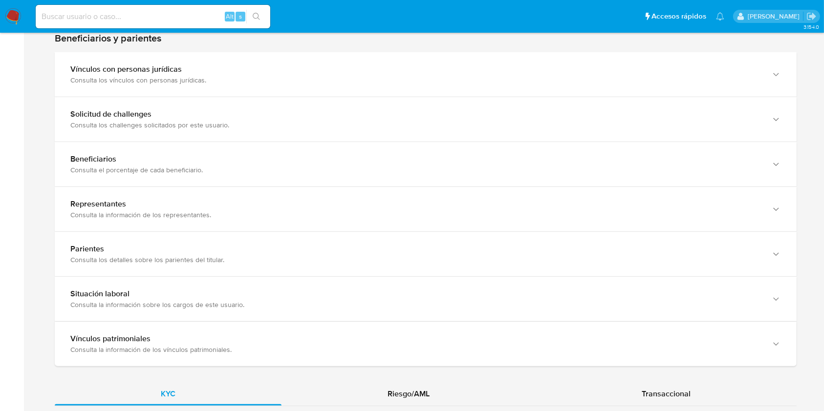
scroll to position [557, 0]
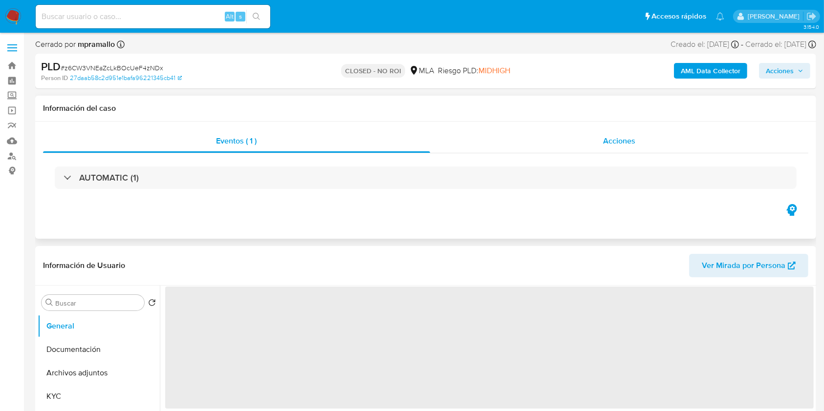
click at [586, 147] on div "Acciones" at bounding box center [619, 140] width 379 height 23
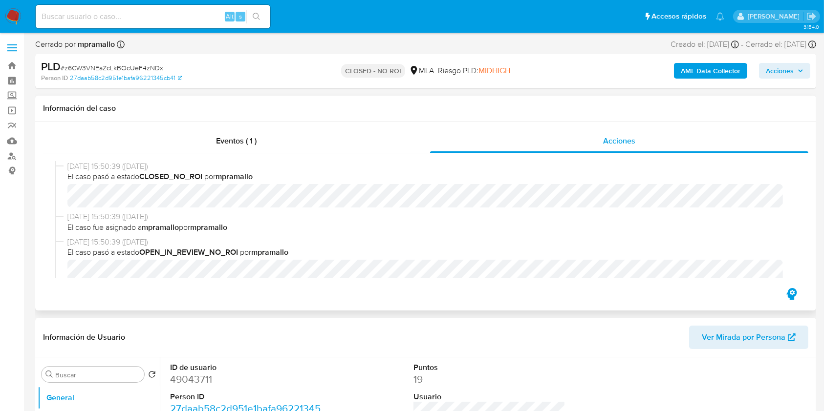
select select "10"
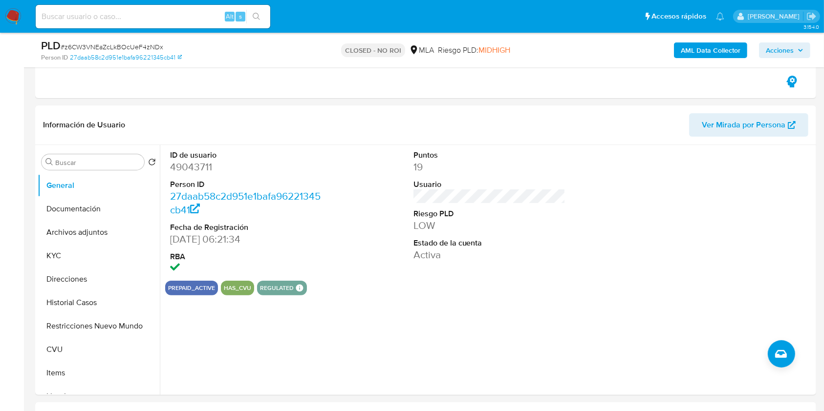
scroll to position [176, 0]
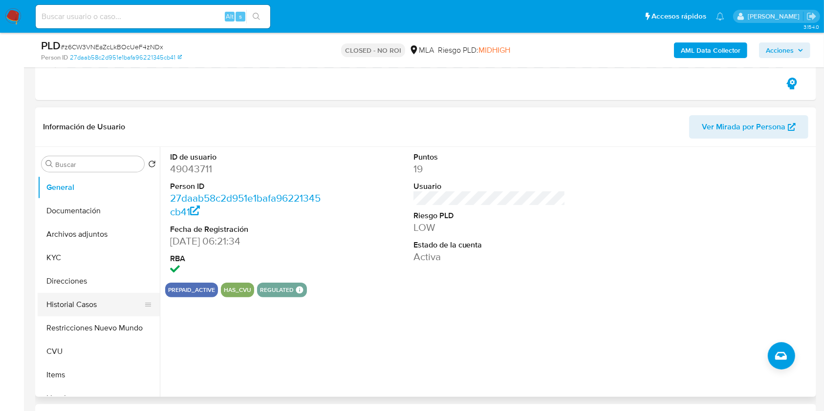
click at [90, 302] on button "Historial Casos" at bounding box center [95, 304] width 114 height 23
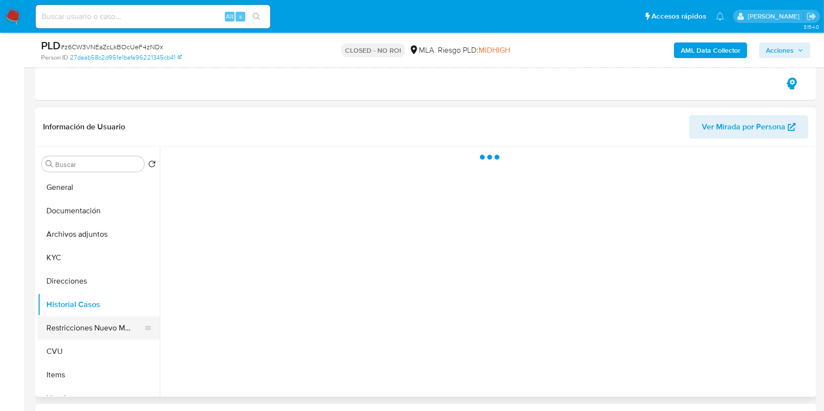
click at [94, 322] on button "Restricciones Nuevo Mundo" at bounding box center [95, 328] width 114 height 23
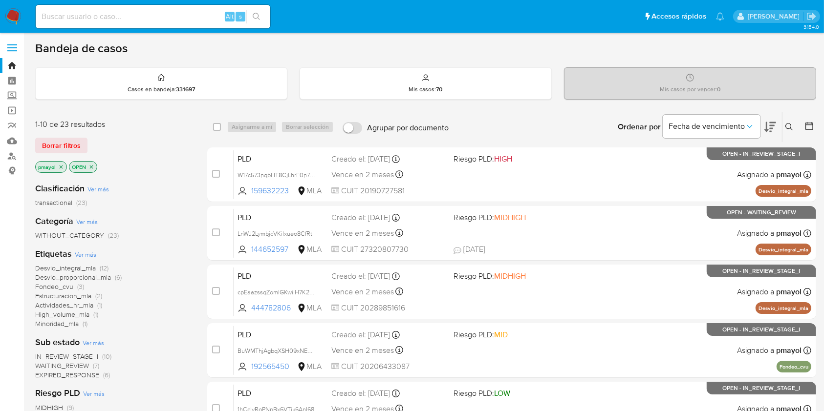
click at [784, 121] on button at bounding box center [790, 127] width 16 height 12
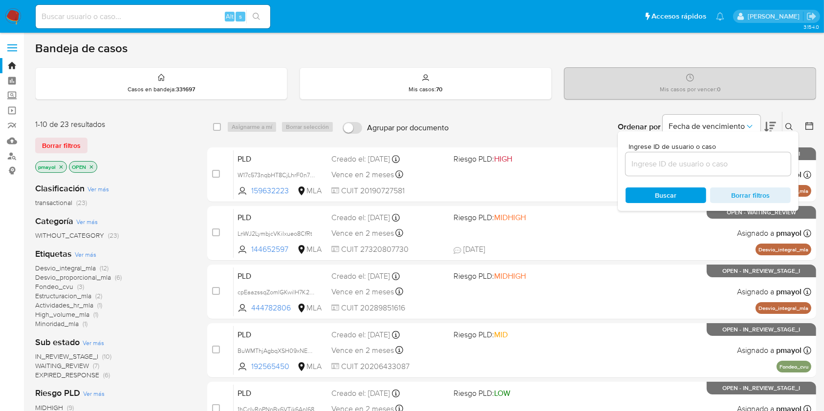
click at [703, 159] on input at bounding box center [707, 164] width 165 height 13
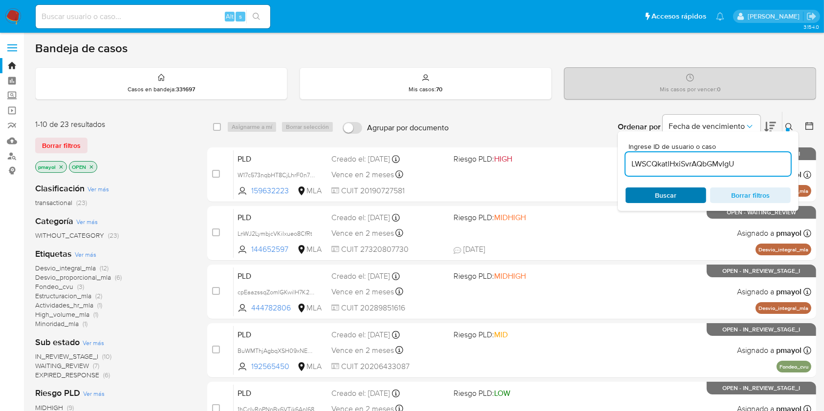
type input "LWSCQkatlHxiSvrAQbGMvIgU"
click at [665, 191] on span "Buscar" at bounding box center [665, 196] width 21 height 16
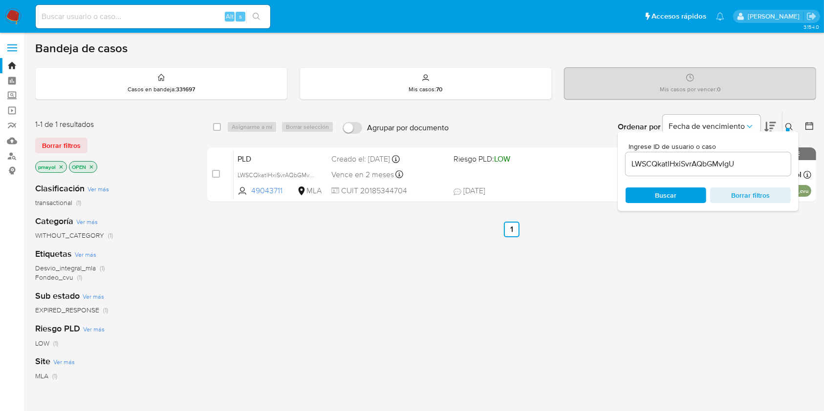
click at [214, 131] on div "select-all-cases-checkbox" at bounding box center [217, 127] width 8 height 10
click at [214, 126] on input "checkbox" at bounding box center [217, 127] width 8 height 8
checkbox input "true"
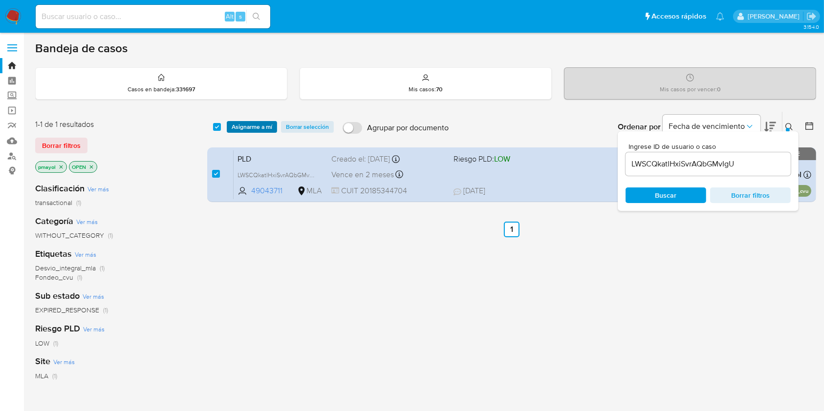
click at [238, 127] on span "Asignarme a mí" at bounding box center [252, 127] width 41 height 10
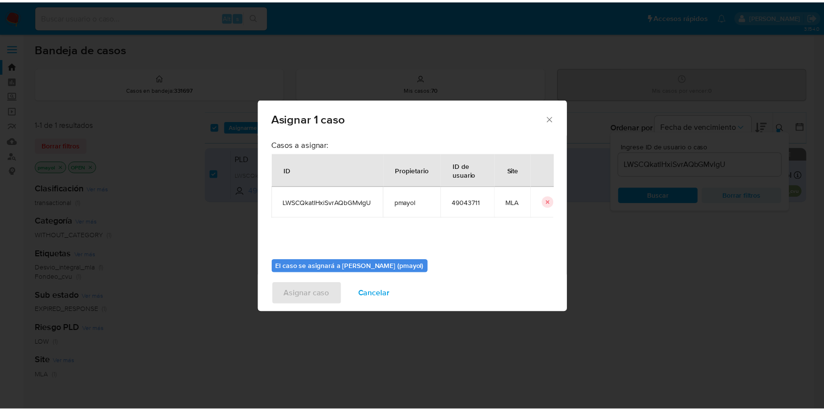
scroll to position [50, 0]
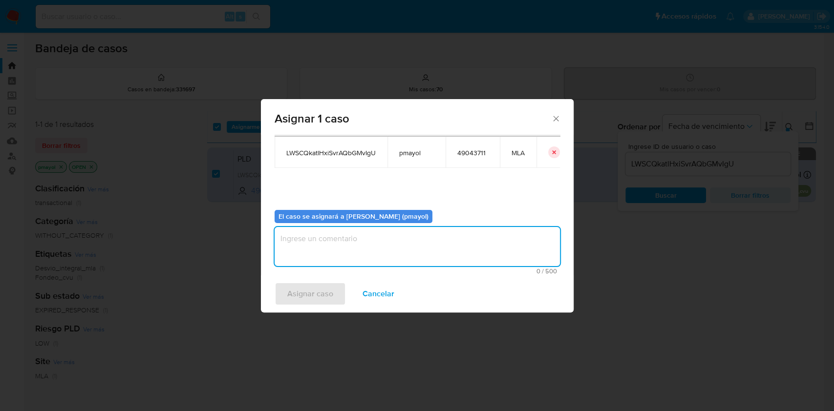
click at [505, 256] on textarea "assign-modal" at bounding box center [417, 246] width 285 height 39
type textarea "Asignación"
click at [317, 293] on span "Asignar caso" at bounding box center [310, 293] width 46 height 21
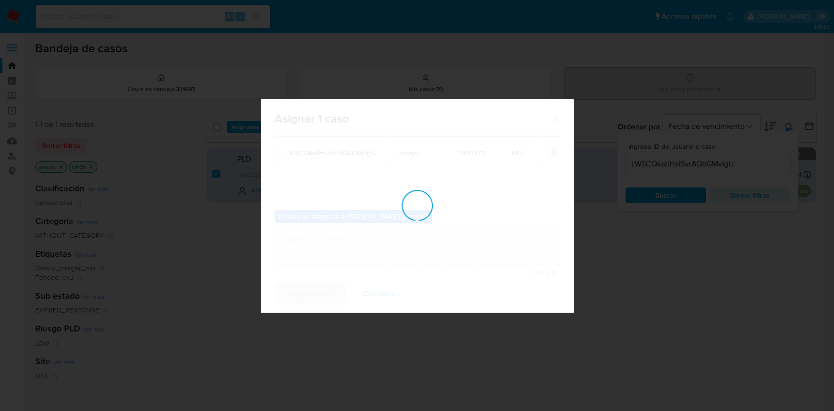
checkbox input "false"
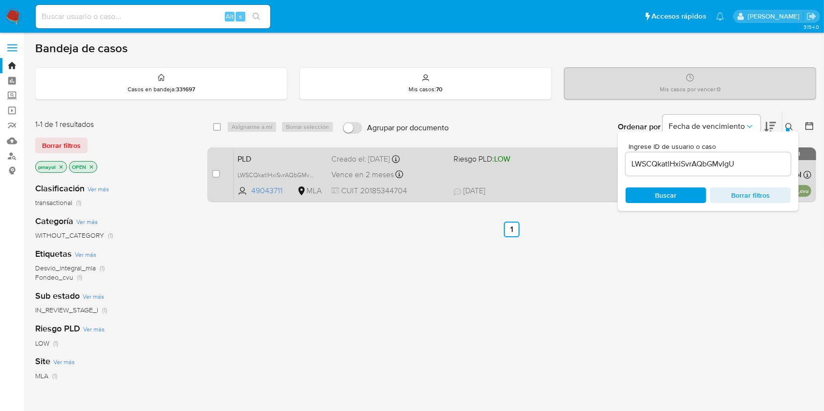
click at [430, 176] on div "Vence en 2 meses Vence el 10/10/2025 03:20:10" at bounding box center [388, 174] width 114 height 13
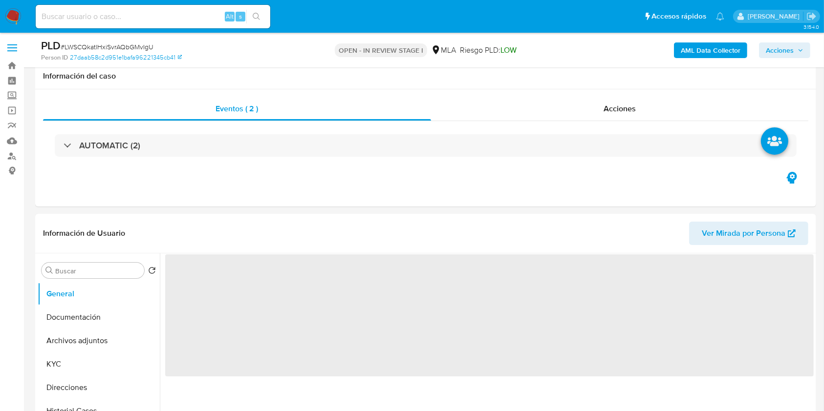
scroll to position [360, 0]
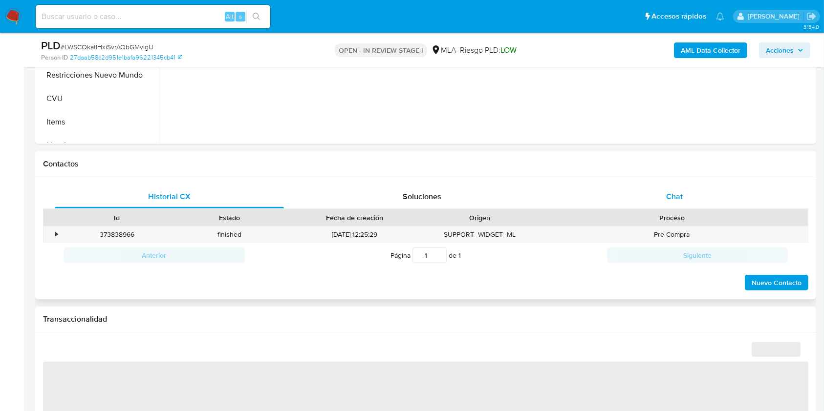
click at [648, 204] on div "Chat" at bounding box center [674, 196] width 229 height 23
select select "10"
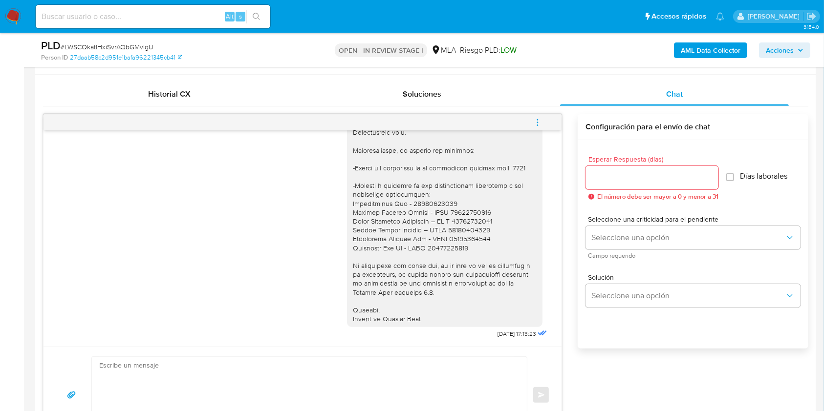
scroll to position [435, 0]
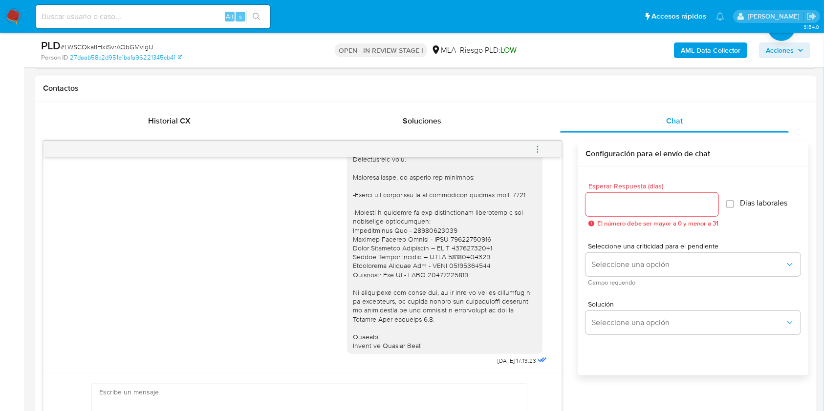
click at [538, 145] on icon "menu-action" at bounding box center [537, 149] width 9 height 9
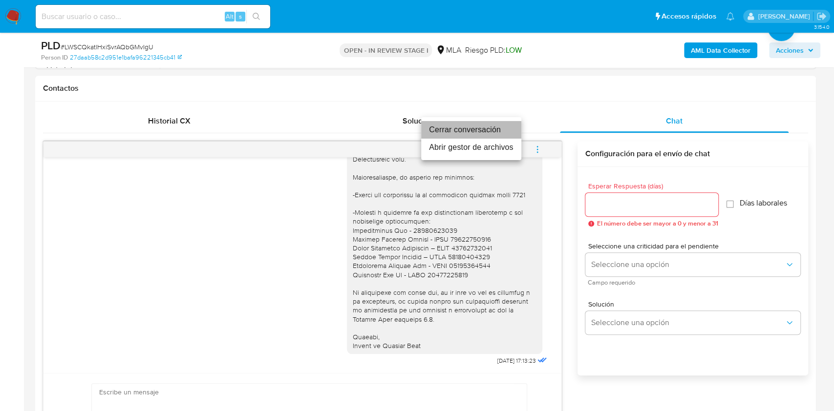
click at [492, 133] on li "Cerrar conversación" at bounding box center [471, 130] width 100 height 18
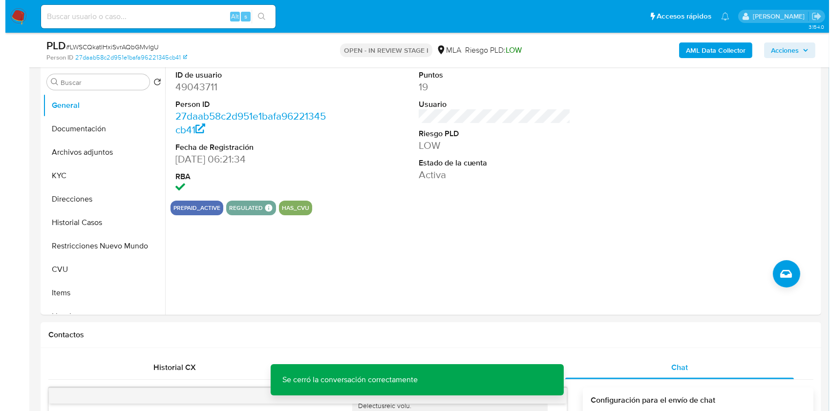
scroll to position [152, 0]
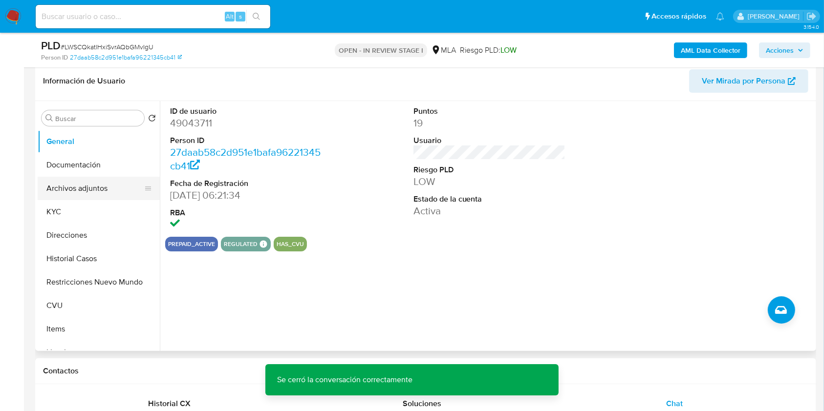
click at [110, 187] on button "Archivos adjuntos" at bounding box center [95, 188] width 114 height 23
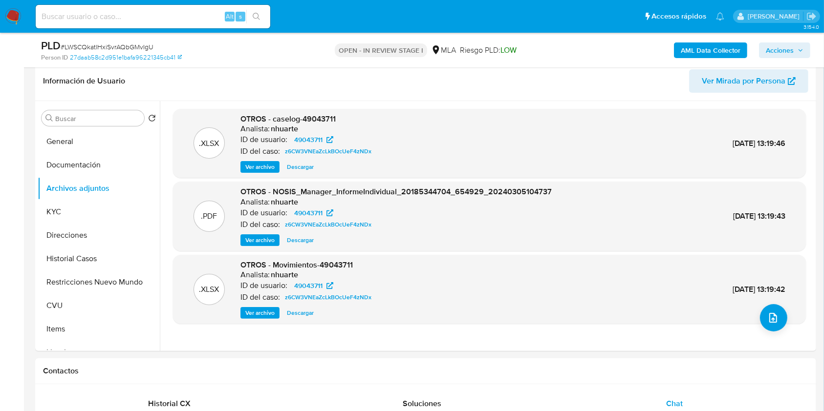
click at [706, 49] on b "AML Data Collector" at bounding box center [711, 51] width 60 height 16
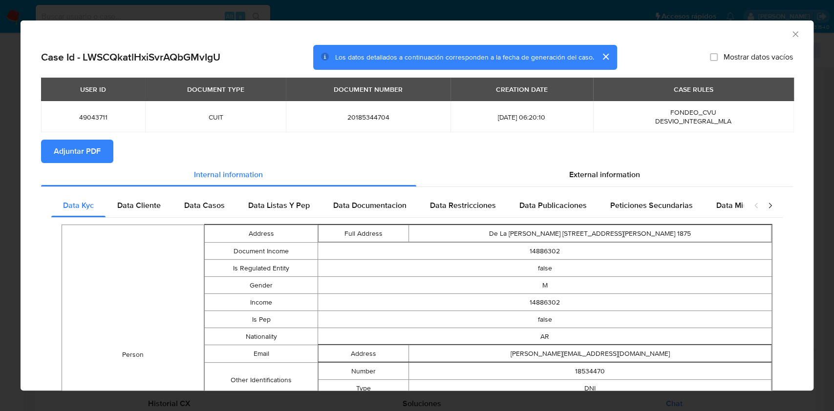
click at [66, 145] on span "Adjuntar PDF" at bounding box center [77, 151] width 47 height 21
click at [790, 31] on icon "Cerrar ventana" at bounding box center [795, 34] width 10 height 10
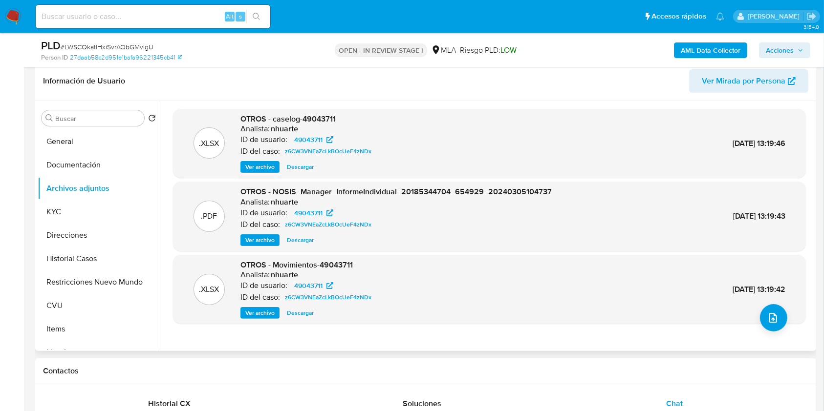
click span "Ver archivo"
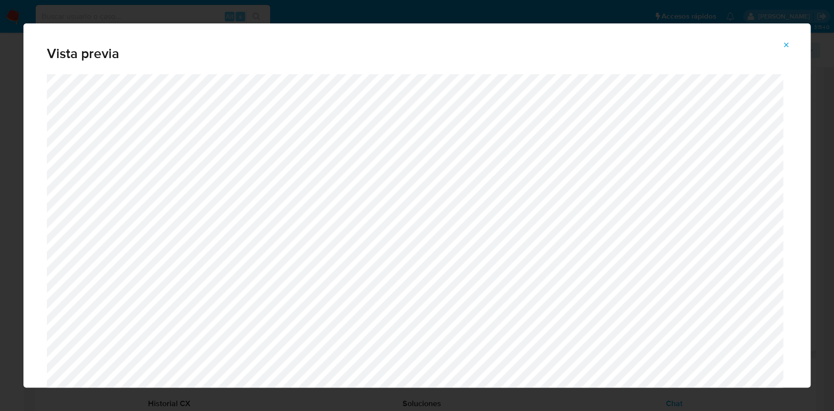
click span "Attachment preview"
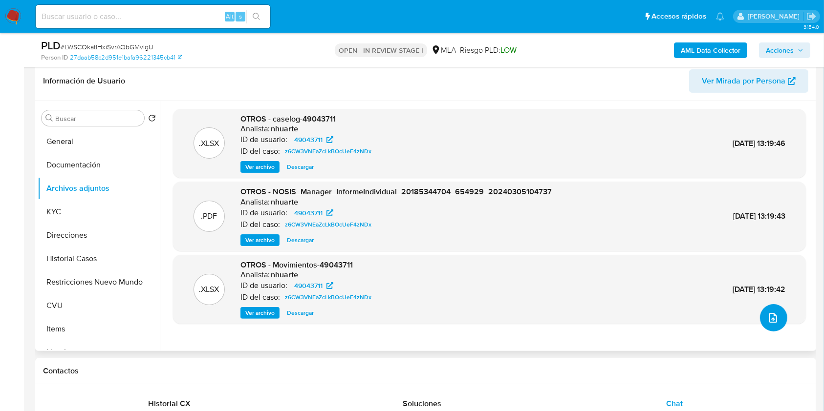
click icon "upload-file"
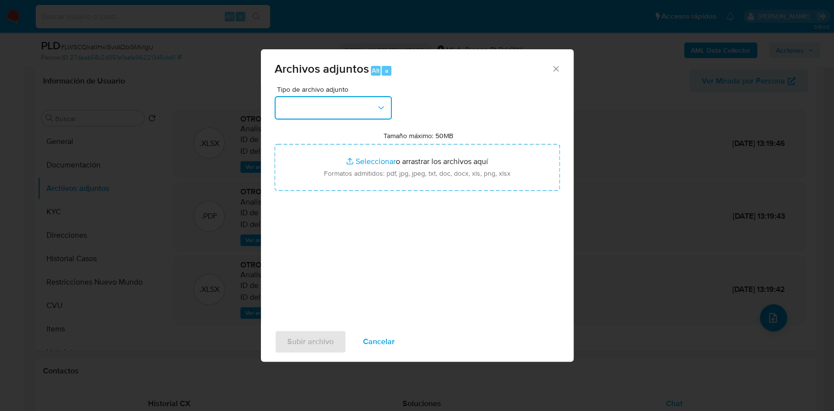
click button "button"
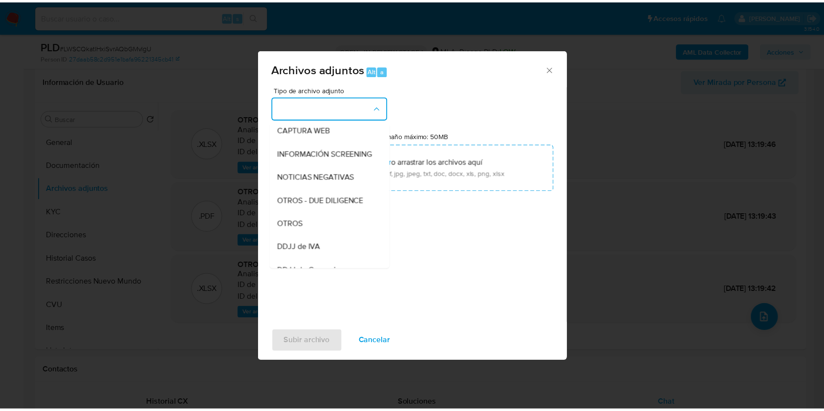
scroll to position [110, 0]
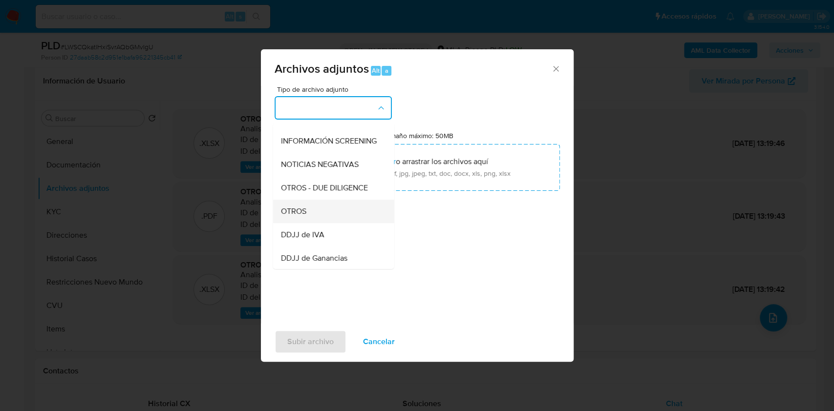
click div "OTROS"
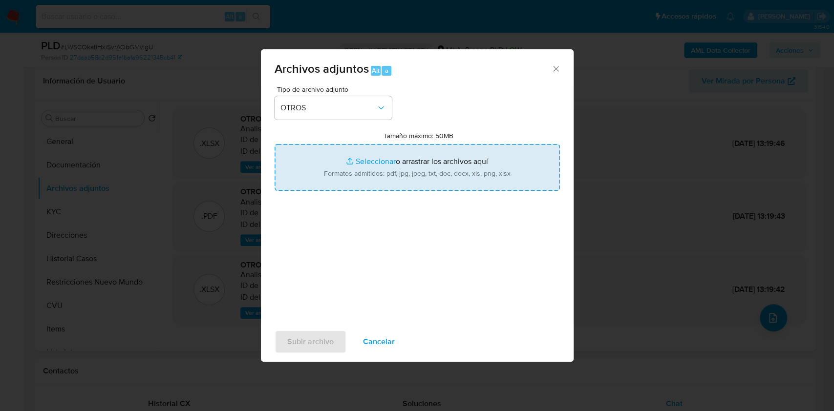
click input "Tamaño máximo: 50MB Seleccionar archivos"
type input "C:\fakepath\Caselog LWSCQkatlHxiSvrAQbGMvIgU.docx"
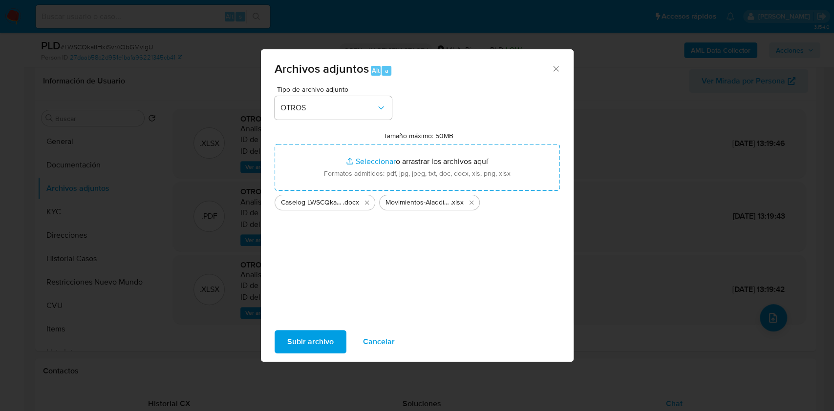
click span "Subir archivo"
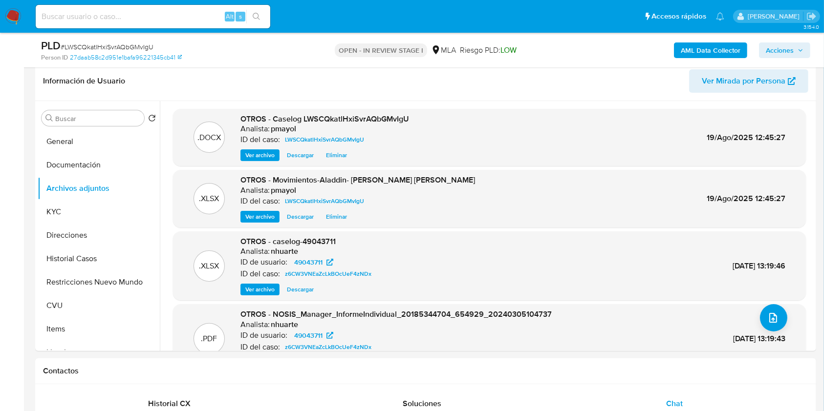
click span "Acciones"
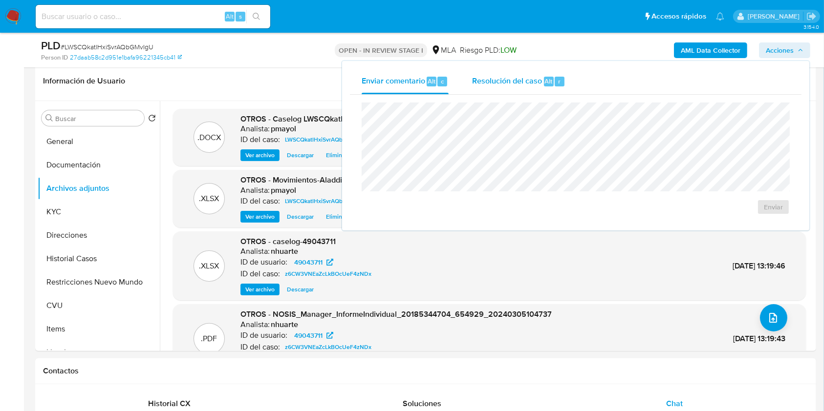
click span "Resolución del caso"
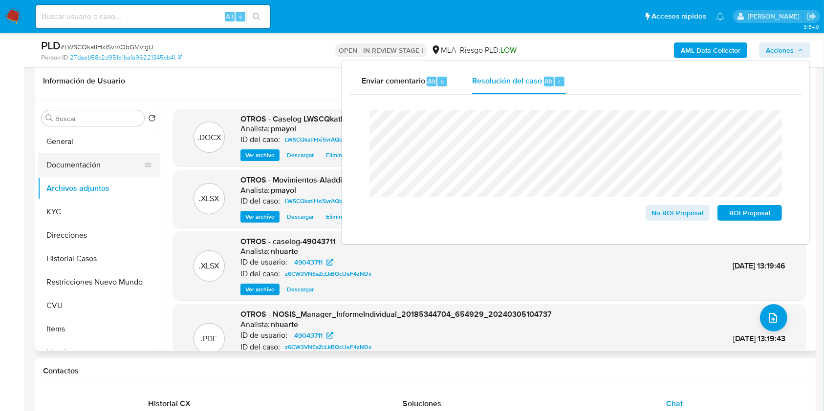
click button "Documentación"
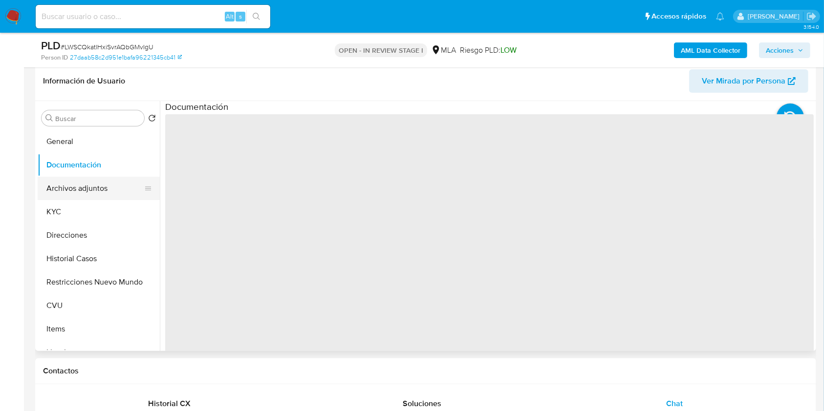
click button "Archivos adjuntos"
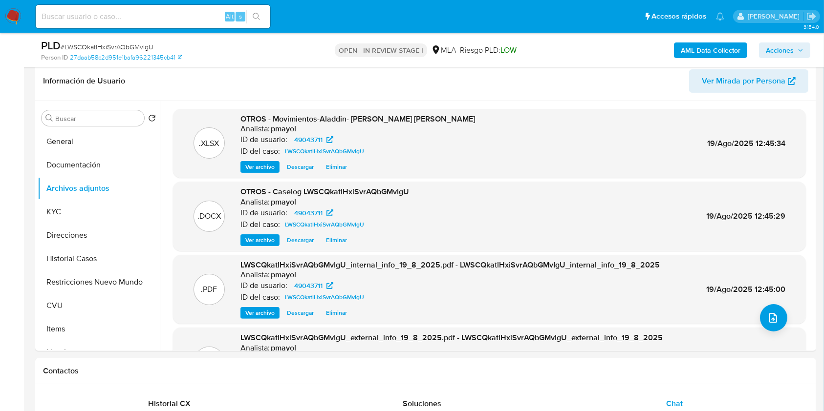
click span "Acciones"
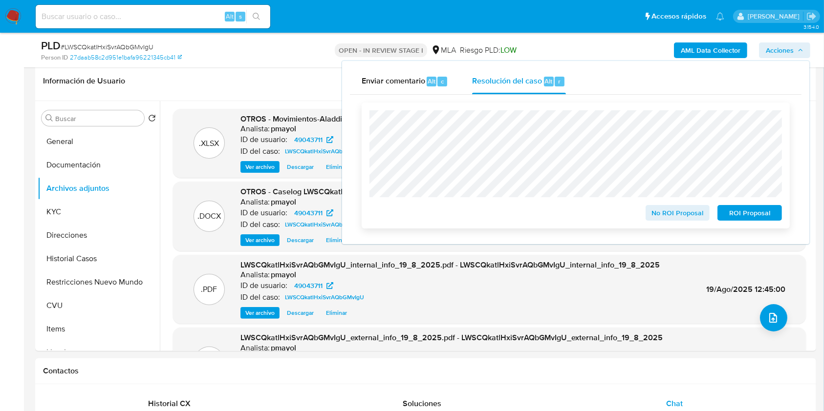
click span "No ROI Proposal"
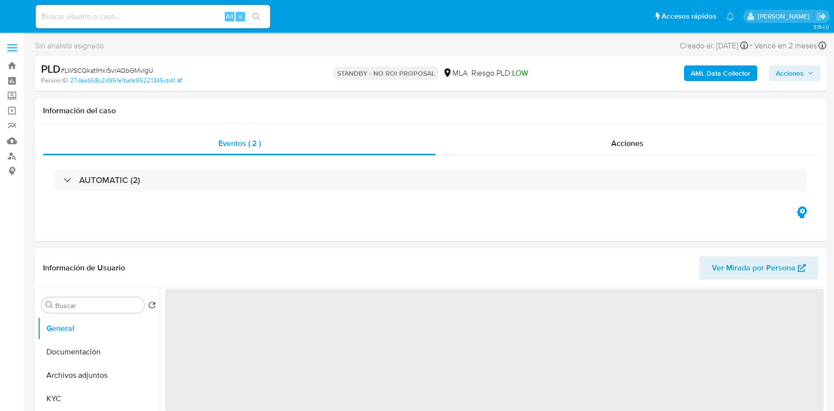
select select "10"
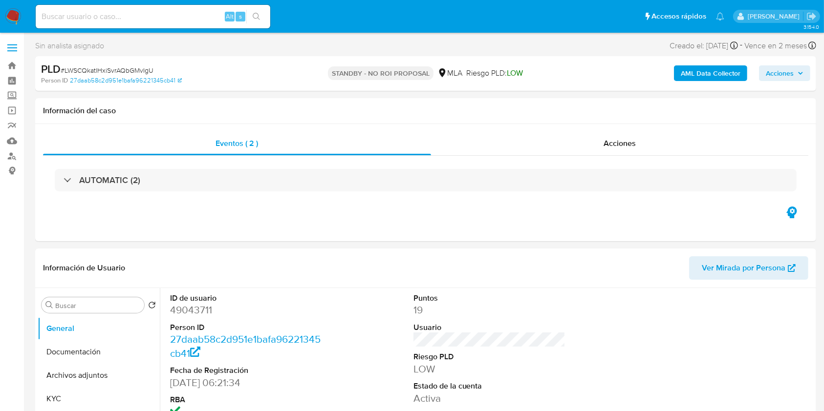
click at [176, 16] on input at bounding box center [153, 16] width 235 height 13
paste input "BgZeBczfpokaTFhXSH3QgDMg"
type input "BgZeBczfpokaTFhXSH3QgDMg"
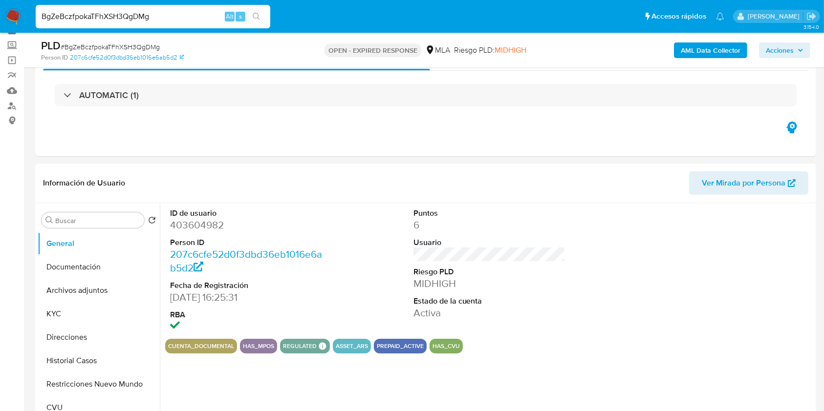
scroll to position [49, 0]
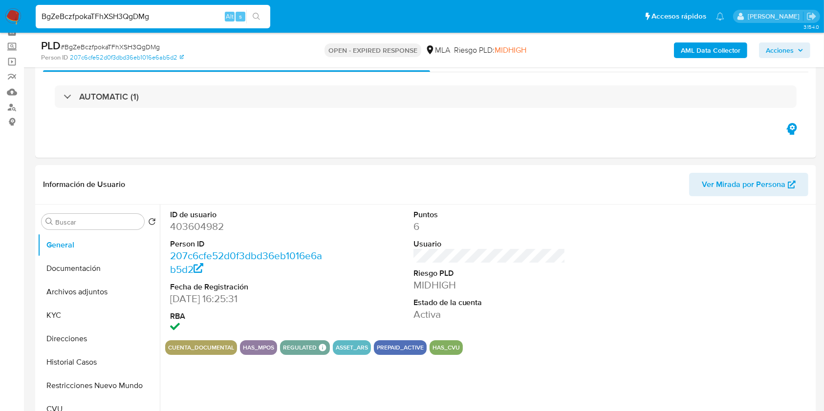
select select "10"
click at [63, 316] on button "KYC" at bounding box center [95, 315] width 114 height 23
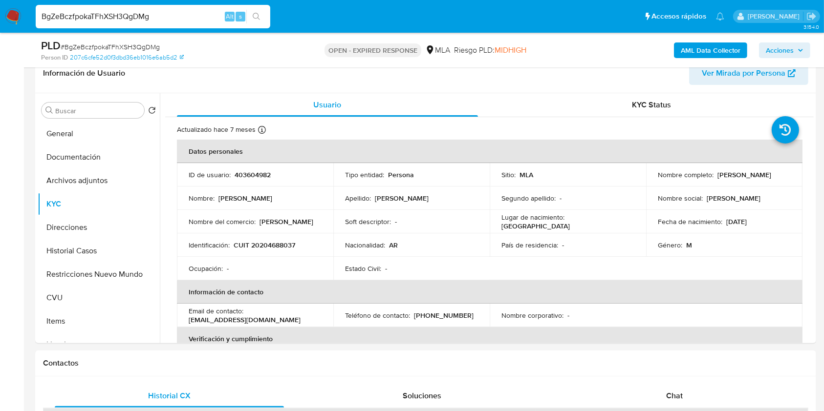
scroll to position [164, 0]
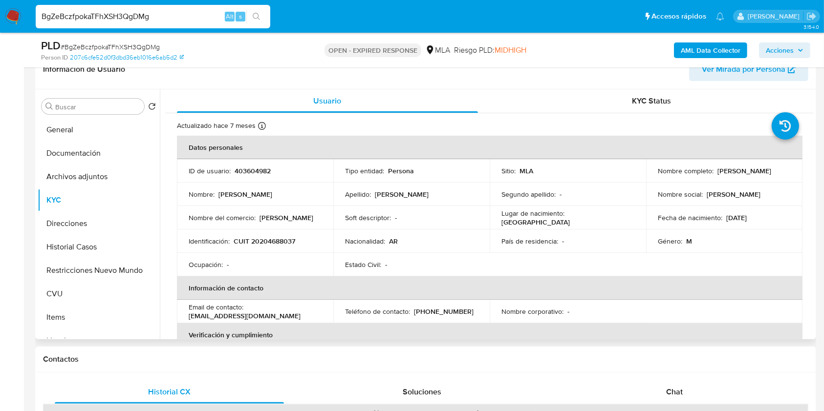
click at [226, 313] on p "[EMAIL_ADDRESS][DOMAIN_NAME]" at bounding box center [245, 316] width 112 height 9
click at [232, 314] on p "[EMAIL_ADDRESS][DOMAIN_NAME]" at bounding box center [245, 316] width 112 height 9
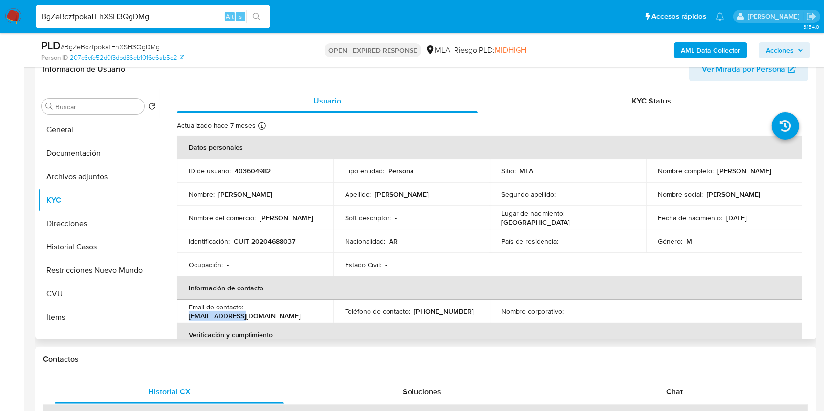
click at [232, 314] on p "[EMAIL_ADDRESS][DOMAIN_NAME]" at bounding box center [245, 316] width 112 height 9
